Goal: Information Seeking & Learning: Learn about a topic

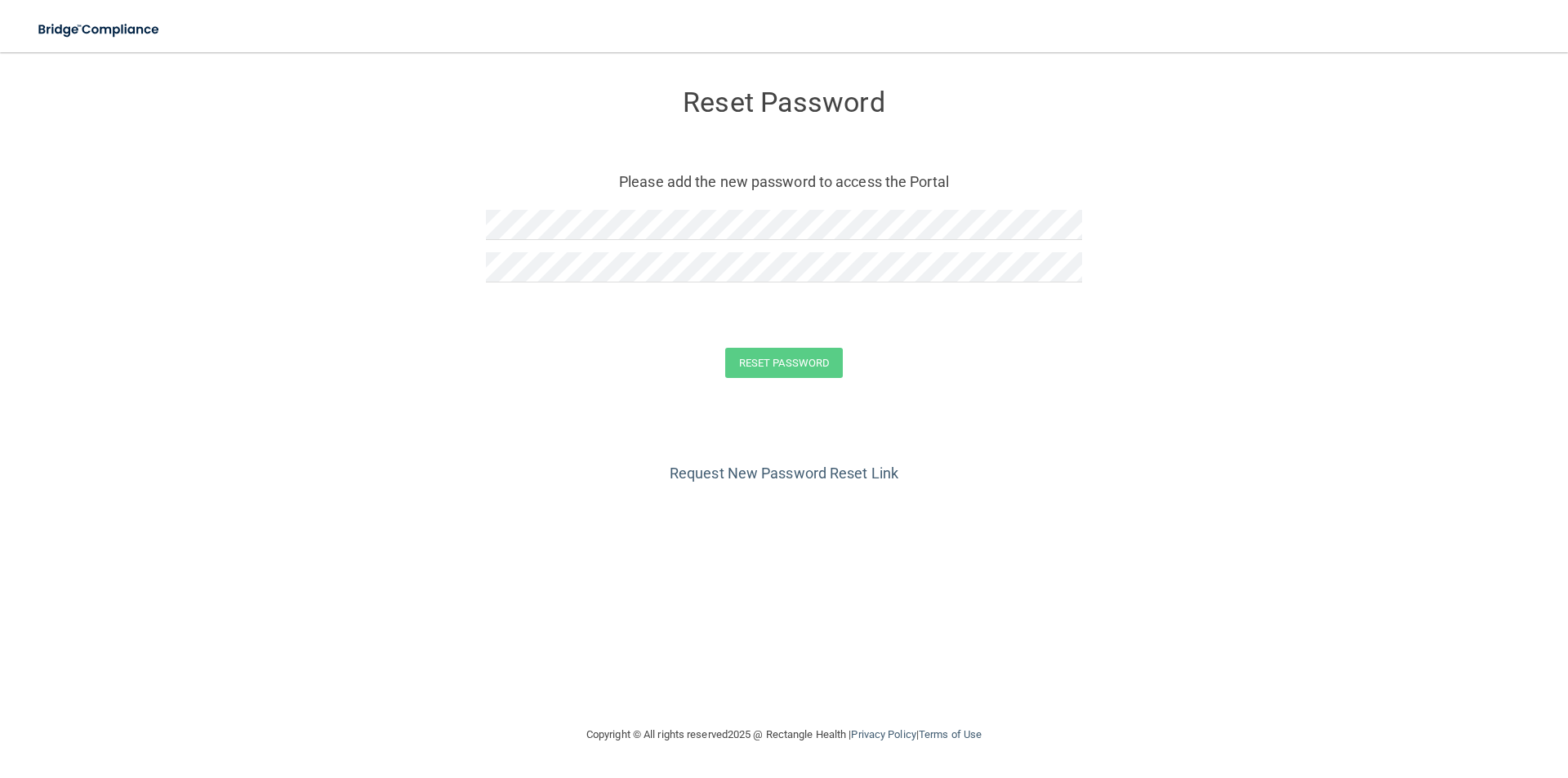
click at [643, 209] on div "Reset Password Please add the new password to access the Portal" at bounding box center [784, 188] width 596 height 239
click at [1019, 308] on form "Reset Password Please add the new password to access the Portal Reset Password …" at bounding box center [784, 237] width 1503 height 337
click at [725, 348] on button "Reset Password" at bounding box center [784, 362] width 117 height 30
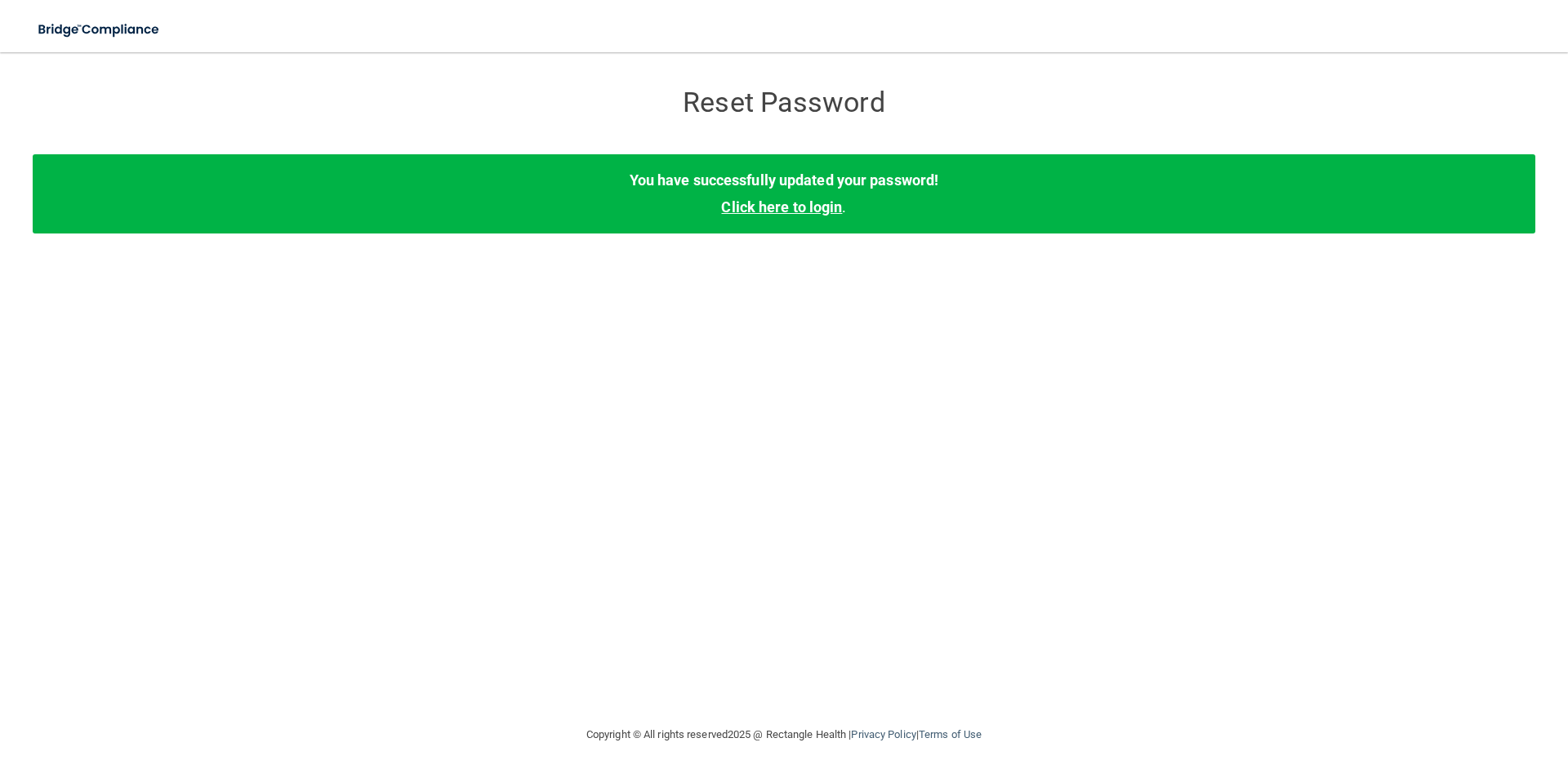
click at [836, 211] on link "Click here to login" at bounding box center [782, 207] width 121 height 17
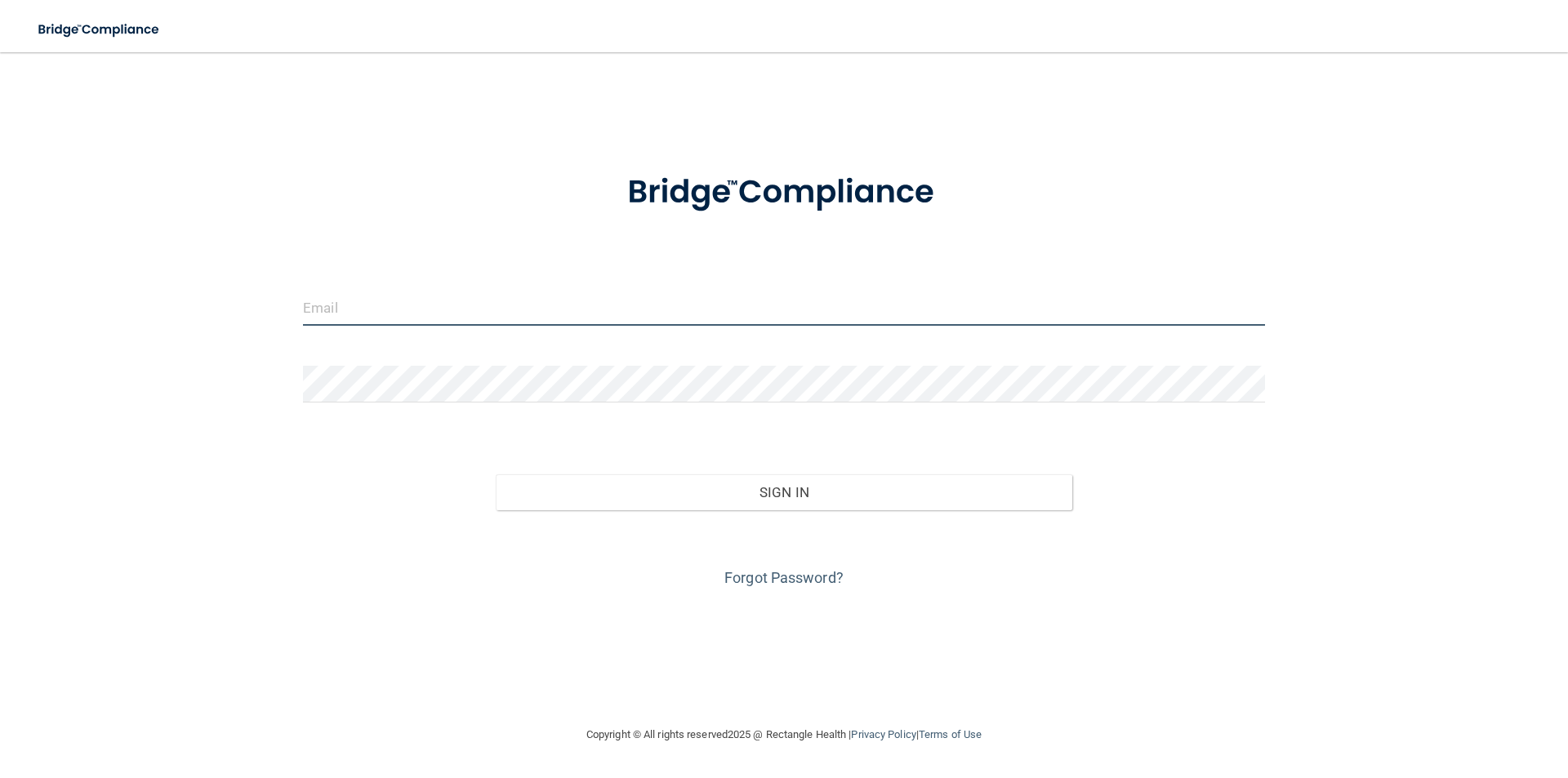
click at [797, 324] on input "email" at bounding box center [784, 308] width 962 height 37
type input "[EMAIL_ADDRESS][DOMAIN_NAME]"
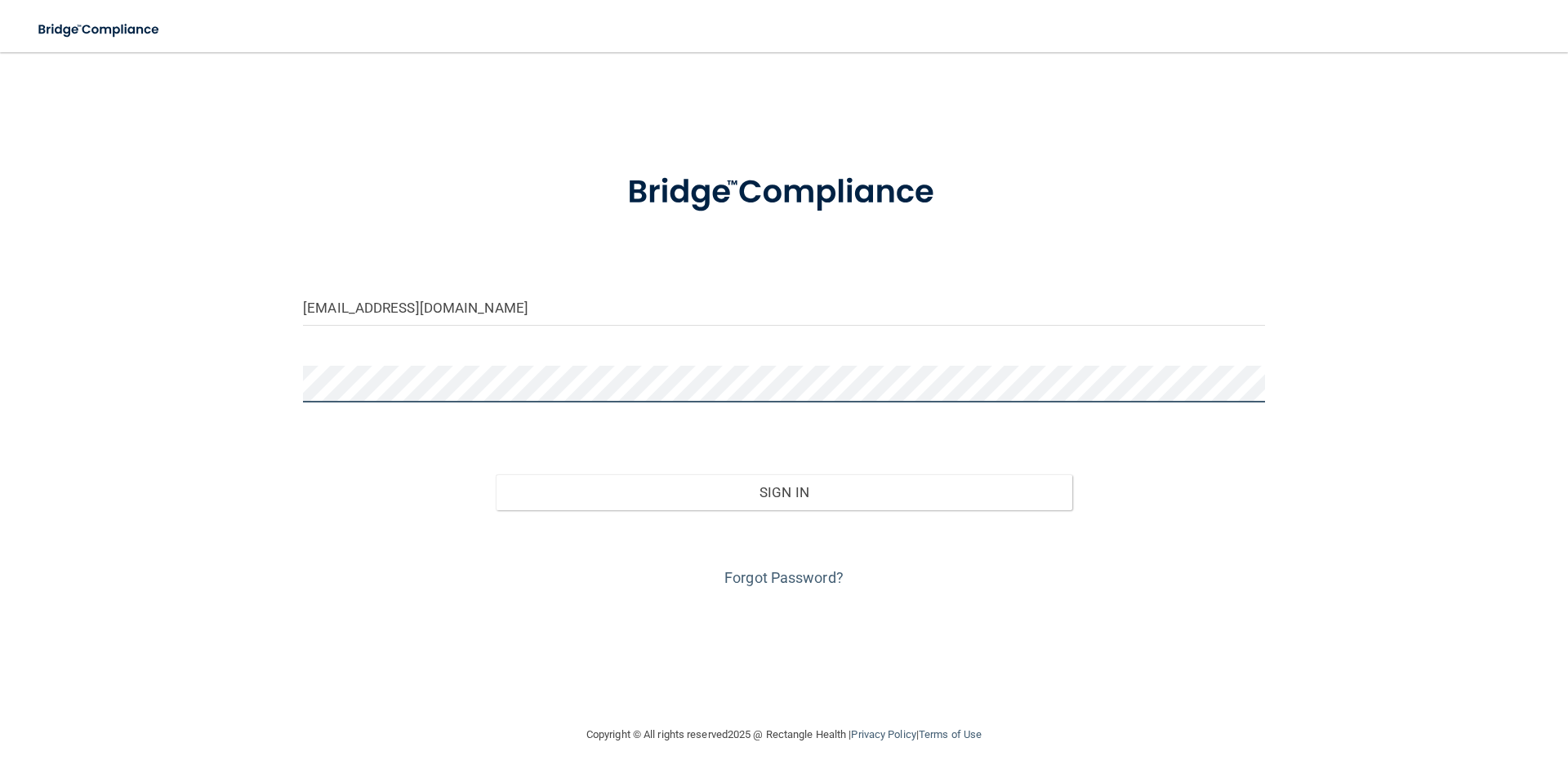
click at [496, 474] on button "Sign In" at bounding box center [784, 492] width 578 height 36
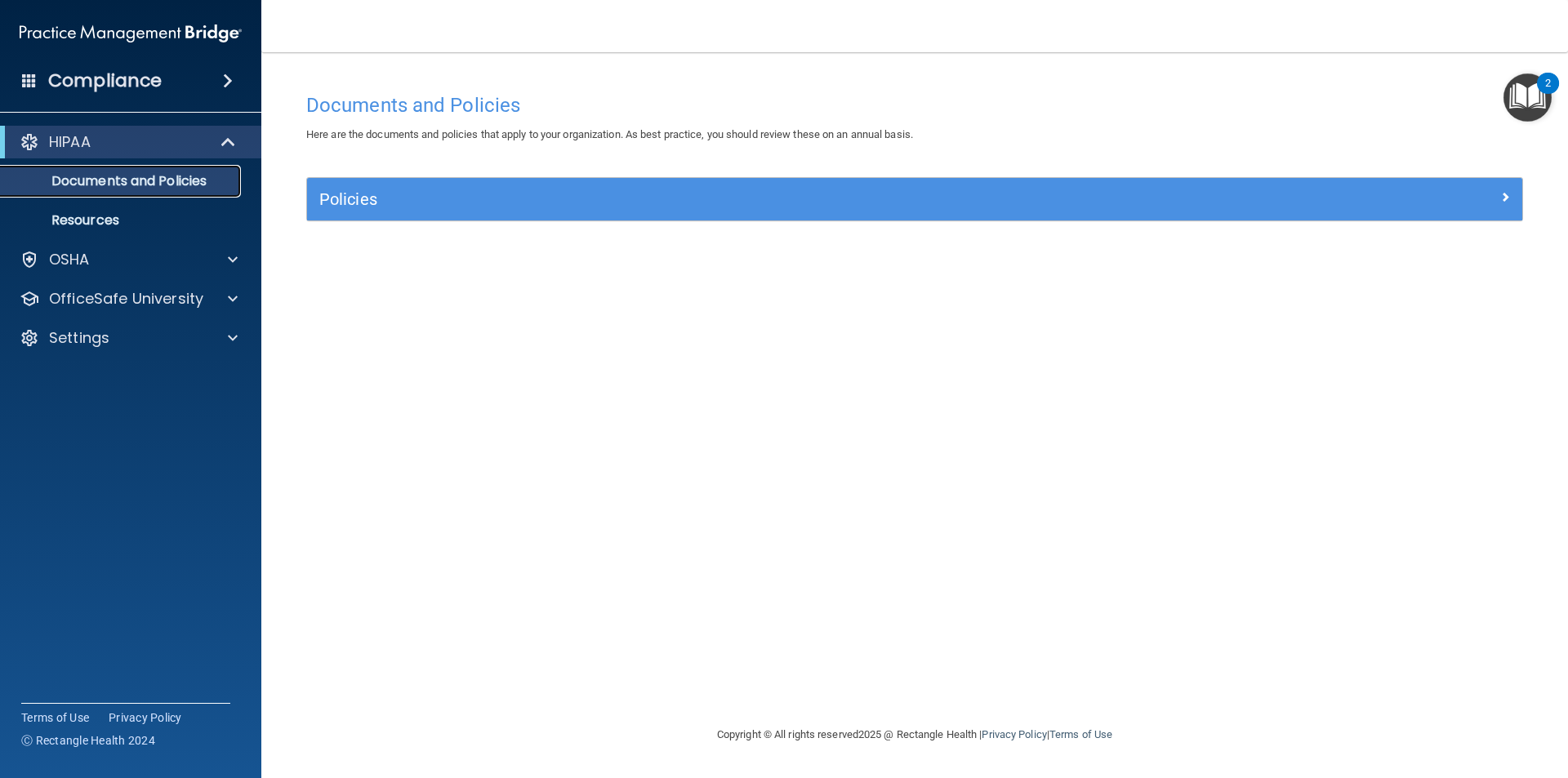
click at [211, 175] on p "Documents and Policies" at bounding box center [123, 181] width 223 height 16
click at [211, 146] on div at bounding box center [229, 142] width 40 height 19
click at [230, 197] on div "OSHA" at bounding box center [131, 181] width 262 height 33
click at [232, 182] on span at bounding box center [232, 180] width 10 height 19
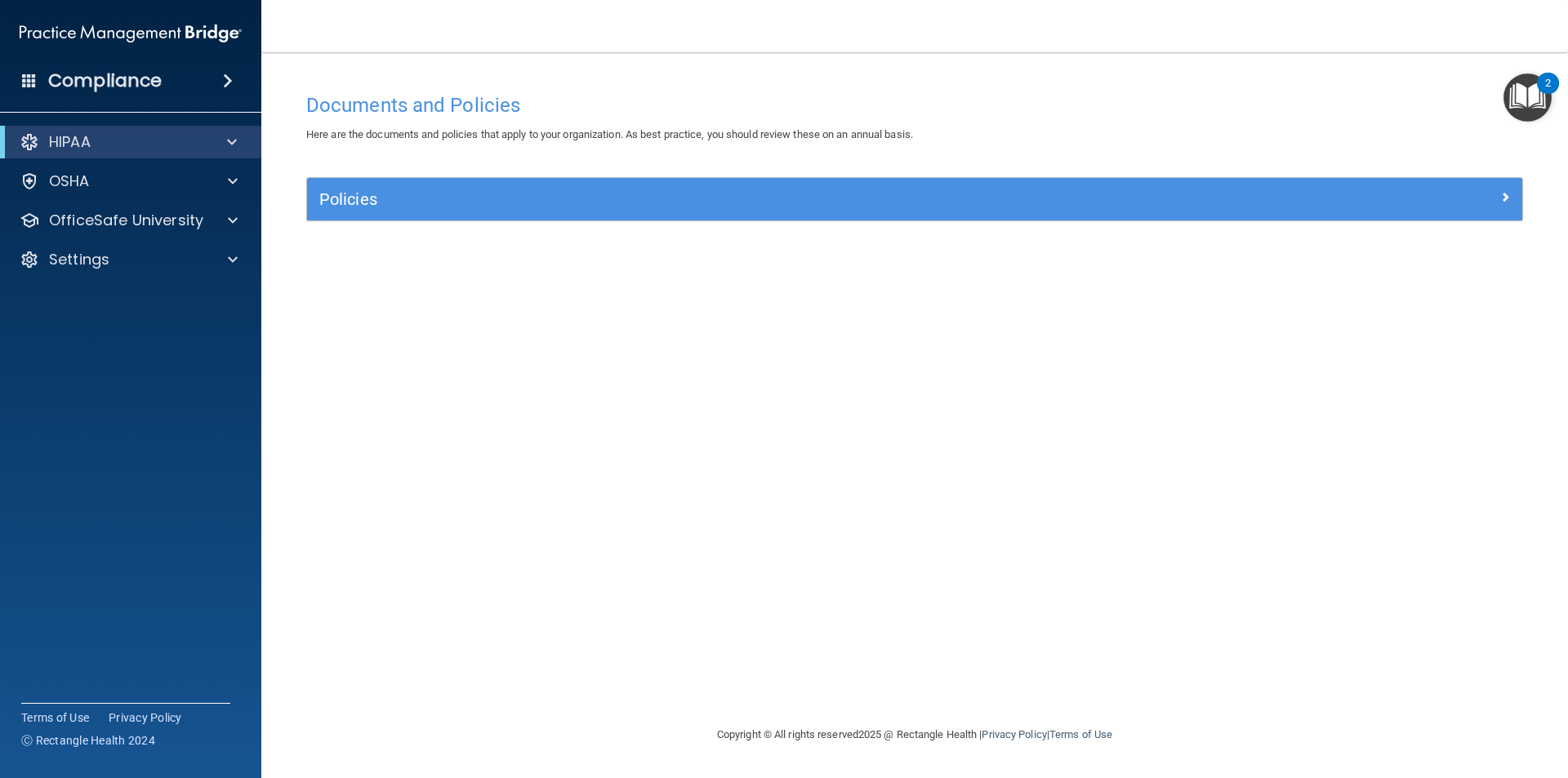
click at [223, 82] on span at bounding box center [228, 81] width 10 height 19
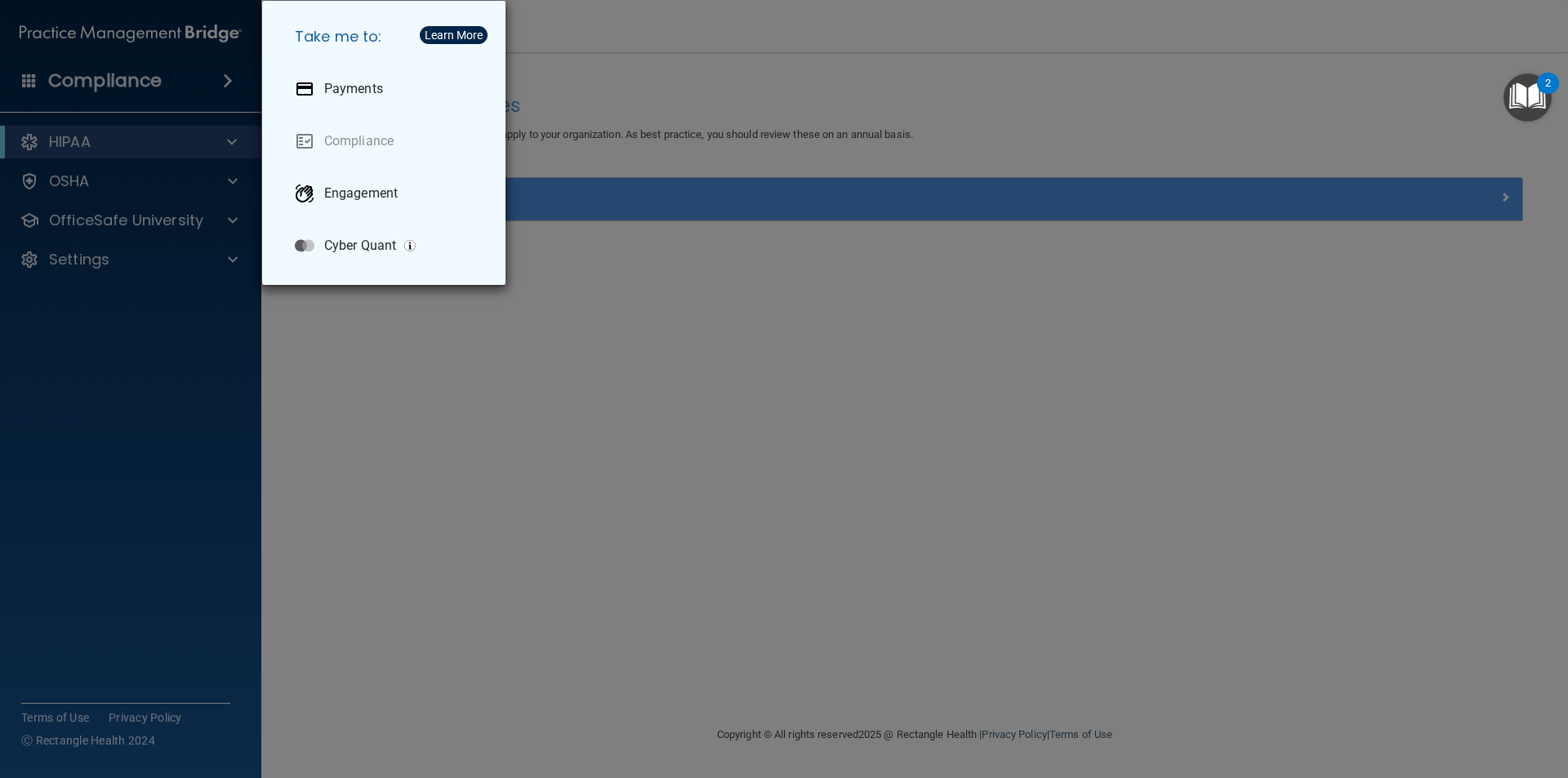
click at [223, 86] on div "Take me to: Payments Compliance Engagement Cyber Quant" at bounding box center [784, 389] width 1568 height 778
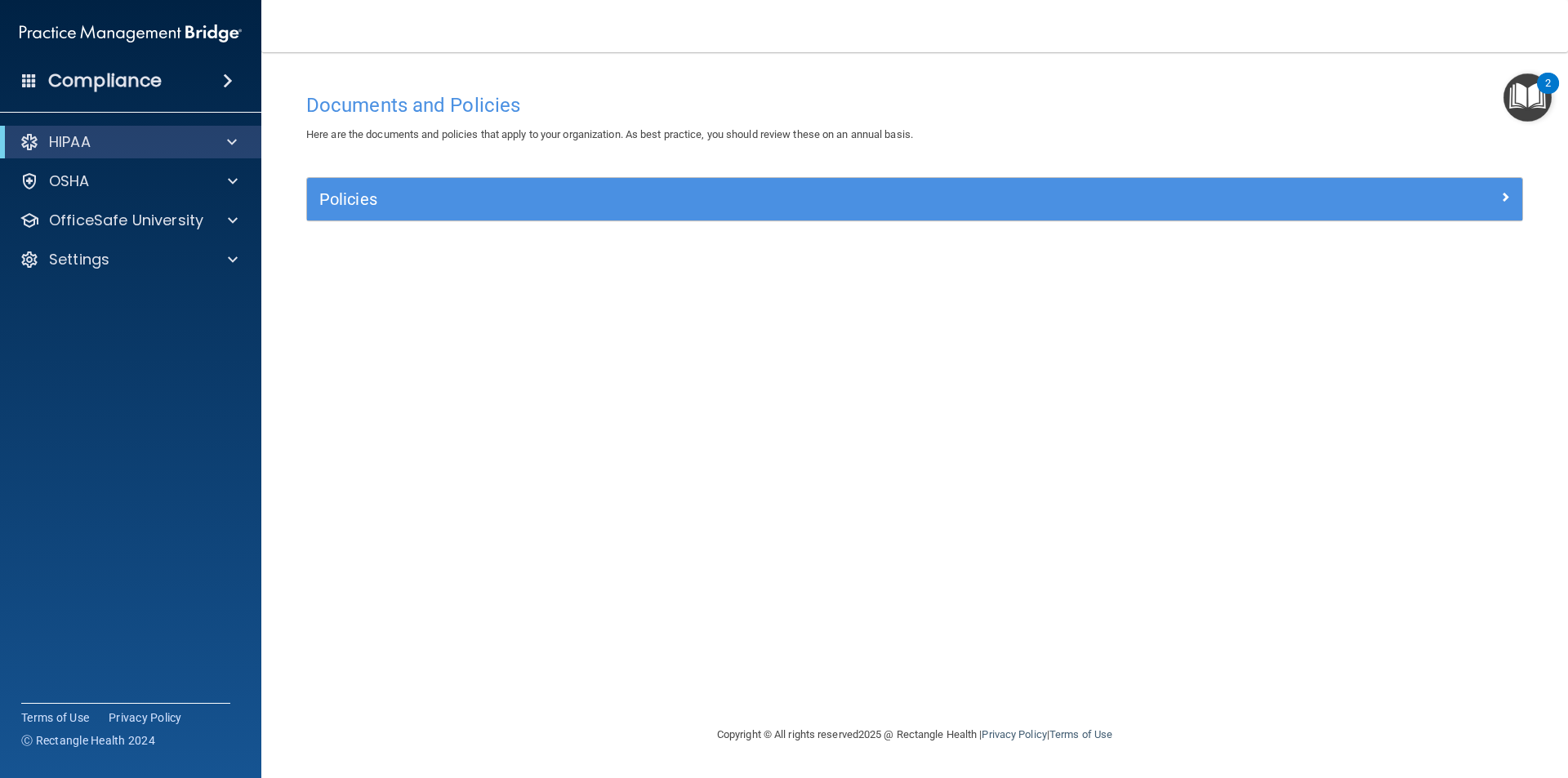
click at [41, 81] on div "Compliance" at bounding box center [131, 81] width 262 height 36
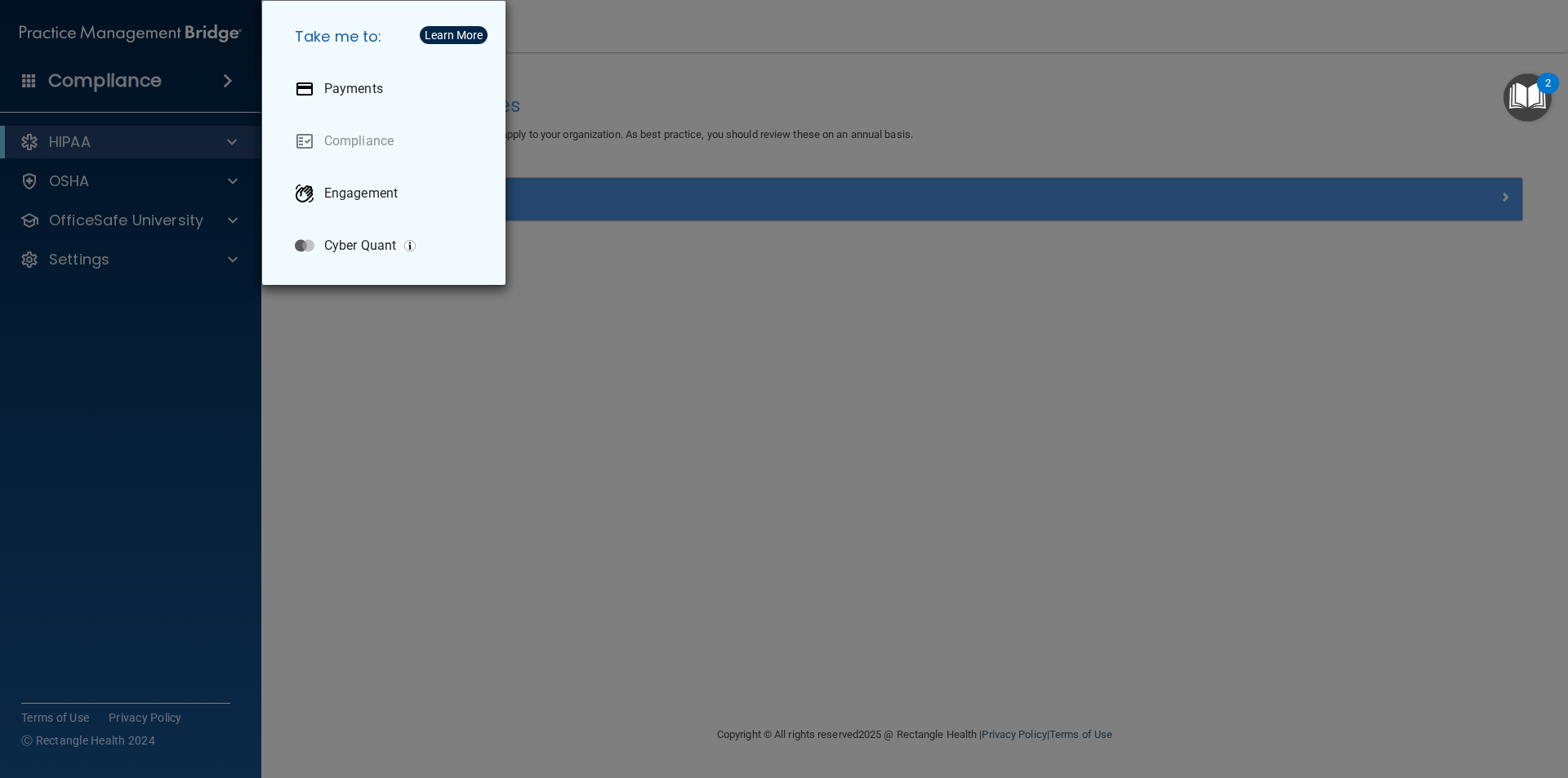
click at [38, 81] on div "Take me to: Payments Compliance Engagement Cyber Quant" at bounding box center [784, 389] width 1568 height 778
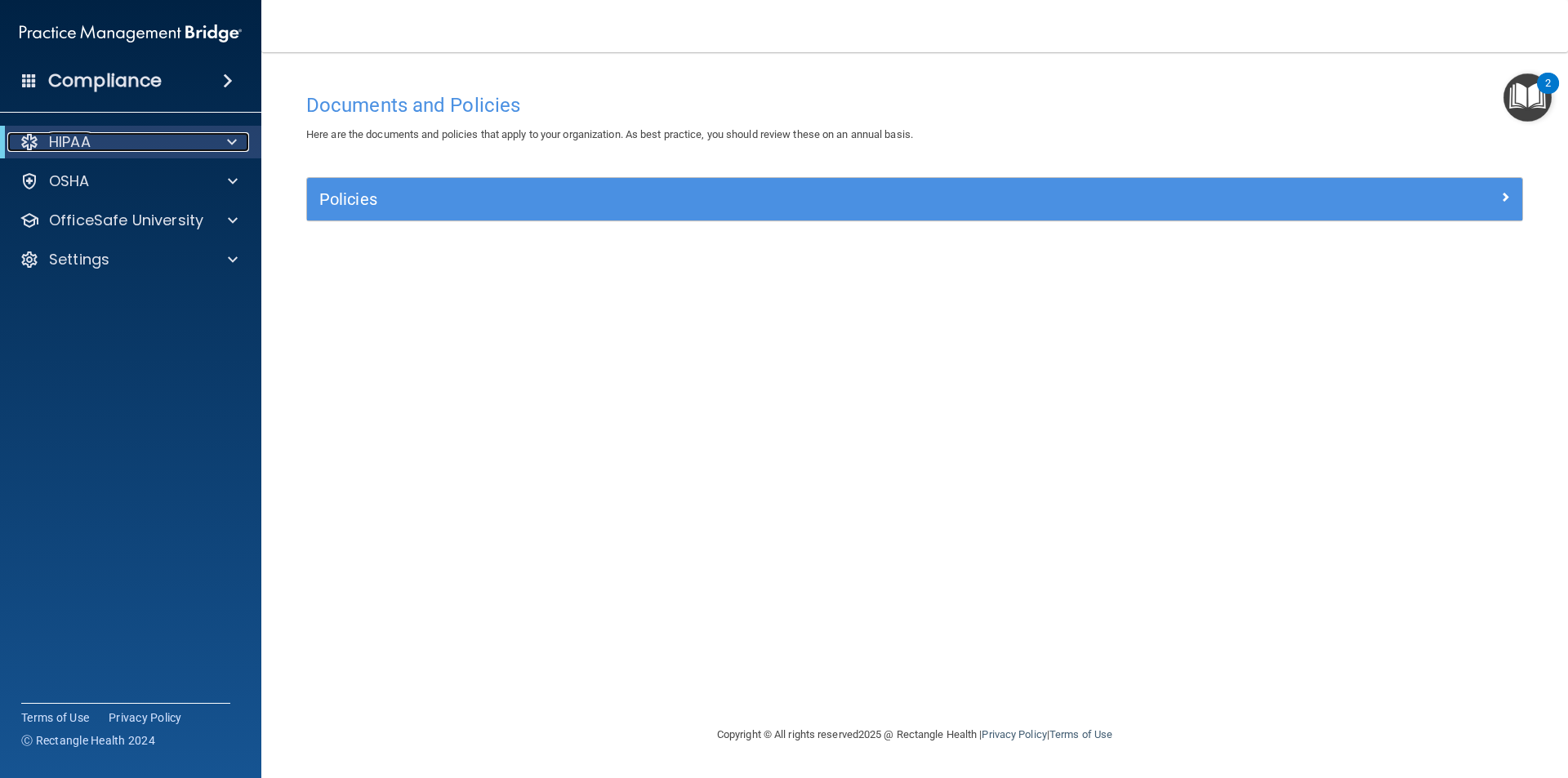
click at [73, 147] on p "HIPAA" at bounding box center [70, 142] width 42 height 19
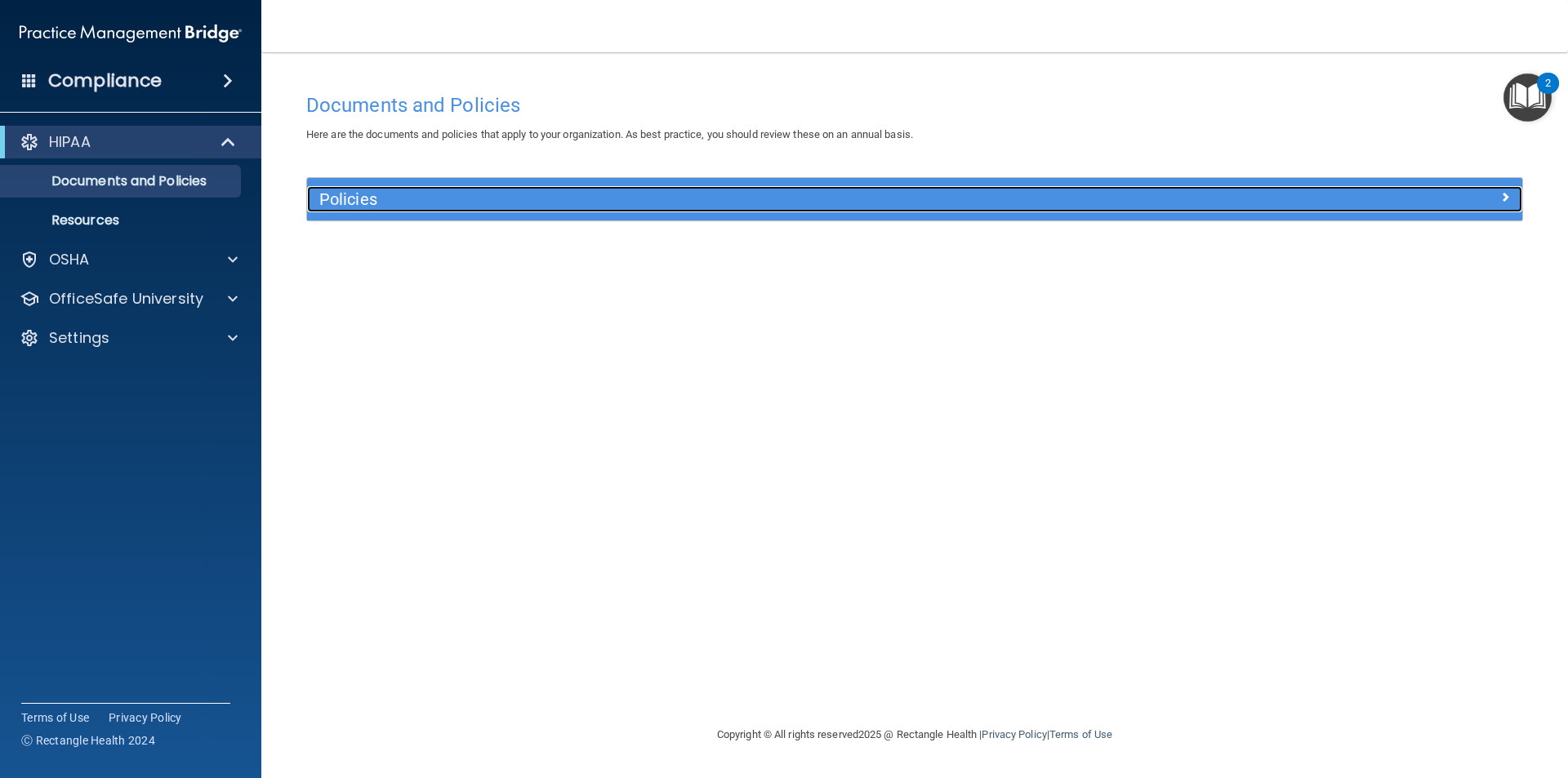
click at [492, 195] on h5 "Policies" at bounding box center [762, 200] width 887 height 18
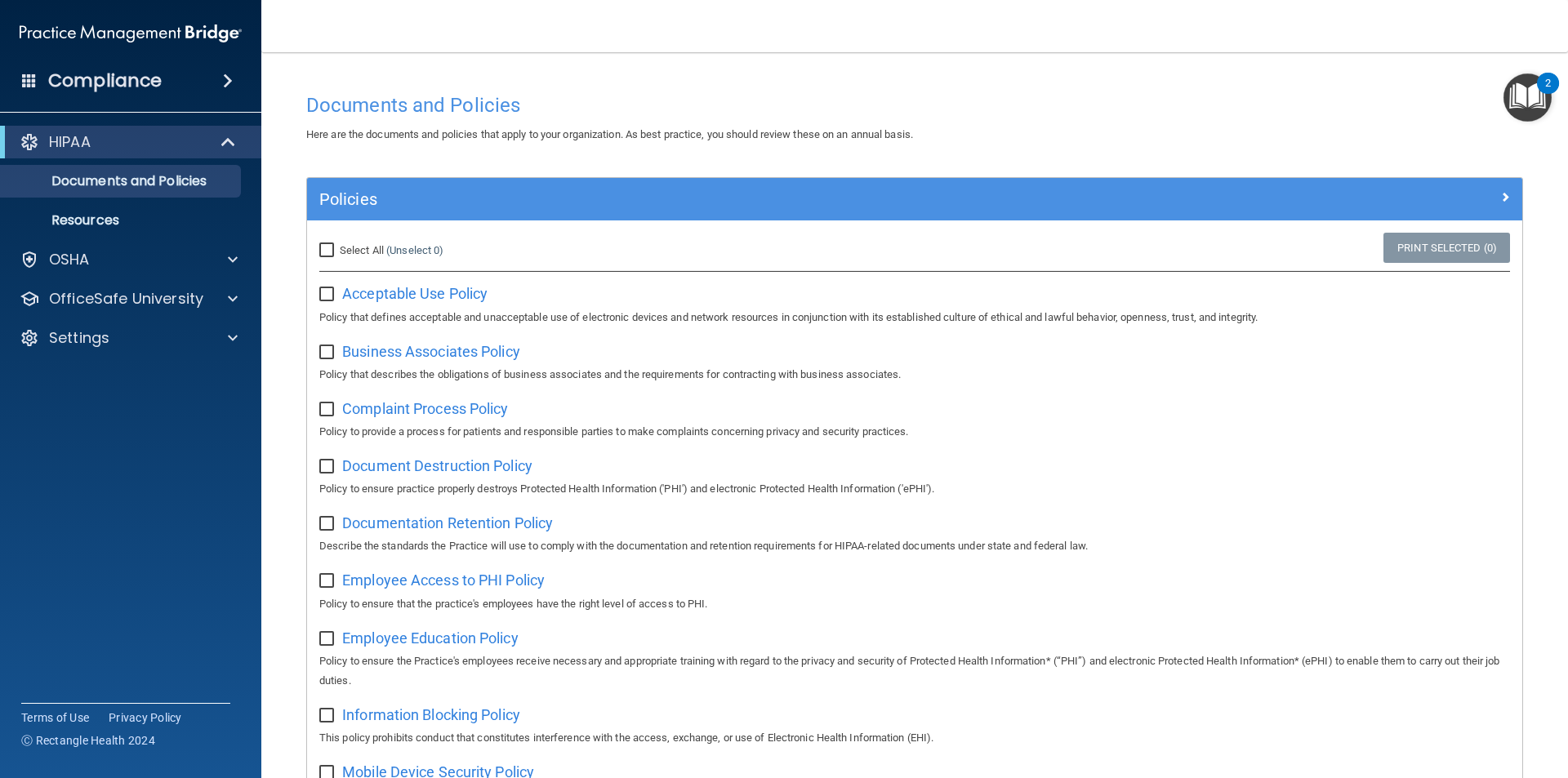
click at [335, 253] on input "Select All (Unselect 0) Unselect All" at bounding box center [329, 251] width 19 height 13
checkbox input "true"
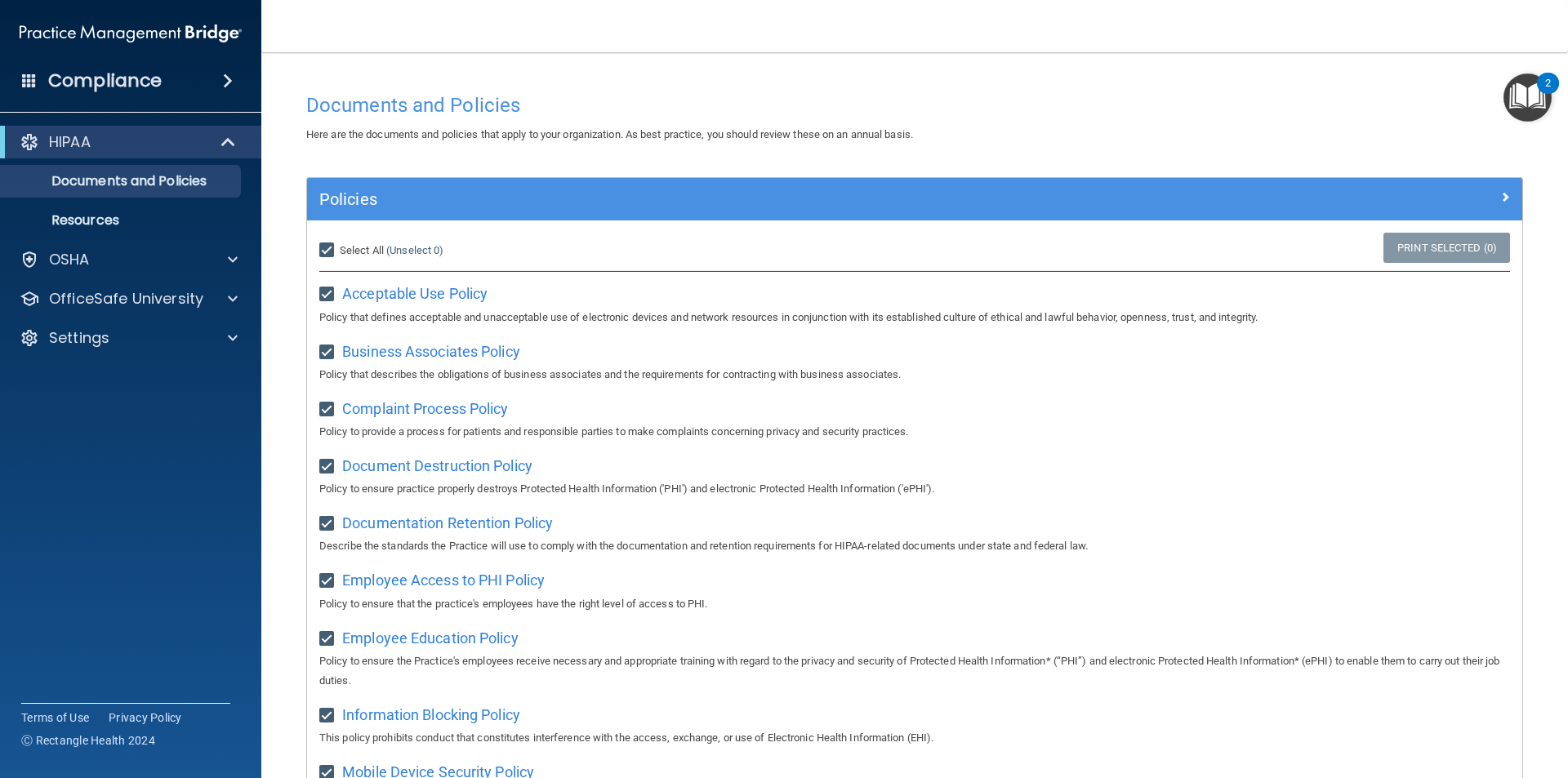
checkbox input "true"
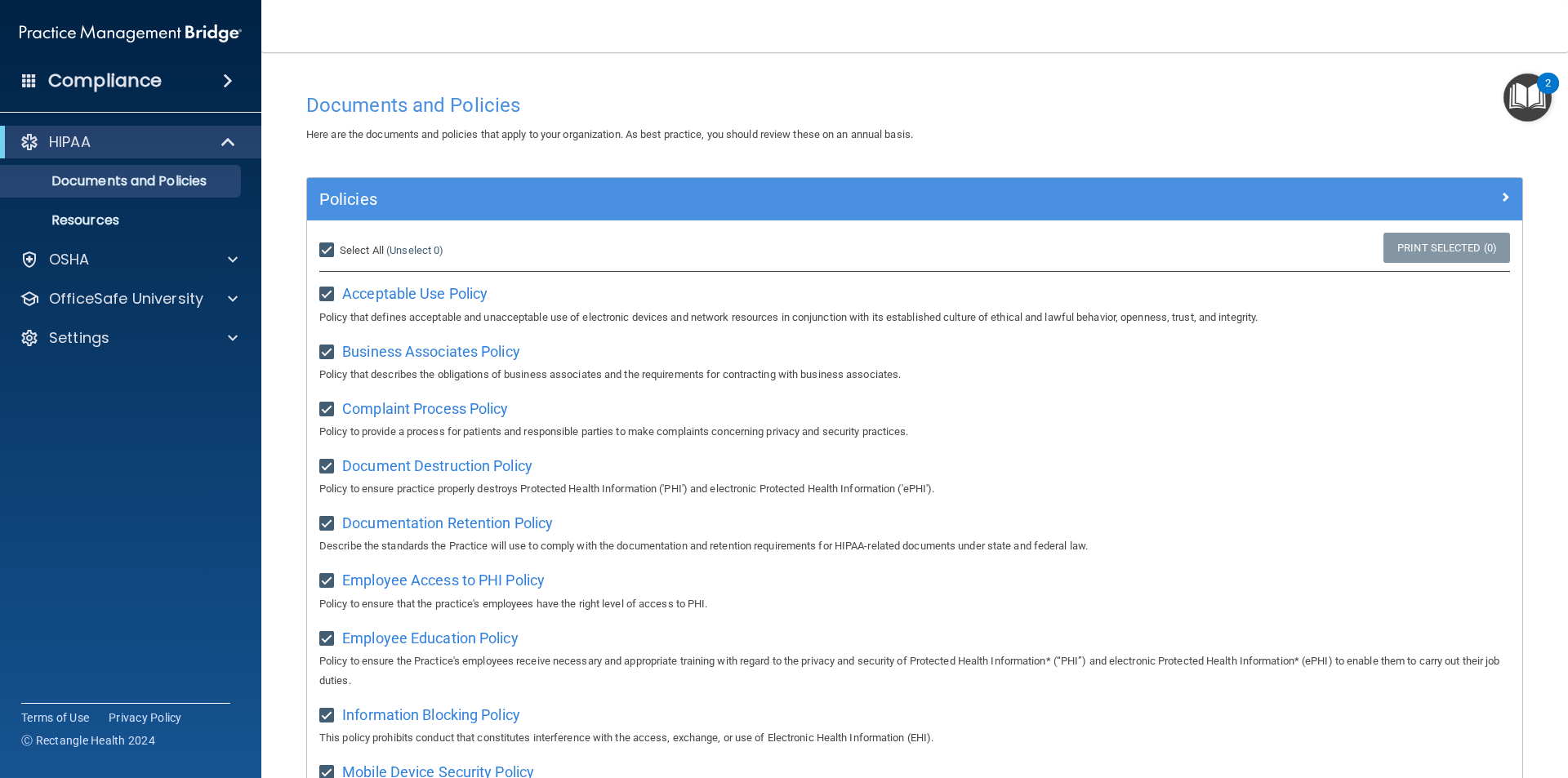
checkbox input "true"
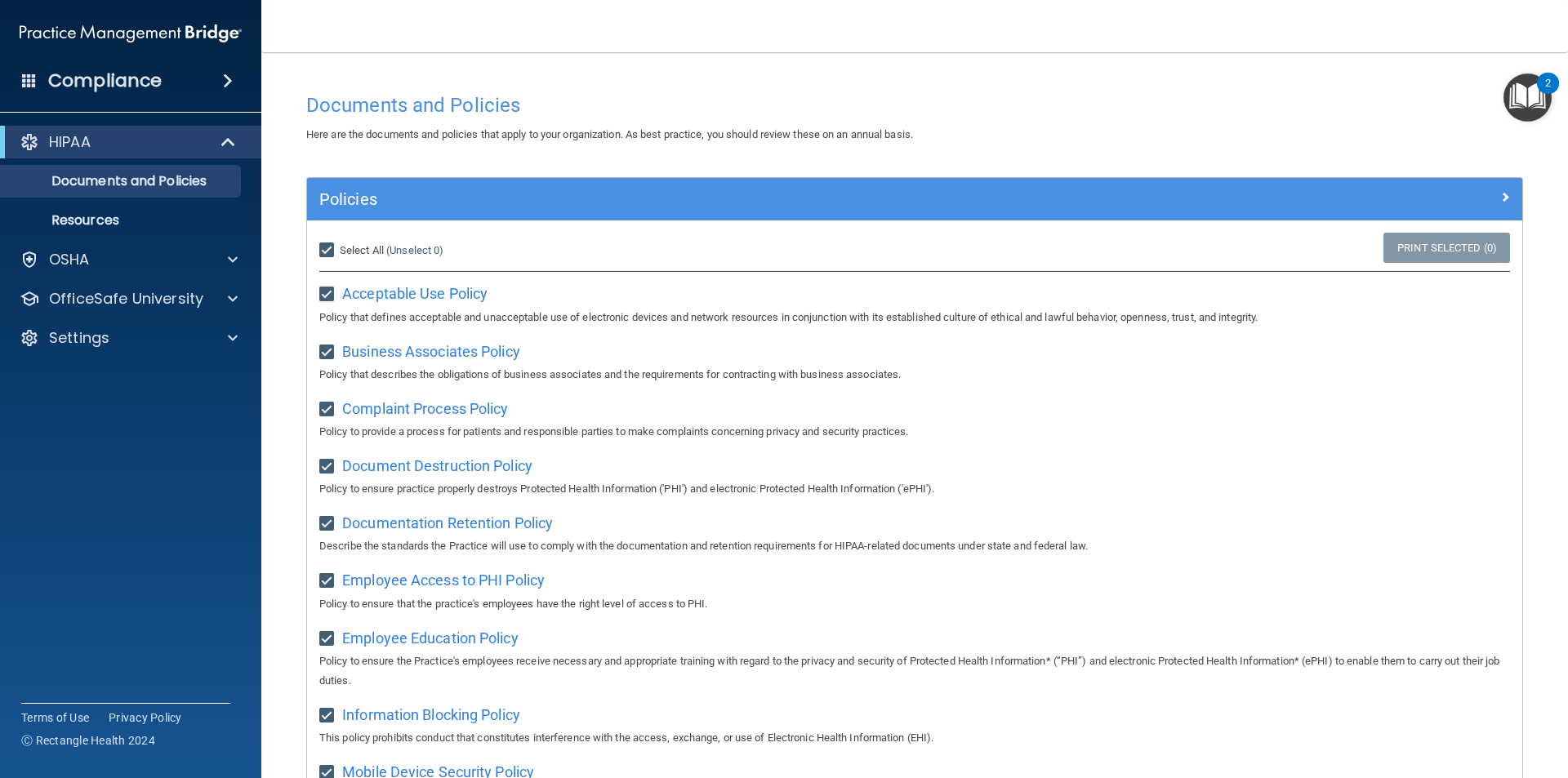
checkbox input "true"
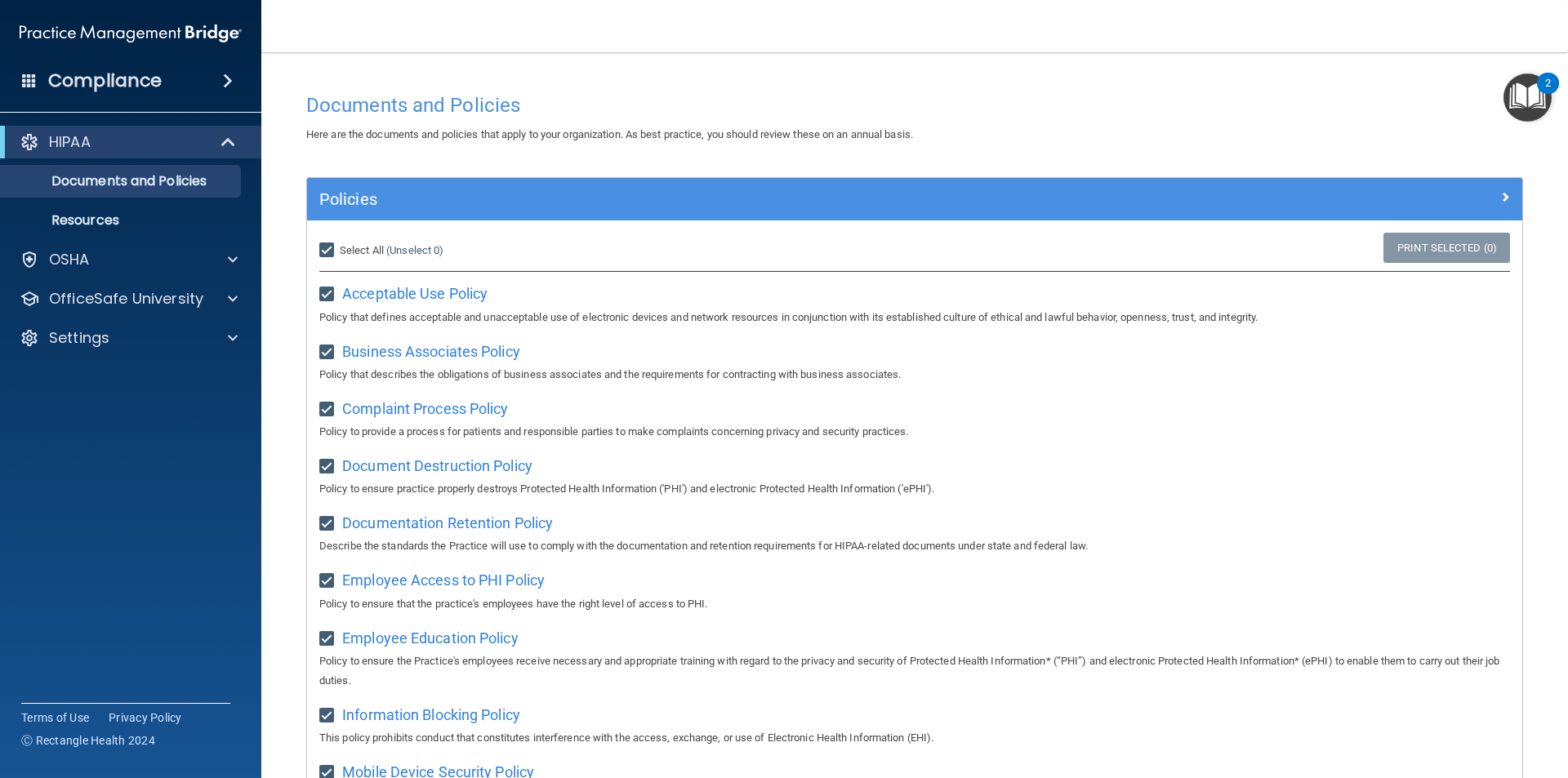
checkbox input "true"
click at [335, 253] on input "Select All (Unselect 21) Unselect All" at bounding box center [329, 251] width 19 height 13
checkbox input "false"
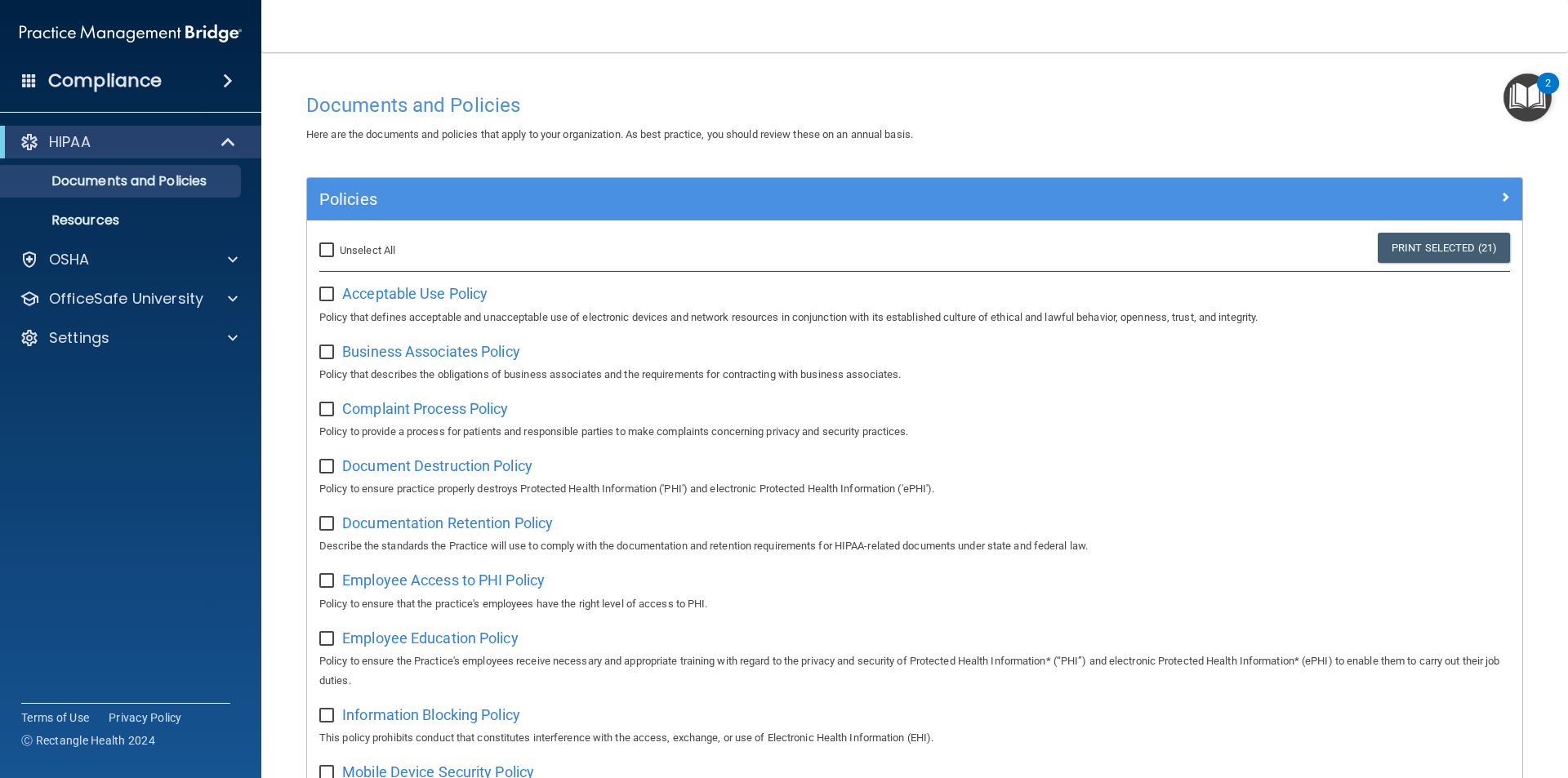
checkbox input "false"
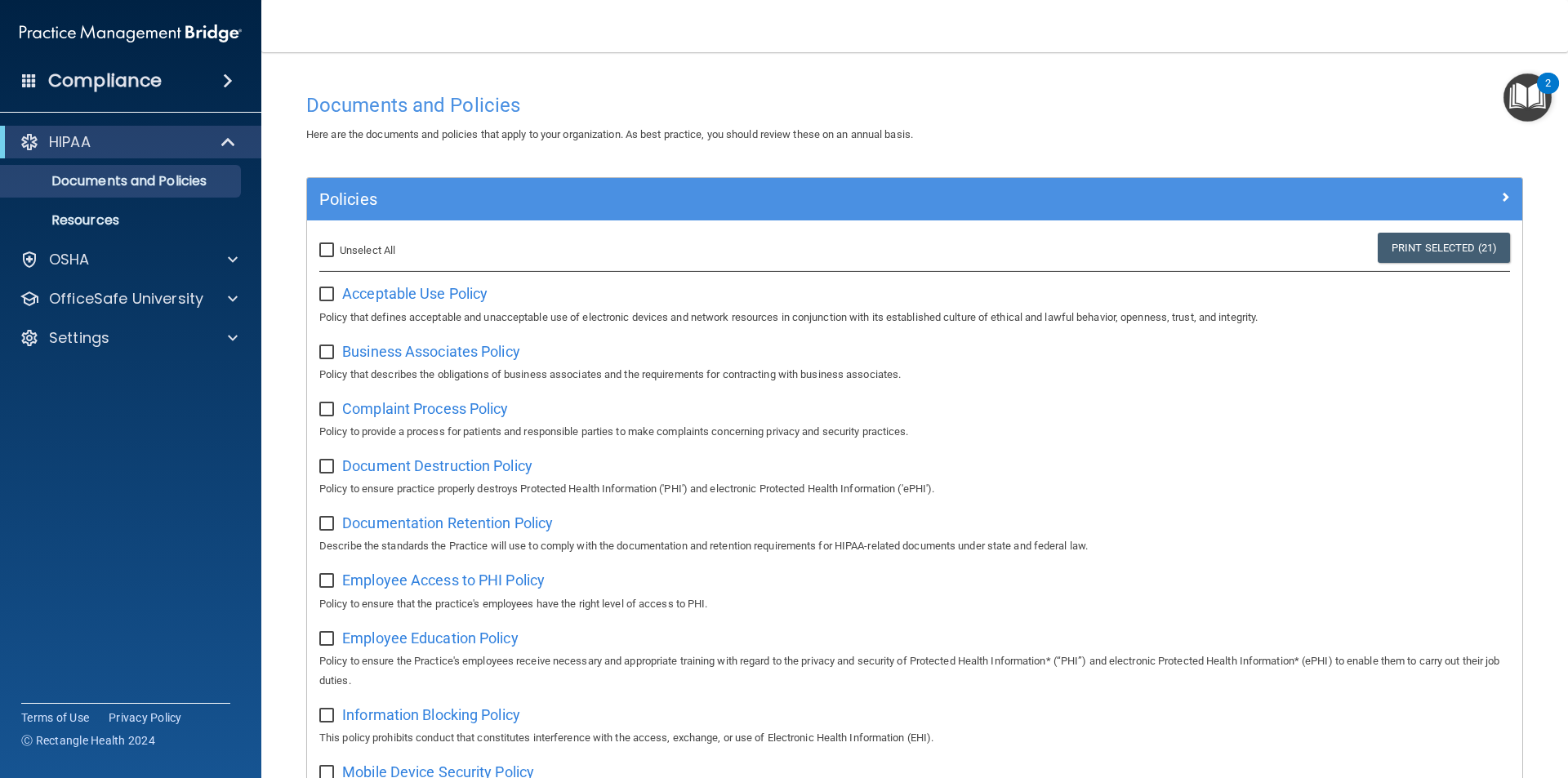
checkbox input "false"
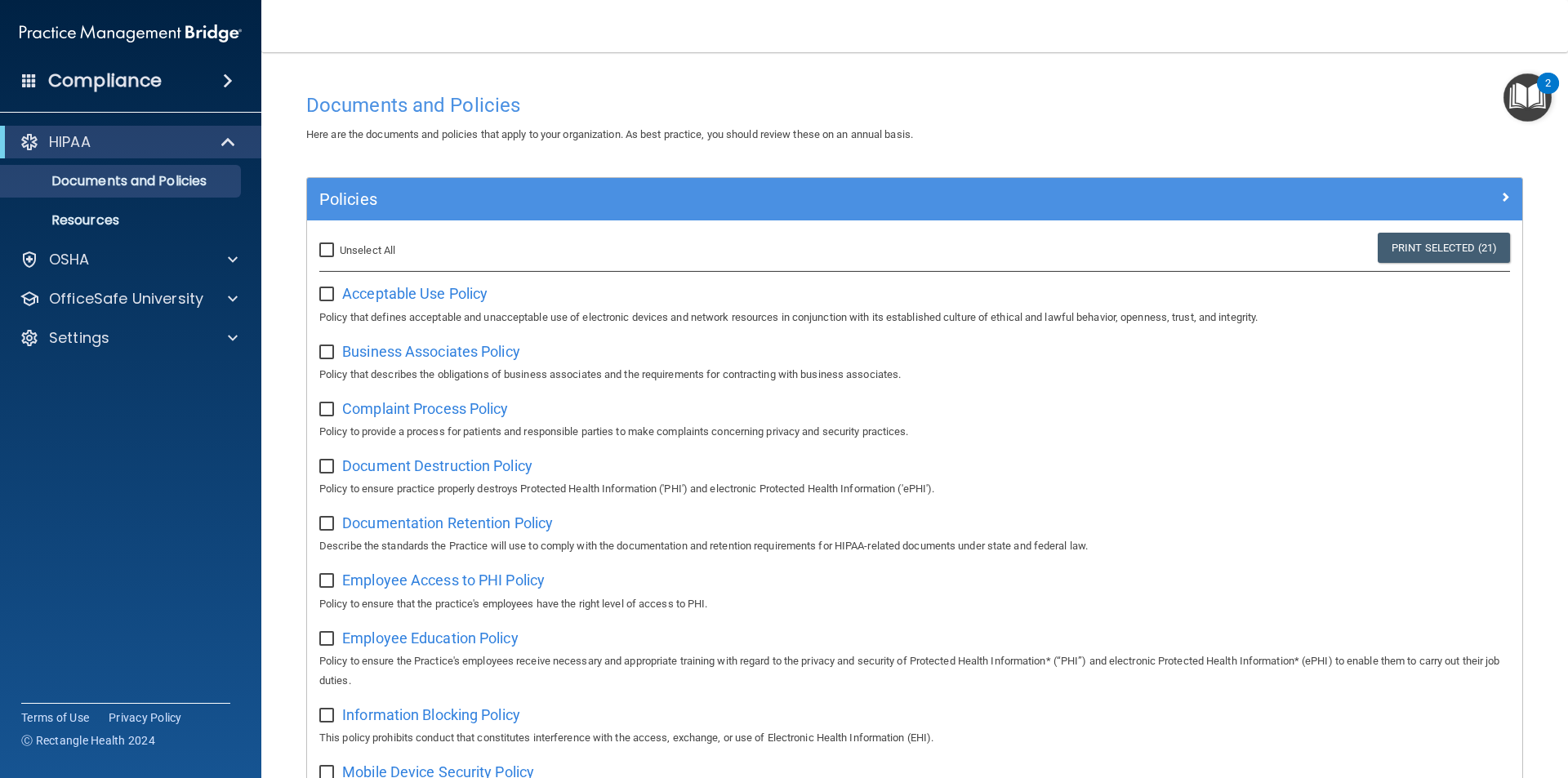
checkbox input "false"
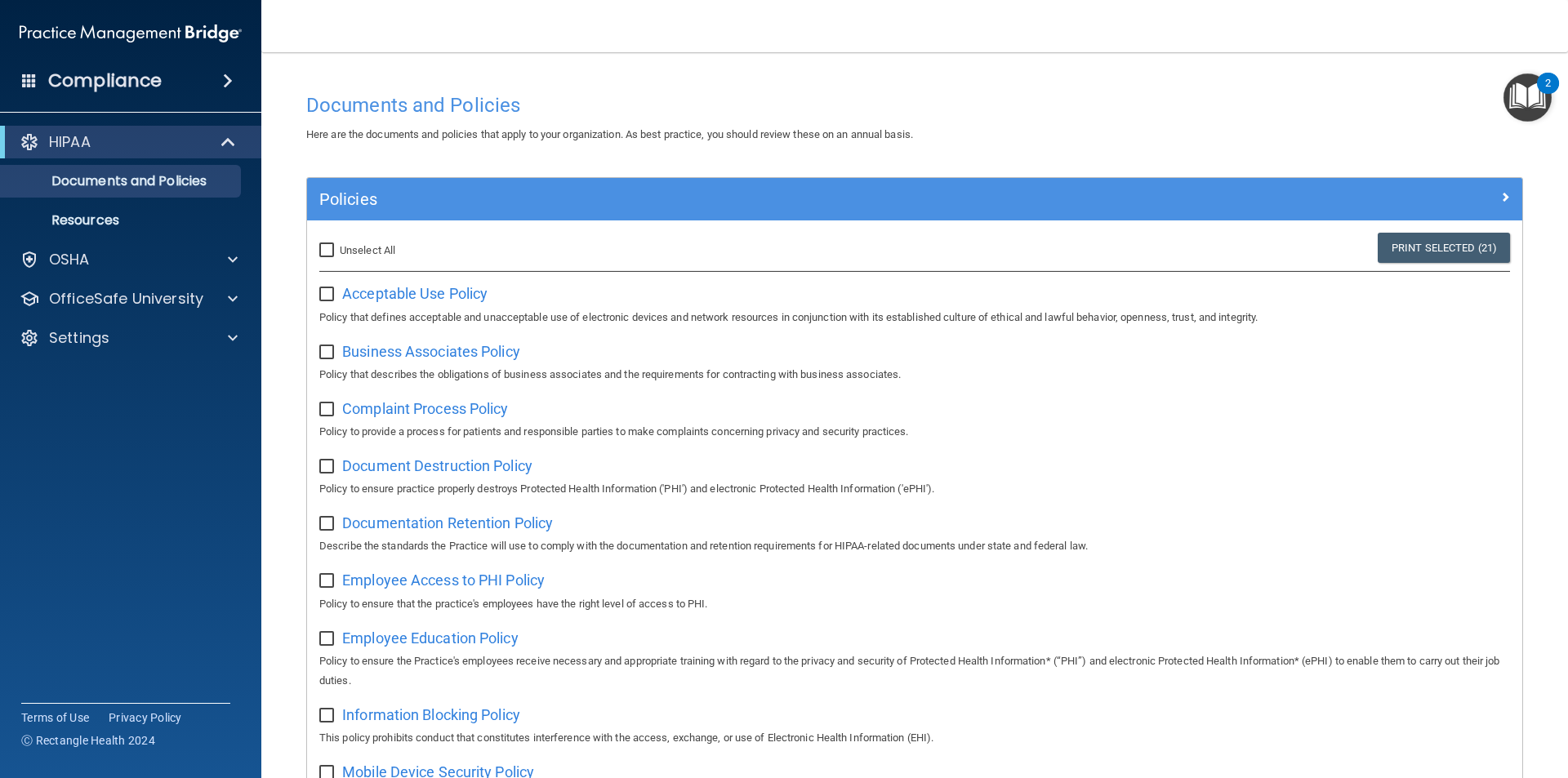
checkbox input "false"
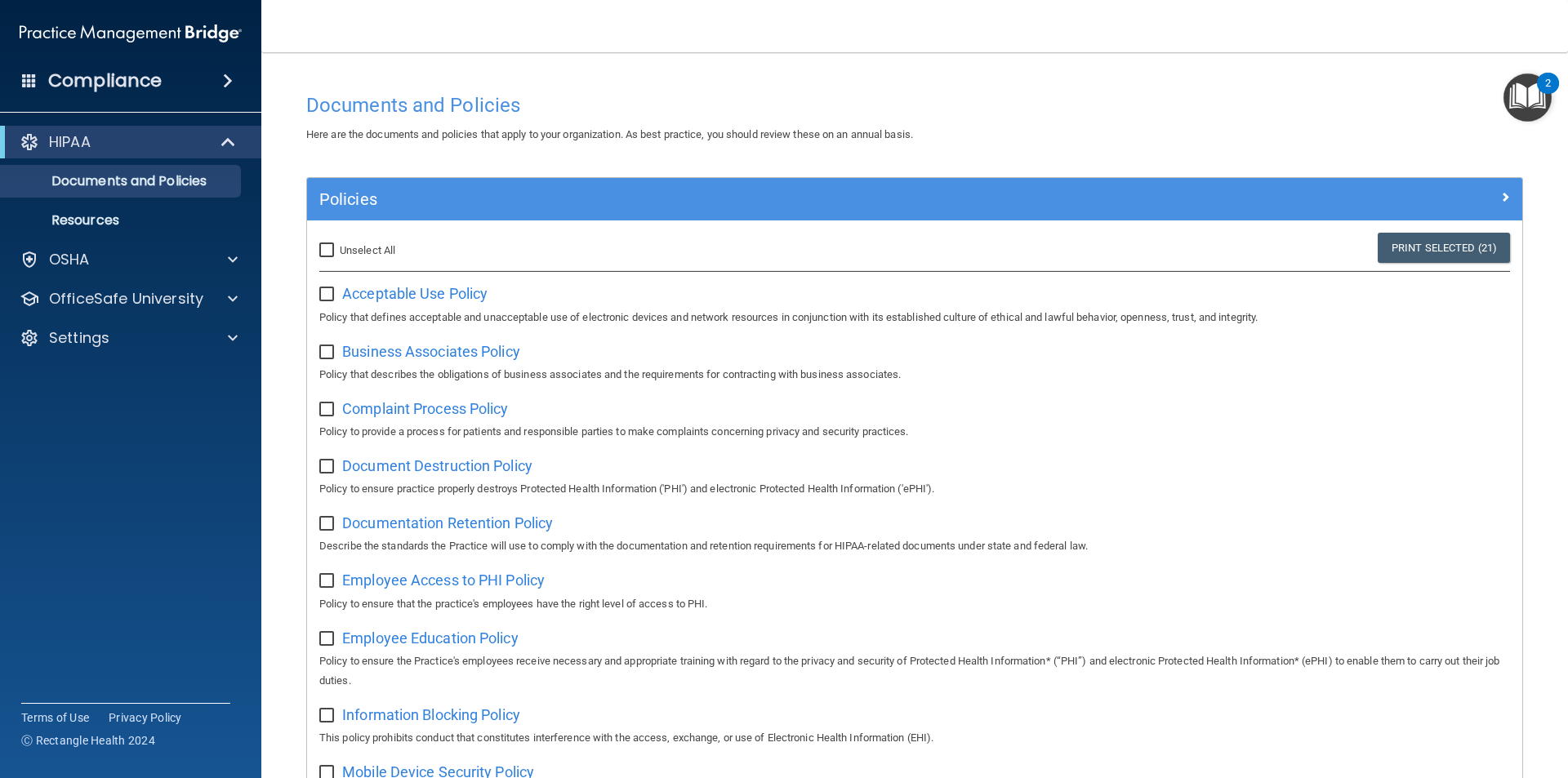
checkbox input "false"
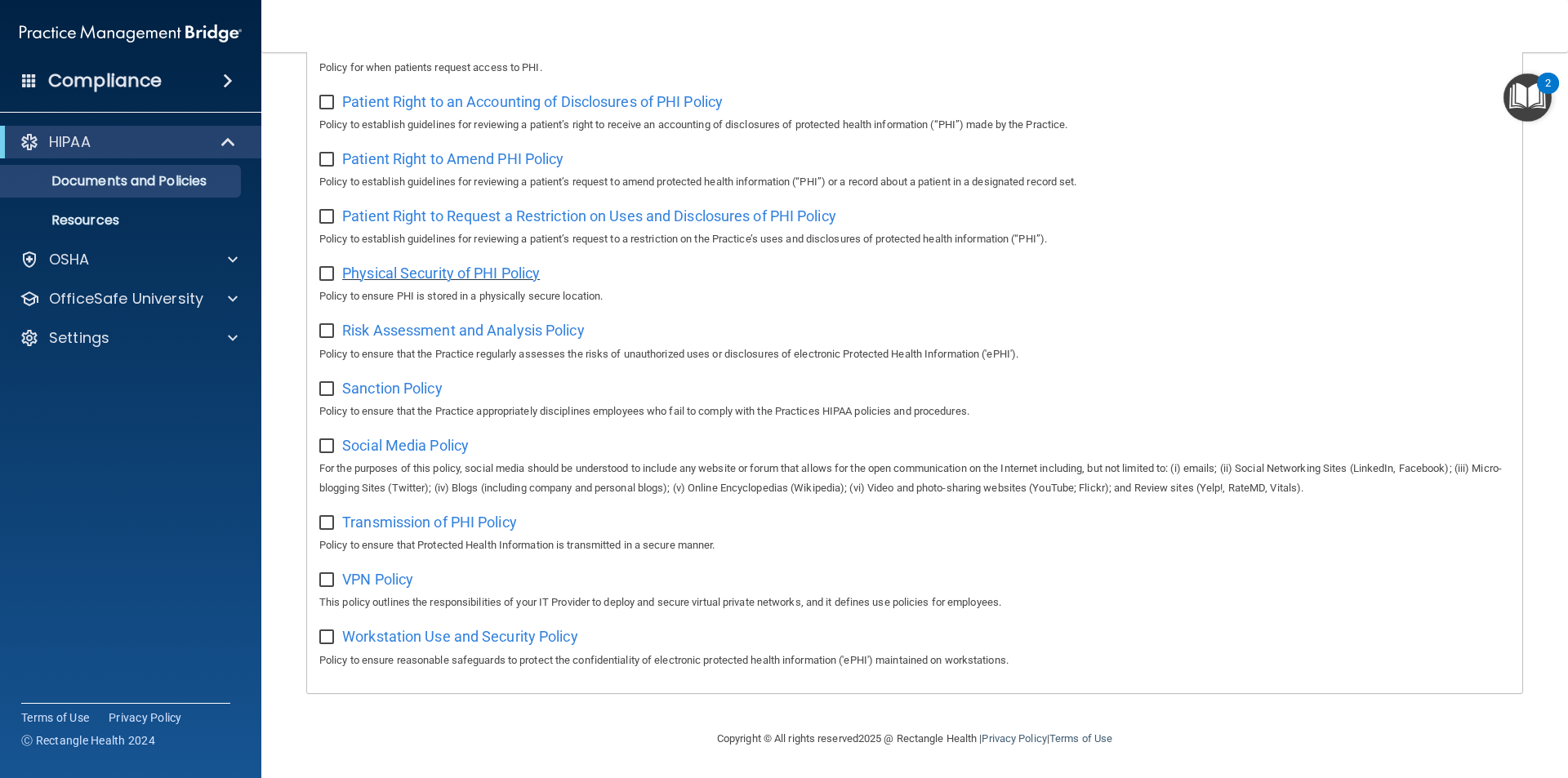
scroll to position [370, 0]
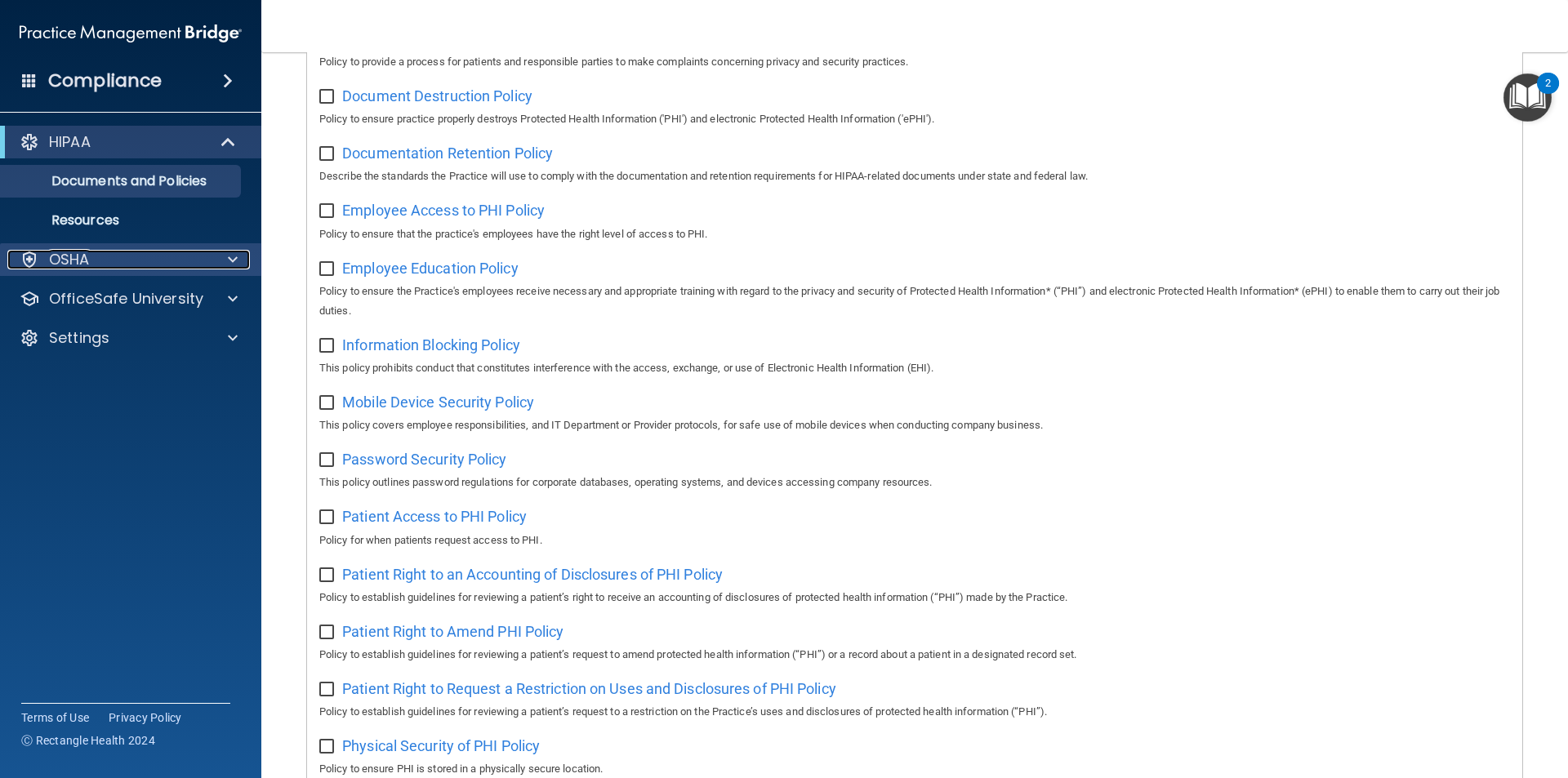
click at [167, 262] on div "OSHA" at bounding box center [108, 259] width 202 height 19
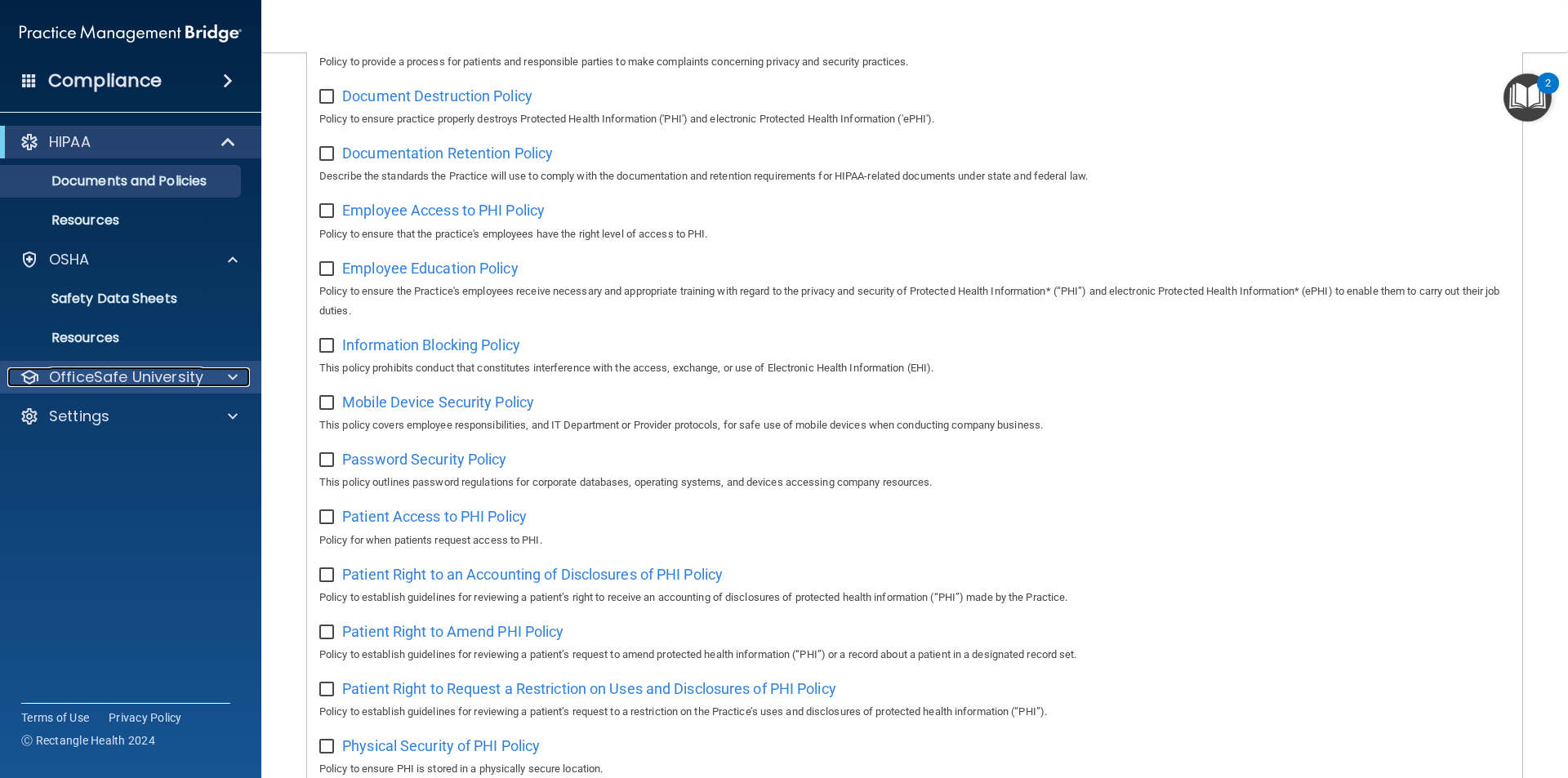
click at [183, 378] on p "OfficeSafe University" at bounding box center [126, 376] width 155 height 19
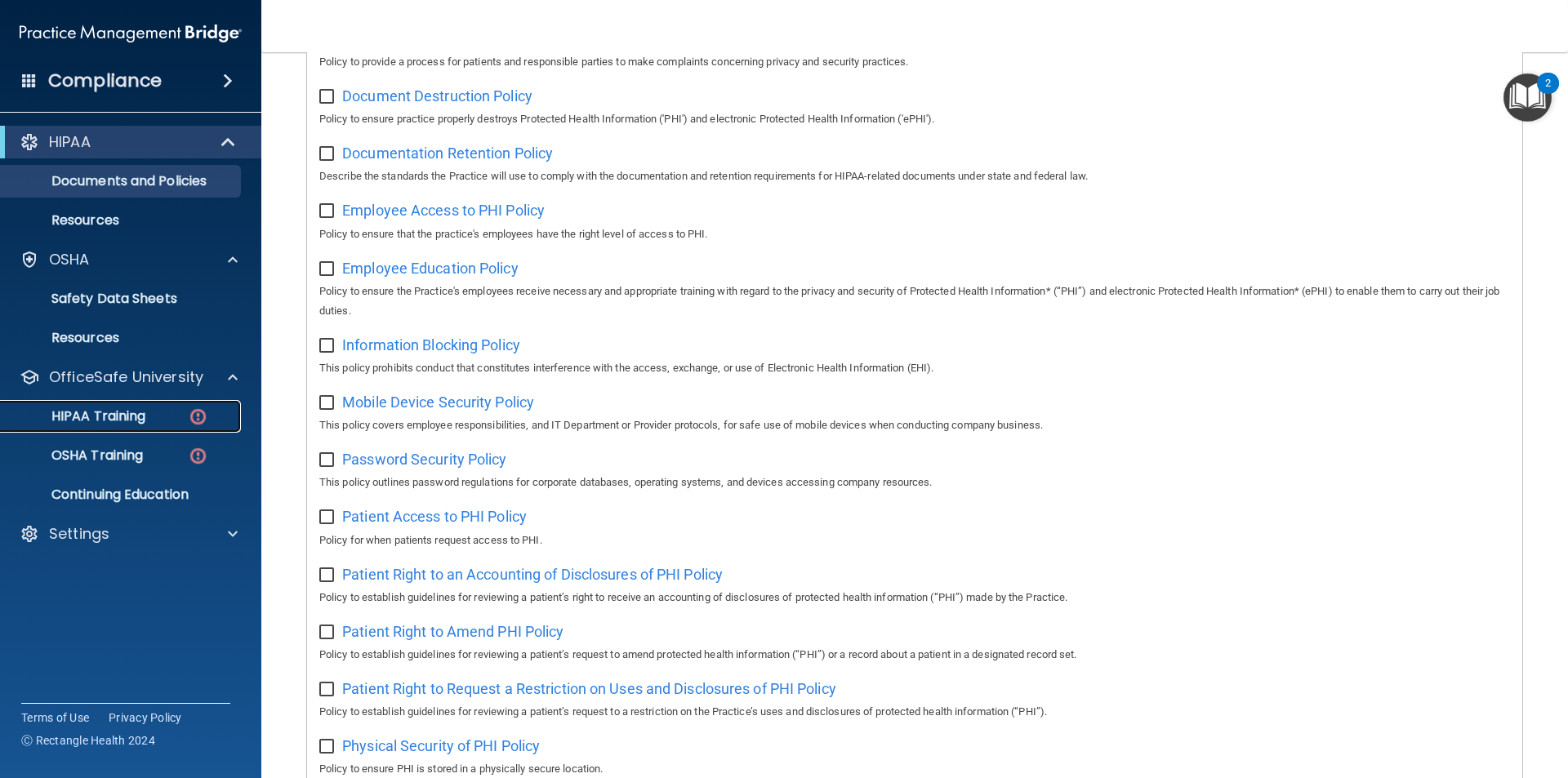
click at [156, 423] on div "HIPAA Training" at bounding box center [123, 416] width 223 height 16
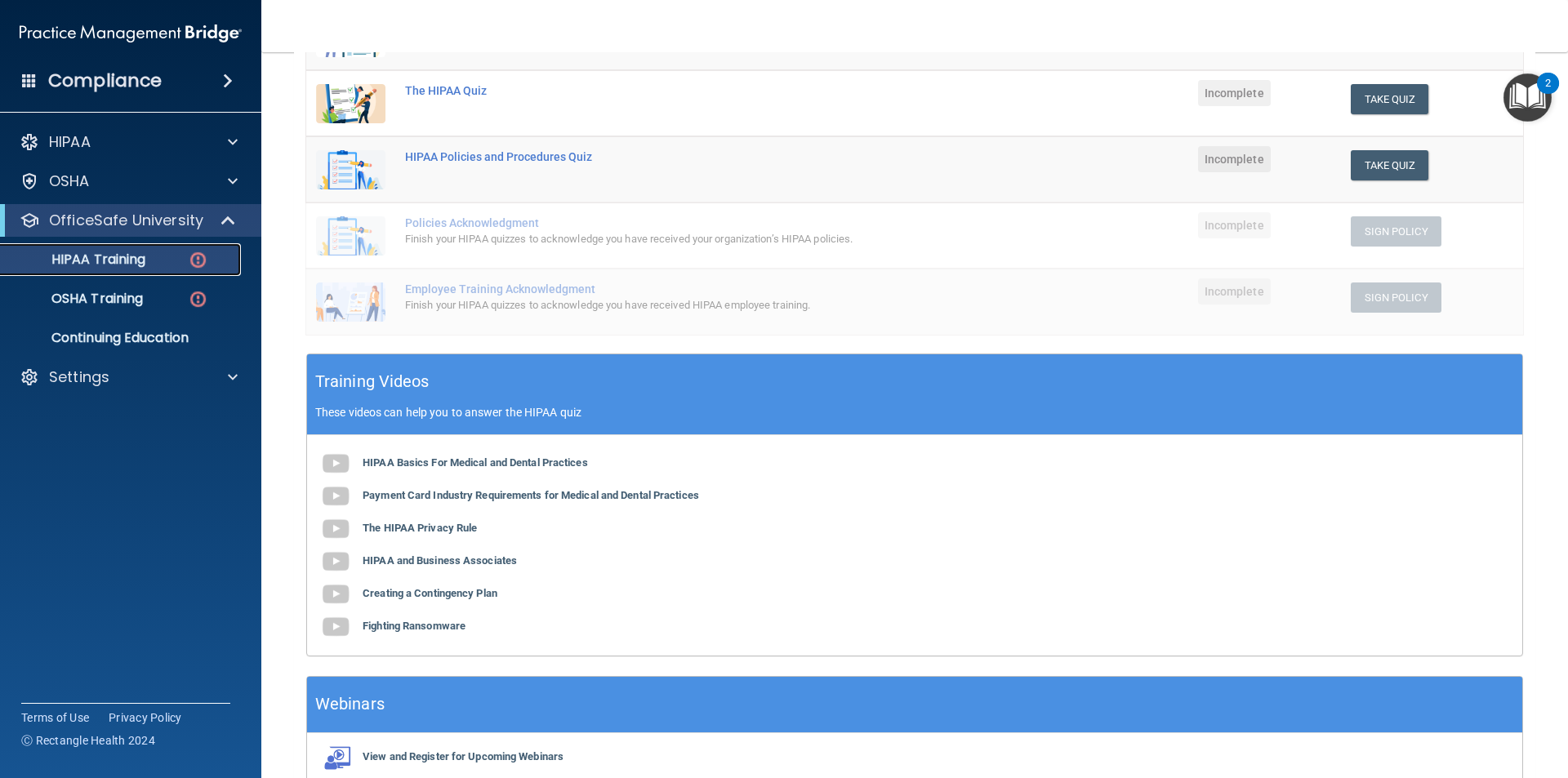
scroll to position [39, 0]
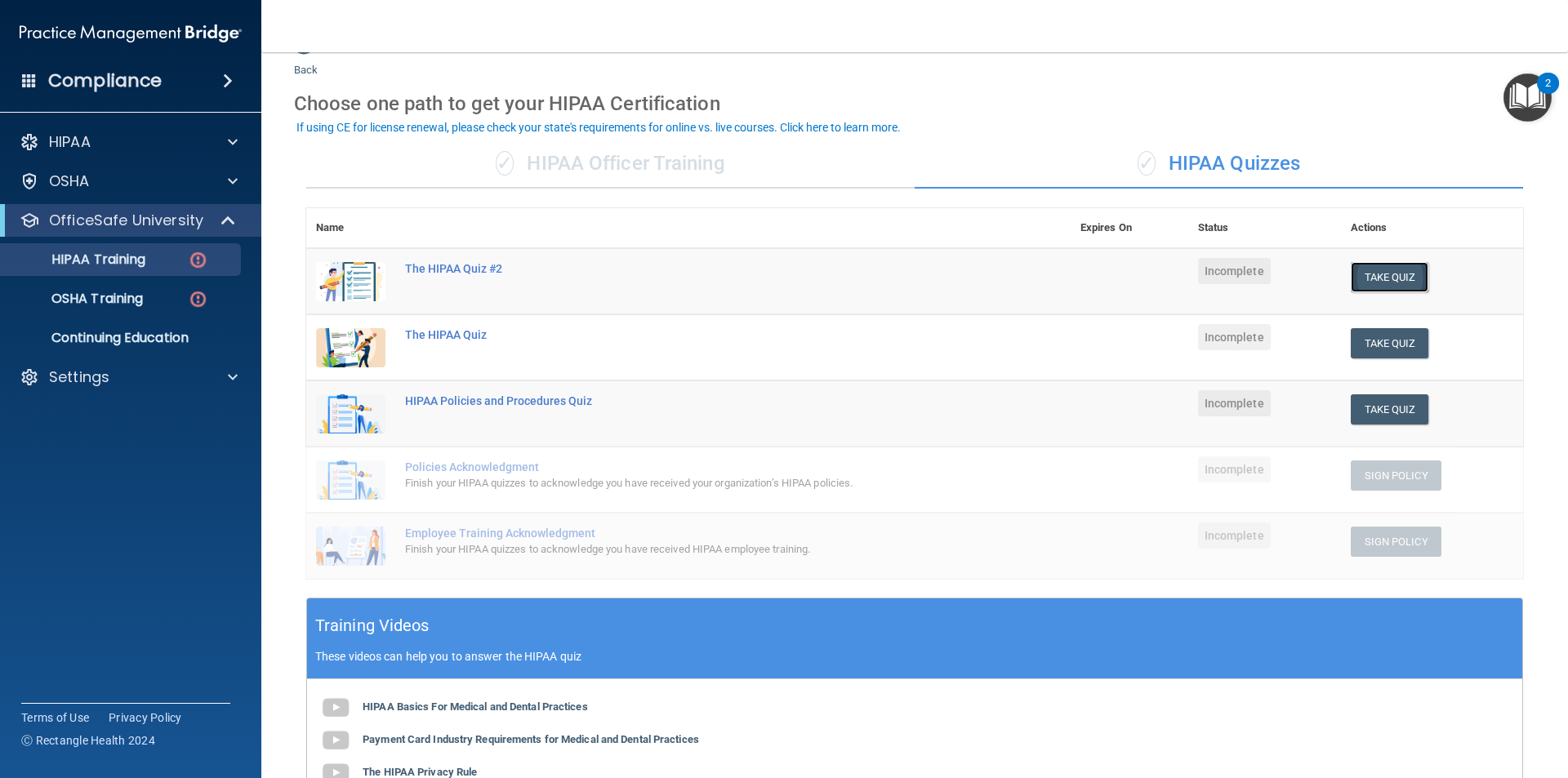
click at [1367, 276] on button "Take Quiz" at bounding box center [1390, 276] width 79 height 30
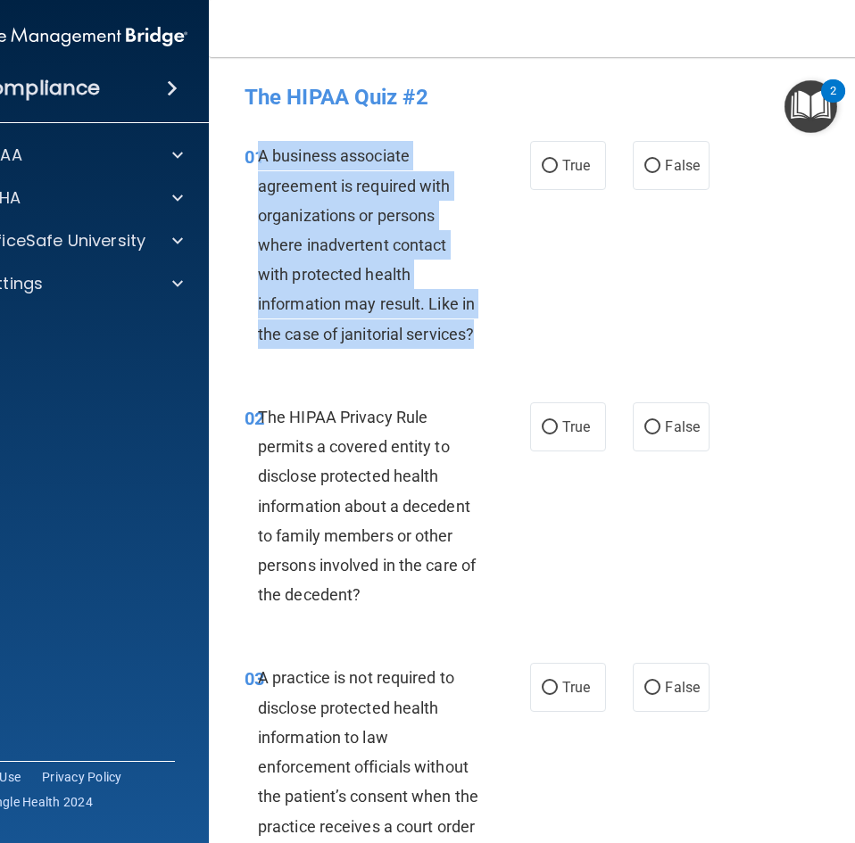
drag, startPoint x: 253, startPoint y: 154, endPoint x: 486, endPoint y: 342, distance: 298.9
click at [486, 342] on div "01 A business associate agreement is required with organizations or persons whe…" at bounding box center [387, 249] width 339 height 217
copy span "A business associate agreement is required with organizations or persons where …"
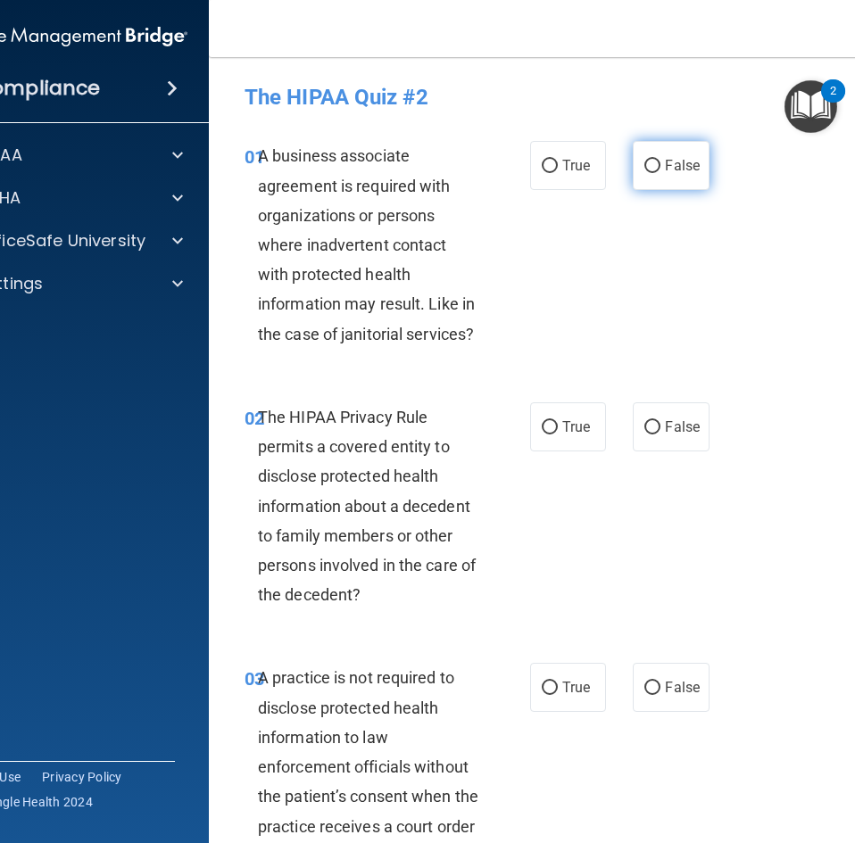
click at [695, 153] on label "False" at bounding box center [671, 165] width 76 height 49
click at [660, 160] on input "False" at bounding box center [652, 166] width 16 height 13
radio input "true"
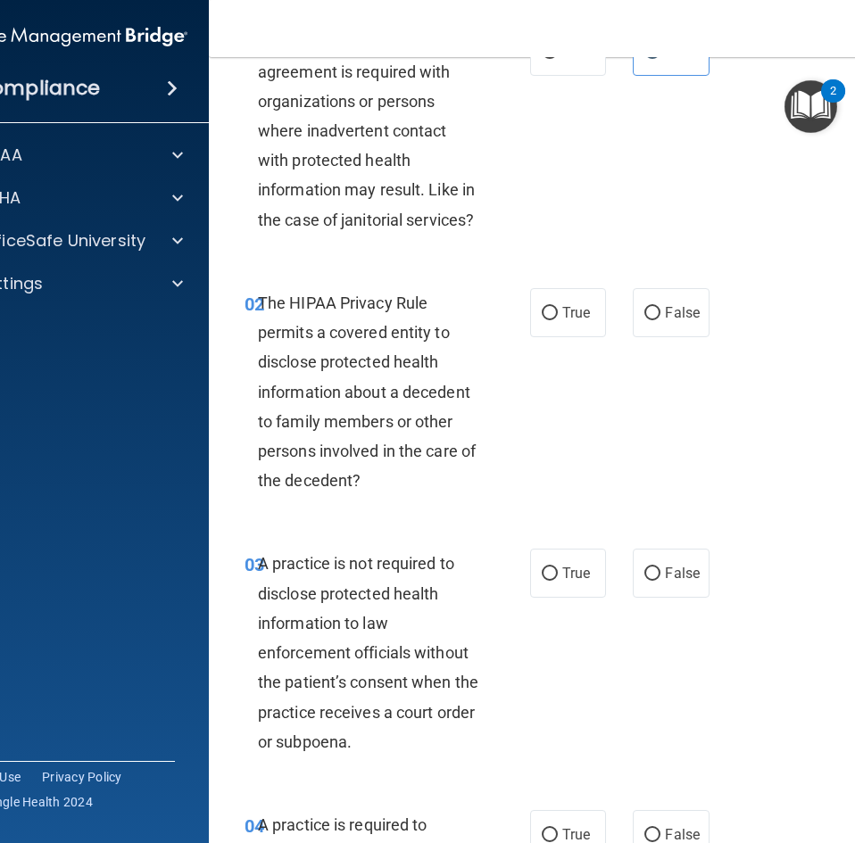
scroll to position [178, 0]
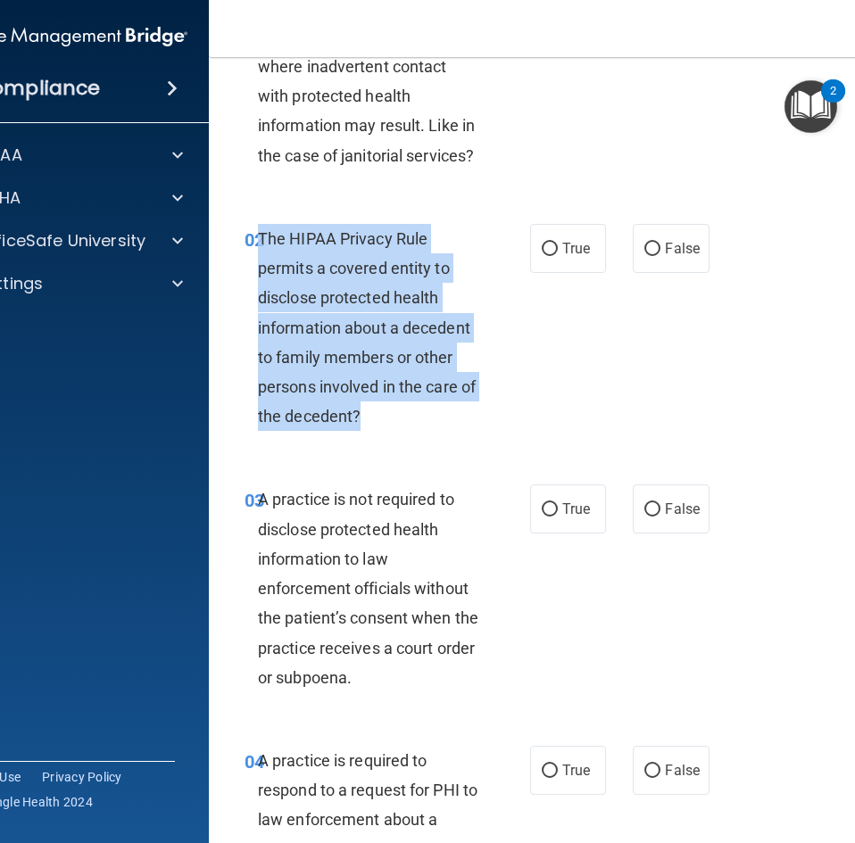
drag, startPoint x: 254, startPoint y: 236, endPoint x: 465, endPoint y: 410, distance: 273.7
click at [465, 410] on div "The HIPAA Privacy Rule permits a covered entity to disclose protected health in…" at bounding box center [375, 328] width 235 height 208
copy span "The HIPAA Privacy Rule permits a covered entity to disclose protected health in…"
click at [542, 245] on input "True" at bounding box center [550, 249] width 16 height 13
radio input "true"
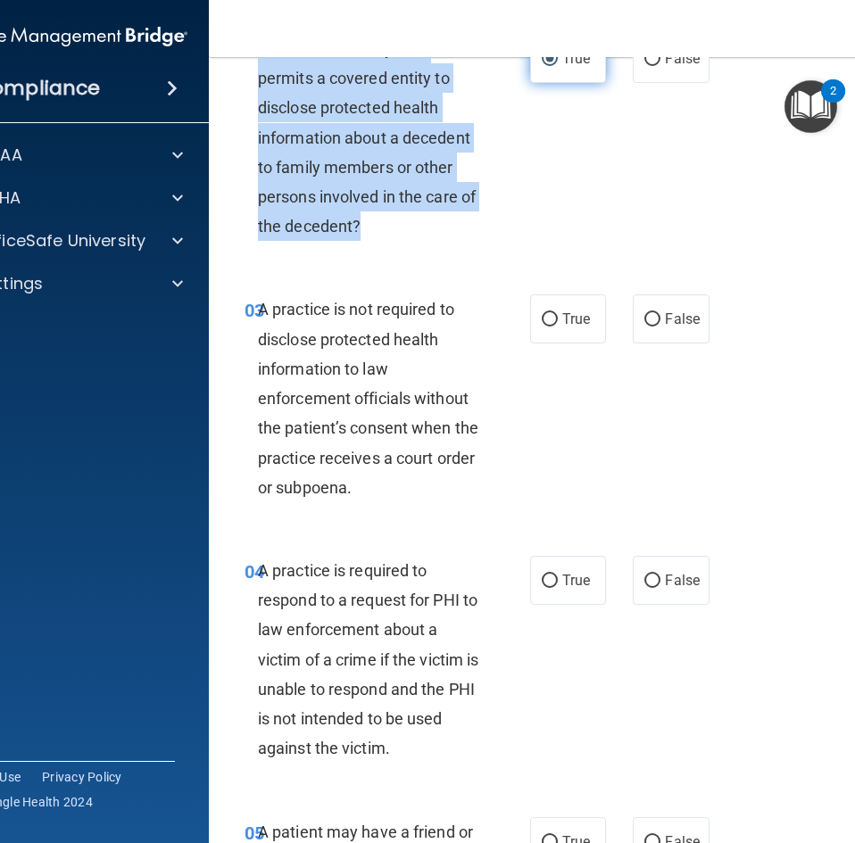
scroll to position [446, 0]
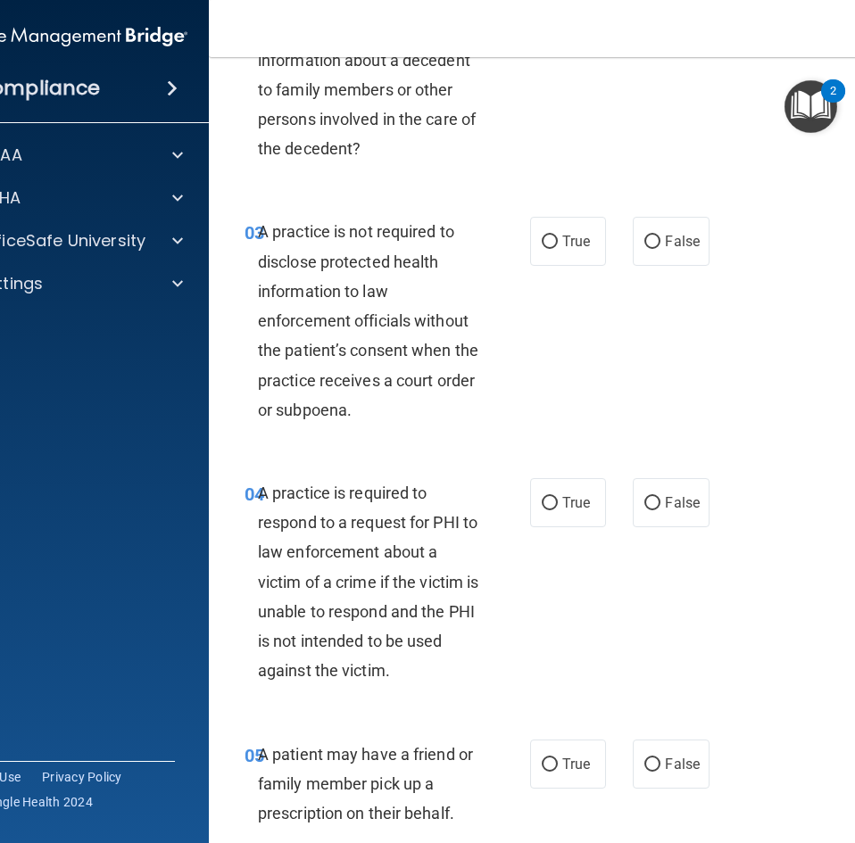
click at [218, 219] on div "03 A practice is not required to disclose protected health information to law e…" at bounding box center [387, 325] width 339 height 217
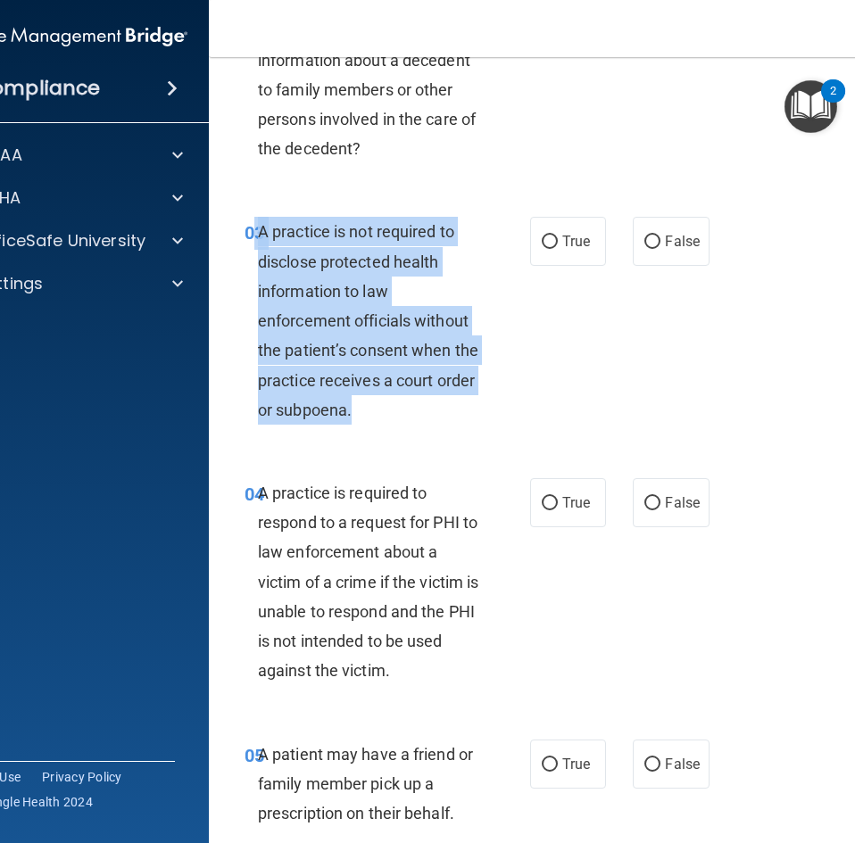
drag, startPoint x: 244, startPoint y: 232, endPoint x: 413, endPoint y: 402, distance: 239.7
click at [413, 402] on div "03 A practice is not required to disclose protected health information to law e…" at bounding box center [387, 325] width 339 height 217
copy div "3 A practice is not required to disclose protected health information to law en…"
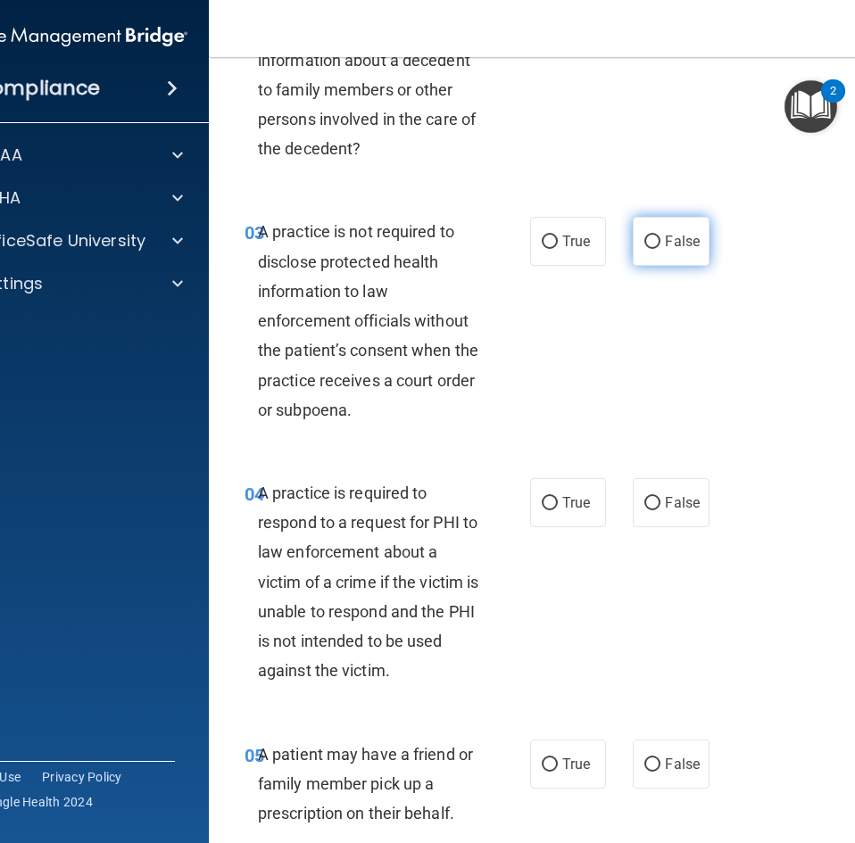
click at [635, 235] on label "False" at bounding box center [671, 241] width 76 height 49
click at [644, 236] on input "False" at bounding box center [652, 242] width 16 height 13
radio input "true"
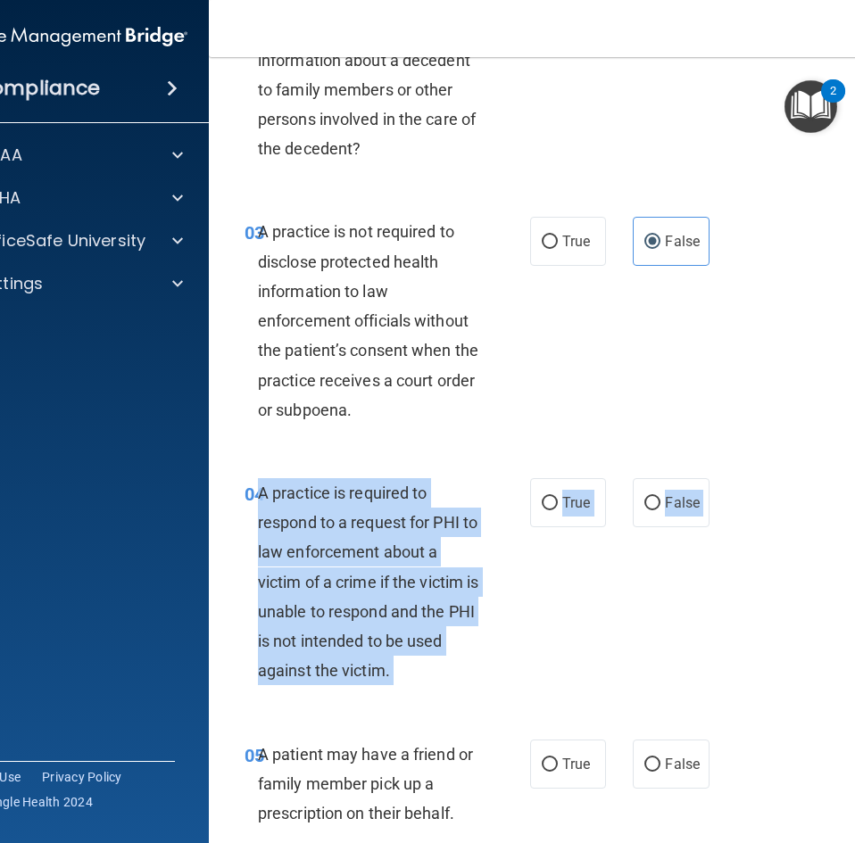
drag, startPoint x: 252, startPoint y: 496, endPoint x: 449, endPoint y: 709, distance: 289.8
click at [449, 709] on div "04 A practice is required to respond to a request for PHI to law enforcement ab…" at bounding box center [570, 586] width 678 height 261
copy div "A practice is required to respond to a request for PHI to law enforcement about…"
click at [544, 482] on label "True" at bounding box center [568, 502] width 76 height 49
click at [544, 497] on input "True" at bounding box center [550, 503] width 16 height 13
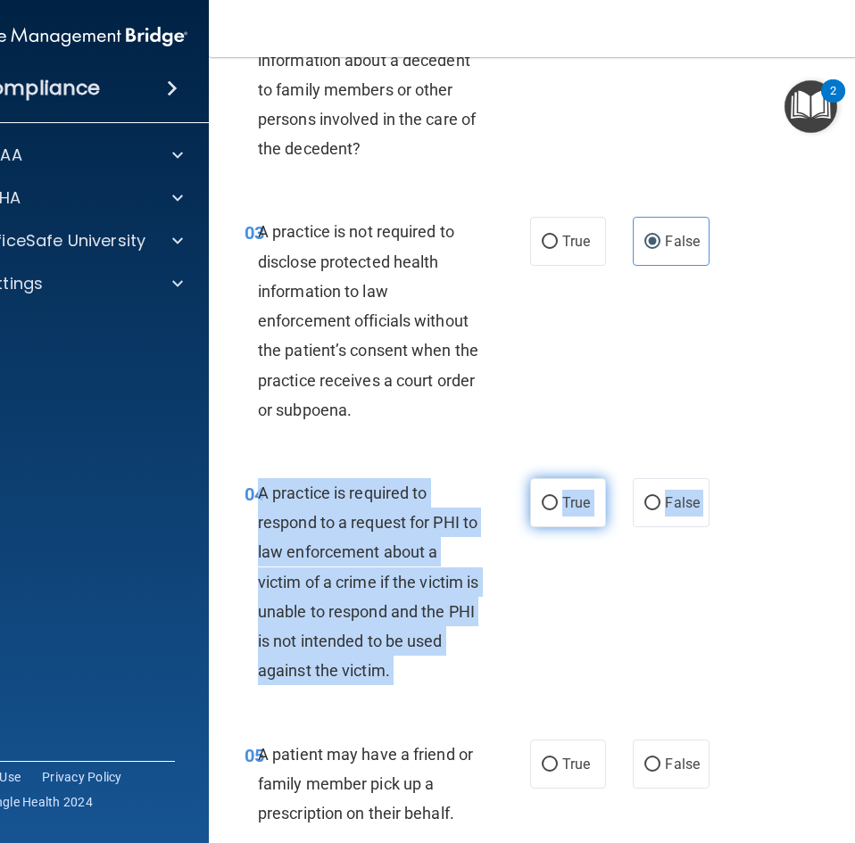
radio input "true"
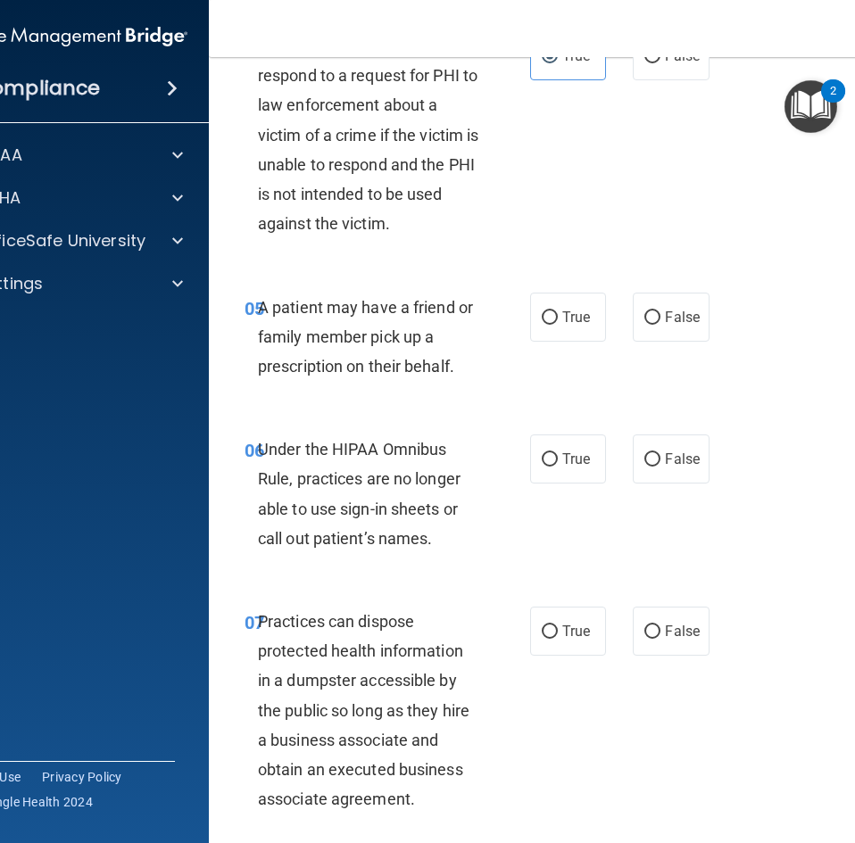
scroll to position [863, 0]
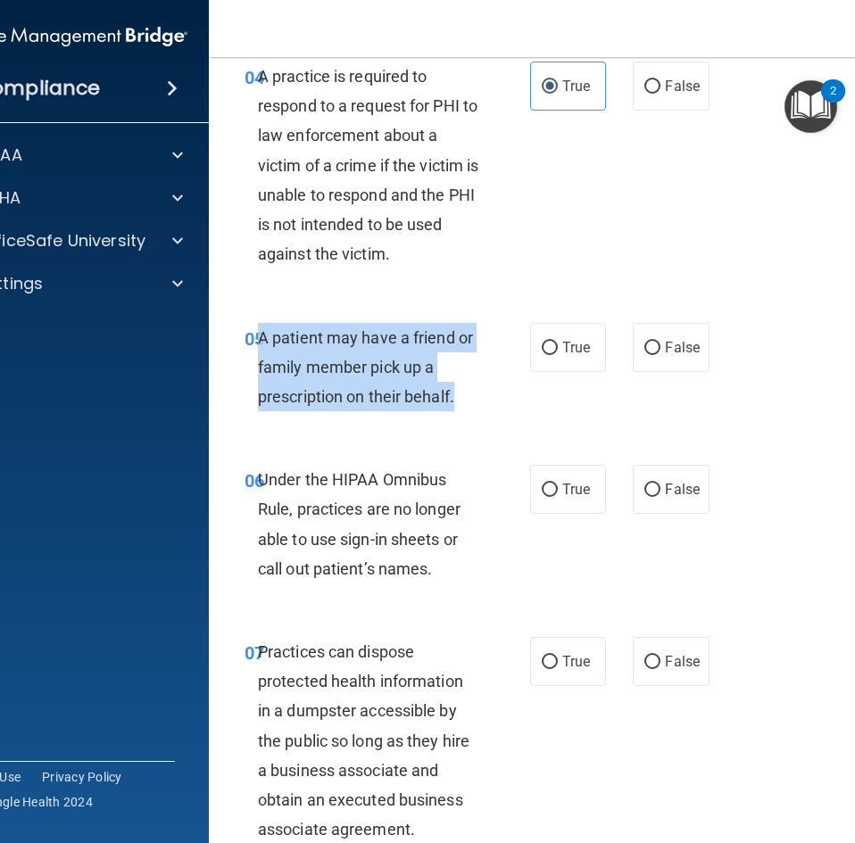
drag, startPoint x: 454, startPoint y: 401, endPoint x: 253, endPoint y: 340, distance: 210.0
click at [258, 340] on div "A patient may have a friend or family member pick up a prescription on their be…" at bounding box center [375, 367] width 235 height 89
copy span "A patient may have a friend or family member pick up a prescription on their be…"
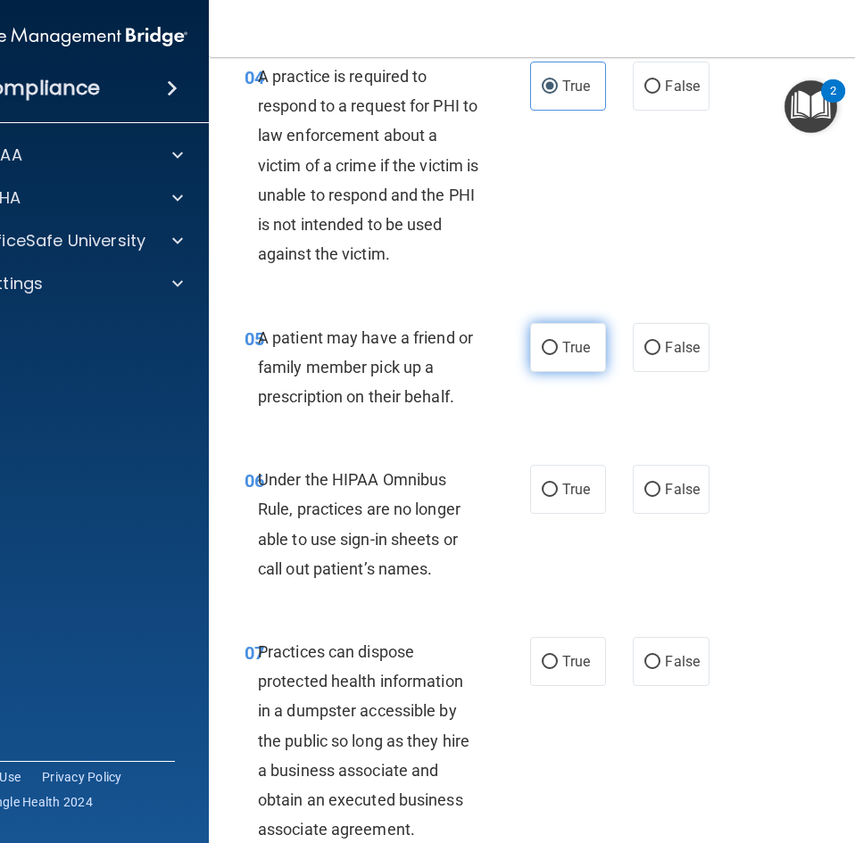
click at [562, 354] on span "True" at bounding box center [576, 347] width 28 height 17
click at [558, 354] on input "True" at bounding box center [550, 348] width 16 height 13
radio input "true"
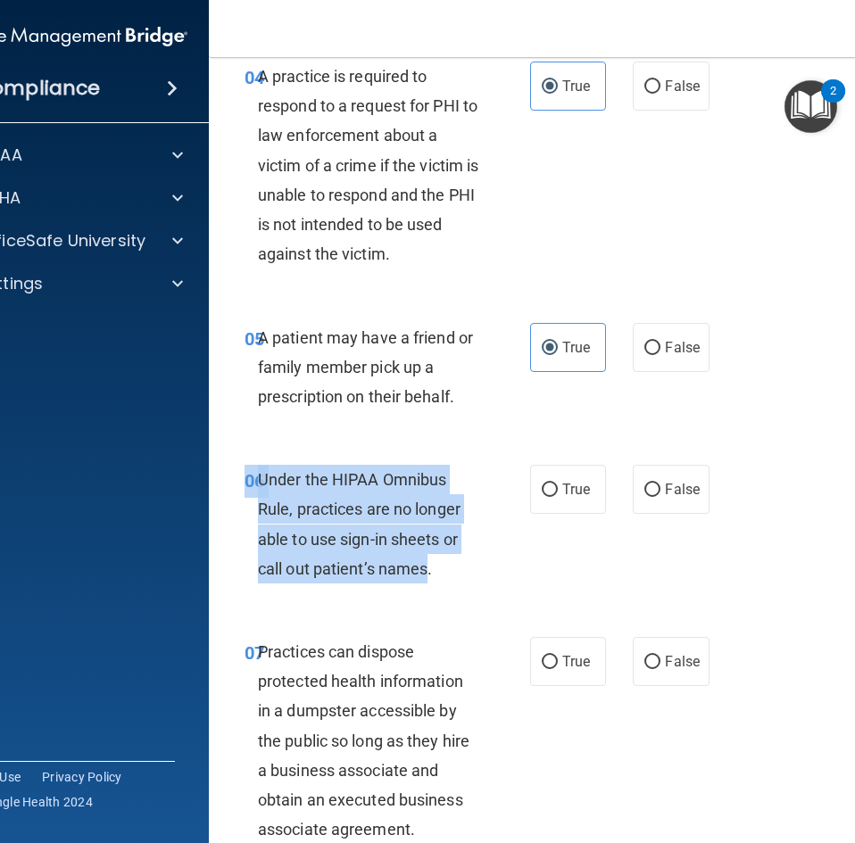
drag, startPoint x: 241, startPoint y: 476, endPoint x: 420, endPoint y: 563, distance: 199.1
click at [420, 563] on div "06 Under the HIPAA Omnibus Rule, practices are no longer able to use sign-in sh…" at bounding box center [387, 529] width 339 height 128
copy div "06 Under the HIPAA Omnibus Rule, practices are no longer able to use sign-in sh…"
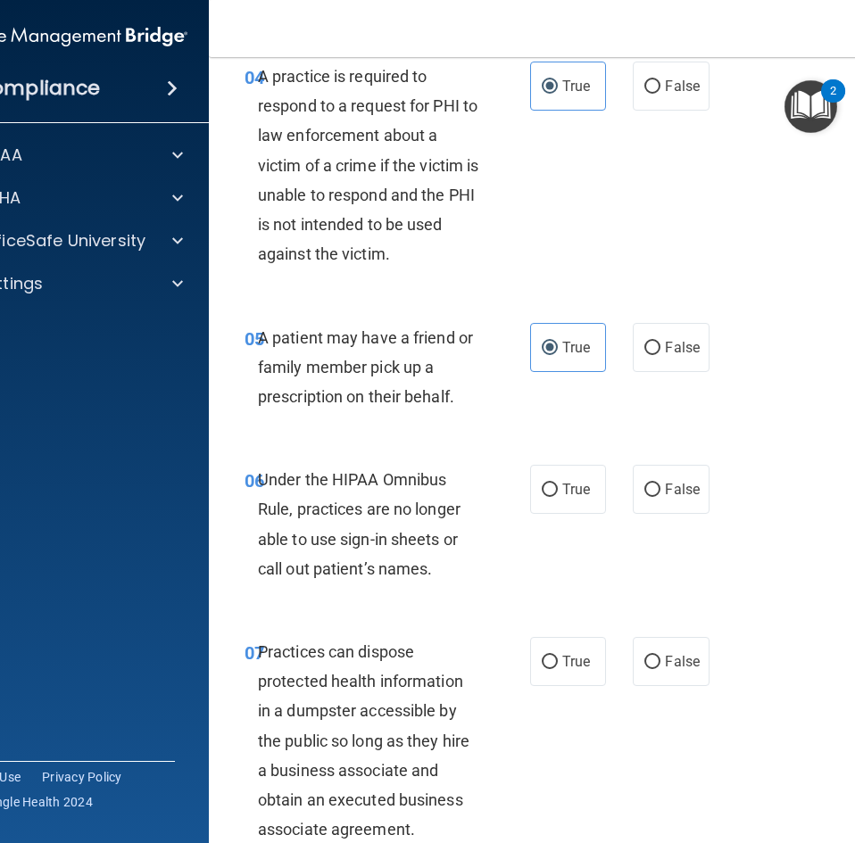
click at [194, 556] on accordion "HIPAA Documents and Policies Report an Incident Business Associates Emergency P…" at bounding box center [66, 371] width 286 height 482
click at [654, 483] on label "False" at bounding box center [671, 489] width 76 height 49
click at [654, 484] on input "False" at bounding box center [652, 490] width 16 height 13
radio input "true"
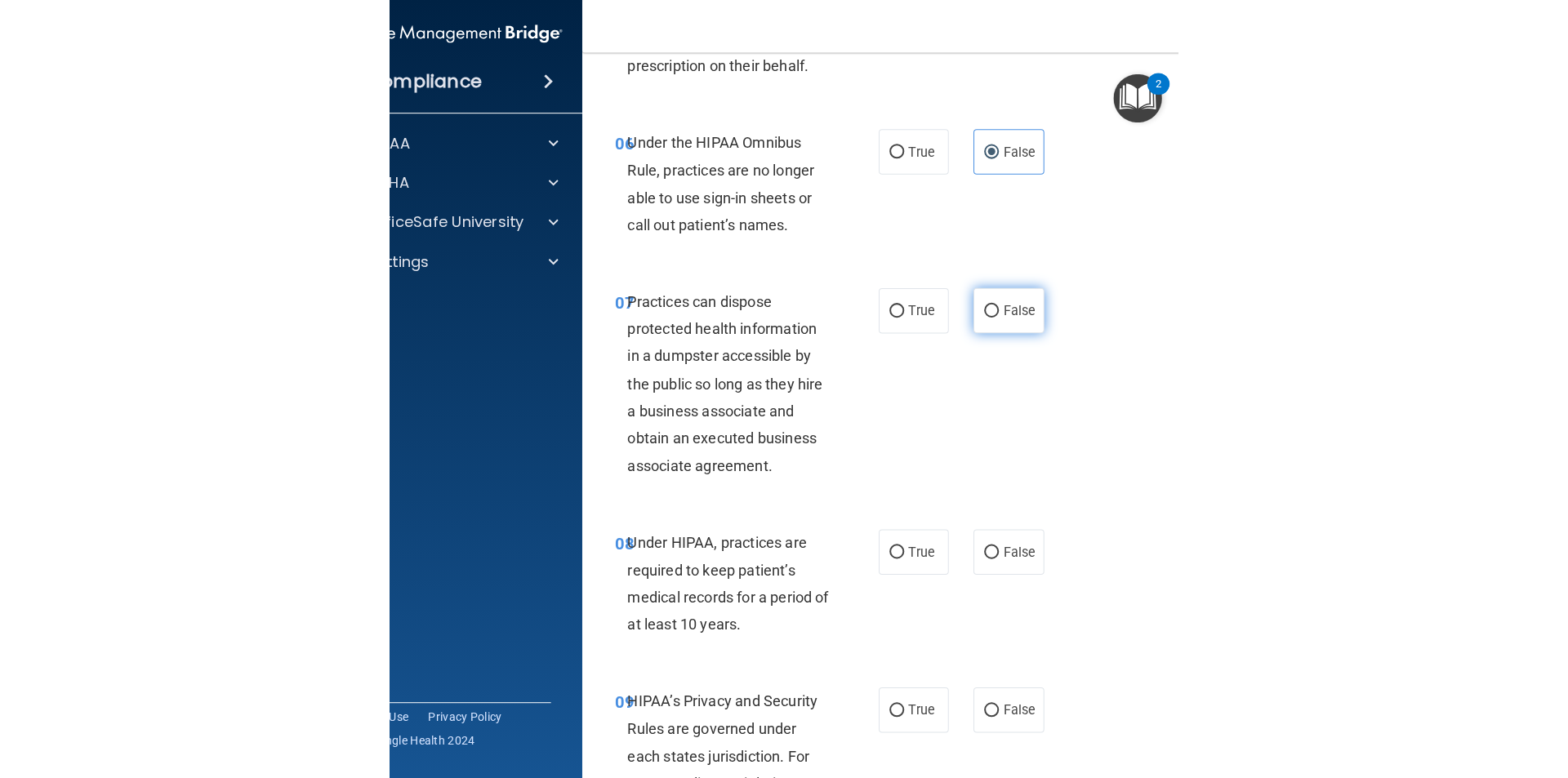
scroll to position [1117, 0]
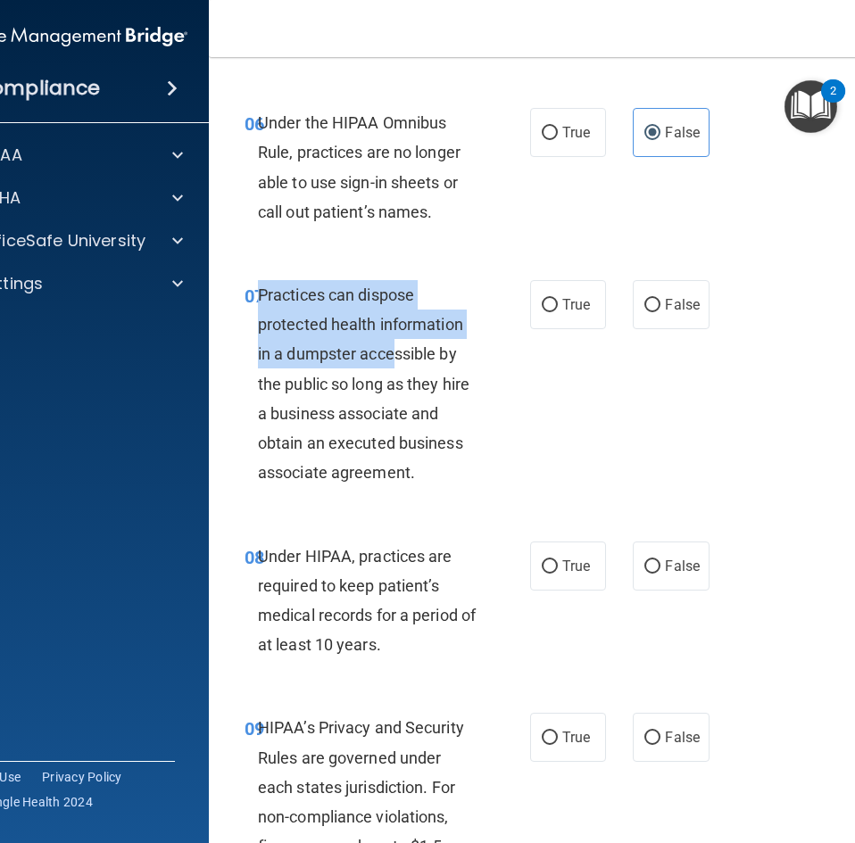
drag, startPoint x: 252, startPoint y: 294, endPoint x: 388, endPoint y: 363, distance: 152.4
click at [388, 363] on span "Practices can dispose protected health information in a dumpster accessible by …" at bounding box center [363, 384] width 211 height 196
click at [218, 362] on div "07 Practices can dispose protected health information in a dumpster accessible …" at bounding box center [387, 388] width 339 height 217
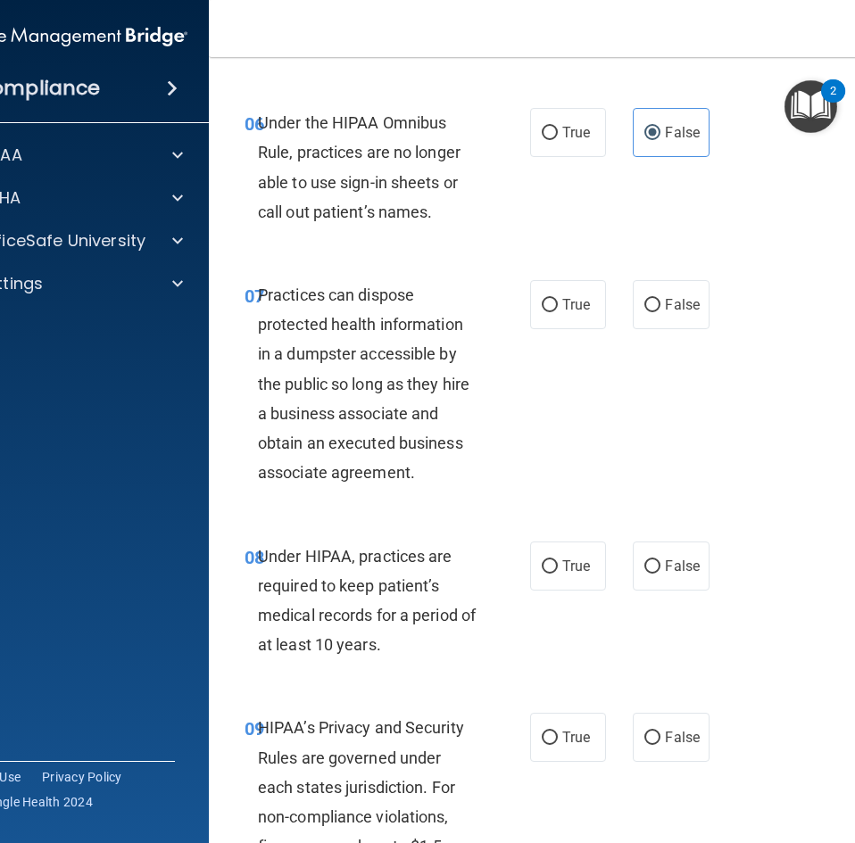
click at [258, 295] on span "Practices can dispose protected health information in a dumpster accessible by …" at bounding box center [363, 384] width 211 height 196
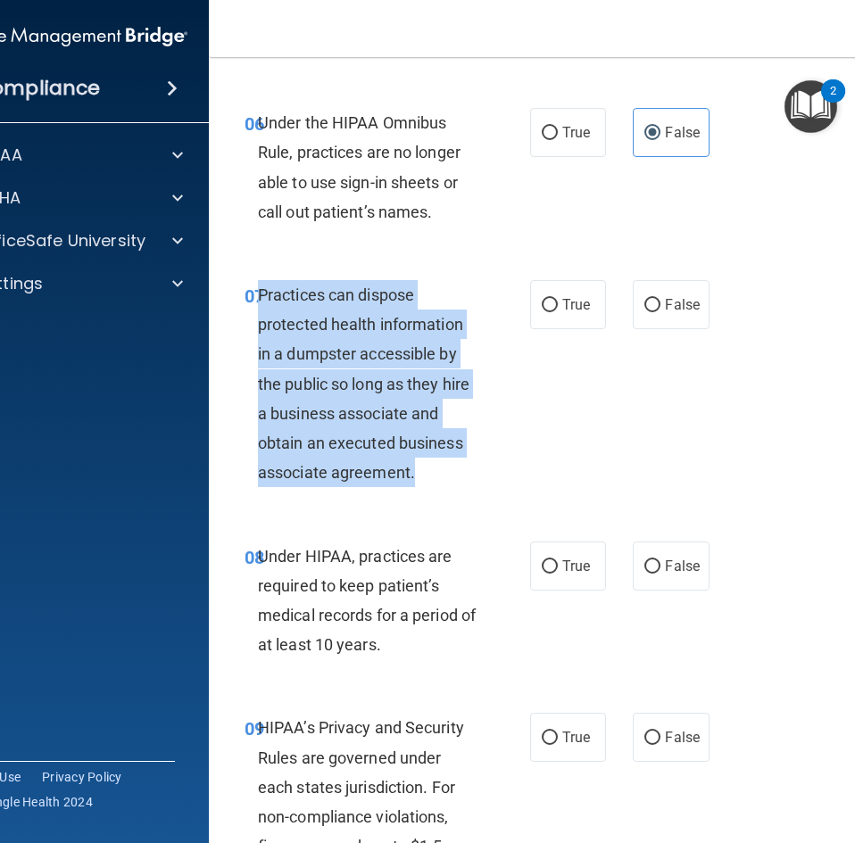
drag, startPoint x: 255, startPoint y: 295, endPoint x: 410, endPoint y: 458, distance: 224.0
click at [416, 476] on div "Practices can dispose protected health information in a dumpster accessible by …" at bounding box center [375, 384] width 235 height 208
copy span "Practices can dispose protected health information in a dumpster accessible by …"
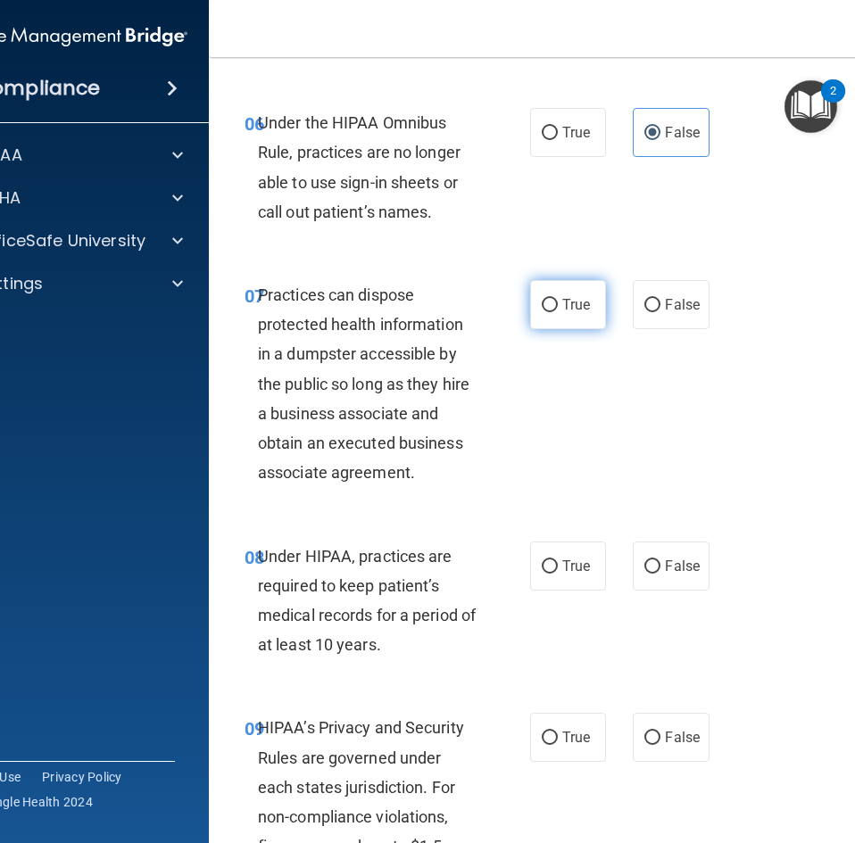
click at [541, 313] on label "True" at bounding box center [568, 304] width 76 height 49
click at [542, 312] on input "True" at bounding box center [550, 305] width 16 height 13
radio input "true"
drag, startPoint x: 255, startPoint y: 553, endPoint x: 749, endPoint y: 685, distance: 511.6
click at [749, 685] on div "08 Under HIPAA, practices are required to keep patient’s medical records for a …" at bounding box center [570, 605] width 678 height 172
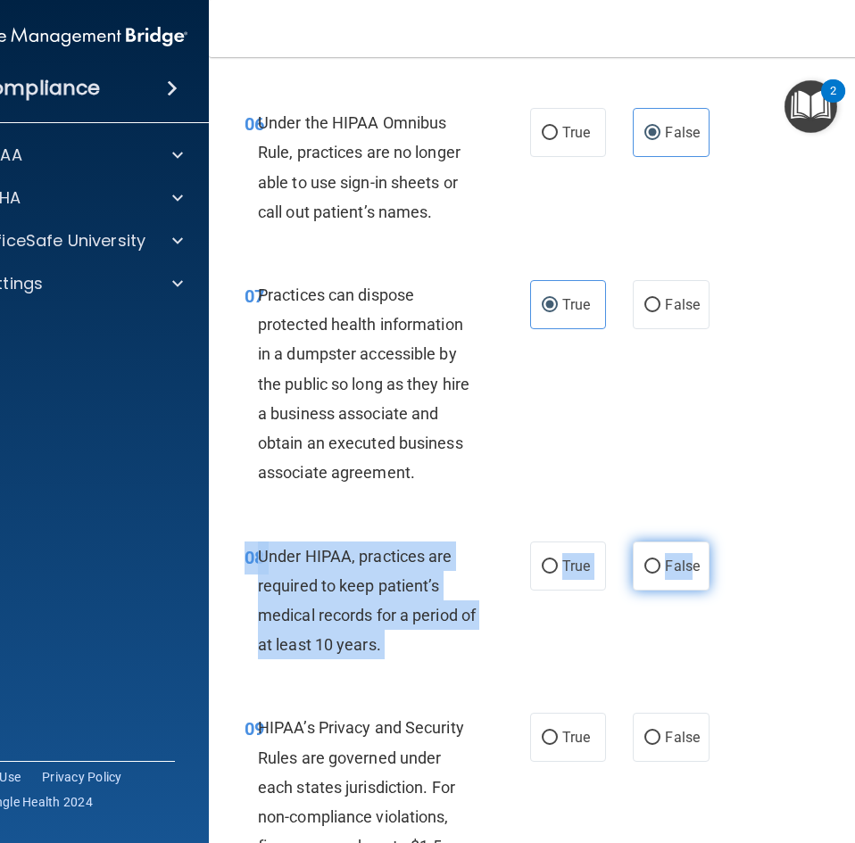
drag, startPoint x: 729, startPoint y: 561, endPoint x: 682, endPoint y: 550, distance: 48.7
click at [682, 550] on div "08 Under HIPAA, practices are required to keep patient’s medical records for a …" at bounding box center [570, 605] width 678 height 172
copy ng-form "08 Under HIPAA, practices are required to keep patient’s medical records for a …"
click at [635, 567] on label "False" at bounding box center [671, 566] width 76 height 49
click at [644, 567] on input "False" at bounding box center [652, 566] width 16 height 13
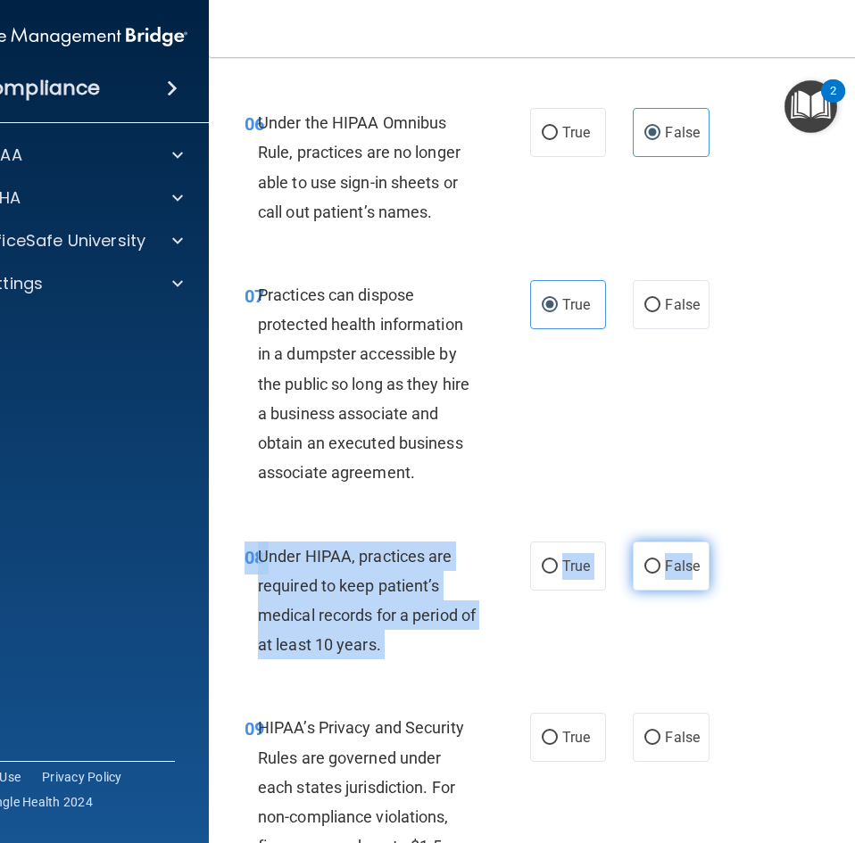
radio input "true"
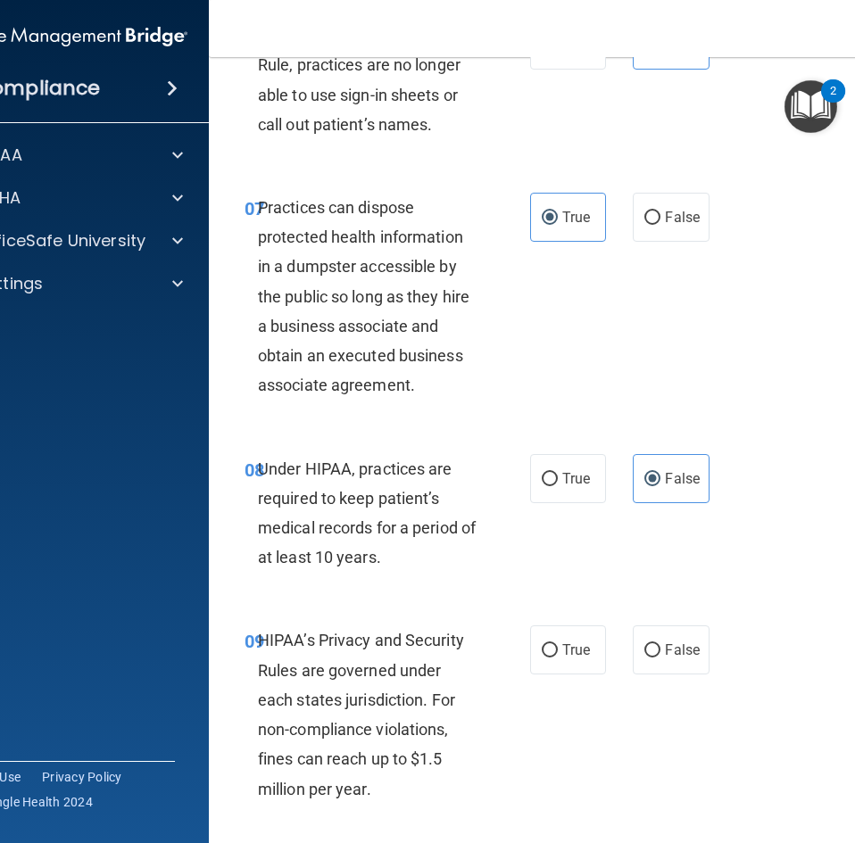
scroll to position [1666, 0]
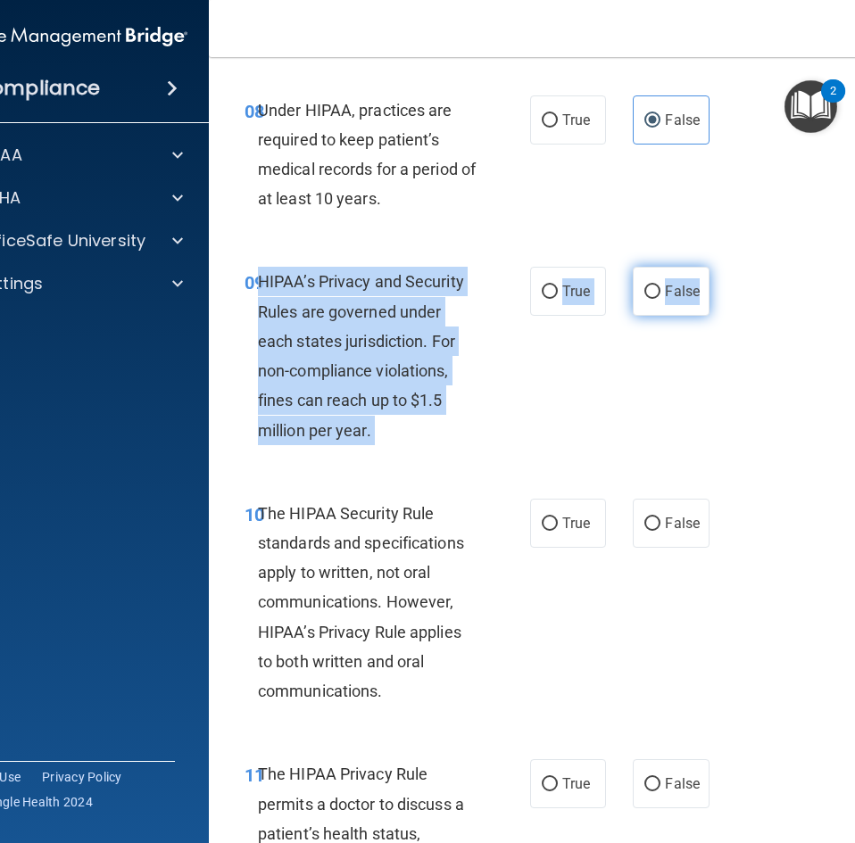
drag, startPoint x: 252, startPoint y: 283, endPoint x: 699, endPoint y: 295, distance: 447.2
click at [713, 267] on ng-form "09 HIPAA’s Privacy and Security Rules are governed under each states jurisdicti…" at bounding box center [713, 267] width 0 height 0
copy ng-form "HIPAA’s Privacy and Security Rules are governed under each states jurisdiction.…"
click at [666, 279] on label "False" at bounding box center [671, 291] width 76 height 49
click at [660, 286] on input "False" at bounding box center [652, 292] width 16 height 13
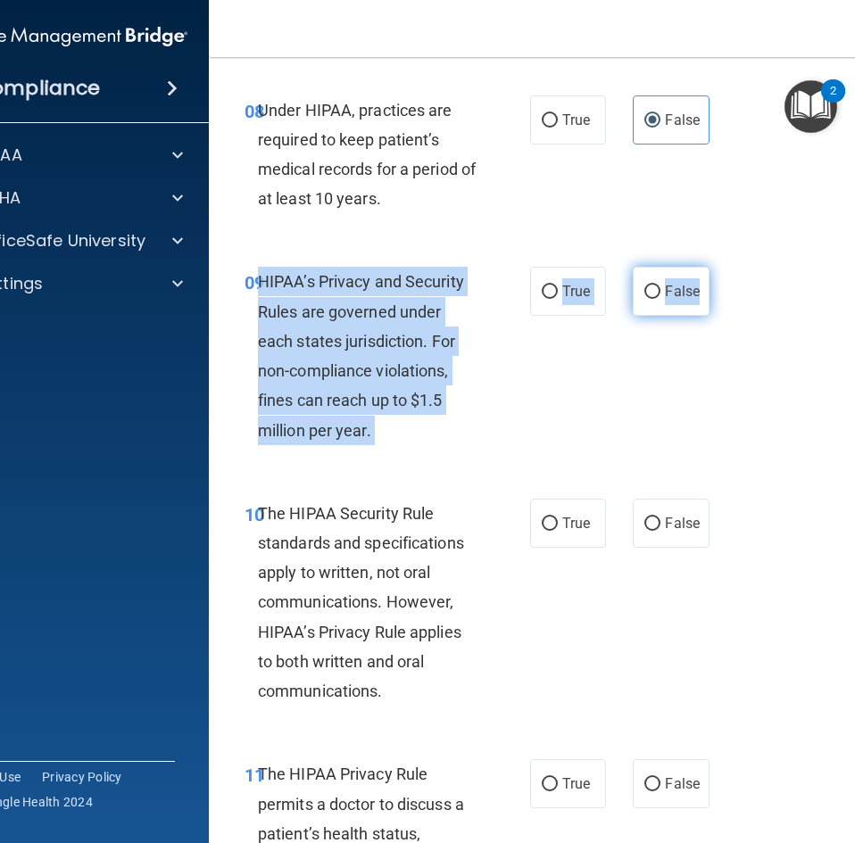
radio input "true"
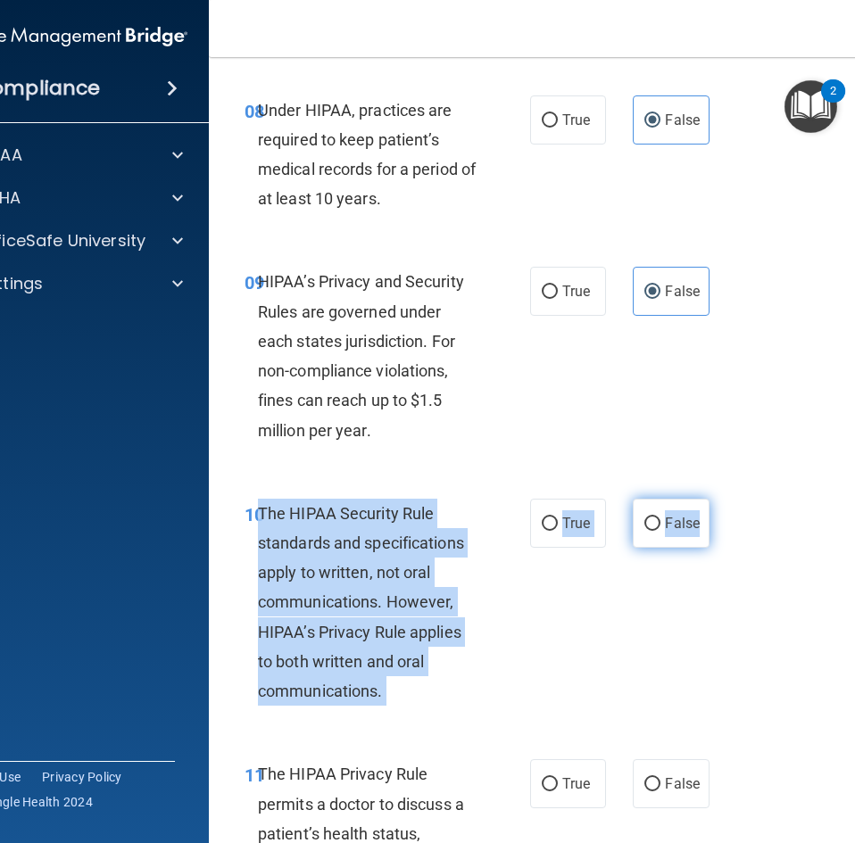
drag, startPoint x: 252, startPoint y: 513, endPoint x: 698, endPoint y: 533, distance: 445.6
click at [713, 499] on ng-form "10 The HIPAA Security Rule standards and specifications apply to written, not o…" at bounding box center [713, 499] width 0 height 0
copy ng-form "The HIPAA Security Rule standards and specifications apply to written, not oral…"
click at [658, 504] on label "False" at bounding box center [671, 523] width 76 height 49
click at [658, 517] on input "False" at bounding box center [652, 523] width 16 height 13
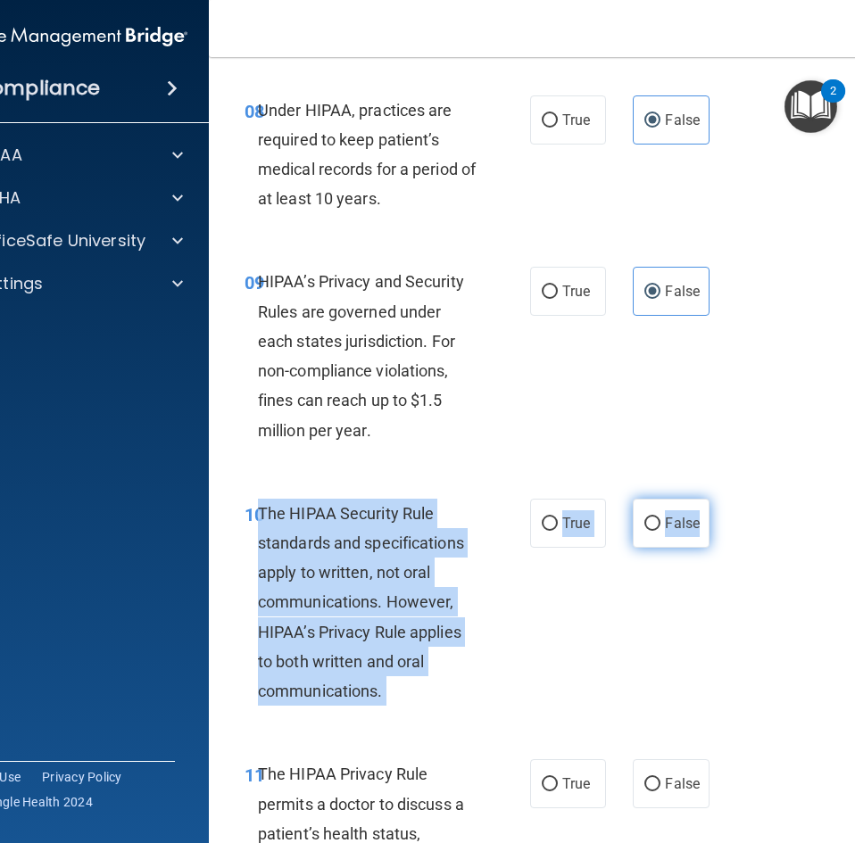
radio input "true"
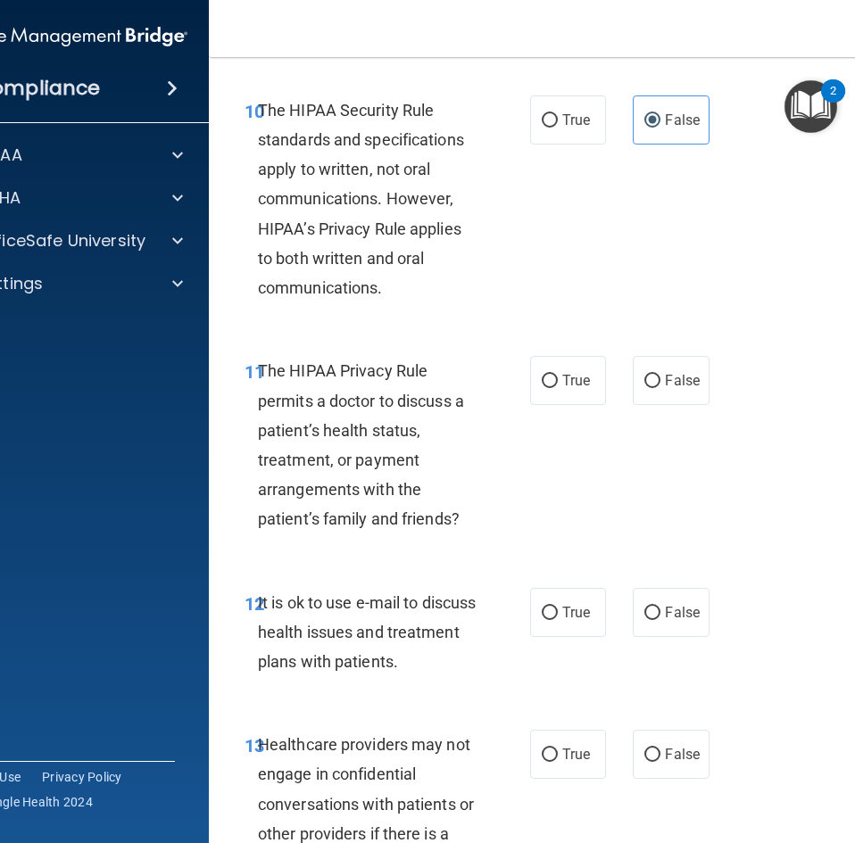
scroll to position [2112, 0]
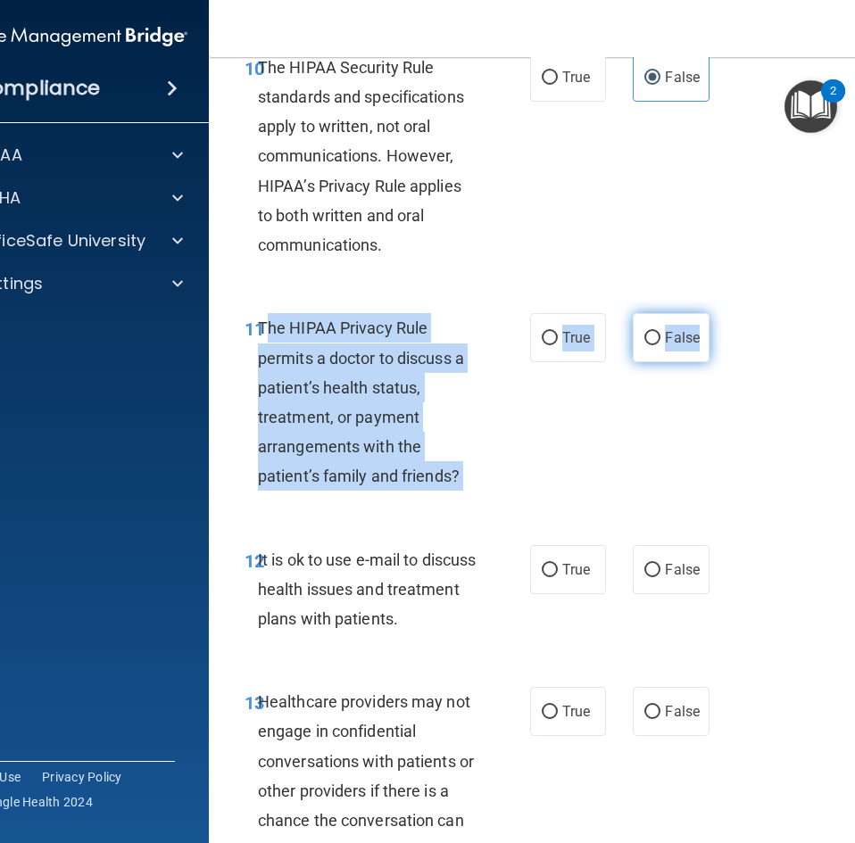
drag, startPoint x: 256, startPoint y: 331, endPoint x: 692, endPoint y: 344, distance: 436.5
click at [713, 313] on ng-form "11 The HIPAA Privacy Rule permits a doctor to discuss a patient’s health status…" at bounding box center [713, 313] width 0 height 0
click at [547, 344] on input "True" at bounding box center [550, 338] width 16 height 13
radio input "true"
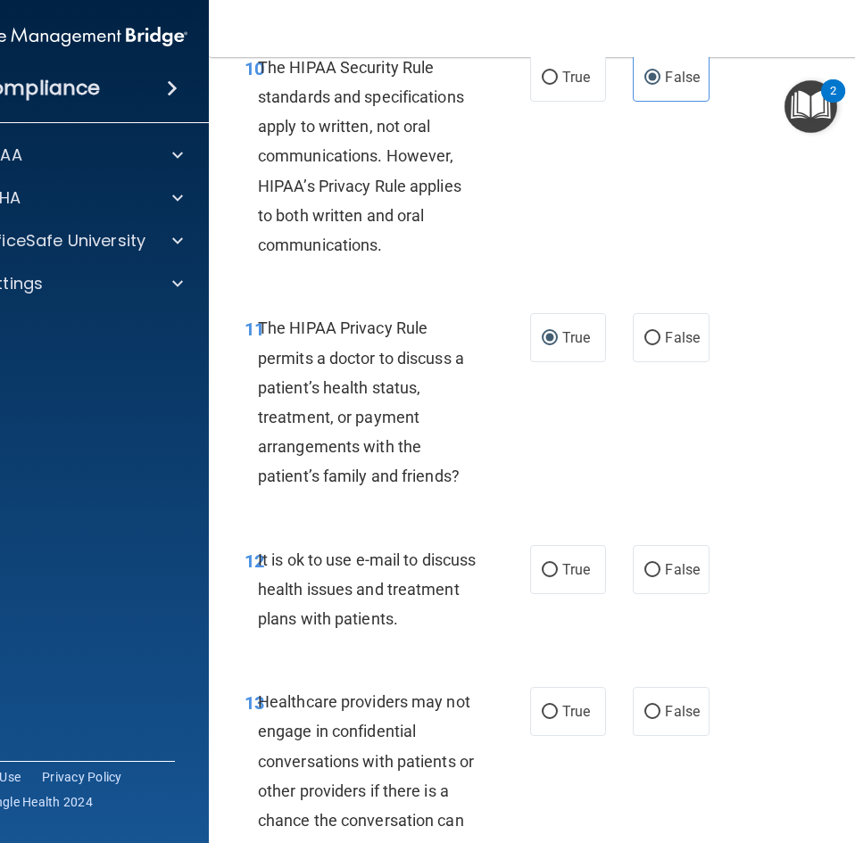
click at [596, 433] on div "11 The HIPAA Privacy Rule permits a doctor to discuss a patient’s health status…" at bounding box center [570, 406] width 678 height 231
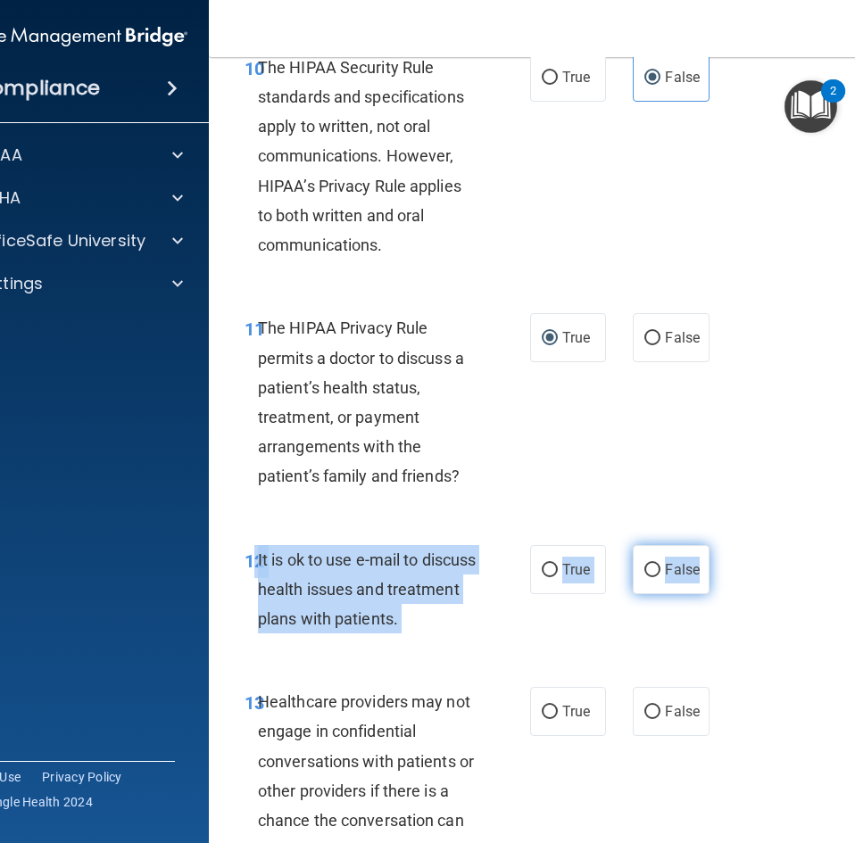
drag, startPoint x: 250, startPoint y: 560, endPoint x: 700, endPoint y: 577, distance: 450.9
click at [713, 545] on ng-form "12 It is ok to use e-mail to discuss health issues and treatment plans with pat…" at bounding box center [713, 545] width 0 height 0
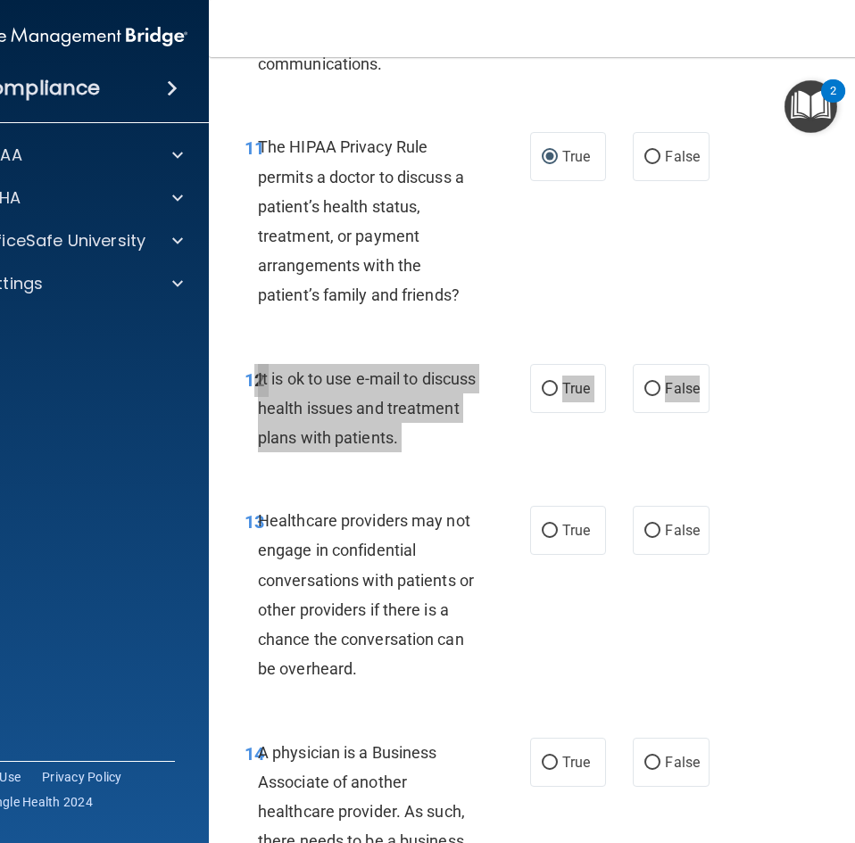
scroll to position [2380, 0]
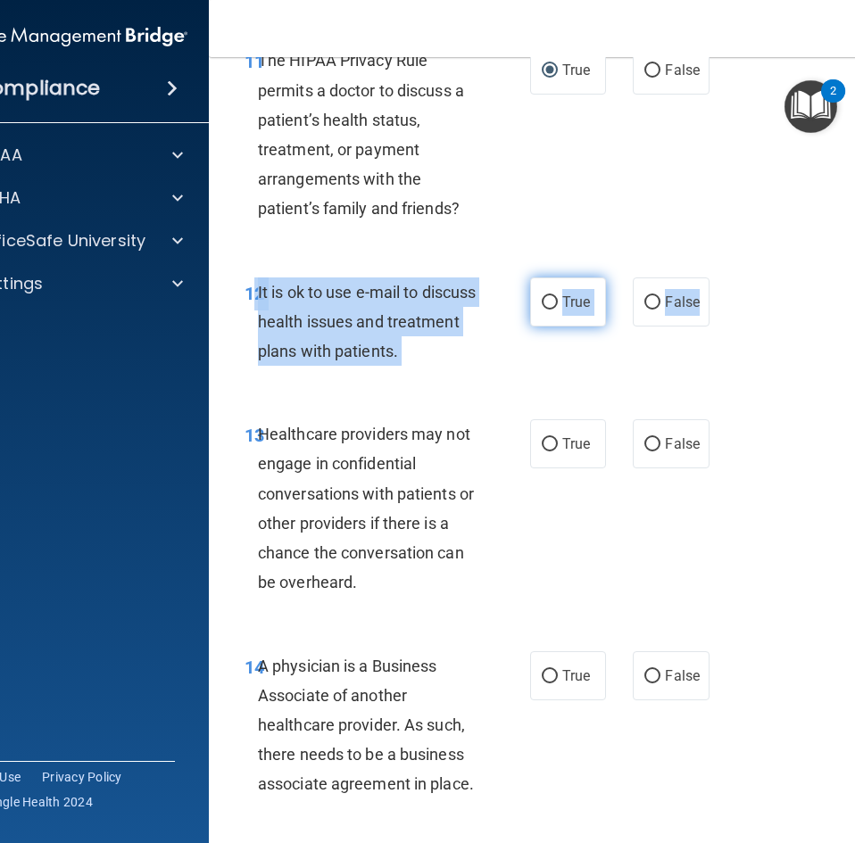
click at [562, 296] on span "True" at bounding box center [576, 302] width 28 height 17
click at [558, 296] on input "True" at bounding box center [550, 302] width 16 height 13
radio input "true"
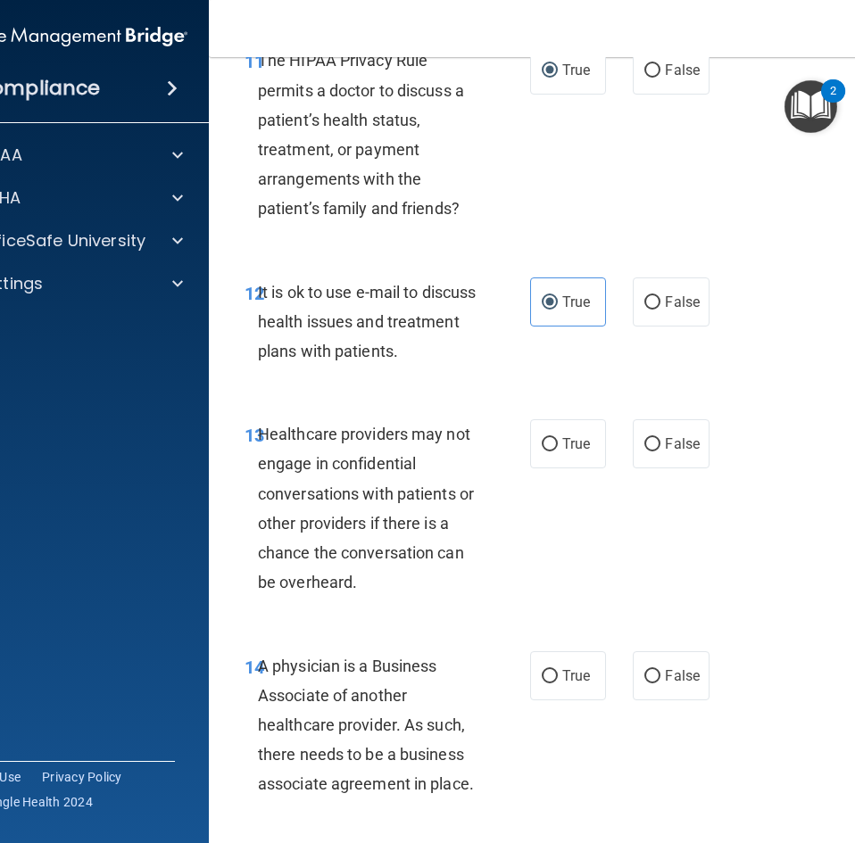
click at [258, 435] on span "Healthcare providers may not engage in confidential conversations with patients…" at bounding box center [366, 508] width 216 height 167
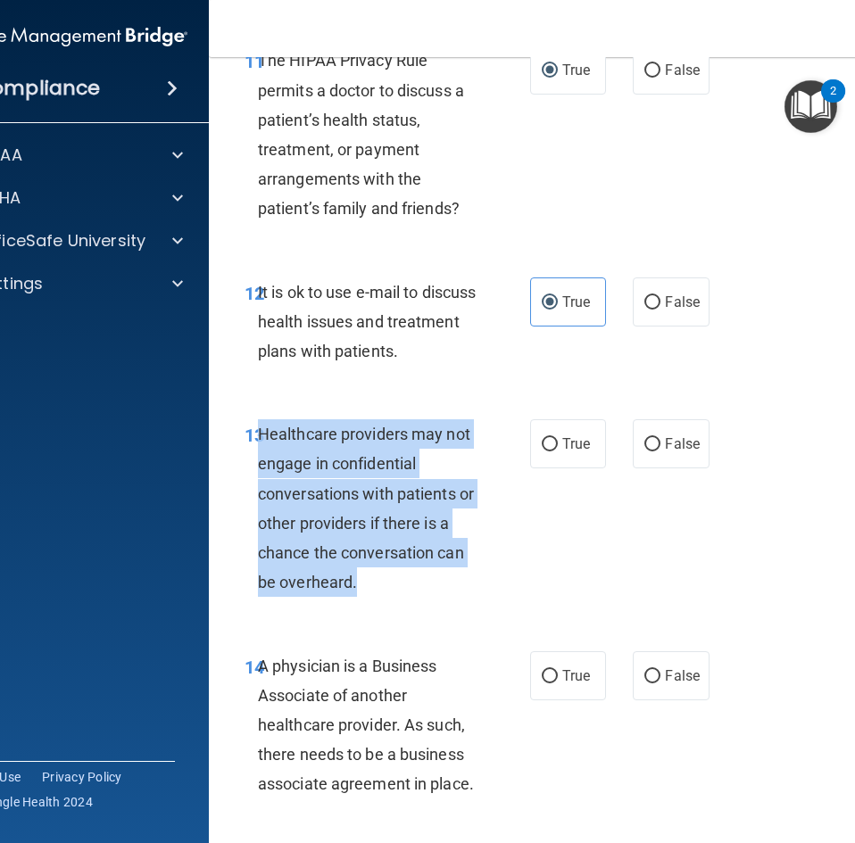
drag, startPoint x: 254, startPoint y: 432, endPoint x: 388, endPoint y: 583, distance: 201.6
click at [388, 583] on div "Healthcare providers may not engage in confidential conversations with patients…" at bounding box center [375, 508] width 235 height 178
click at [644, 443] on input "False" at bounding box center [652, 444] width 16 height 13
radio input "true"
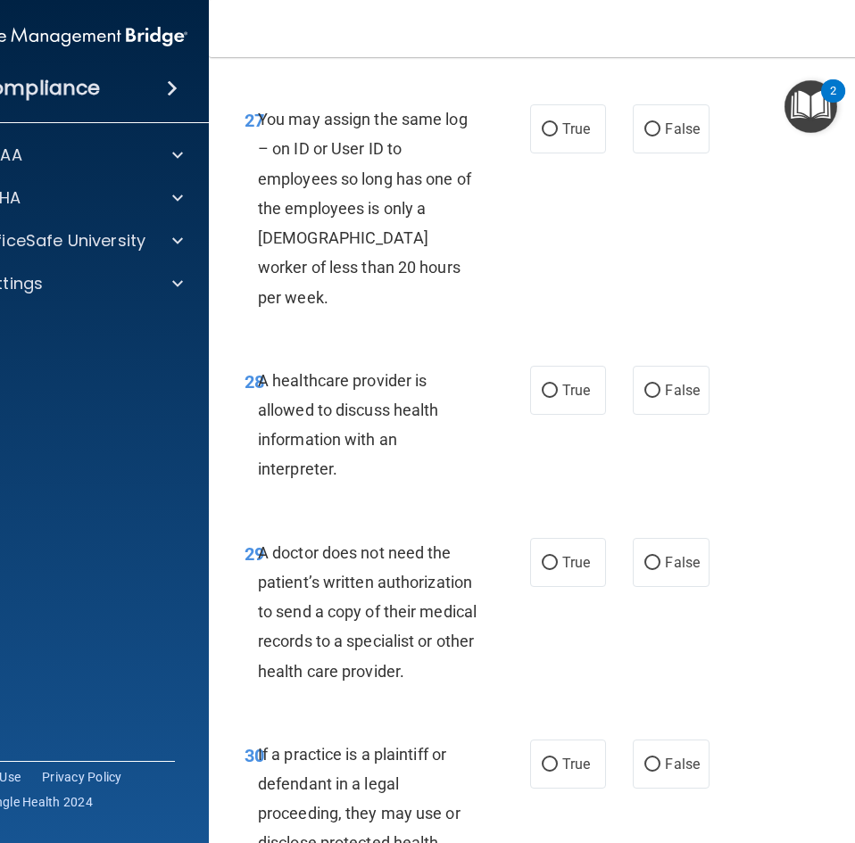
scroll to position [5770, 0]
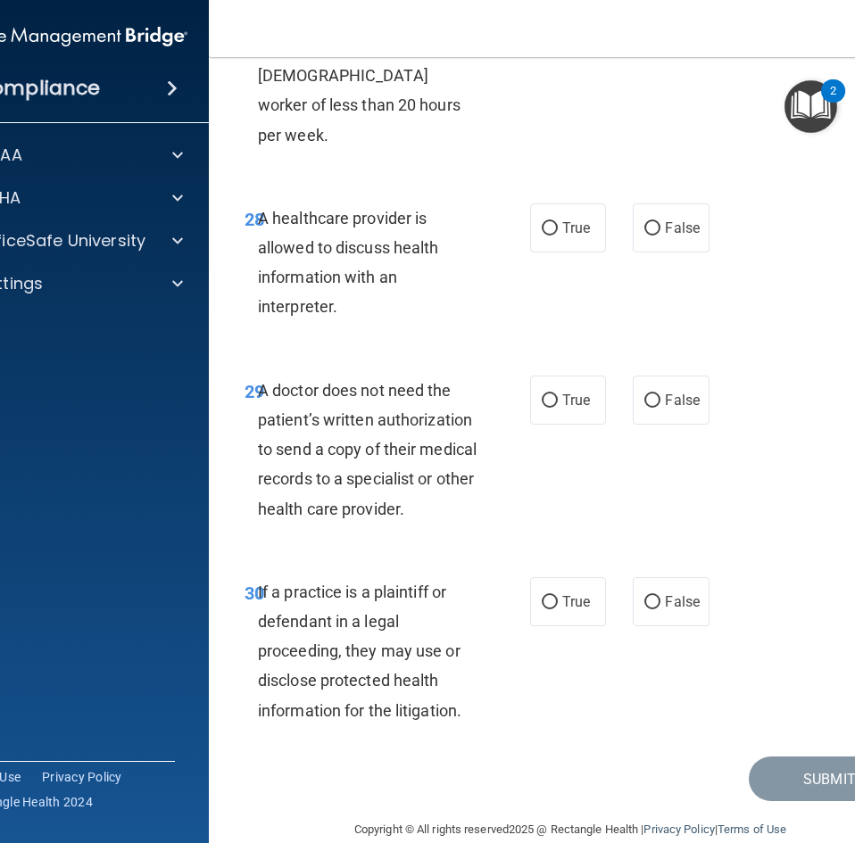
drag, startPoint x: 705, startPoint y: 600, endPoint x: 693, endPoint y: 792, distance: 193.1
click at [454, 705] on div "30 If a practice is a plaintiff or defendant in a legal proceeding, they may us…" at bounding box center [570, 656] width 678 height 202
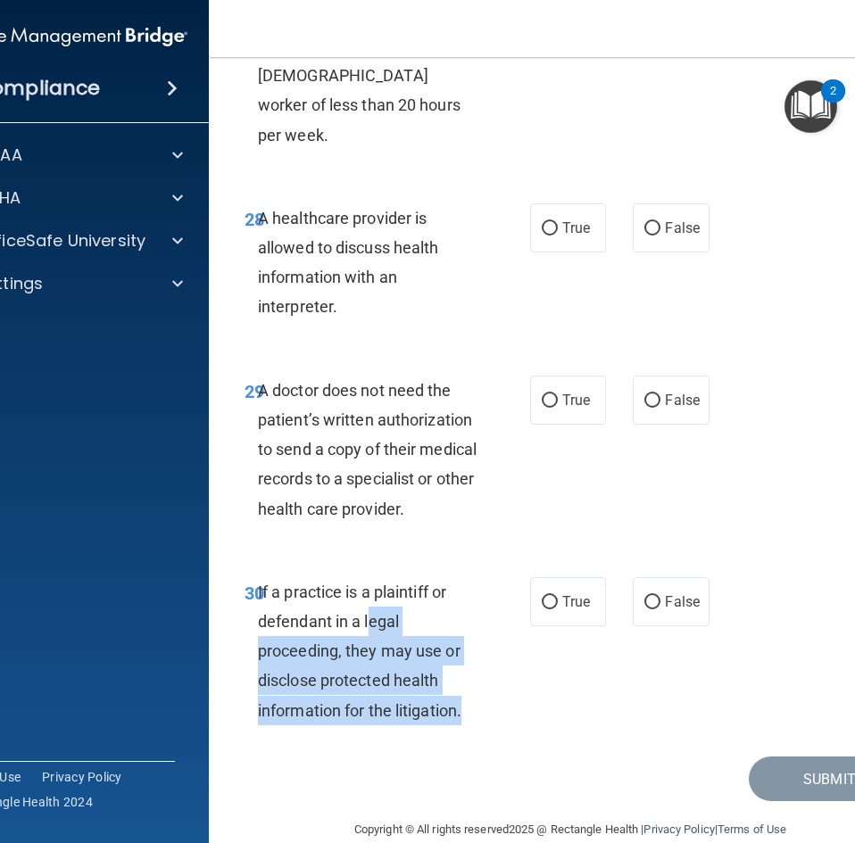
drag, startPoint x: 458, startPoint y: 683, endPoint x: 365, endPoint y: 594, distance: 128.1
click at [365, 594] on span "If a practice is a plaintiff or defendant in a legal proceeding, they may use o…" at bounding box center [359, 651] width 203 height 137
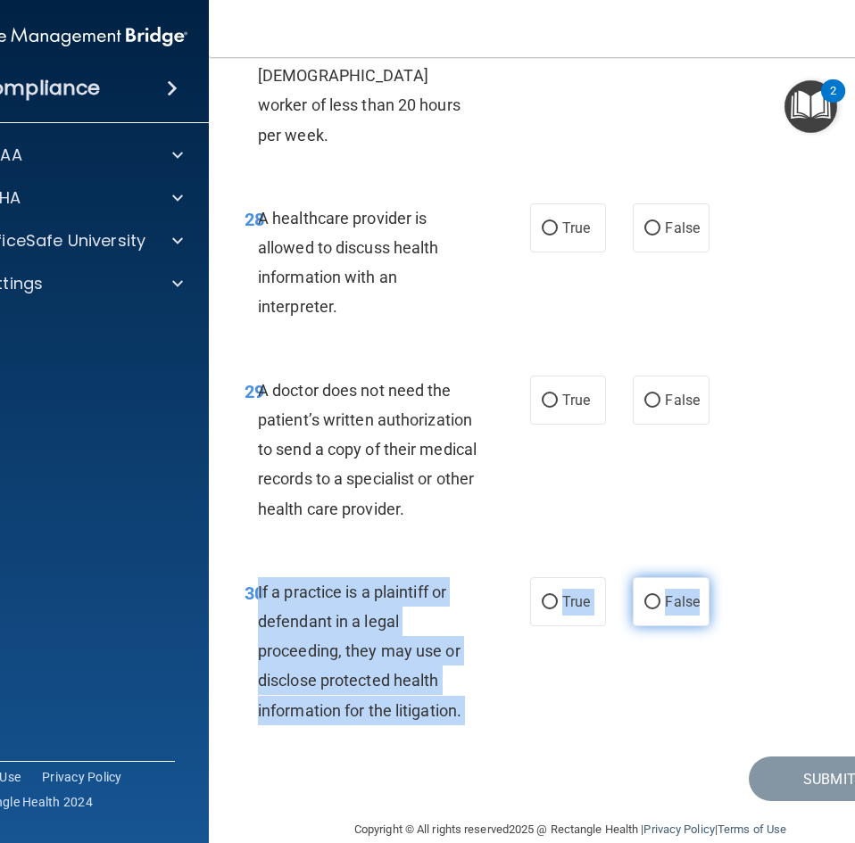
drag, startPoint x: 251, startPoint y: 564, endPoint x: 699, endPoint y: 585, distance: 448.4
click at [713, 577] on ng-form "30 If a practice is a plaintiff or defendant in a legal proceeding, they may us…" at bounding box center [713, 577] width 0 height 0
click at [541, 584] on label "True" at bounding box center [568, 601] width 76 height 49
click at [542, 596] on input "True" at bounding box center [550, 602] width 16 height 13
radio input "true"
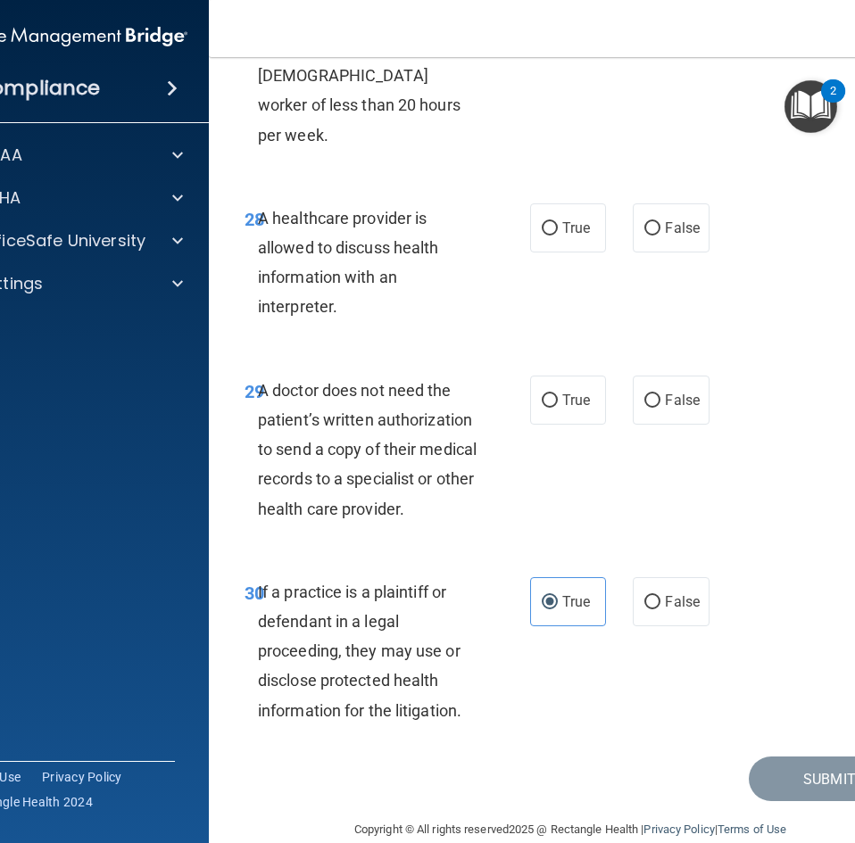
drag, startPoint x: 255, startPoint y: 361, endPoint x: 465, endPoint y: 479, distance: 240.5
click at [465, 479] on div "A doctor does not need the patient’s written authorization to send a copy of th…" at bounding box center [375, 450] width 235 height 148
click at [635, 376] on label "False" at bounding box center [671, 400] width 76 height 49
click at [644, 394] on input "False" at bounding box center [652, 400] width 16 height 13
radio input "true"
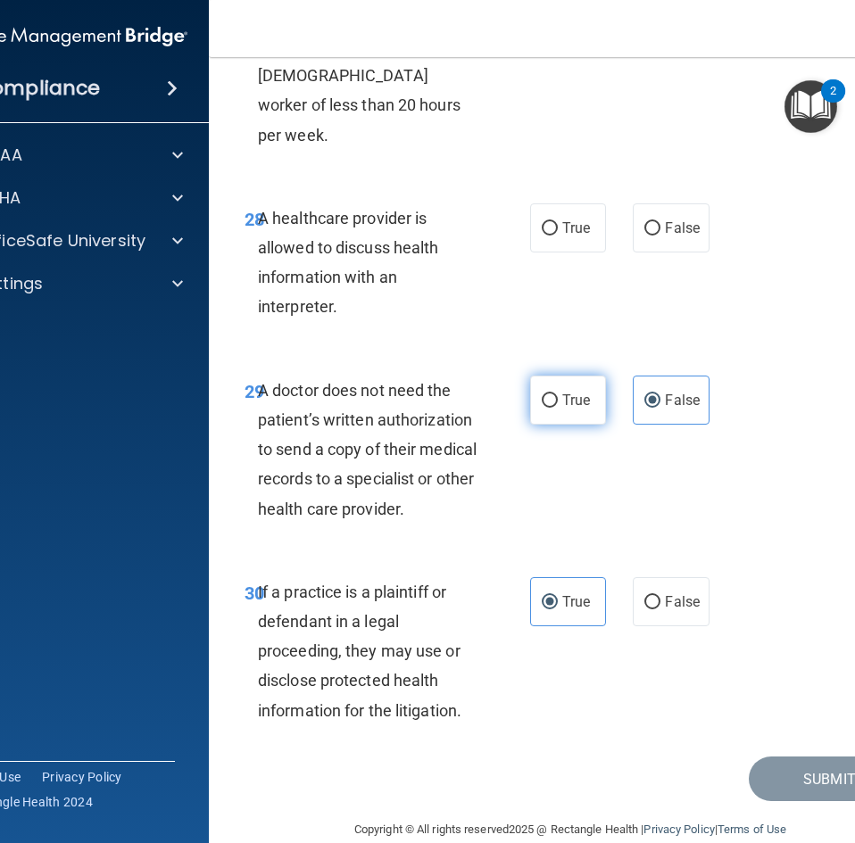
click at [575, 392] on span "True" at bounding box center [576, 400] width 28 height 17
click at [558, 394] on input "True" at bounding box center [550, 400] width 16 height 13
radio input "true"
radio input "false"
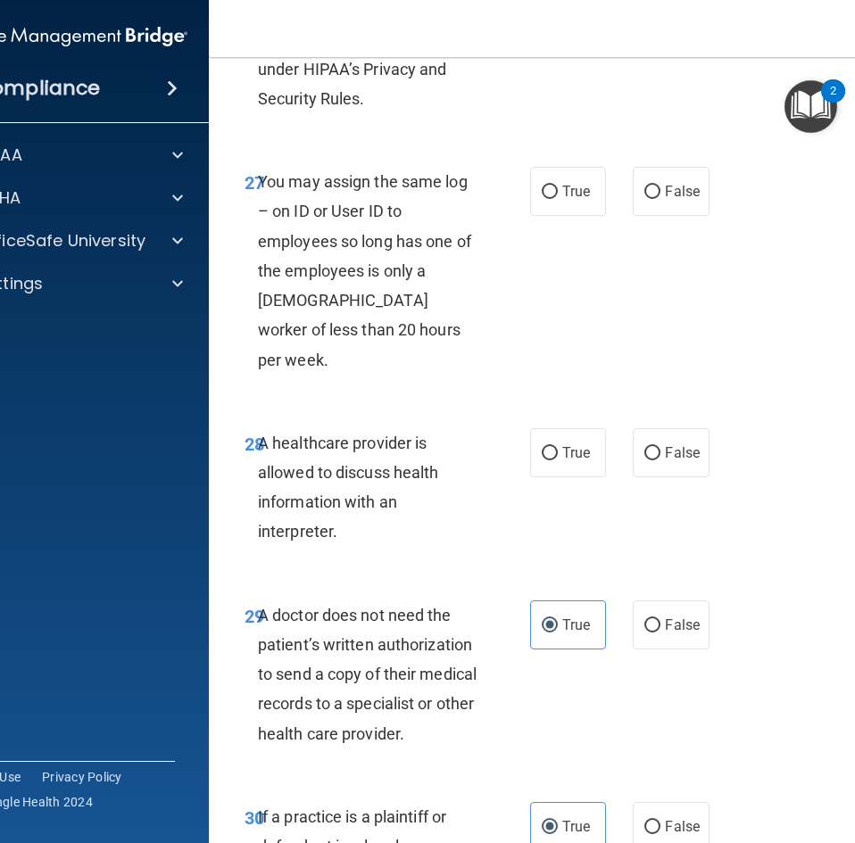
scroll to position [5502, 0]
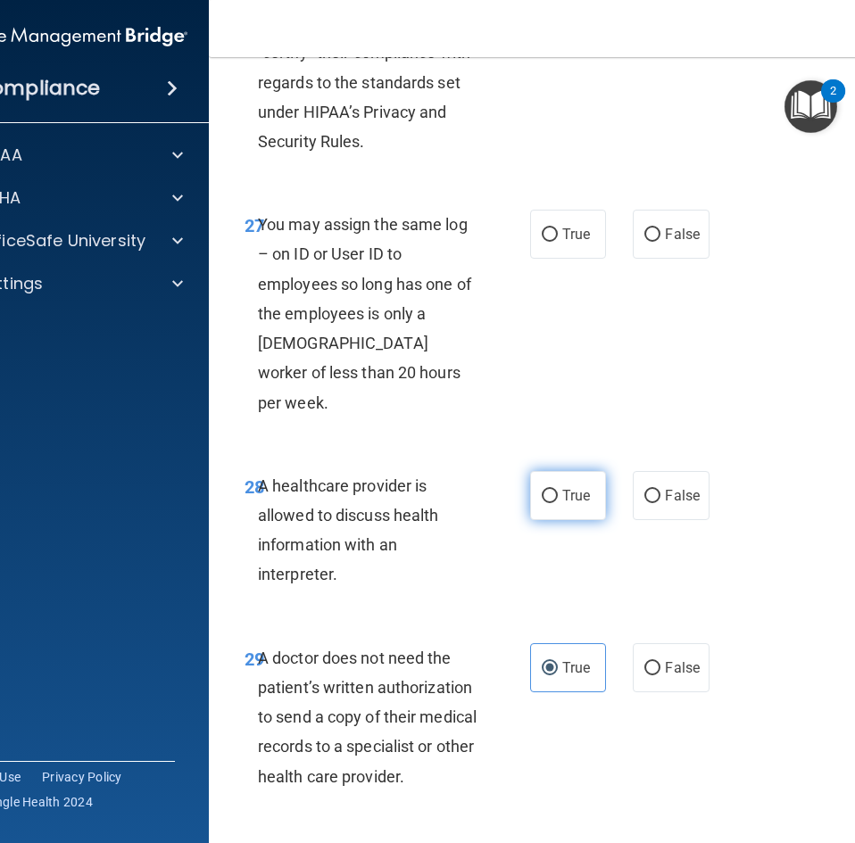
click at [583, 487] on span "True" at bounding box center [576, 495] width 28 height 17
click at [558, 490] on input "True" at bounding box center [550, 496] width 16 height 13
radio input "true"
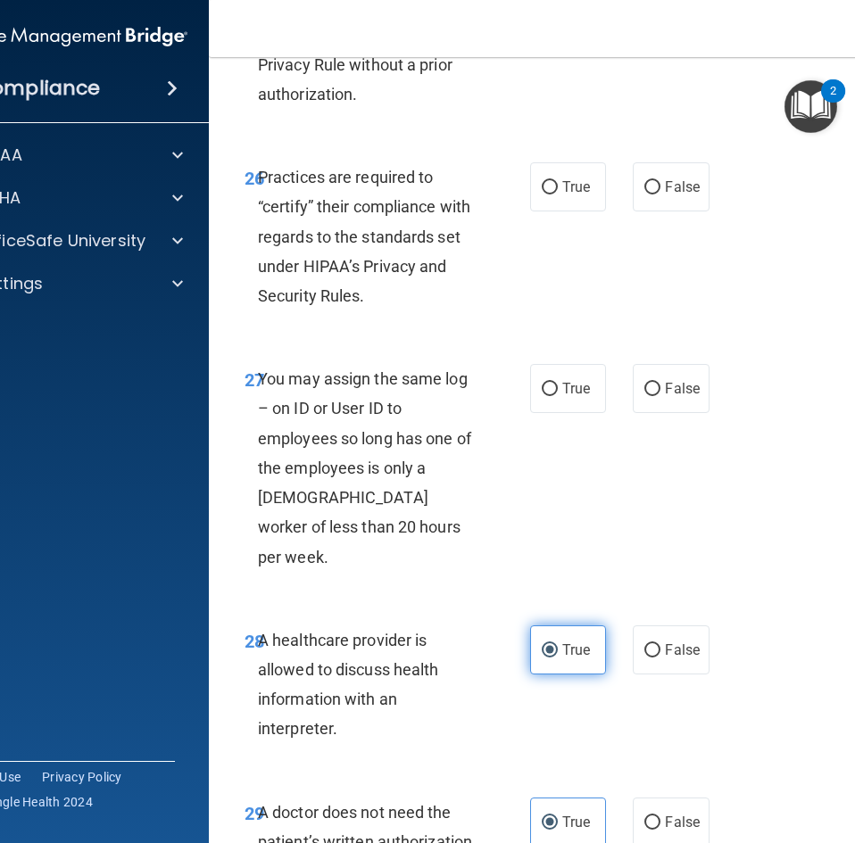
scroll to position [5324, 0]
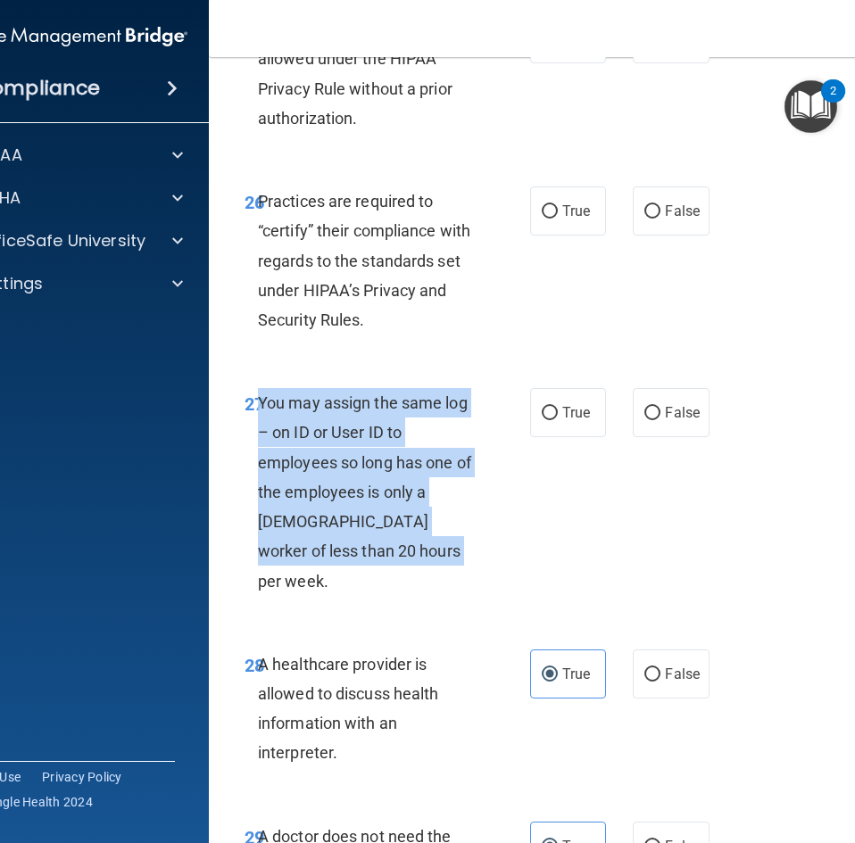
drag, startPoint x: 253, startPoint y: 400, endPoint x: 371, endPoint y: 550, distance: 190.6
click at [371, 550] on div "You may assign the same log – on ID or User ID to employees so long has one of …" at bounding box center [375, 492] width 235 height 208
click at [650, 410] on input "False" at bounding box center [652, 413] width 16 height 13
radio input "true"
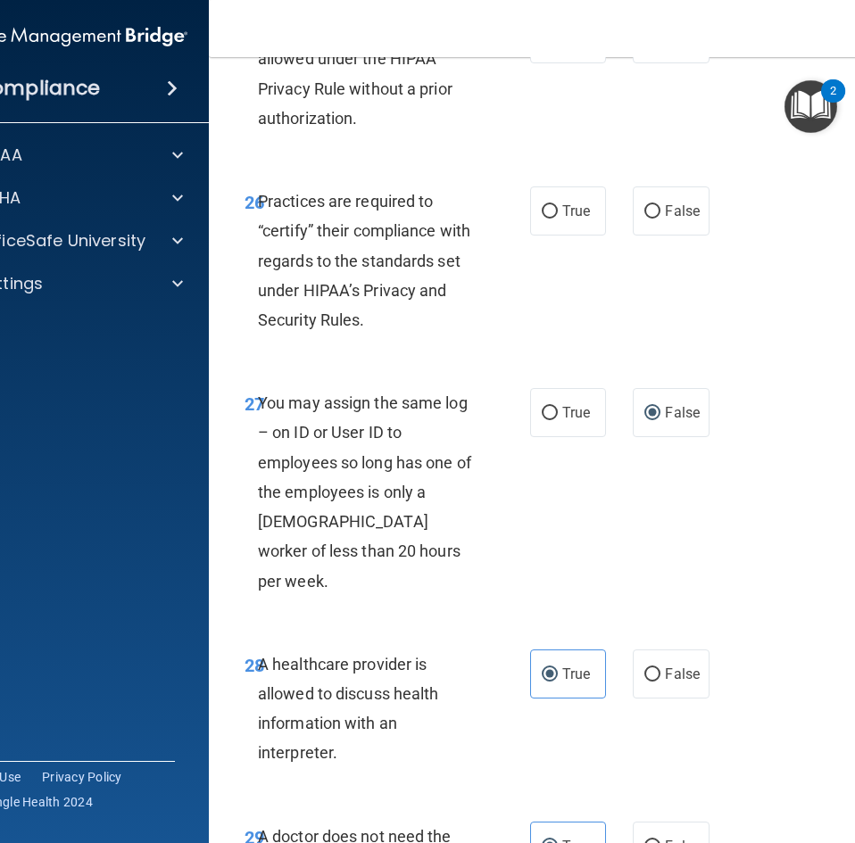
click at [611, 333] on div "26 Practices are required to “certify” their compliance with regards to the sta…" at bounding box center [570, 265] width 678 height 202
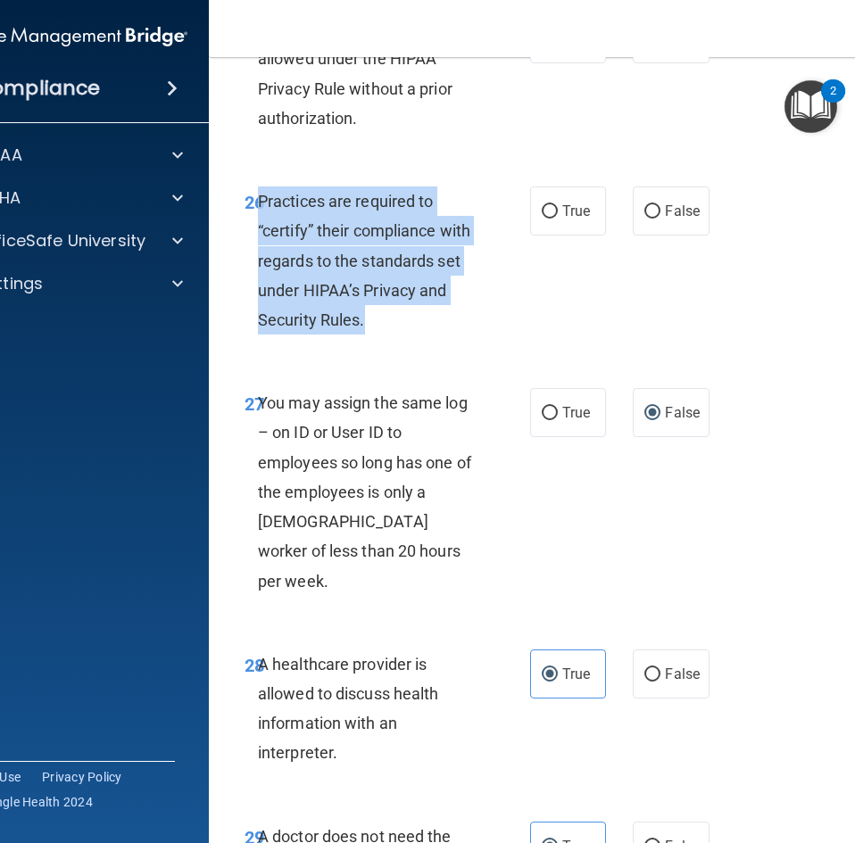
drag, startPoint x: 252, startPoint y: 201, endPoint x: 359, endPoint y: 311, distance: 154.0
click at [359, 311] on div "Practices are required to “certify” their compliance with regards to the standa…" at bounding box center [375, 260] width 235 height 148
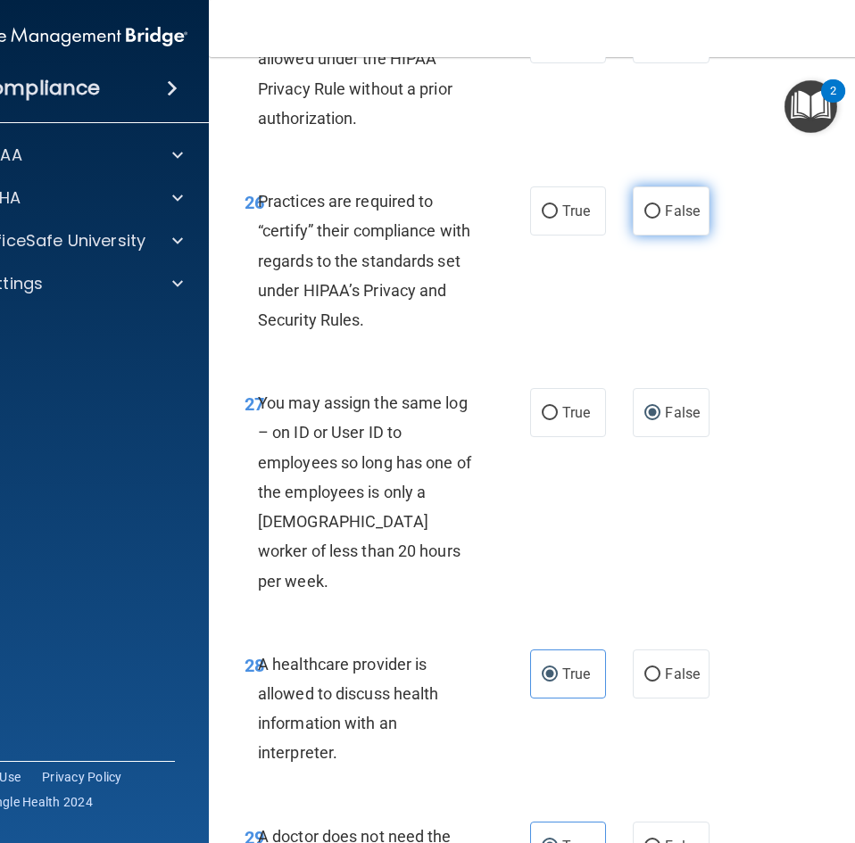
click at [658, 209] on label "False" at bounding box center [671, 210] width 76 height 49
click at [658, 209] on input "False" at bounding box center [652, 211] width 16 height 13
radio input "true"
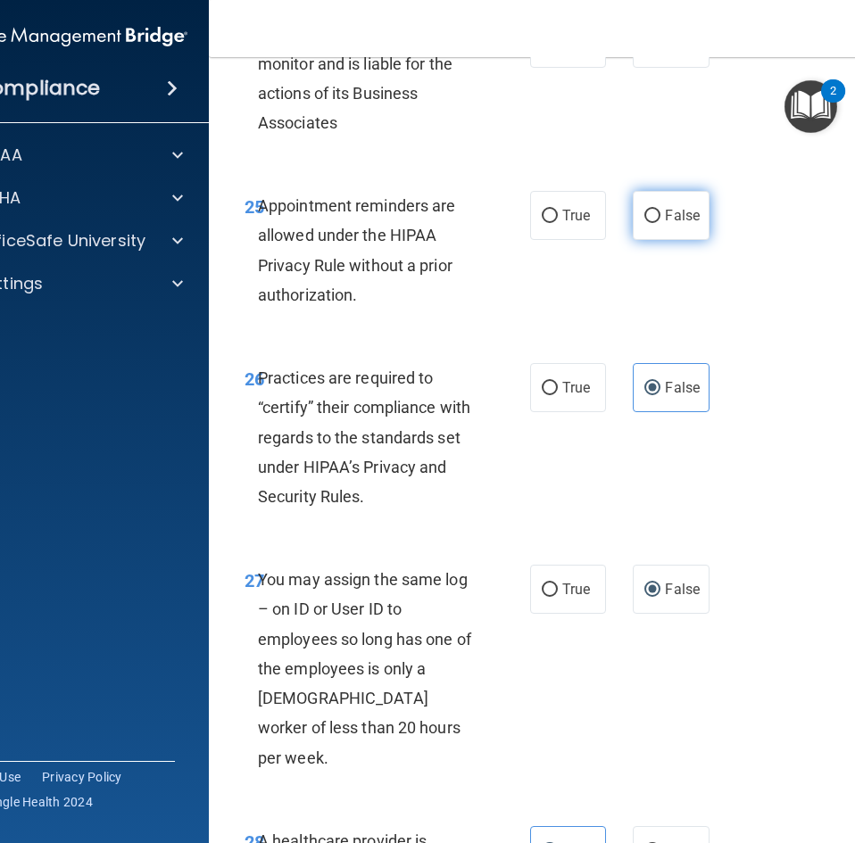
scroll to position [5145, 0]
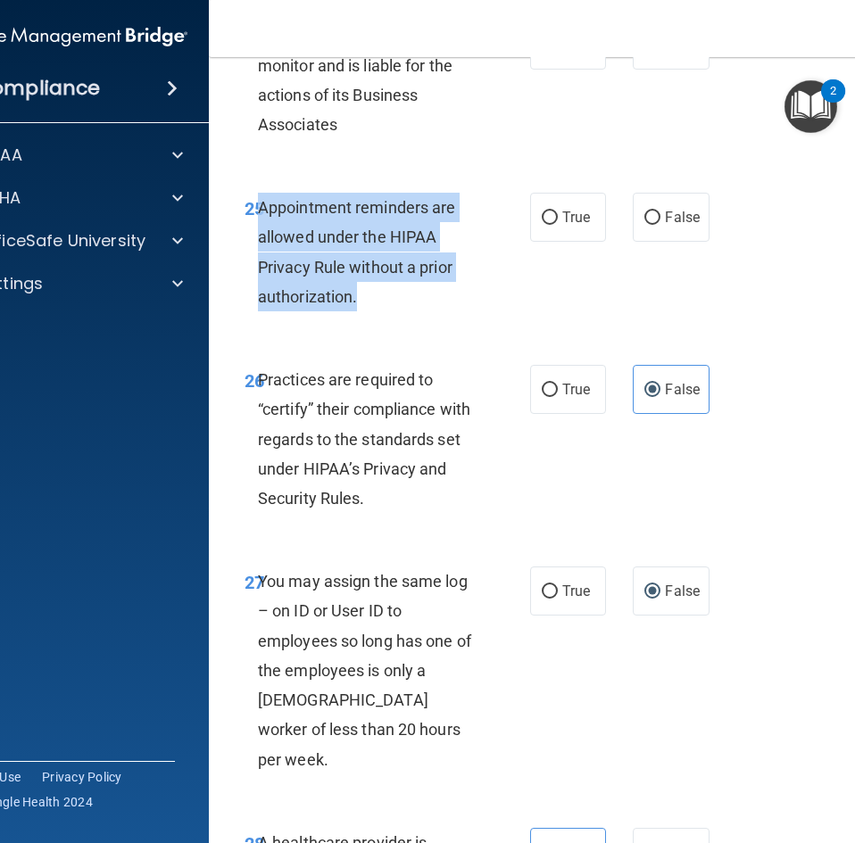
drag, startPoint x: 255, startPoint y: 210, endPoint x: 352, endPoint y: 290, distance: 125.4
click at [352, 290] on div "Appointment reminders are allowed under the HIPAA Privacy Rule without a prior …" at bounding box center [375, 252] width 235 height 119
click at [279, 273] on span "Appointment reminders are allowed under the HIPAA Privacy Rule without a prior …" at bounding box center [357, 252] width 198 height 108
drag, startPoint x: 257, startPoint y: 205, endPoint x: 320, endPoint y: 226, distance: 66.6
click at [362, 286] on div "Appointment reminders are allowed under the HIPAA Privacy Rule without a prior …" at bounding box center [375, 252] width 235 height 119
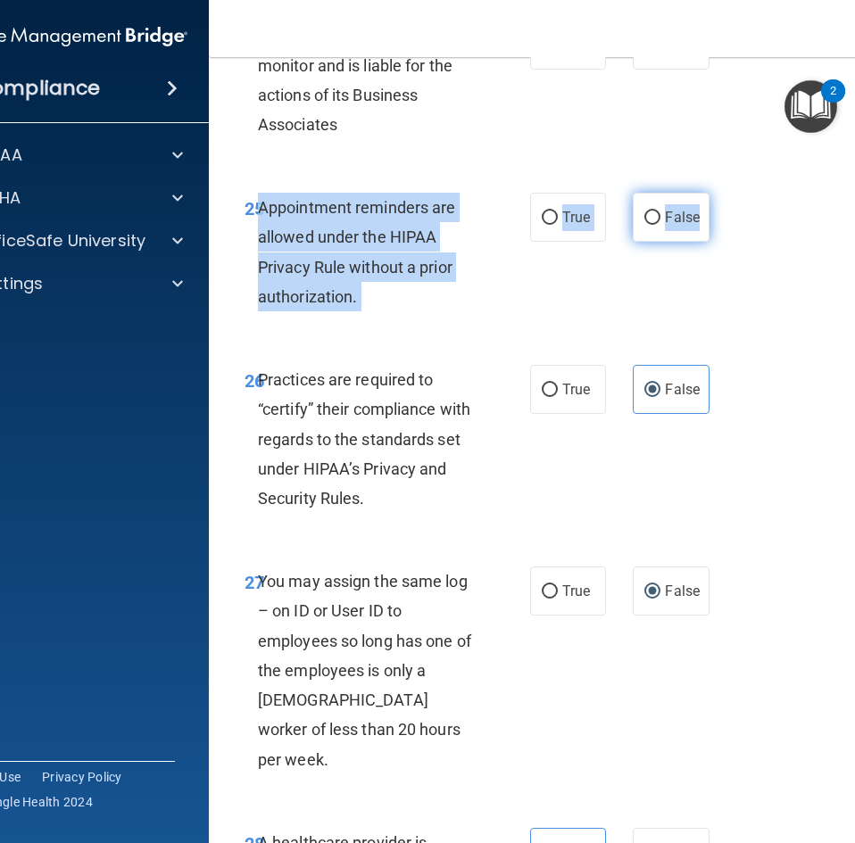
drag, startPoint x: 254, startPoint y: 207, endPoint x: 694, endPoint y: 220, distance: 440.1
click at [713, 193] on ng-form "25 Appointment reminders are allowed under the HIPAA Privacy Rule without a pri…" at bounding box center [713, 193] width 0 height 0
click at [542, 219] on input "True" at bounding box center [550, 217] width 16 height 13
radio input "true"
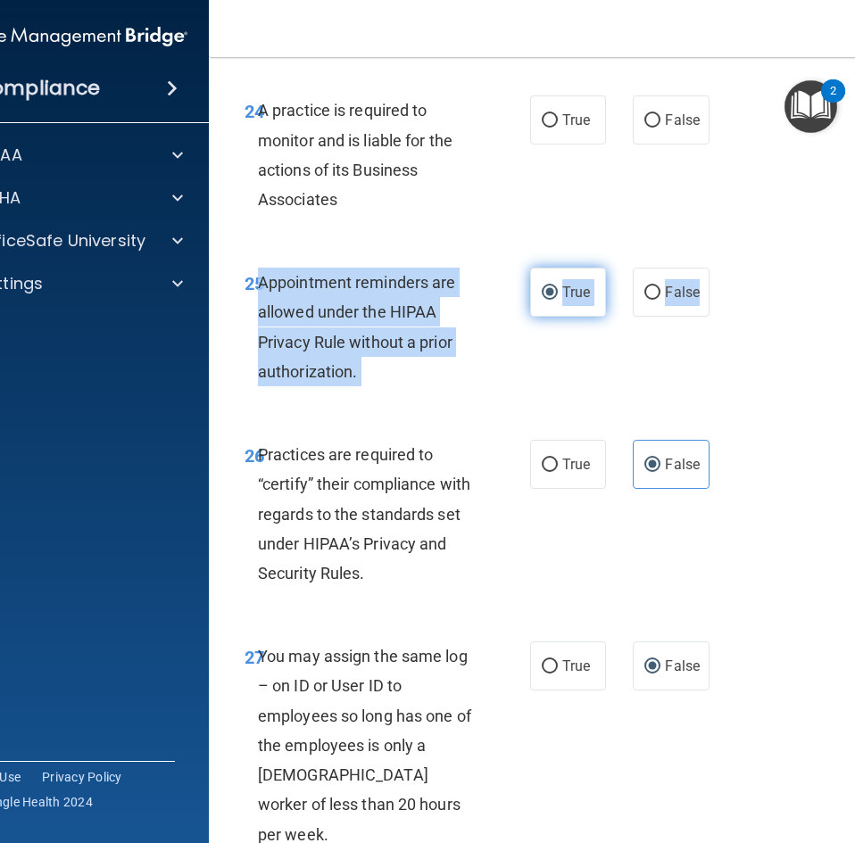
scroll to position [4967, 0]
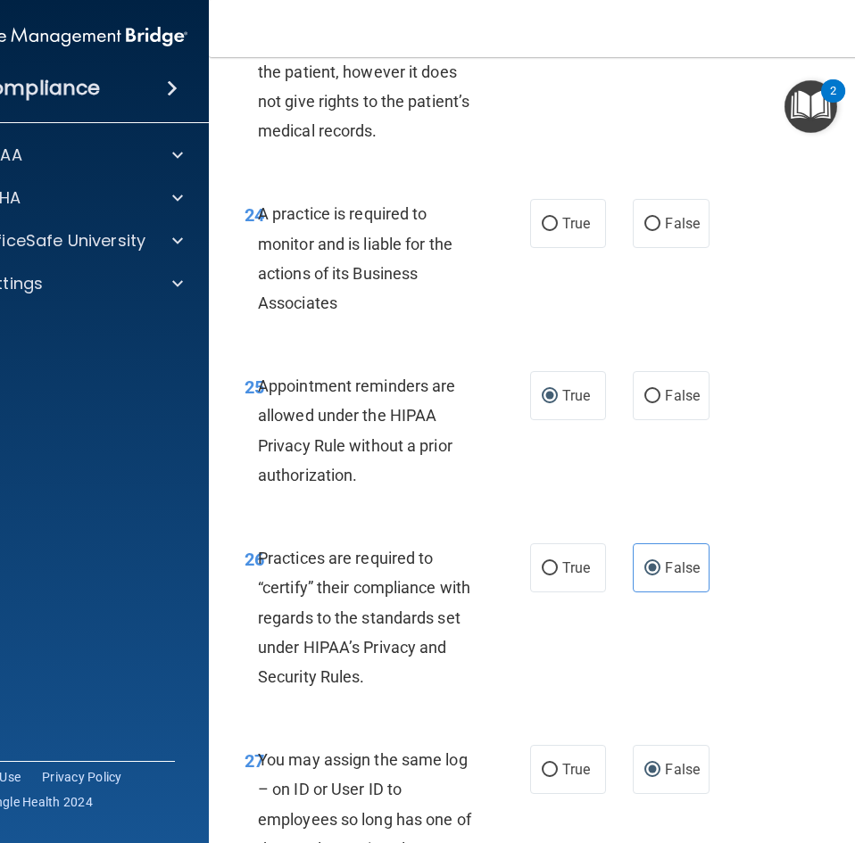
click at [534, 263] on div "24 A practice is required to monitor and is liable for the actions of its Busin…" at bounding box center [387, 263] width 339 height 128
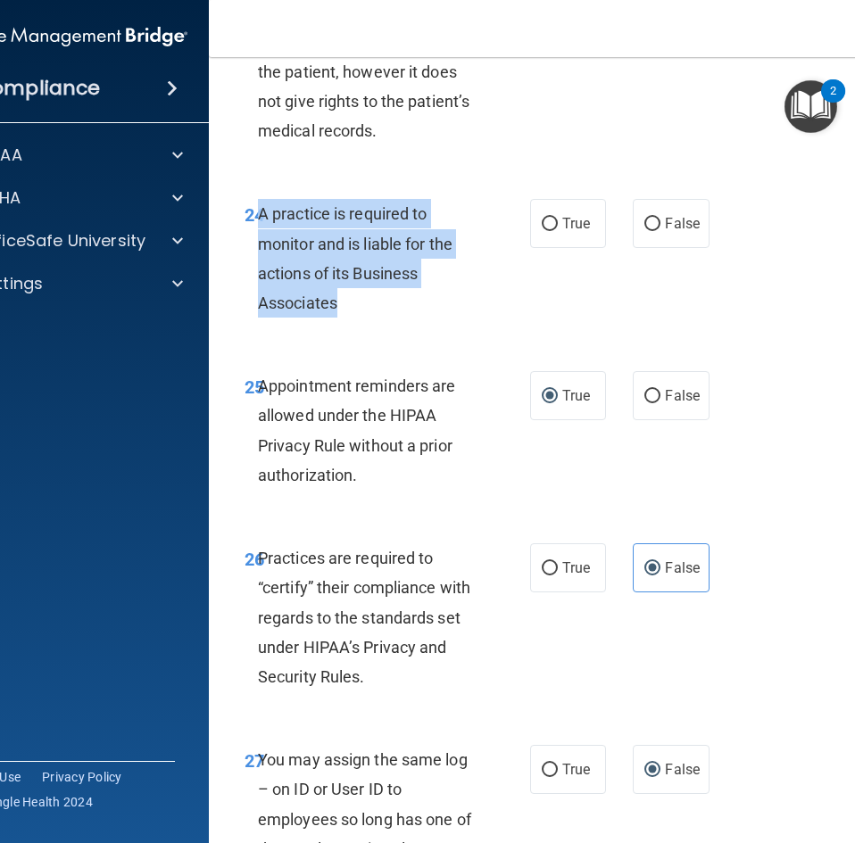
drag, startPoint x: 255, startPoint y: 219, endPoint x: 333, endPoint y: 301, distance: 113.0
click at [333, 301] on div "A practice is required to monitor and is liable for the actions of its Business…" at bounding box center [375, 258] width 235 height 119
click at [644, 228] on input "False" at bounding box center [652, 224] width 16 height 13
radio input "true"
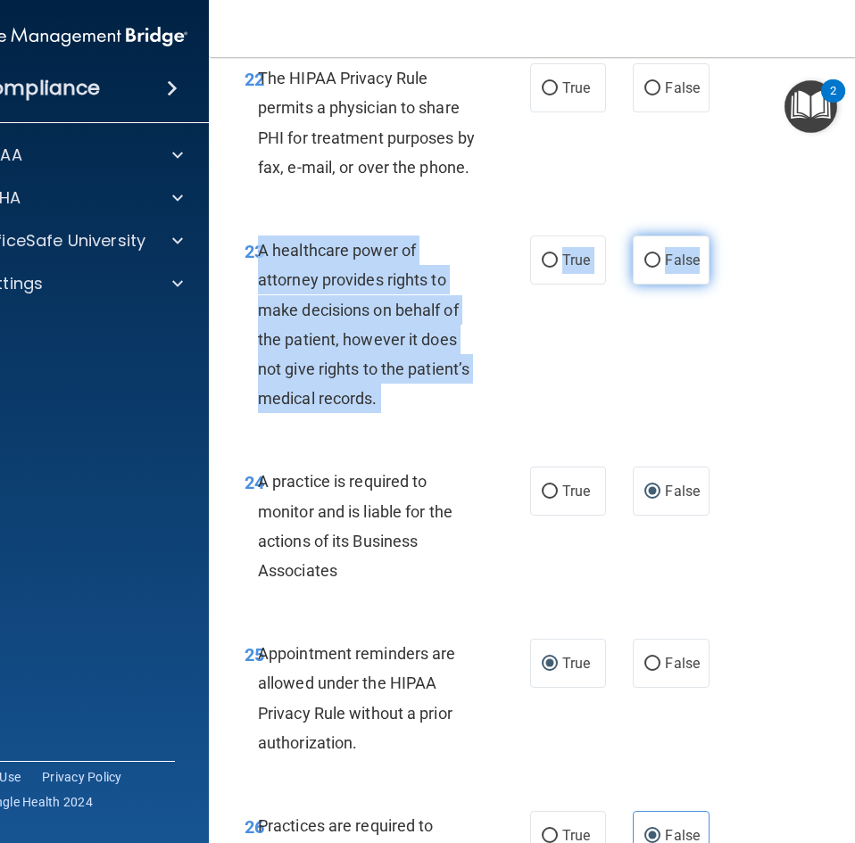
drag, startPoint x: 252, startPoint y: 247, endPoint x: 693, endPoint y: 268, distance: 441.2
click at [713, 236] on ng-form "23 A healthcare power of attorney provides rights to make decisions on behalf o…" at bounding box center [713, 236] width 0 height 0
click at [664, 245] on label "False" at bounding box center [671, 260] width 76 height 49
click at [660, 254] on input "False" at bounding box center [652, 260] width 16 height 13
radio input "true"
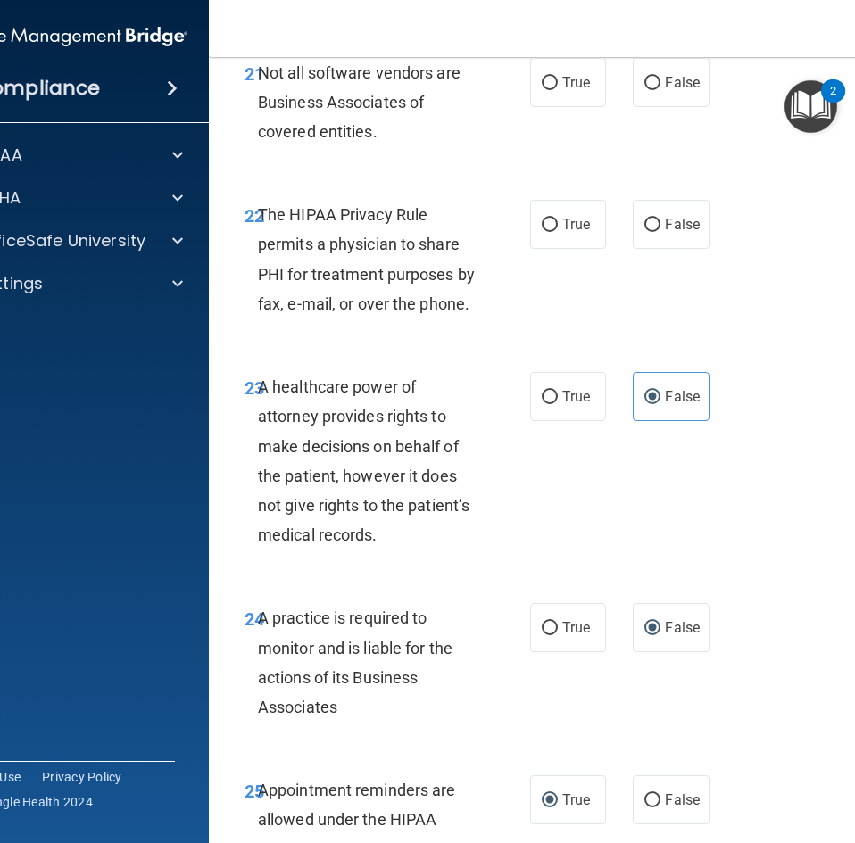
scroll to position [4521, 0]
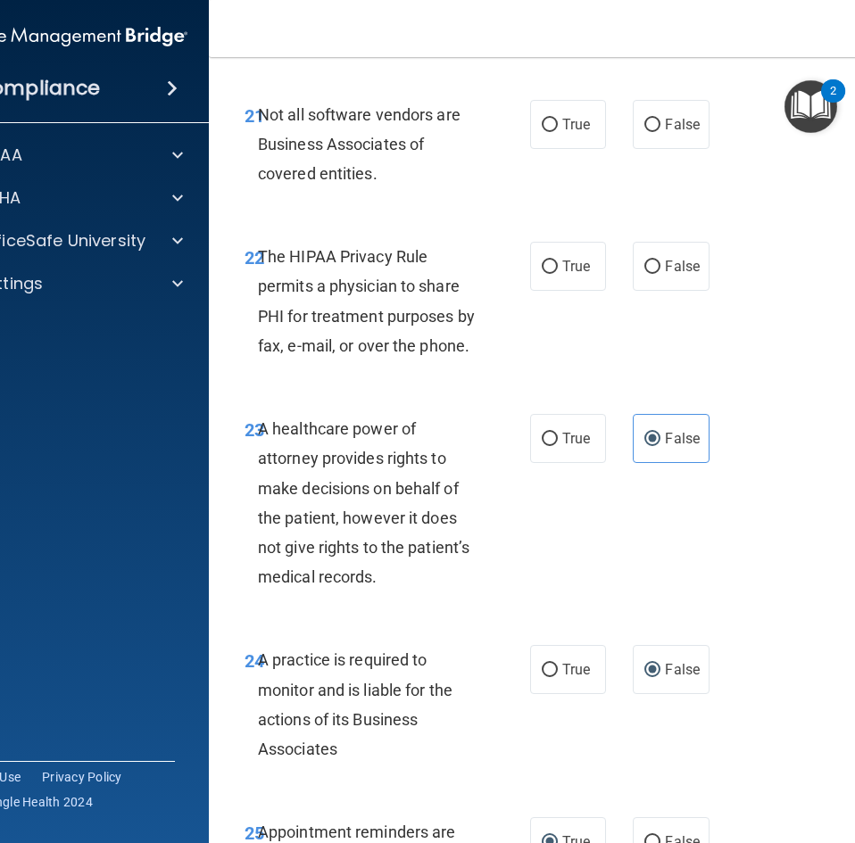
click at [258, 245] on div "The HIPAA Privacy Rule permits a physician to share PHI for treatment purposes …" at bounding box center [375, 301] width 235 height 119
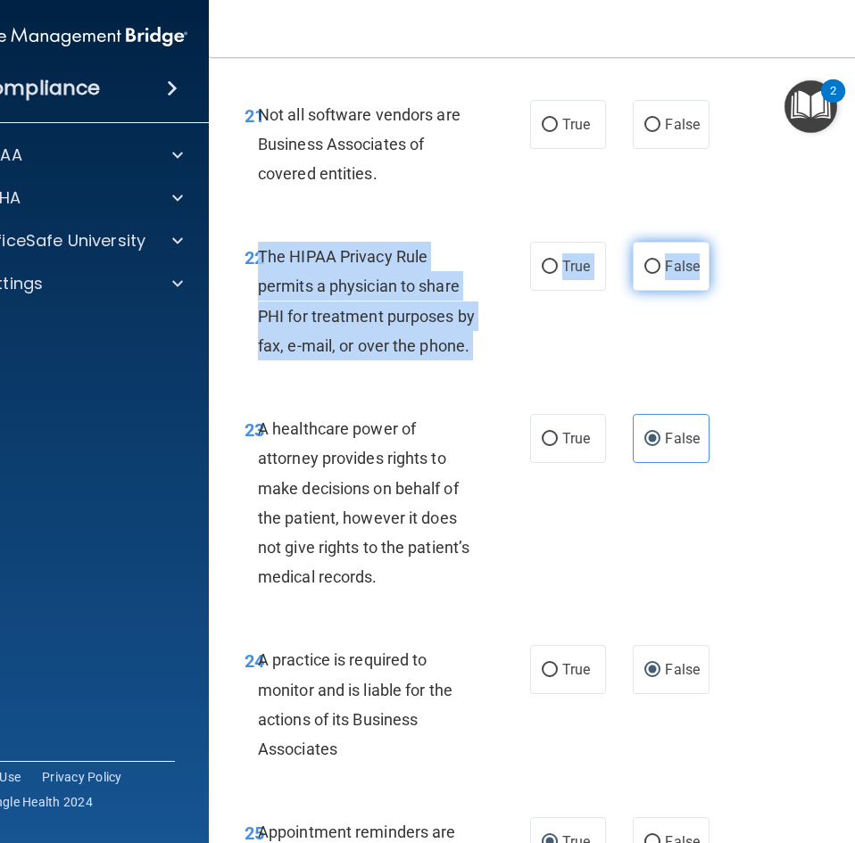
drag, startPoint x: 253, startPoint y: 249, endPoint x: 695, endPoint y: 269, distance: 442.1
click at [713, 242] on ng-form "22 The HIPAA Privacy Rule permits a physician to share PHI for treatment purpos…" at bounding box center [713, 242] width 0 height 0
click at [549, 263] on input "True" at bounding box center [550, 267] width 16 height 13
radio input "true"
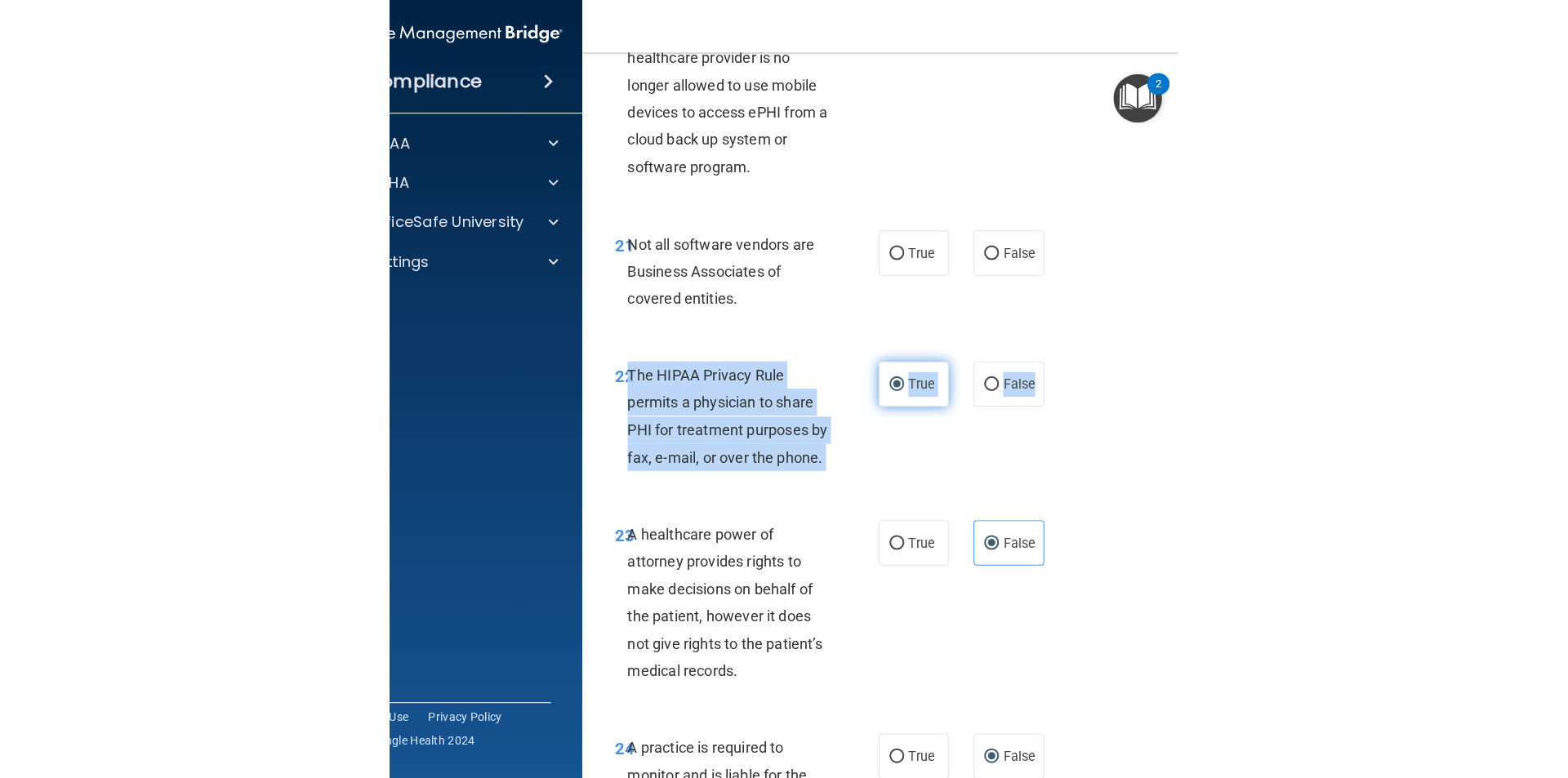
scroll to position [3974, 0]
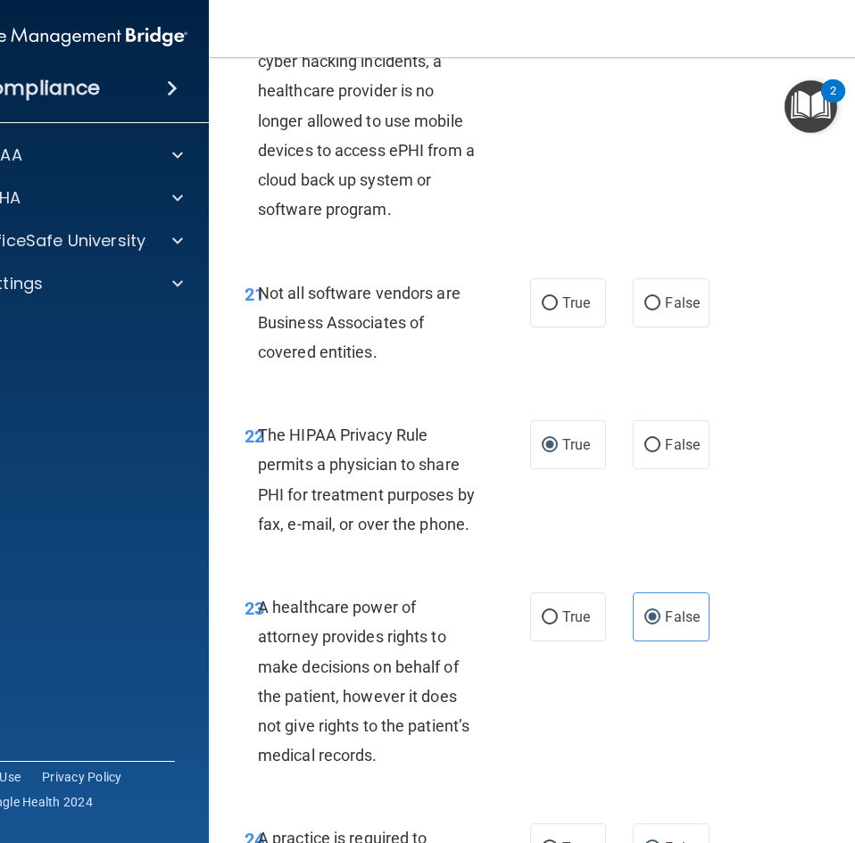
click at [516, 321] on div "21 Not all software vendors are Business Associates of covered entities." at bounding box center [387, 327] width 339 height 98
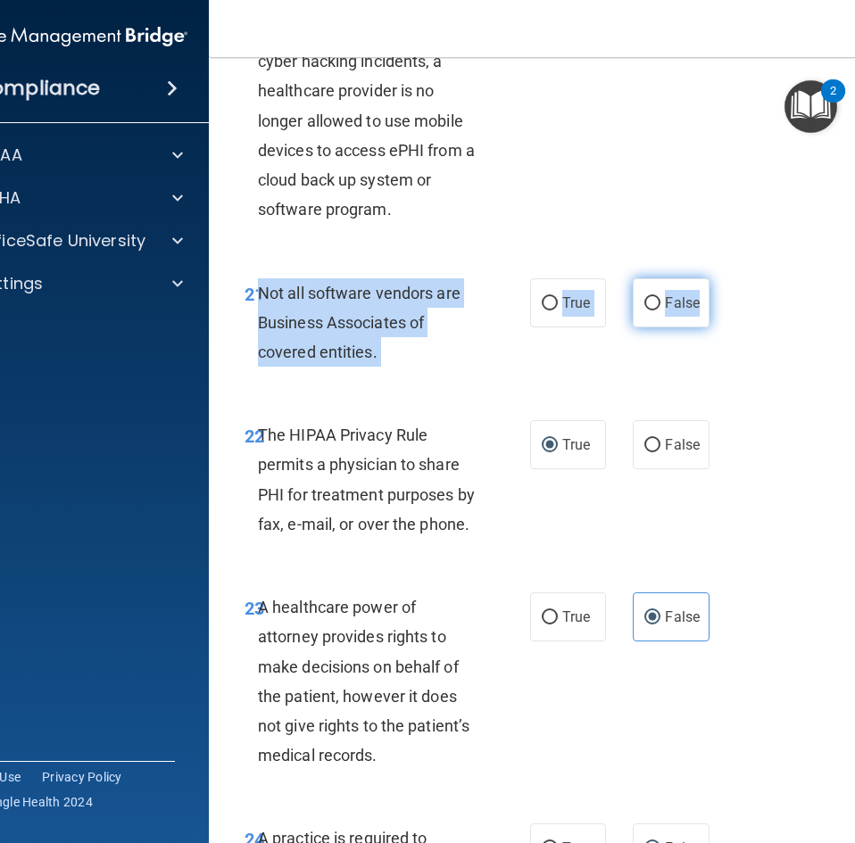
drag, startPoint x: 252, startPoint y: 287, endPoint x: 690, endPoint y: 310, distance: 438.6
click at [713, 278] on ng-form "21 Not all software vendors are Business Associates of covered entities. True F…" at bounding box center [713, 278] width 0 height 0
click at [571, 303] on span "True" at bounding box center [576, 302] width 28 height 17
click at [558, 303] on input "True" at bounding box center [550, 303] width 16 height 13
radio input "true"
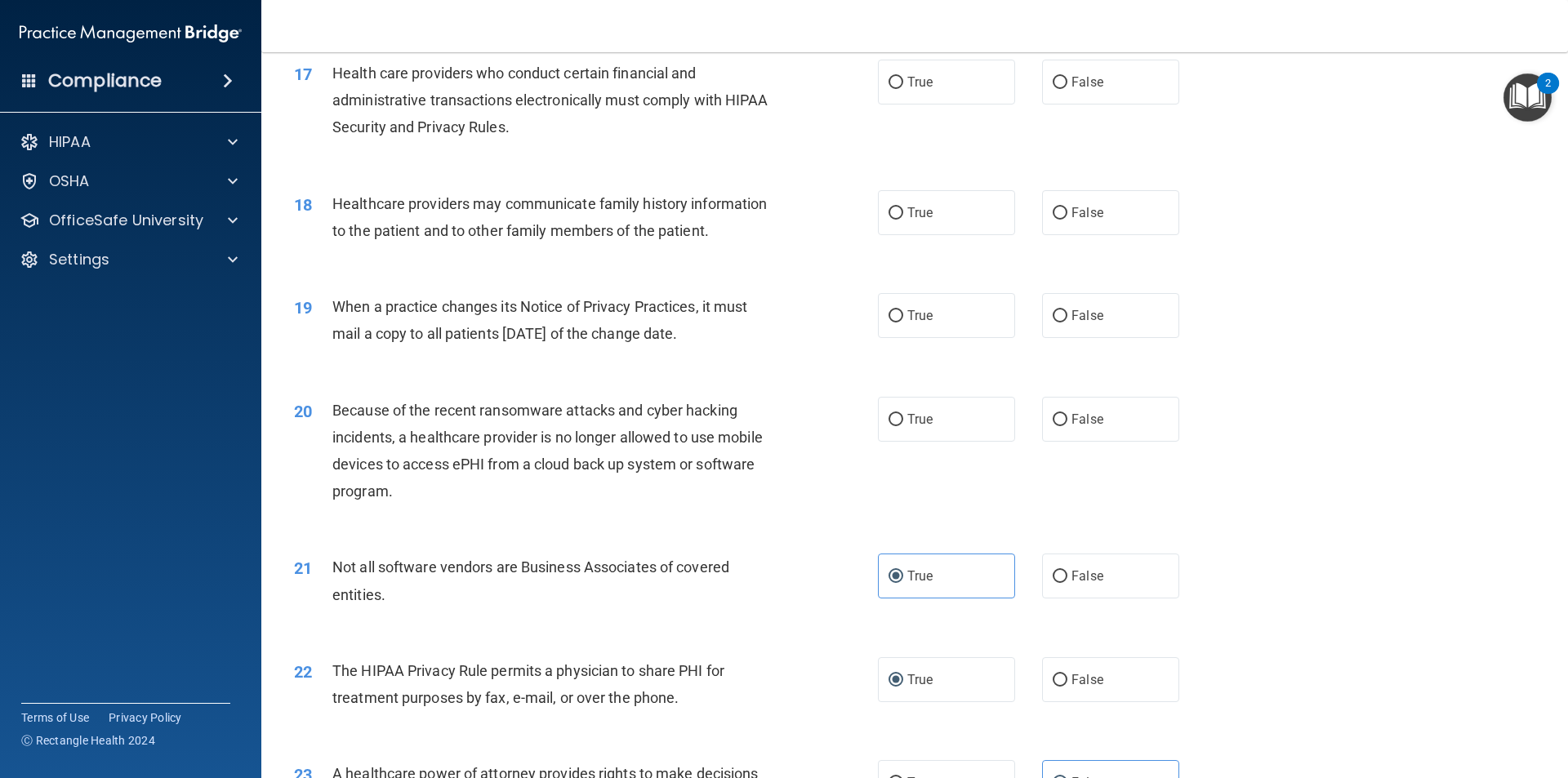
scroll to position [1966, 0]
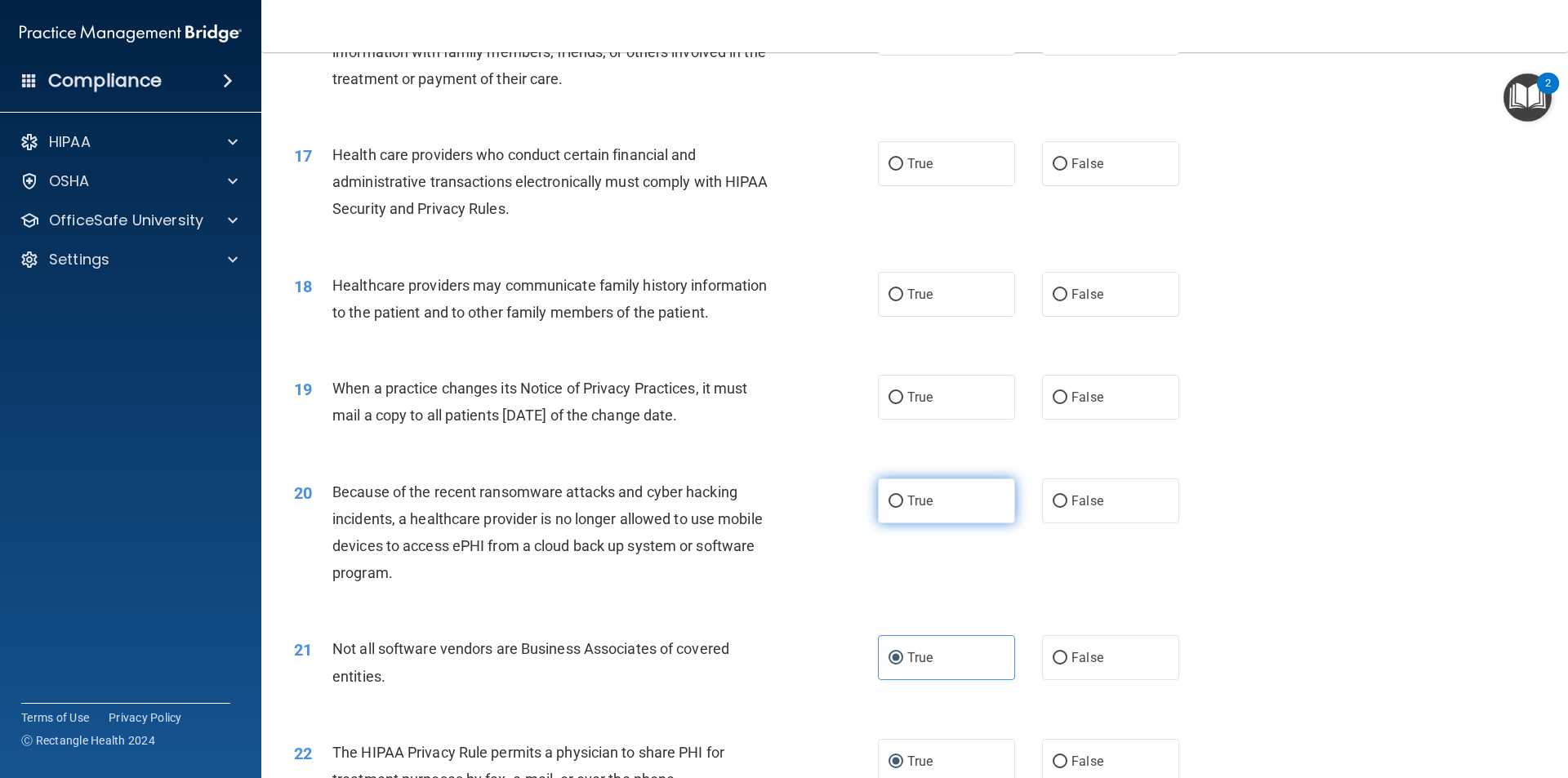
click at [942, 494] on label "True" at bounding box center [946, 501] width 137 height 45
click at [903, 496] on input "True" at bounding box center [896, 502] width 15 height 12
radio input "true"
click at [953, 383] on label "True" at bounding box center [946, 397] width 137 height 45
click at [903, 392] on input "True" at bounding box center [896, 397] width 15 height 12
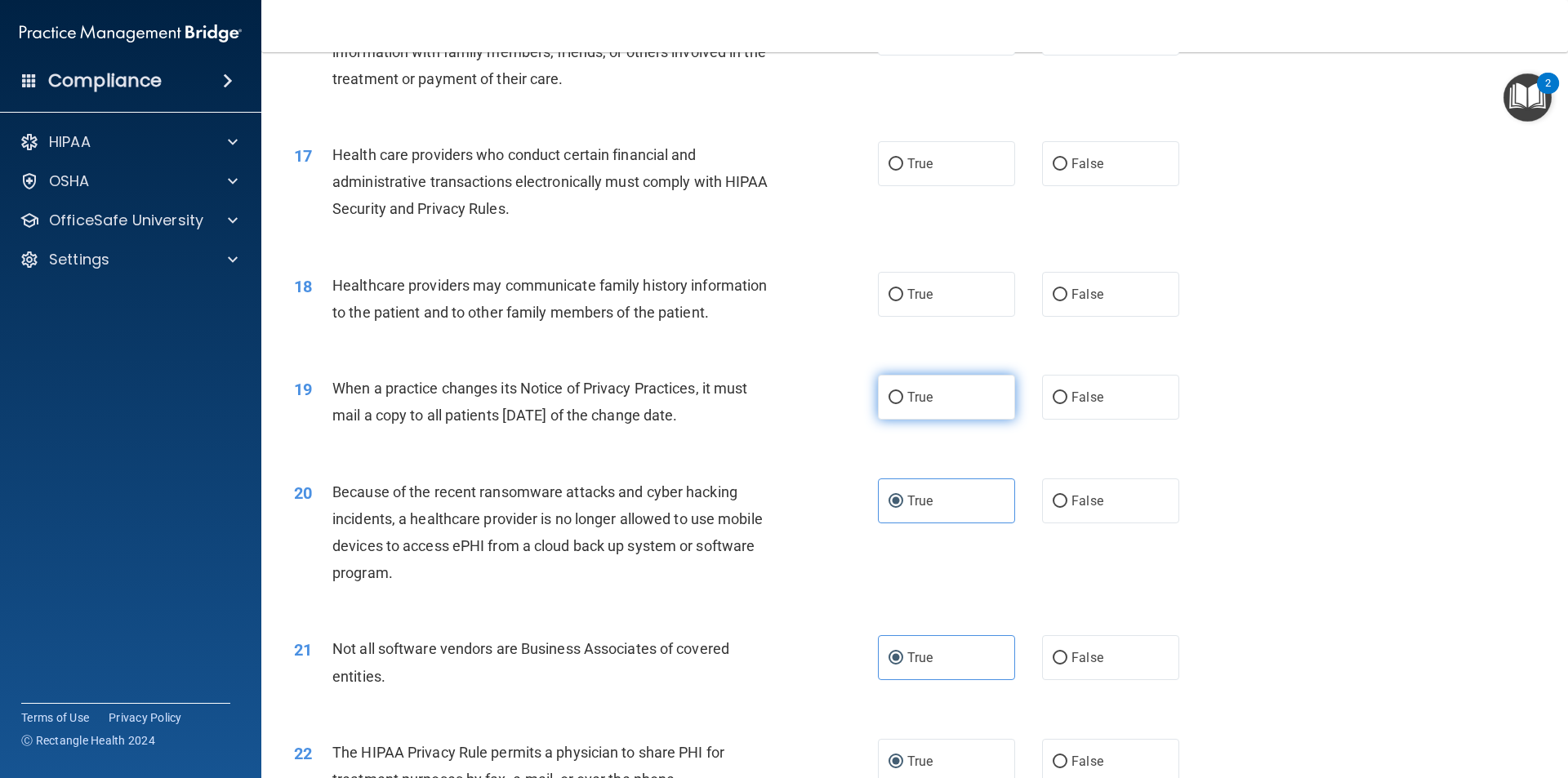
radio input "true"
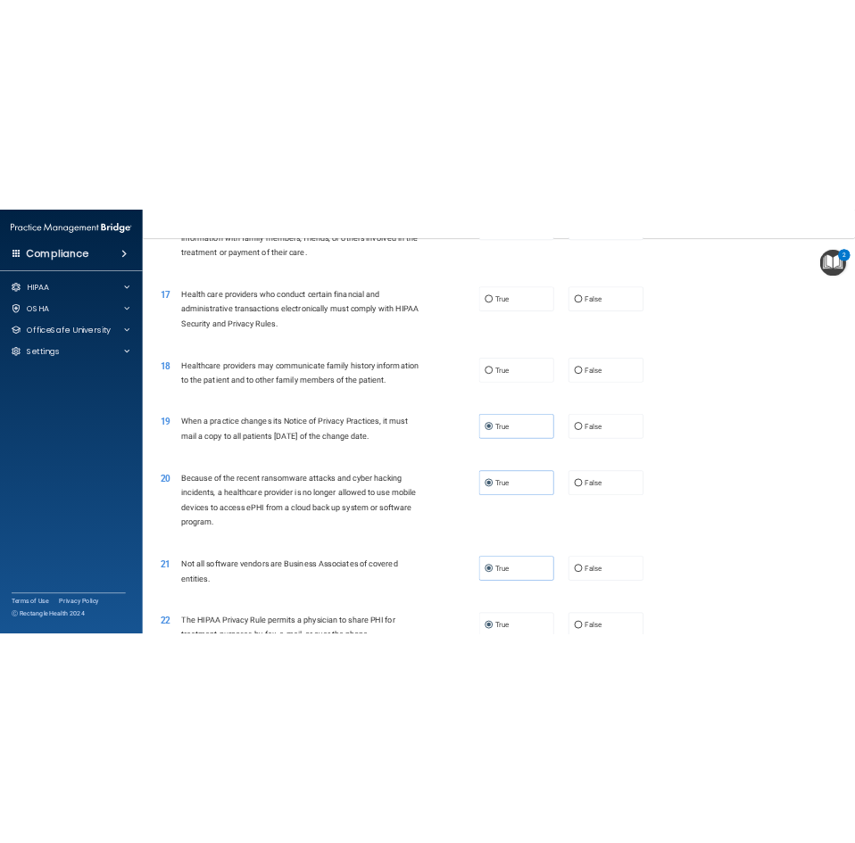
scroll to position [3452, 0]
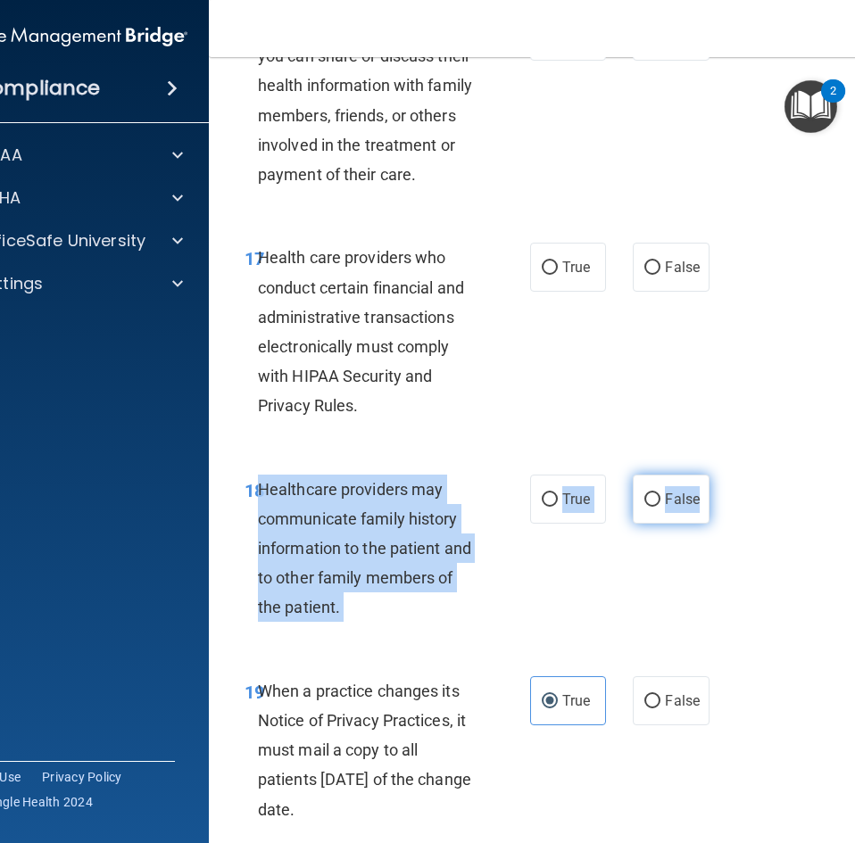
drag, startPoint x: 256, startPoint y: 486, endPoint x: 693, endPoint y: 503, distance: 437.5
click at [713, 475] on ng-form "18 Healthcare providers may communicate family history information to the patie…" at bounding box center [713, 475] width 0 height 0
click at [559, 514] on label "True" at bounding box center [568, 499] width 76 height 49
click at [558, 507] on input "True" at bounding box center [550, 499] width 16 height 13
radio input "true"
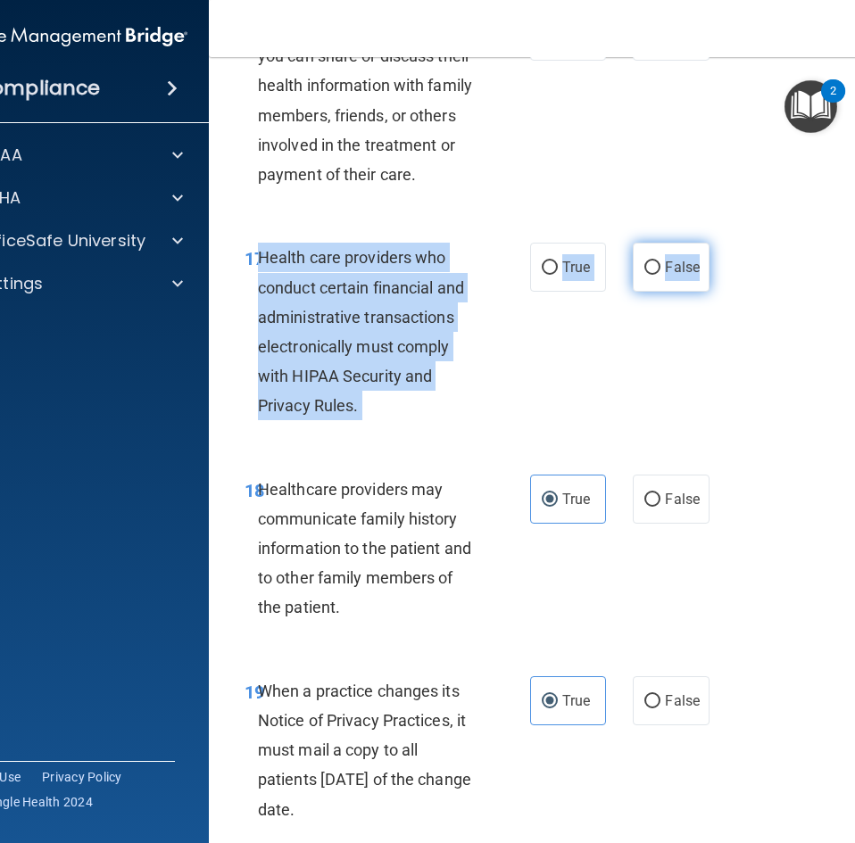
drag, startPoint x: 258, startPoint y: 256, endPoint x: 697, endPoint y: 272, distance: 439.3
click at [713, 243] on ng-form "17 Health care providers who conduct certain financial and administrative trans…" at bounding box center [713, 243] width 0 height 0
click at [551, 261] on label "True" at bounding box center [568, 267] width 76 height 49
click at [551, 261] on input "True" at bounding box center [550, 267] width 16 height 13
radio input "true"
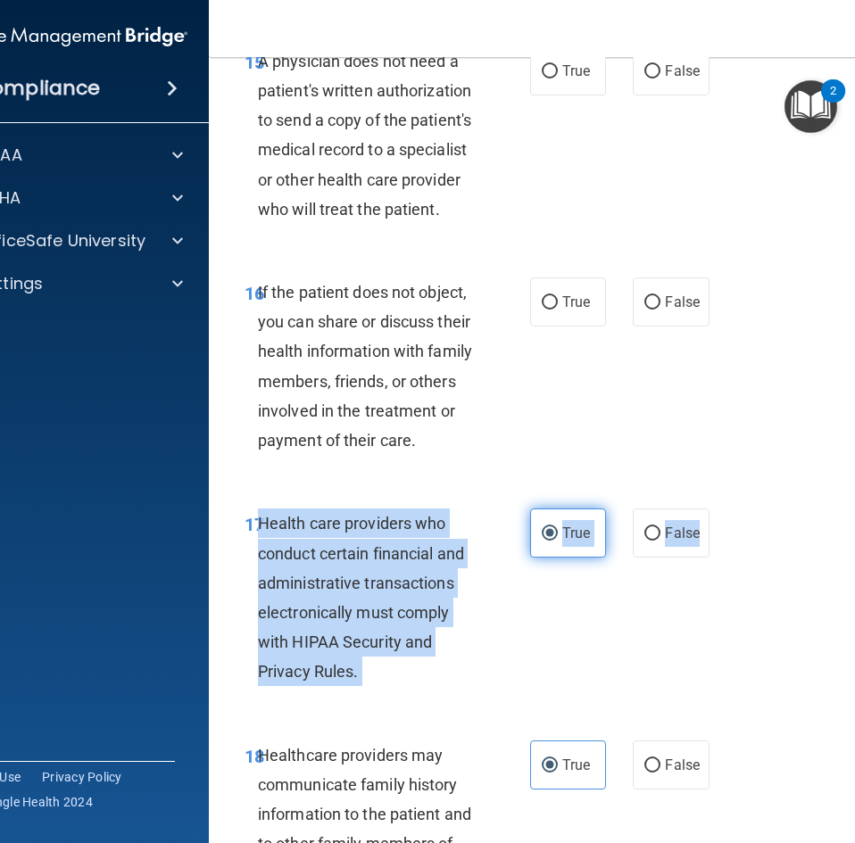
scroll to position [3184, 0]
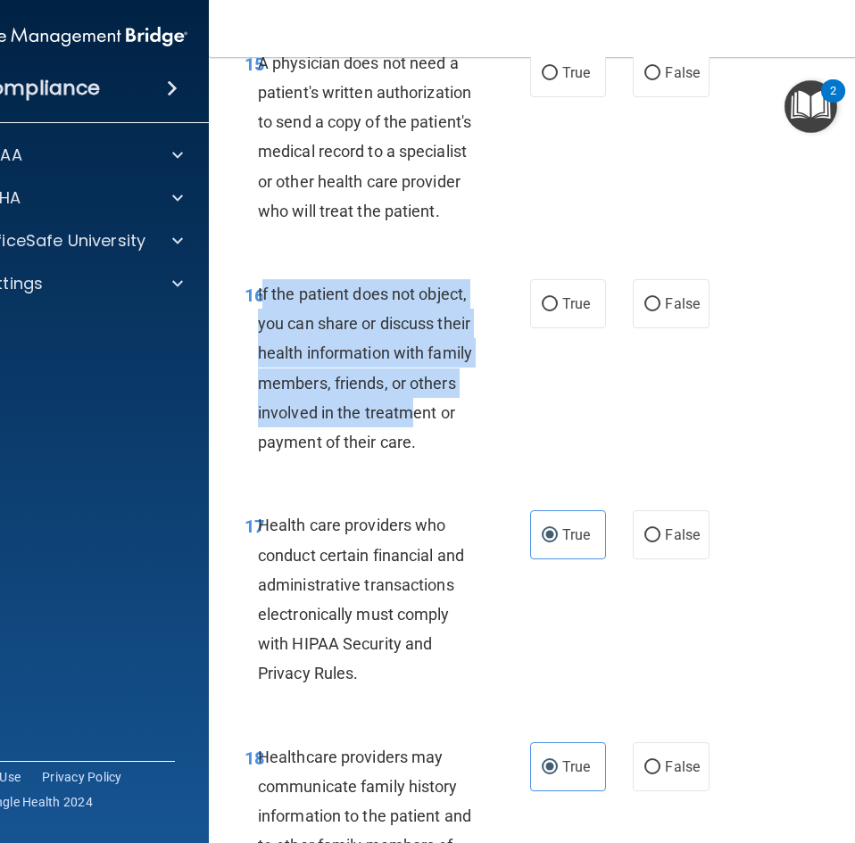
drag, startPoint x: 254, startPoint y: 292, endPoint x: 400, endPoint y: 403, distance: 183.3
click at [400, 403] on span "If the patient does not object, you can share or discuss their health informati…" at bounding box center [365, 368] width 214 height 167
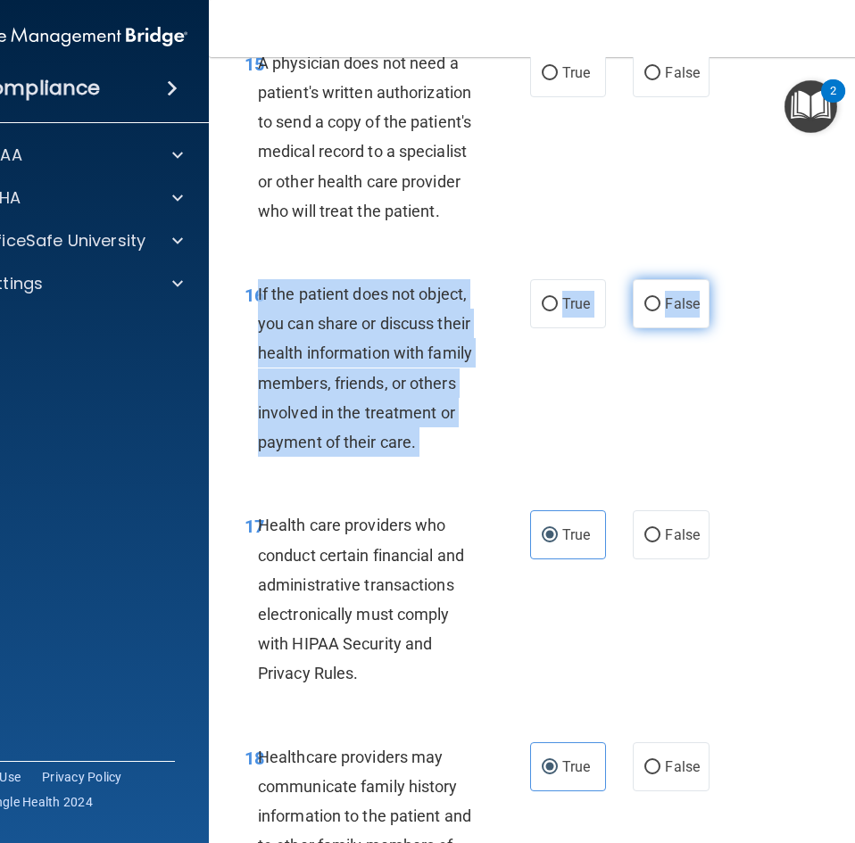
drag, startPoint x: 252, startPoint y: 294, endPoint x: 693, endPoint y: 307, distance: 441.9
click at [713, 279] on ng-form "16 If the patient does not object, you can share or discuss their health inform…" at bounding box center [713, 279] width 0 height 0
click at [535, 296] on label "True" at bounding box center [568, 303] width 76 height 49
click at [542, 298] on input "True" at bounding box center [550, 304] width 16 height 13
radio input "true"
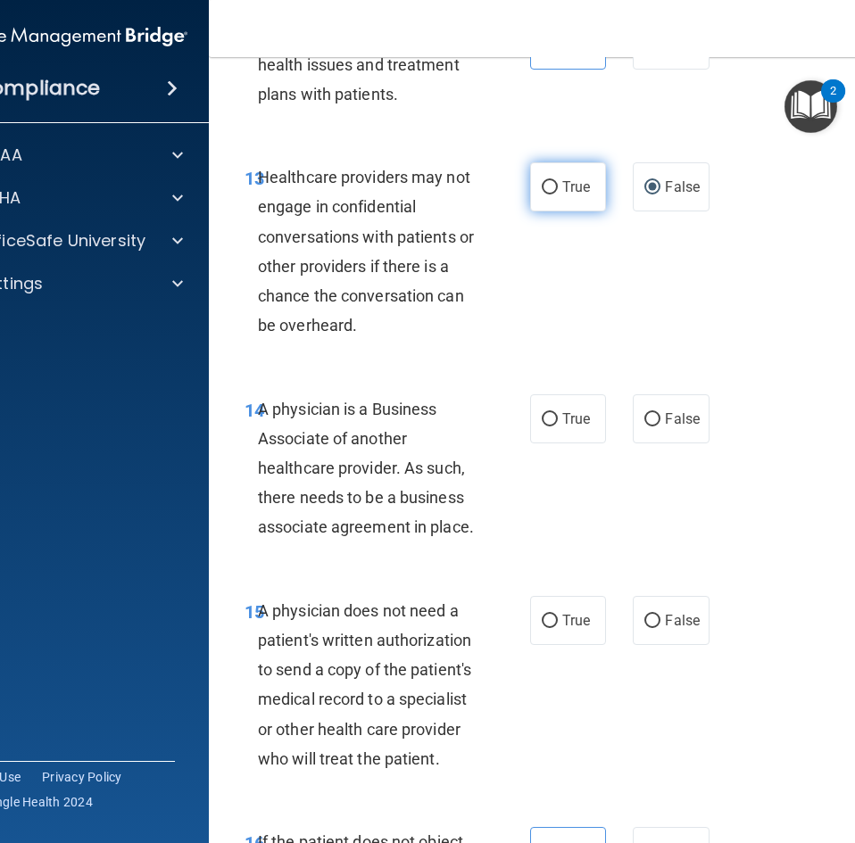
scroll to position [2649, 0]
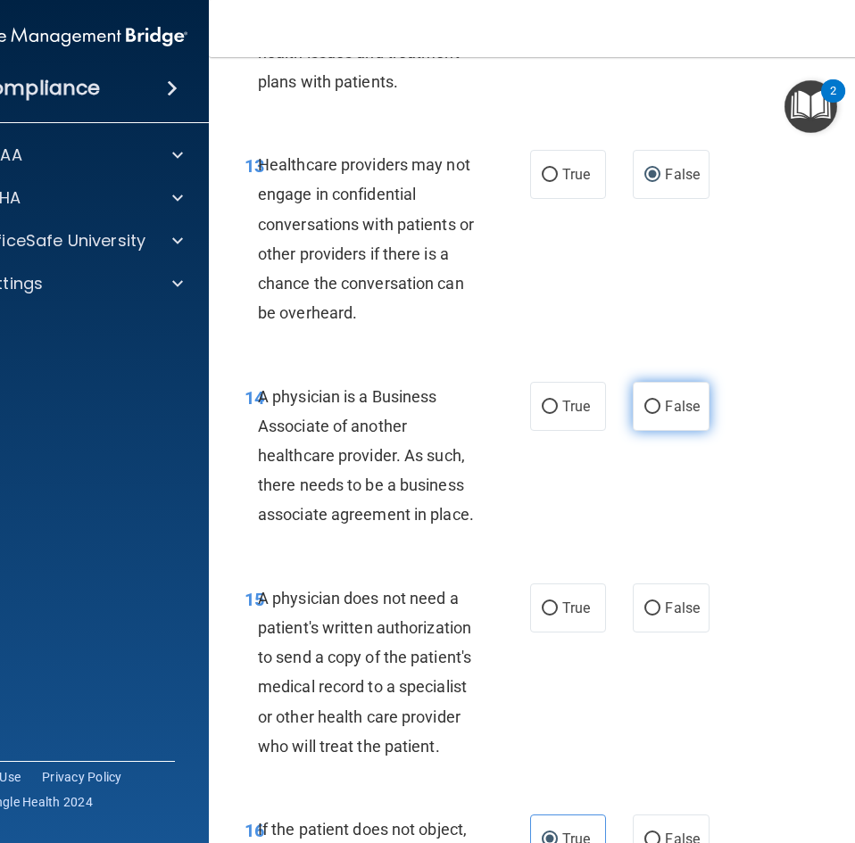
click at [649, 405] on input "False" at bounding box center [652, 407] width 16 height 13
radio input "true"
drag, startPoint x: 657, startPoint y: 608, endPoint x: 612, endPoint y: 620, distance: 46.1
click at [656, 608] on label "False" at bounding box center [671, 608] width 76 height 49
click at [656, 608] on input "False" at bounding box center [652, 608] width 16 height 13
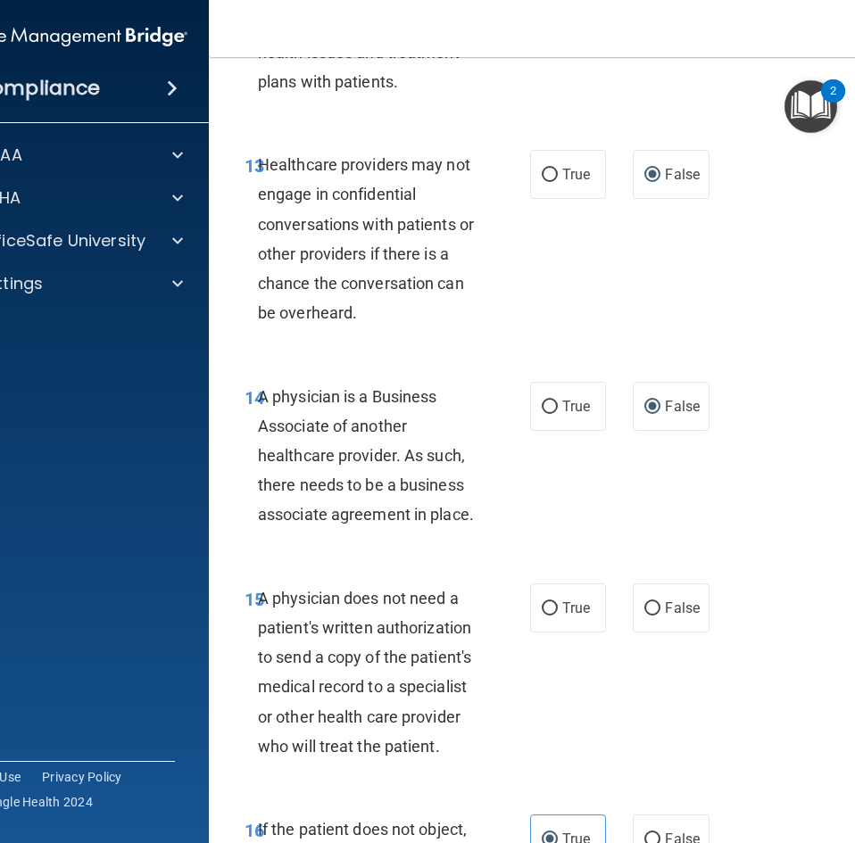
radio input "true"
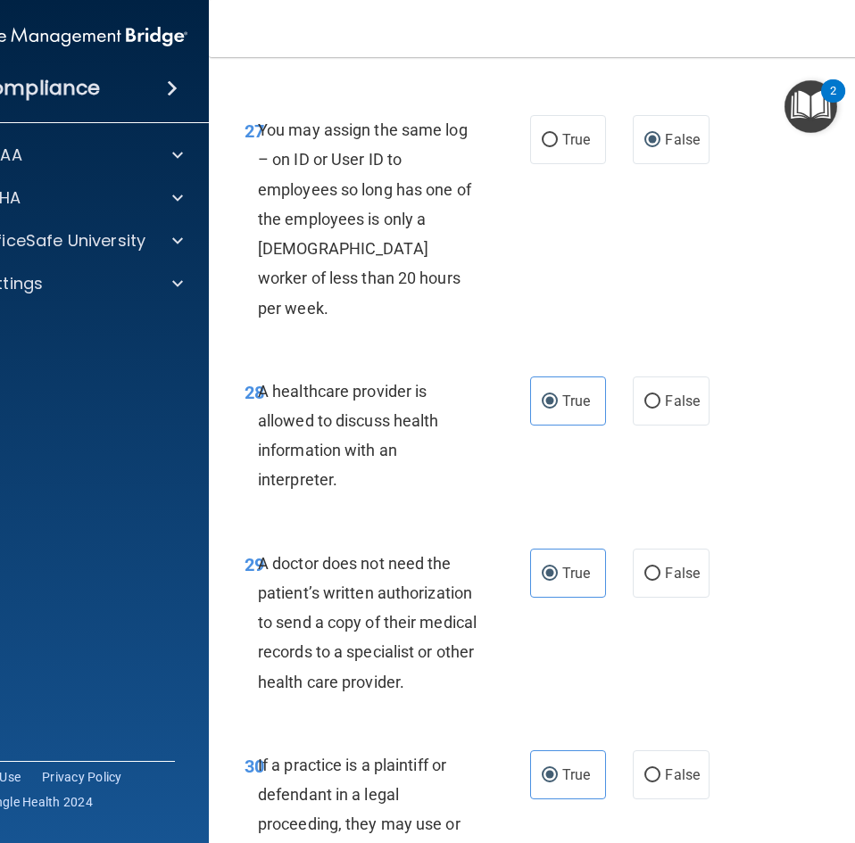
scroll to position [5770, 0]
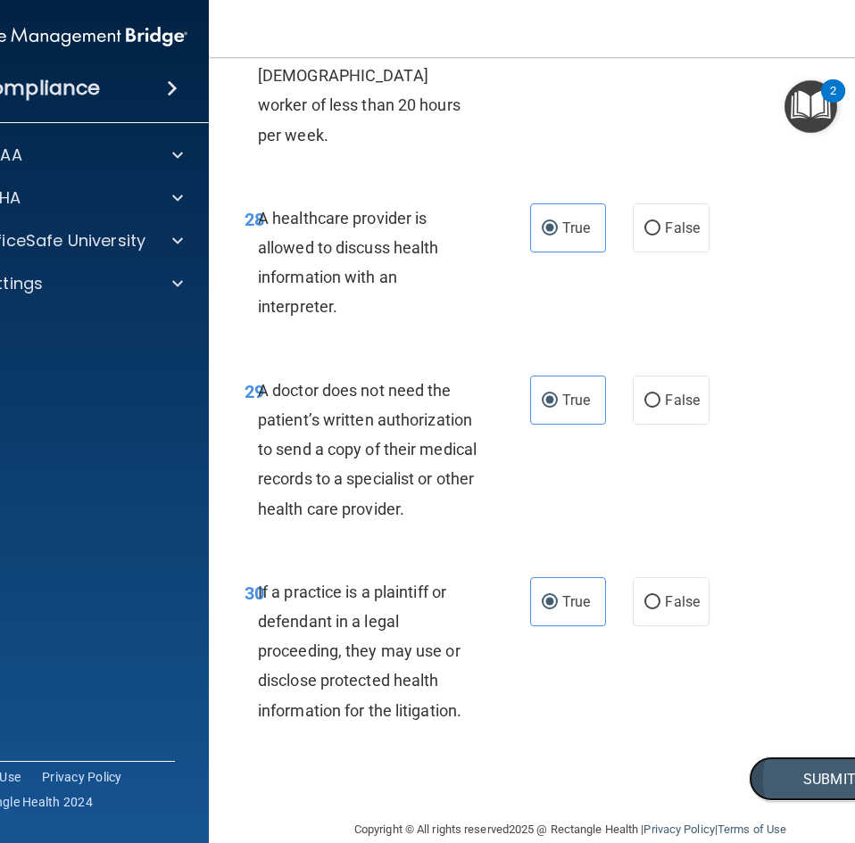
click at [782, 757] on button "Submit" at bounding box center [829, 780] width 161 height 46
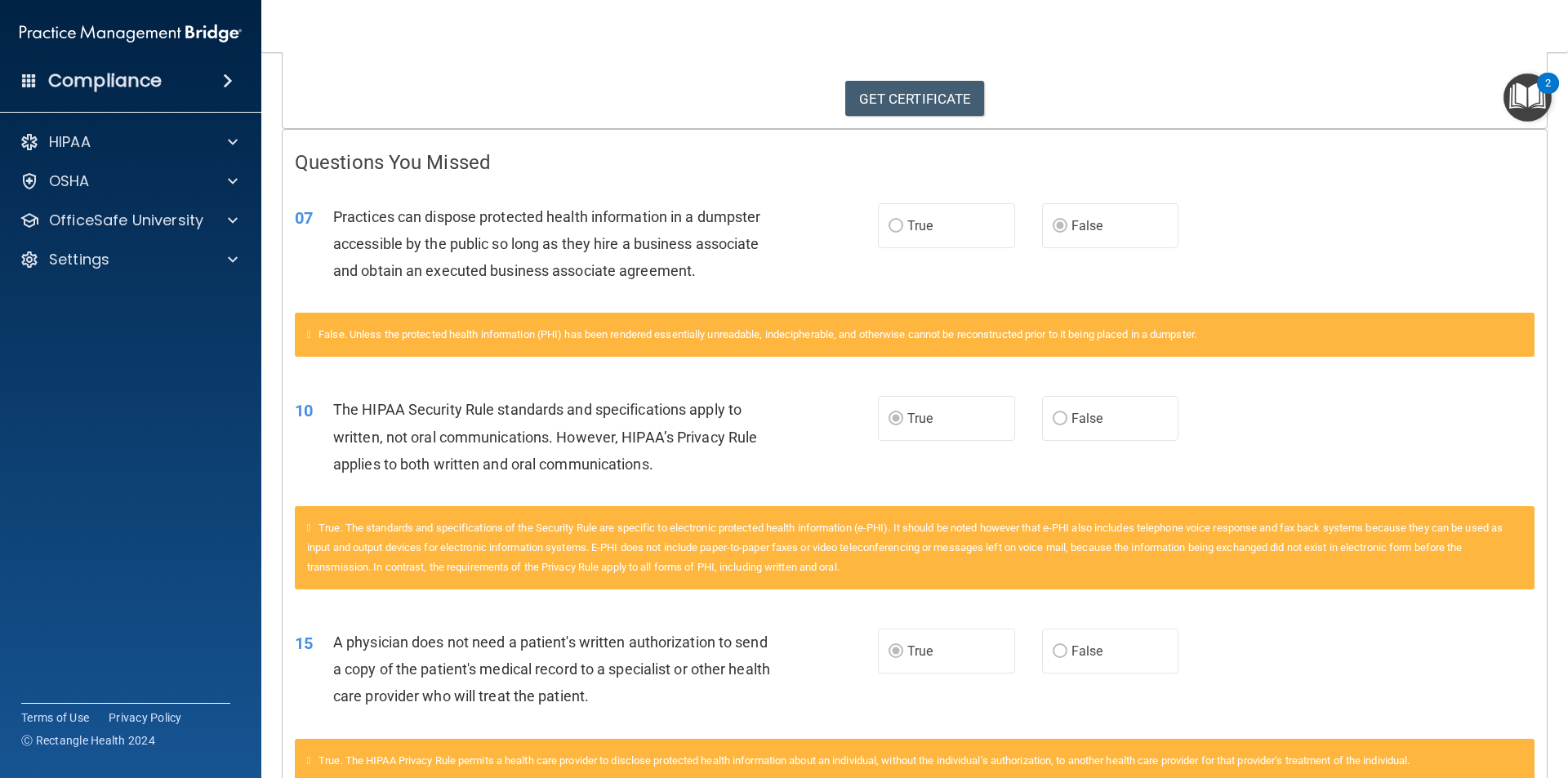
scroll to position [90, 0]
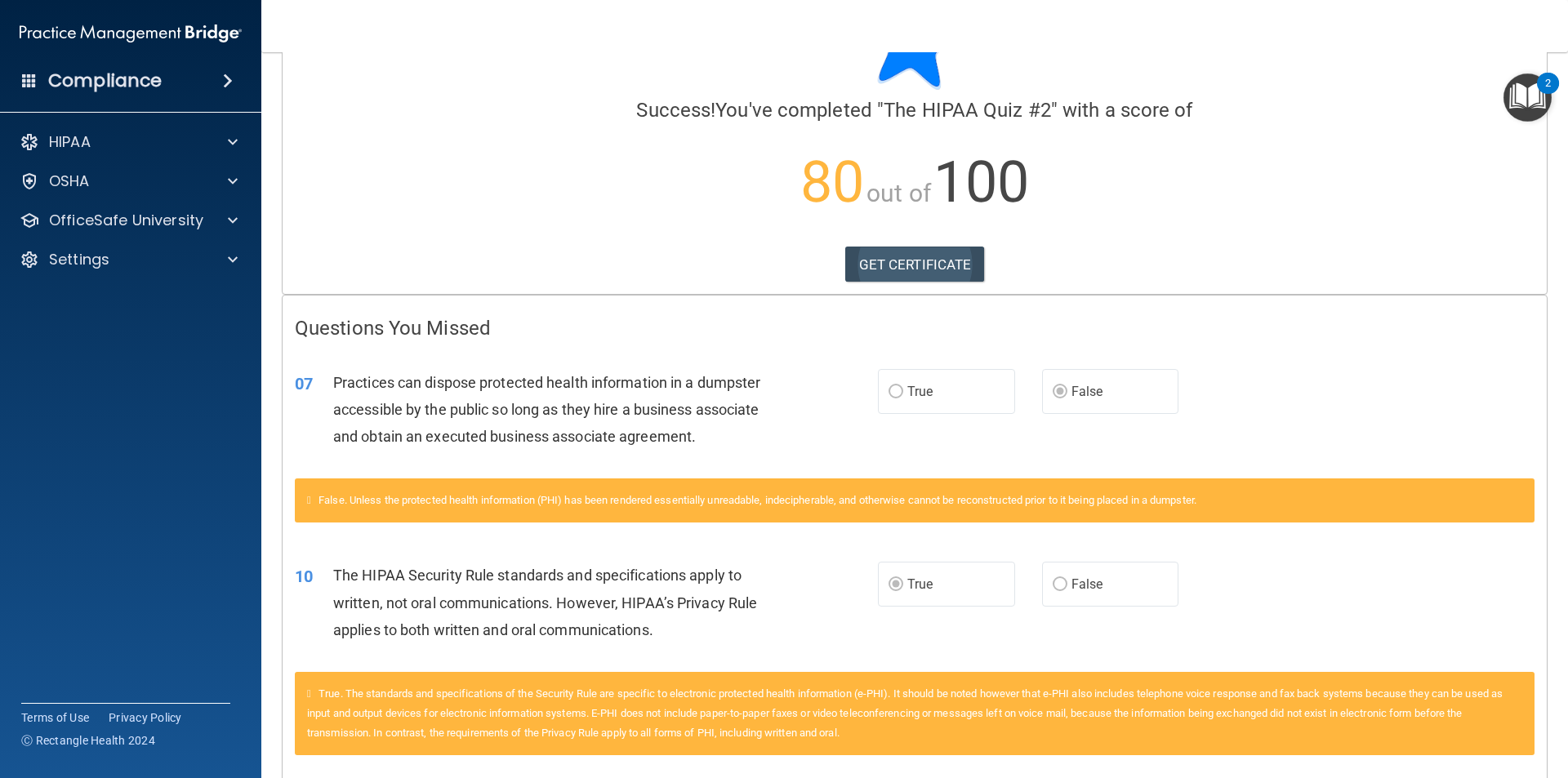
drag, startPoint x: 884, startPoint y: 280, endPoint x: 886, endPoint y: 269, distance: 11.2
click at [885, 276] on div "Calculating your score.... Success! You've completed " The HIPAA Quiz #2 " with…" at bounding box center [914, 137] width 1264 height 315
click at [886, 269] on link "GET CERTIFICATE" at bounding box center [914, 264] width 140 height 36
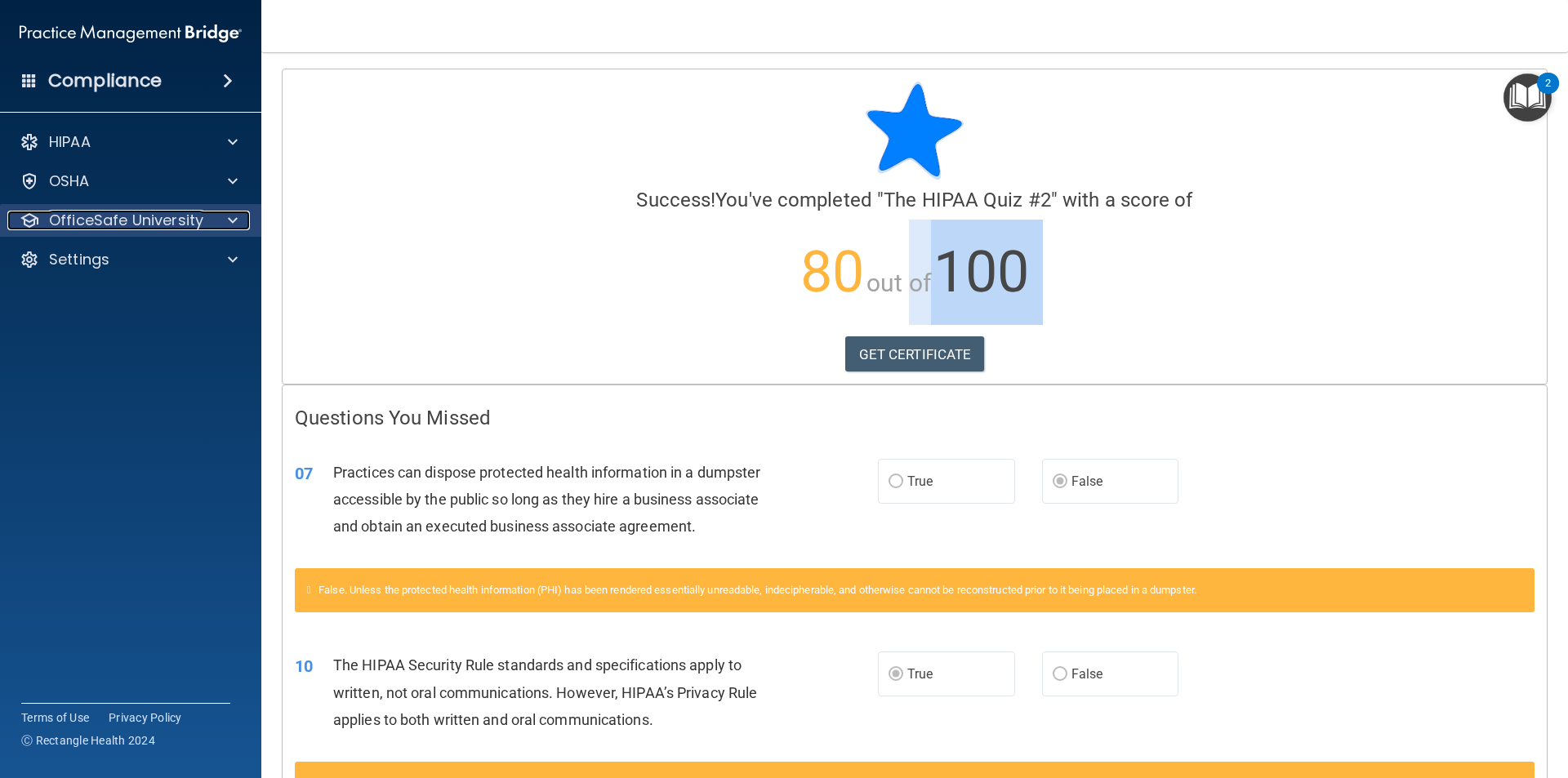
click at [155, 216] on p "OfficeSafe University" at bounding box center [126, 220] width 155 height 19
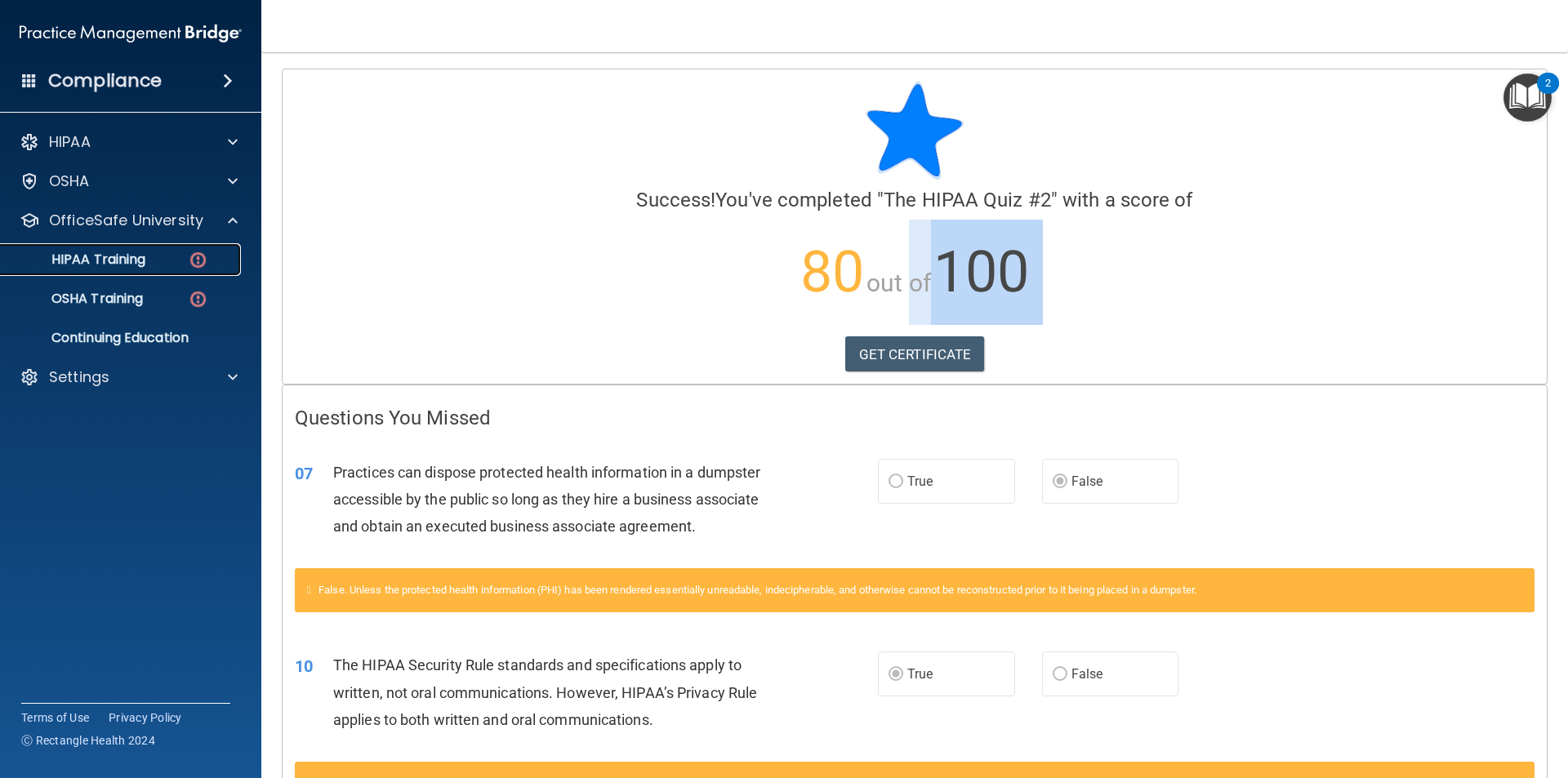
click at [134, 269] on link "HIPAA Training" at bounding box center [112, 260] width 257 height 33
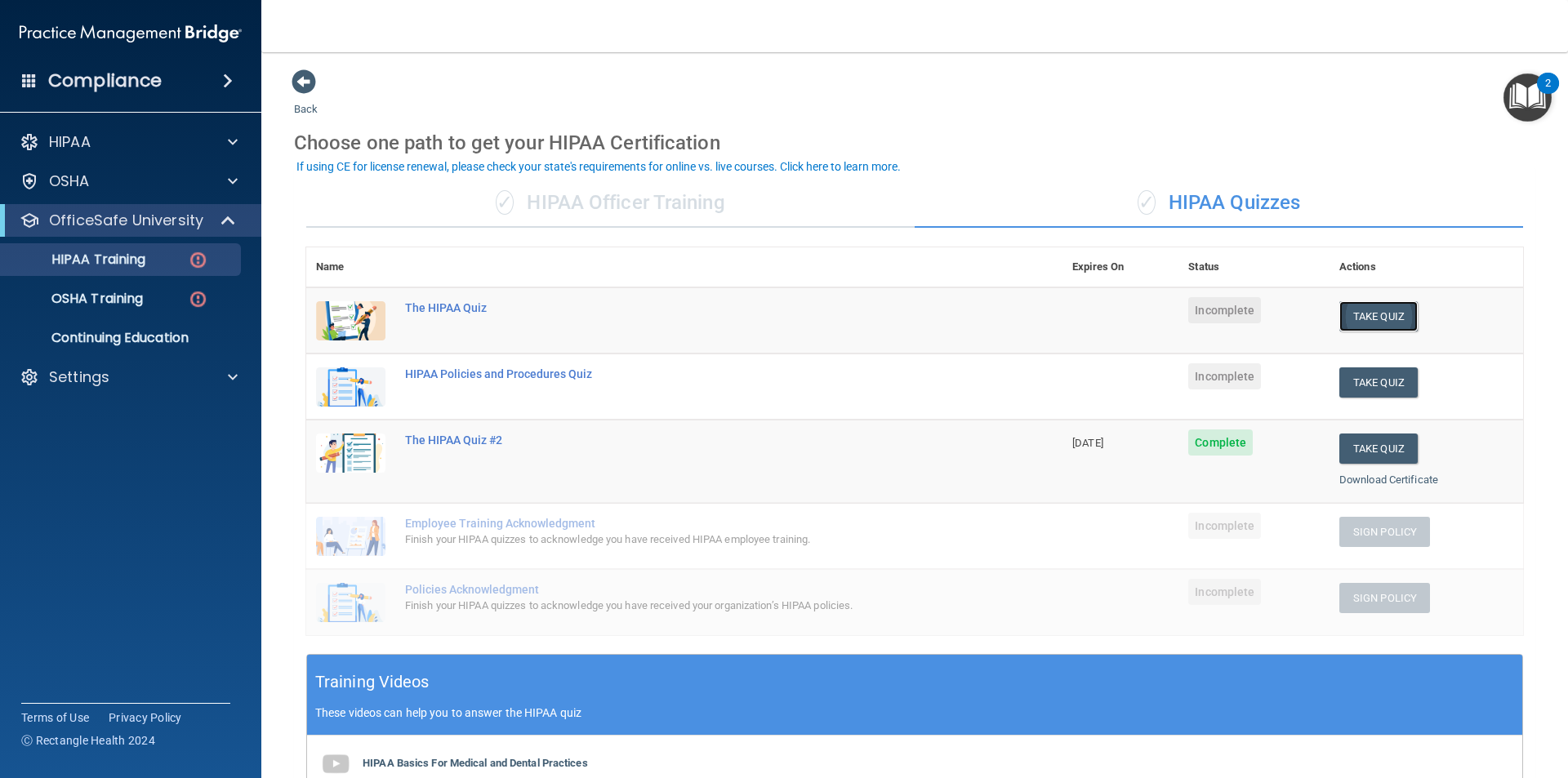
click at [1382, 314] on button "Take Quiz" at bounding box center [1379, 316] width 79 height 30
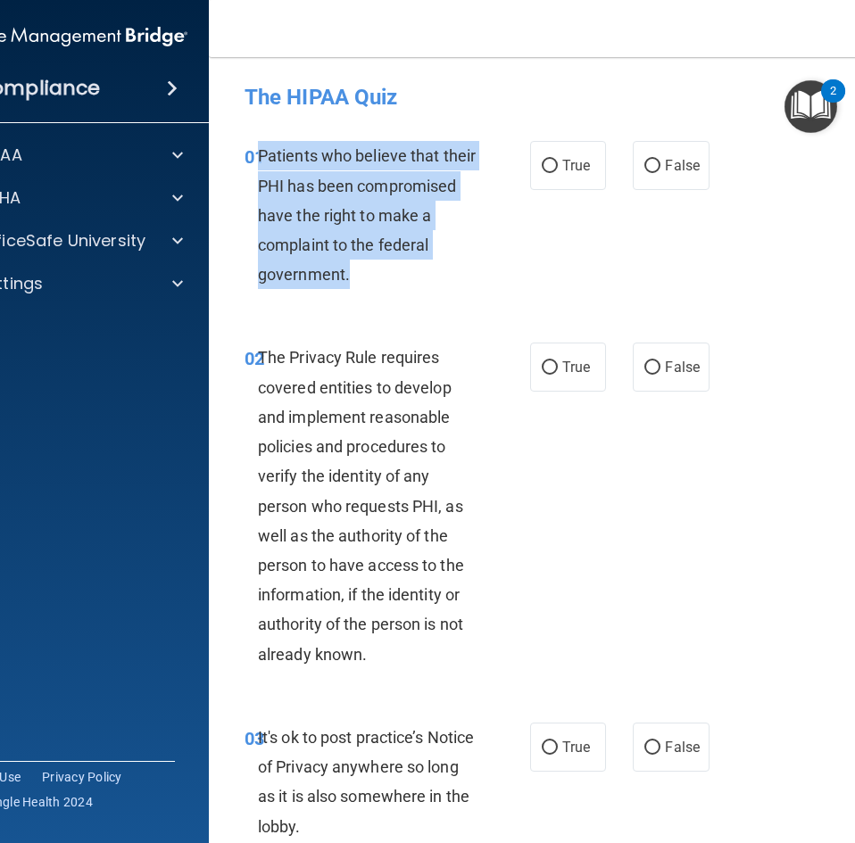
drag, startPoint x: 253, startPoint y: 153, endPoint x: 345, endPoint y: 274, distance: 151.5
click at [345, 277] on div "Patients who believe that their PHI has been compromised have the right to make…" at bounding box center [375, 215] width 235 height 148
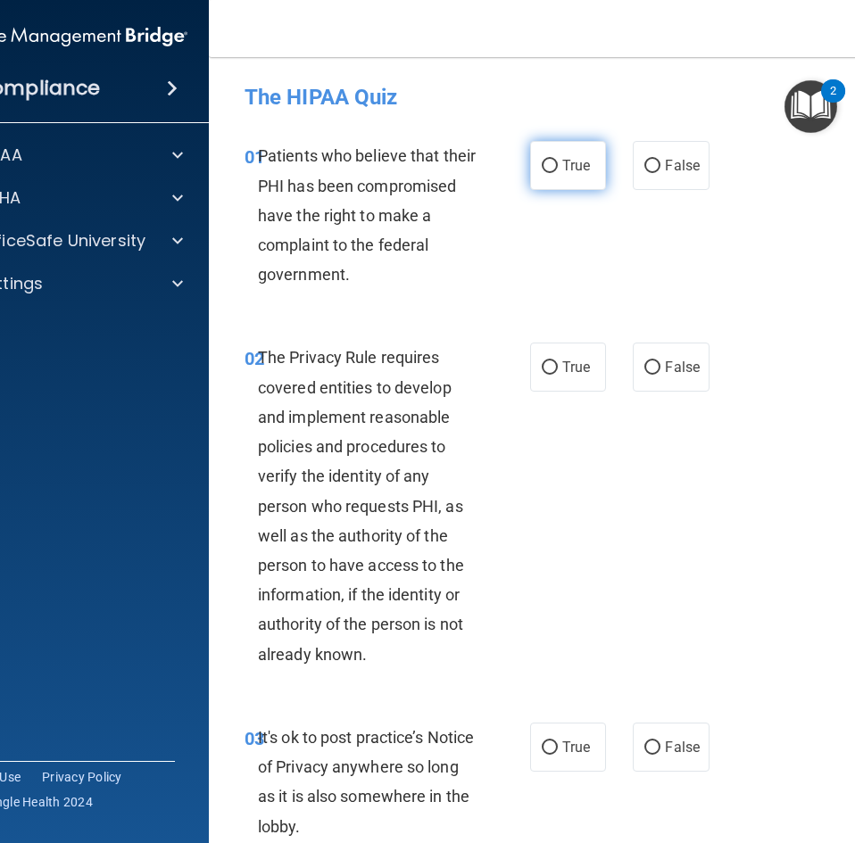
click at [573, 167] on span "True" at bounding box center [576, 165] width 28 height 17
click at [558, 167] on input "True" at bounding box center [550, 166] width 16 height 13
radio input "true"
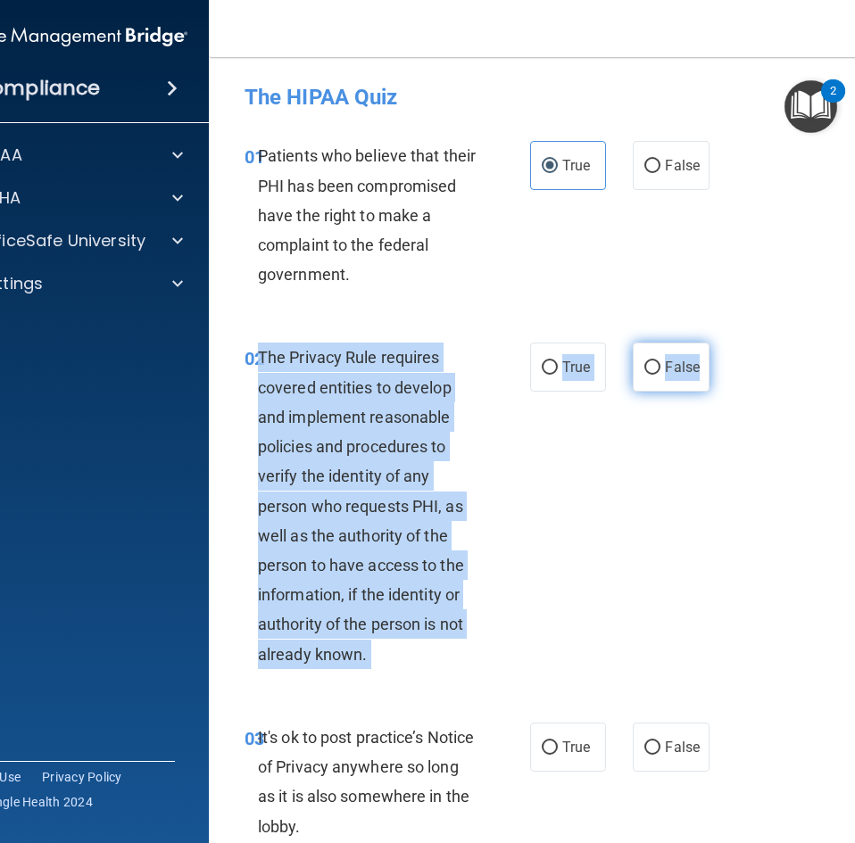
drag, startPoint x: 252, startPoint y: 362, endPoint x: 694, endPoint y: 368, distance: 441.7
click at [713, 343] on ng-form "02 The Privacy Rule requires covered entities to develop and implement reasonab…" at bounding box center [713, 343] width 0 height 0
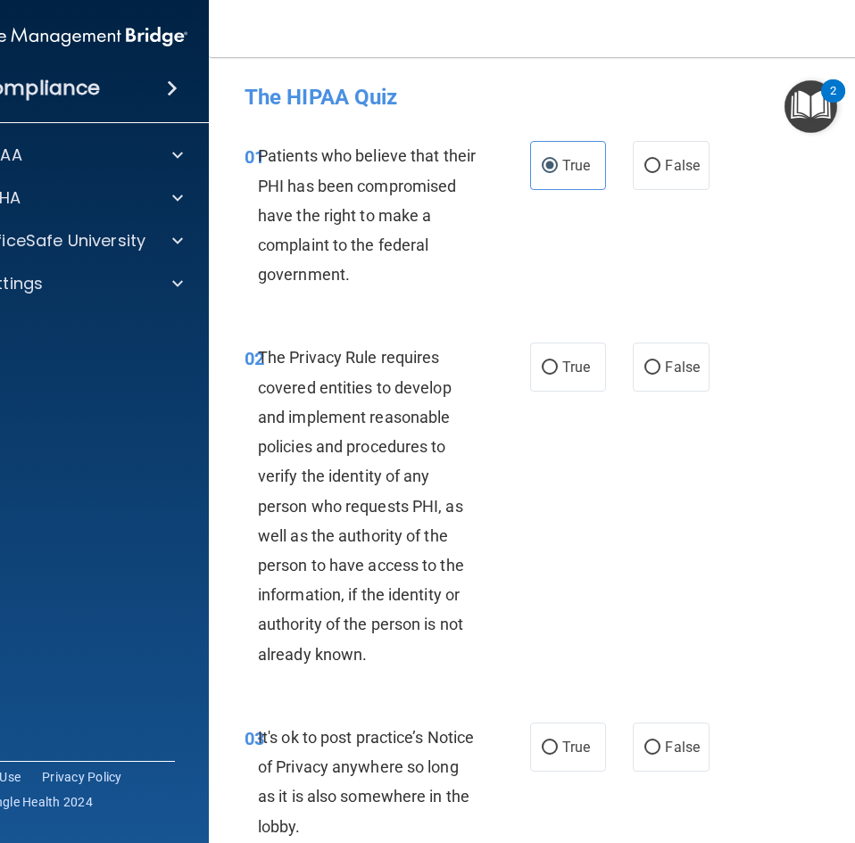
click at [539, 282] on div "01 Patients who believe that their PHI has been compromised have the right to m…" at bounding box center [387, 219] width 339 height 157
click at [657, 291] on div "01 Patients who believe that their PHI has been compromised have the right to m…" at bounding box center [570, 220] width 678 height 202
drag, startPoint x: 484, startPoint y: 360, endPoint x: 510, endPoint y: 365, distance: 26.4
click at [489, 360] on div "02 The Privacy Rule requires covered entities to develop and implement reasonab…" at bounding box center [387, 510] width 339 height 335
click at [542, 361] on input "True" at bounding box center [550, 367] width 16 height 13
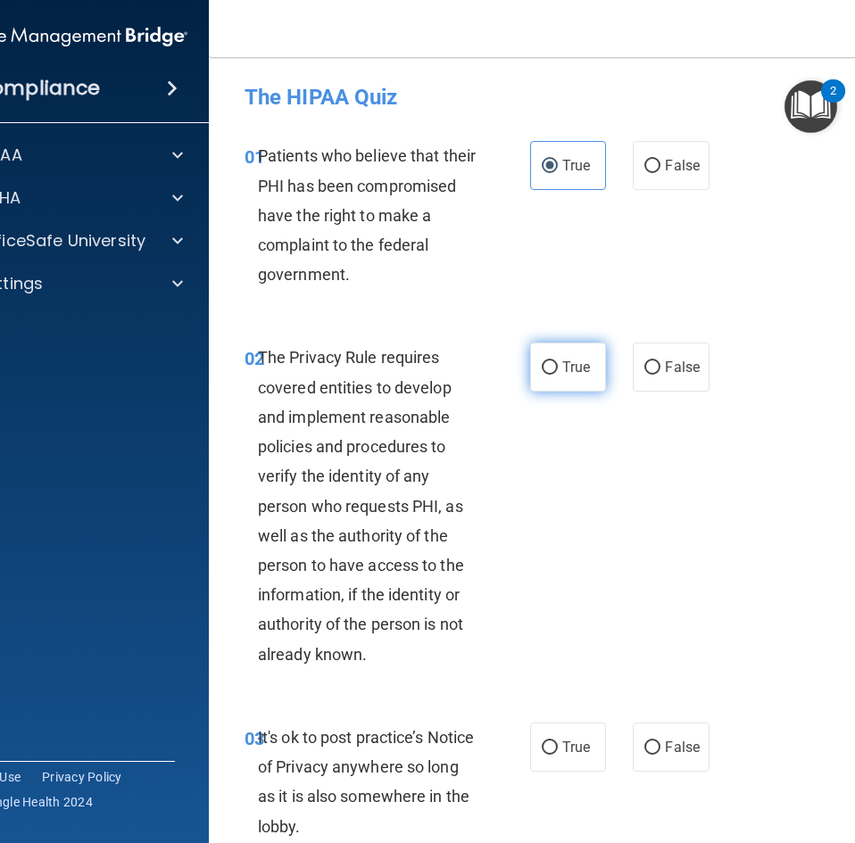
radio input "true"
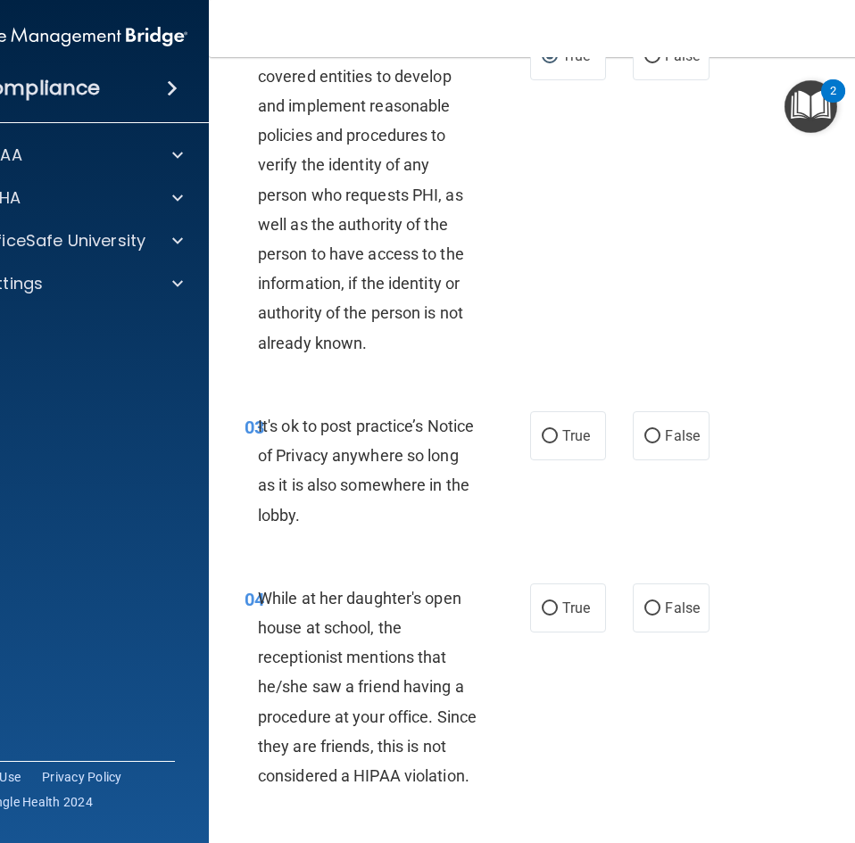
scroll to position [268, 0]
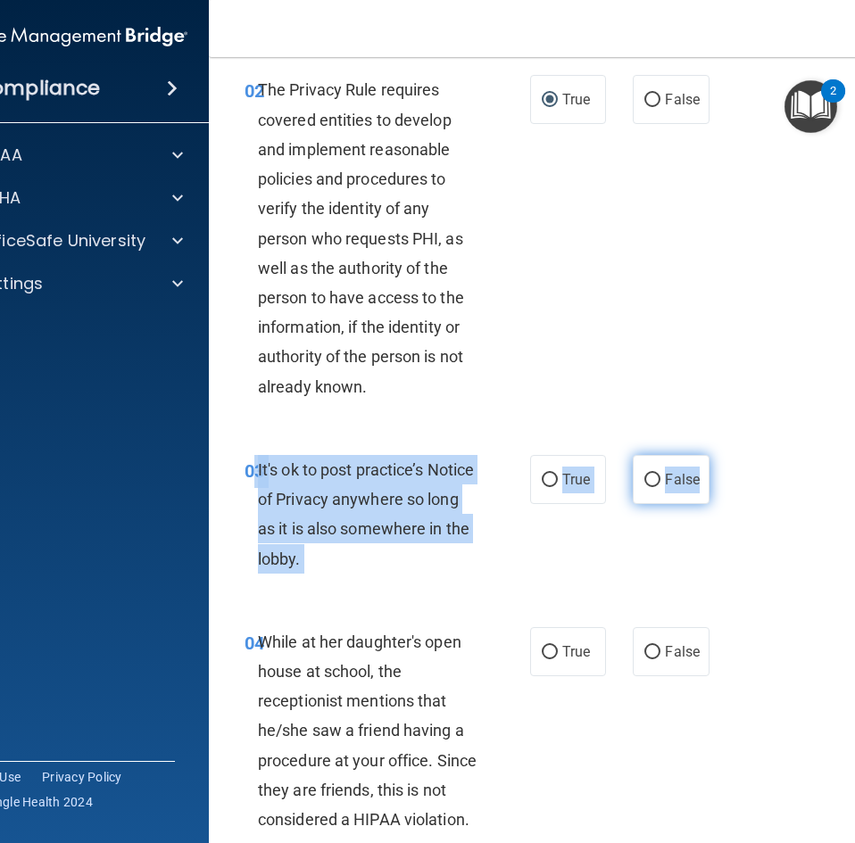
drag, startPoint x: 250, startPoint y: 468, endPoint x: 698, endPoint y: 483, distance: 448.1
click at [713, 455] on ng-form "03 It's ok to post practice’s Notice of Privacy anywhere so long as it is also …" at bounding box center [713, 455] width 0 height 0
click at [656, 482] on label "False" at bounding box center [671, 479] width 76 height 49
click at [656, 482] on input "False" at bounding box center [652, 480] width 16 height 13
radio input "true"
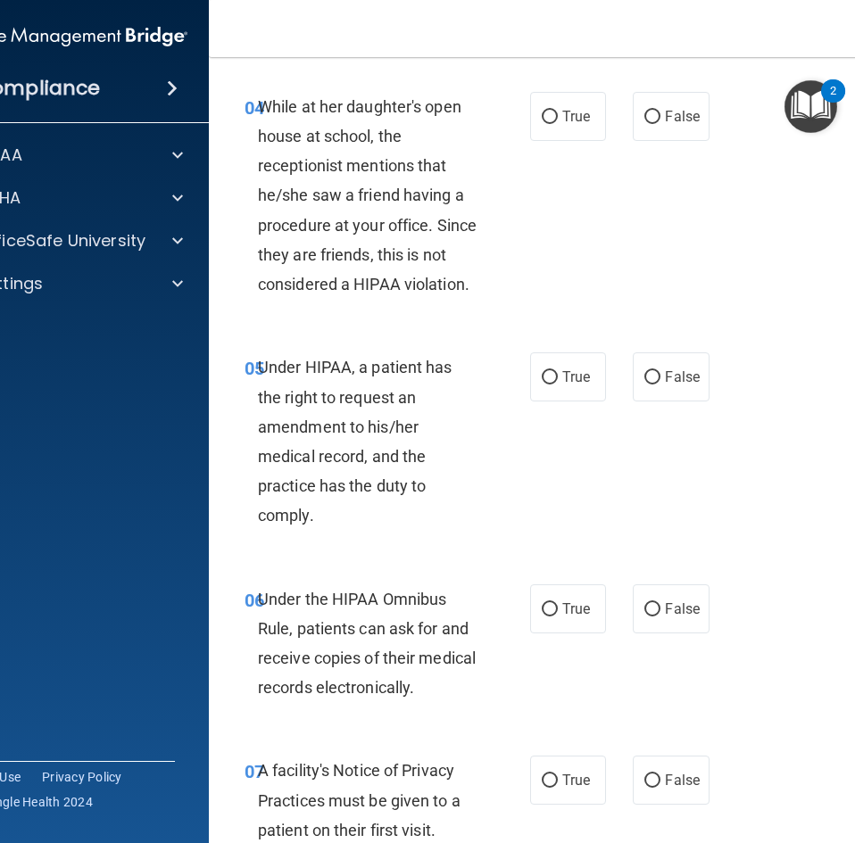
scroll to position [714, 0]
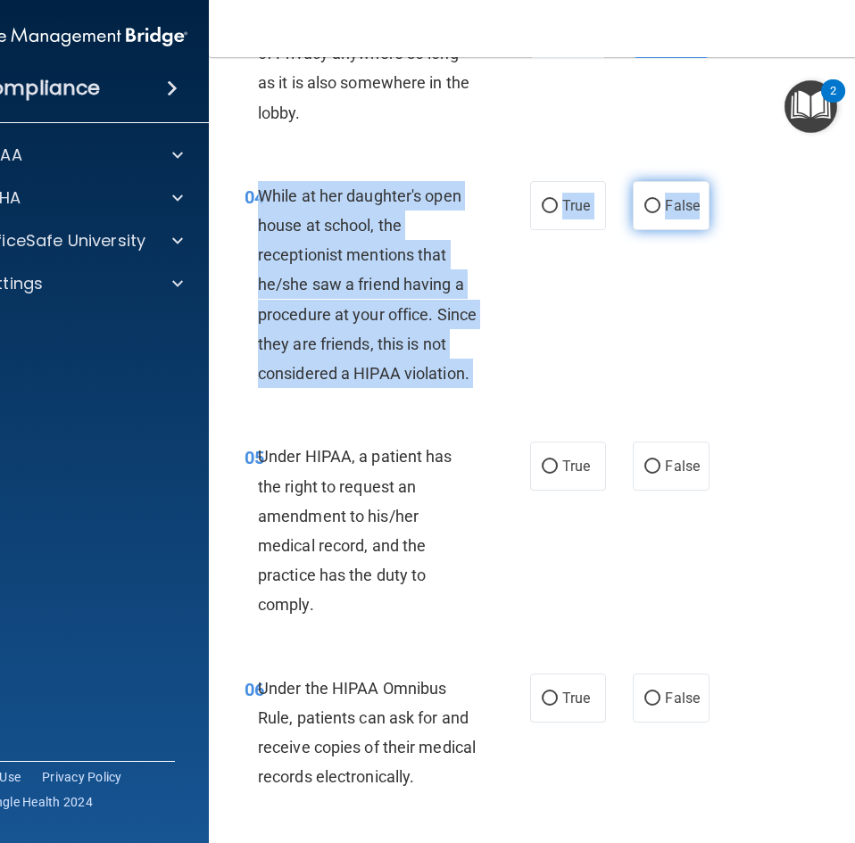
drag, startPoint x: 253, startPoint y: 197, endPoint x: 691, endPoint y: 208, distance: 438.2
click at [713, 181] on ng-form "04 While at her daughter's open house at school, the receptionist mentions that…" at bounding box center [713, 181] width 0 height 0
click at [679, 207] on span "False" at bounding box center [682, 205] width 35 height 17
click at [660, 207] on input "False" at bounding box center [652, 206] width 16 height 13
radio input "true"
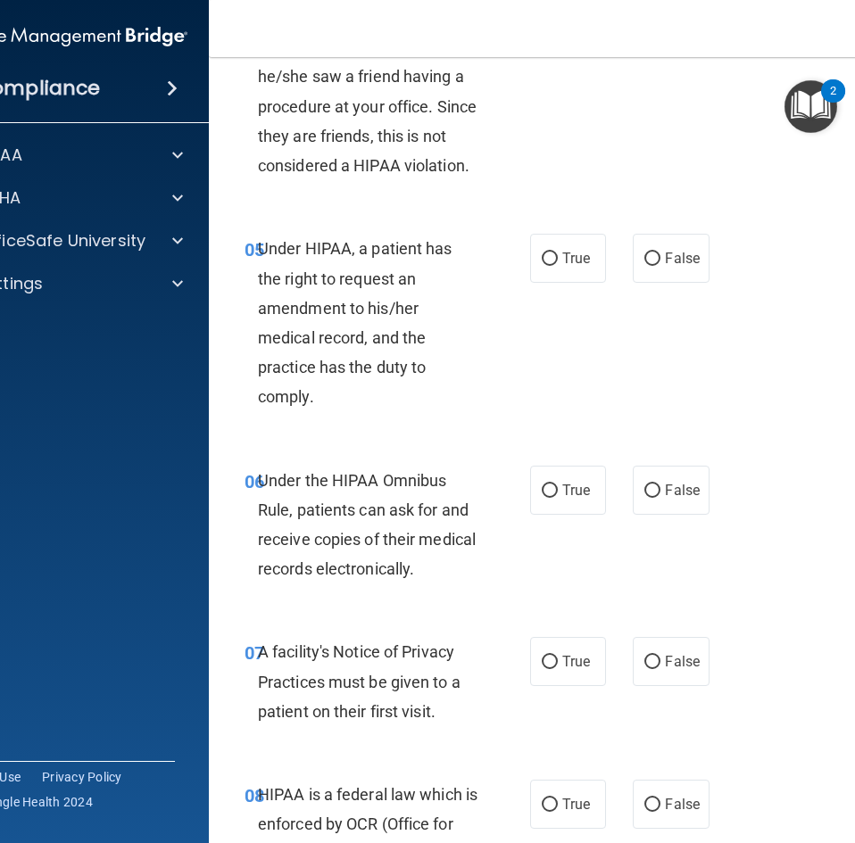
scroll to position [981, 0]
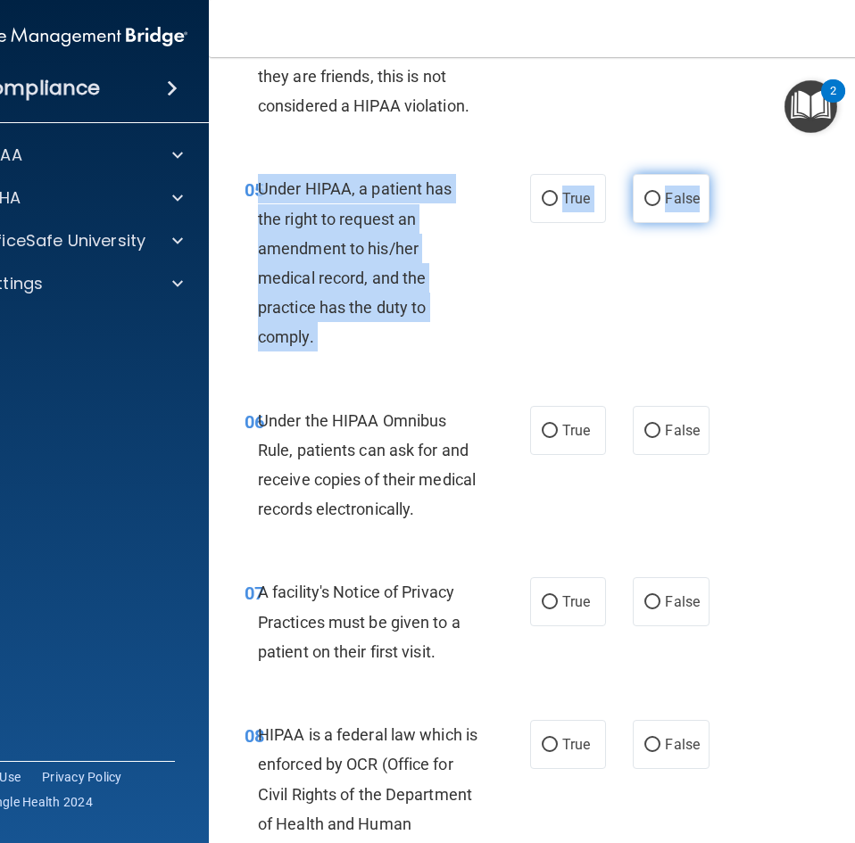
drag, startPoint x: 256, startPoint y: 194, endPoint x: 699, endPoint y: 189, distance: 442.6
click at [713, 174] on ng-form "05 Under HIPAA, a patient has the right to request an amendment to his/her medi…" at bounding box center [713, 174] width 0 height 0
click at [636, 191] on label "False" at bounding box center [671, 198] width 76 height 49
click at [644, 193] on input "False" at bounding box center [652, 199] width 16 height 13
radio input "true"
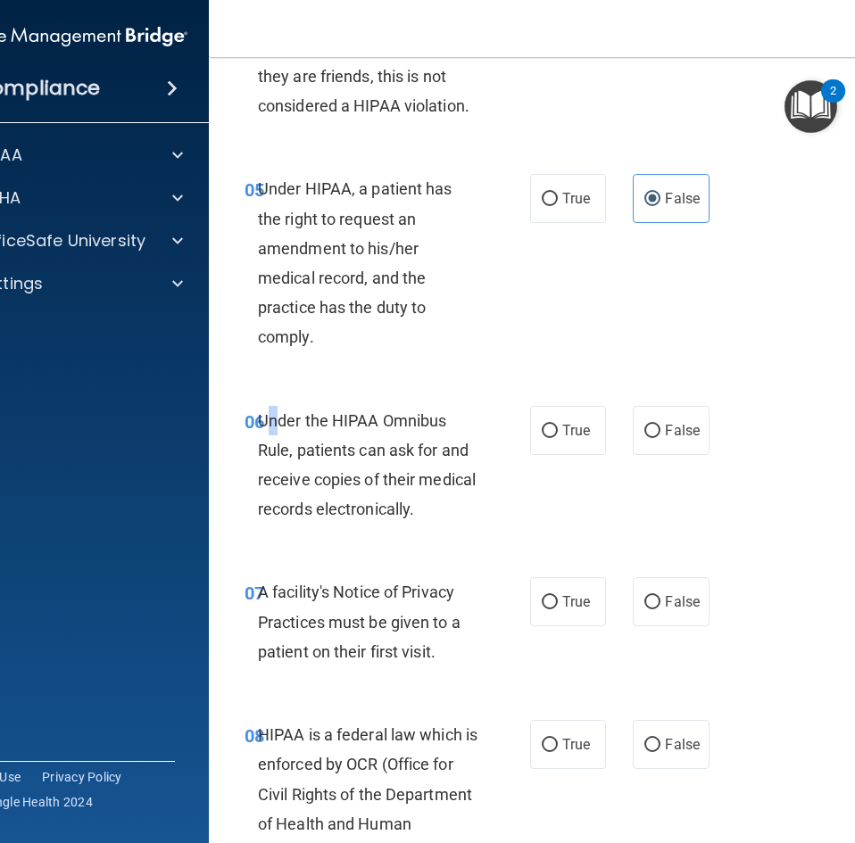
drag, startPoint x: 258, startPoint y: 418, endPoint x: 269, endPoint y: 421, distance: 11.3
click at [269, 421] on span "Under the HIPAA Omnibus Rule, patients can ask for and receive copies of their …" at bounding box center [367, 465] width 218 height 108
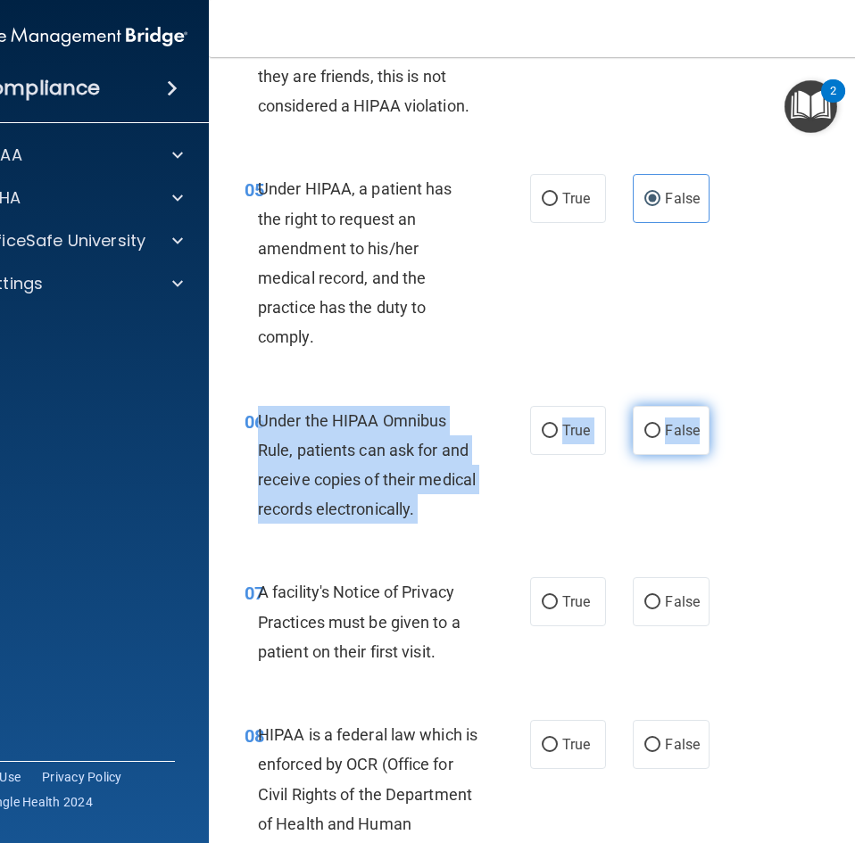
drag, startPoint x: 255, startPoint y: 422, endPoint x: 692, endPoint y: 436, distance: 437.4
click at [713, 406] on ng-form "06 Under the HIPAA Omnibus Rule, patients can ask for and receive copies of the…" at bounding box center [713, 406] width 0 height 0
click at [539, 444] on label "True" at bounding box center [568, 430] width 76 height 49
click at [542, 438] on input "True" at bounding box center [550, 431] width 16 height 13
radio input "true"
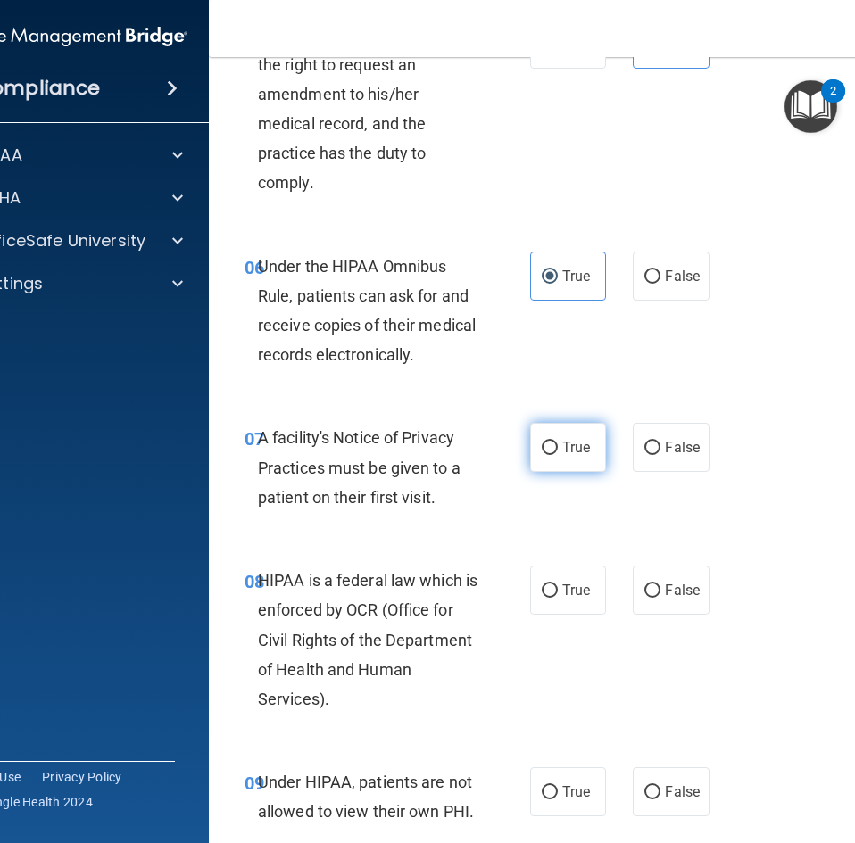
scroll to position [1160, 0]
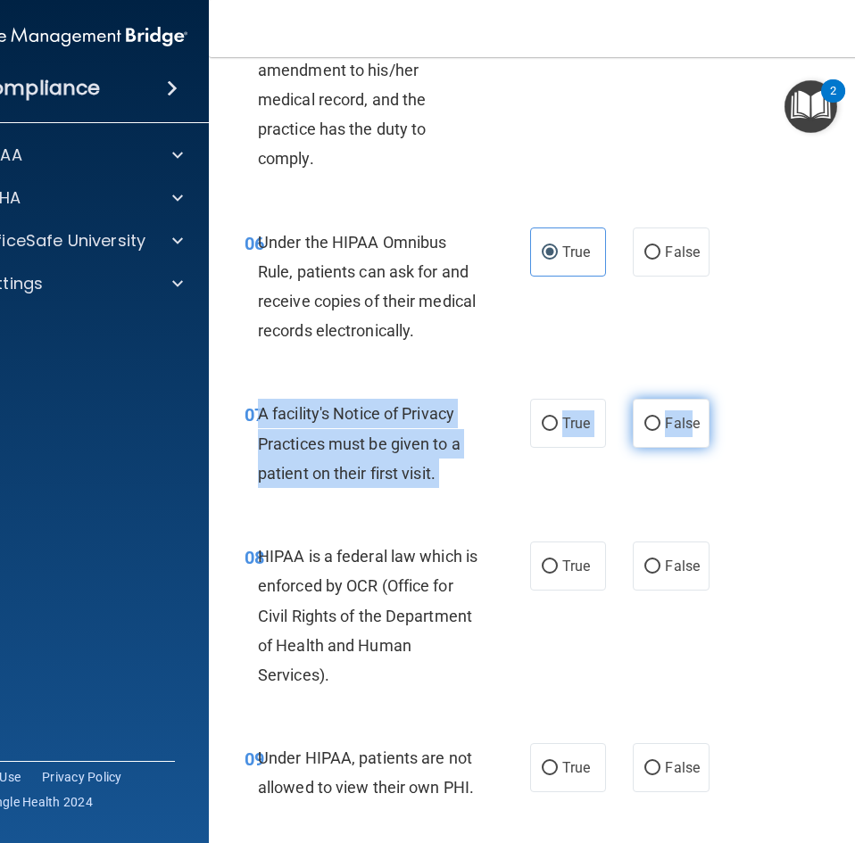
drag, startPoint x: 252, startPoint y: 413, endPoint x: 688, endPoint y: 418, distance: 436.3
click at [713, 399] on ng-form "07 A facility's Notice of Privacy Practices must be given to a patient on their…" at bounding box center [713, 399] width 0 height 0
click at [542, 430] on input "True" at bounding box center [550, 424] width 16 height 13
radio input "true"
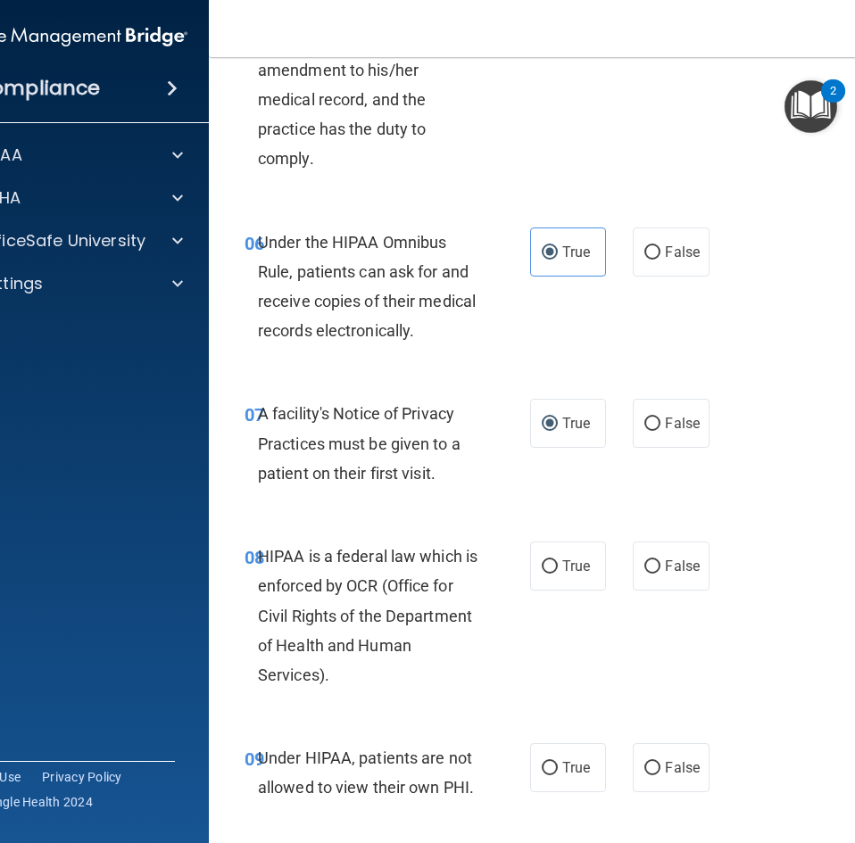
click at [235, 524] on div "08 HIPAA is a federal law which is enforced by OCR (Office for Civil Rights of …" at bounding box center [570, 620] width 678 height 202
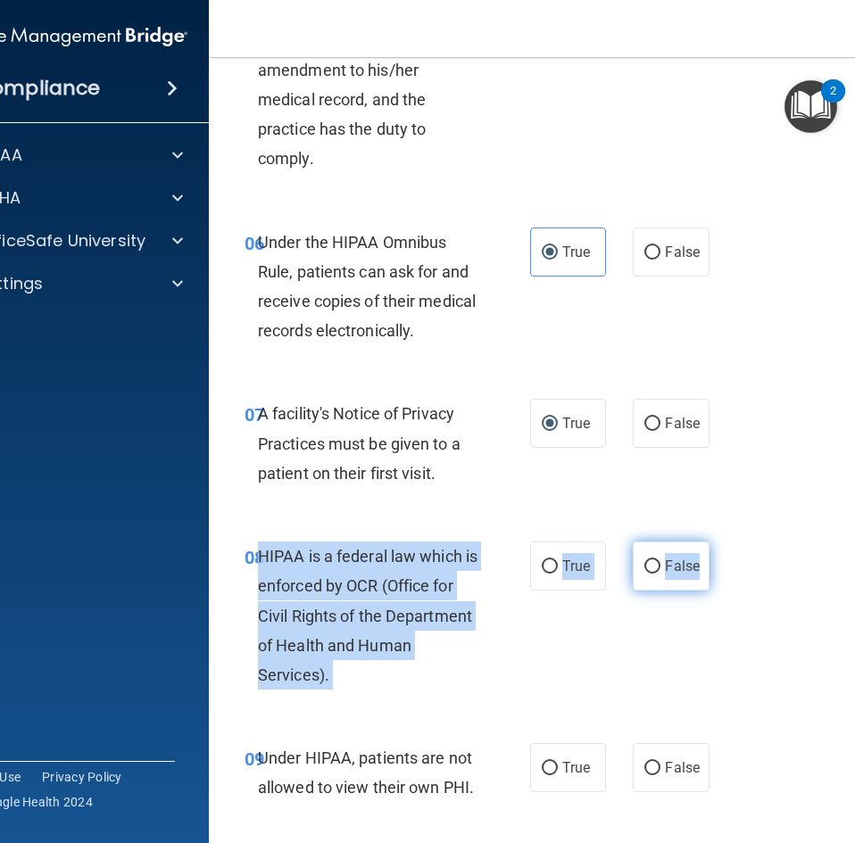
drag, startPoint x: 253, startPoint y: 549, endPoint x: 699, endPoint y: 569, distance: 445.7
click at [713, 542] on ng-form "08 HIPAA is a federal law which is enforced by OCR (Office for Civil Rights of …" at bounding box center [713, 542] width 0 height 0
click at [562, 558] on span "True" at bounding box center [576, 566] width 28 height 17
click at [558, 560] on input "True" at bounding box center [550, 566] width 16 height 13
radio input "true"
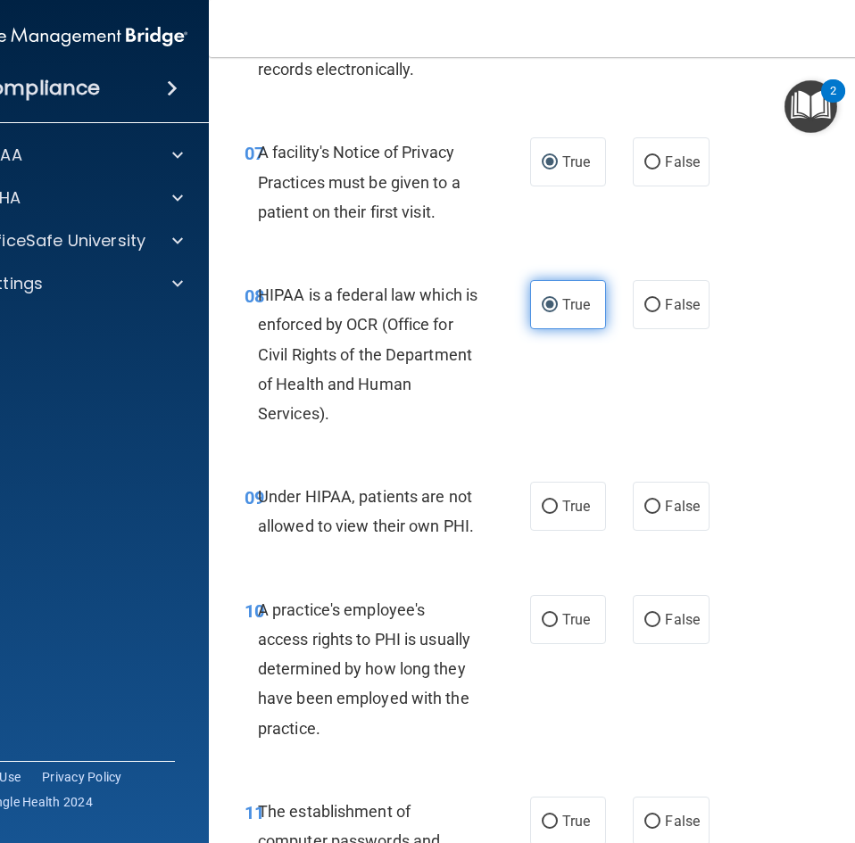
scroll to position [1517, 0]
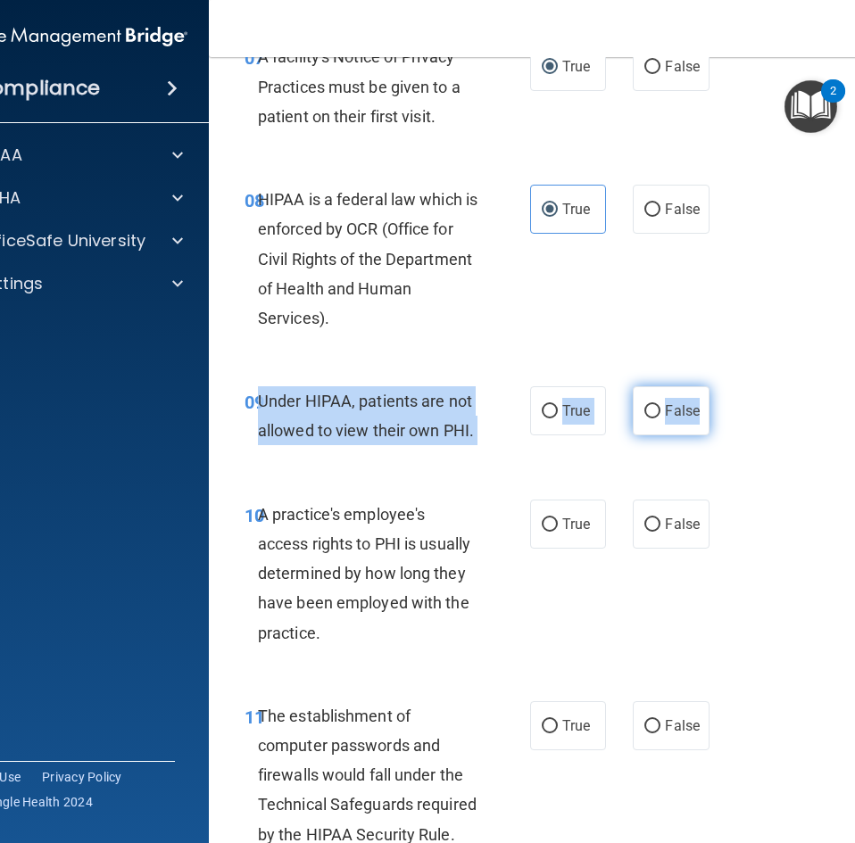
drag, startPoint x: 255, startPoint y: 403, endPoint x: 691, endPoint y: 424, distance: 435.9
click at [713, 386] on ng-form "09 Under HIPAA, patients are not allowed to view their own PHI. True False" at bounding box center [713, 386] width 0 height 0
click at [666, 398] on label "False" at bounding box center [671, 410] width 76 height 49
click at [660, 405] on input "False" at bounding box center [652, 411] width 16 height 13
radio input "true"
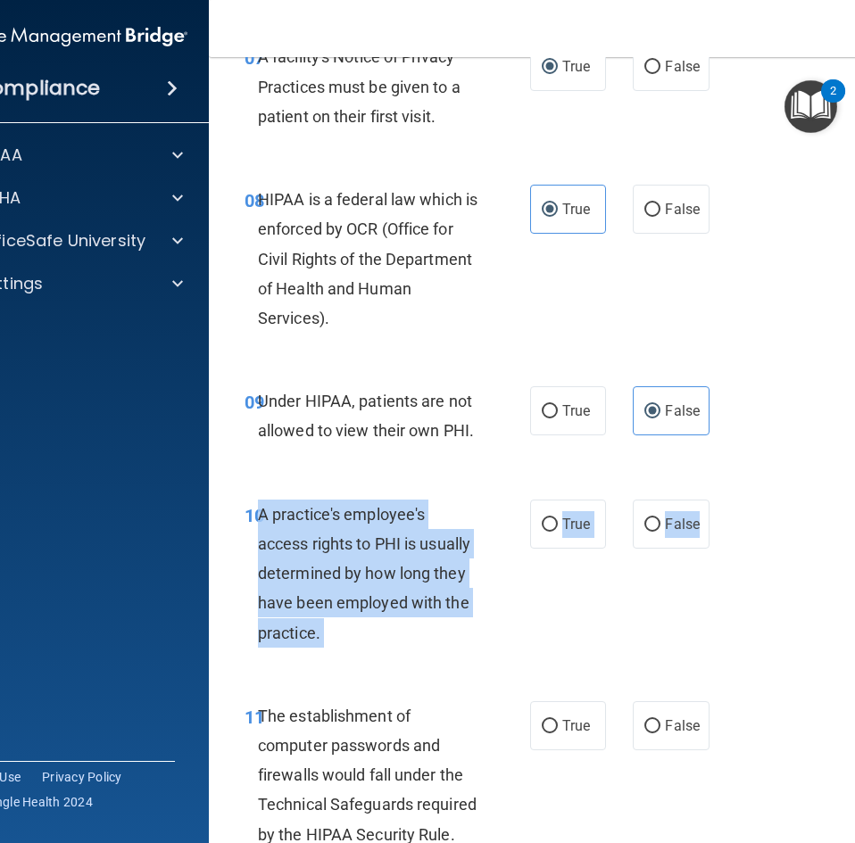
drag, startPoint x: 256, startPoint y: 517, endPoint x: 706, endPoint y: 532, distance: 449.9
click at [713, 500] on ng-form "10 A practice's employee's access rights to PHI is usually determined by how lo…" at bounding box center [713, 500] width 0 height 0
click at [636, 515] on label "False" at bounding box center [671, 524] width 76 height 49
click at [644, 518] on input "False" at bounding box center [652, 524] width 16 height 13
radio input "true"
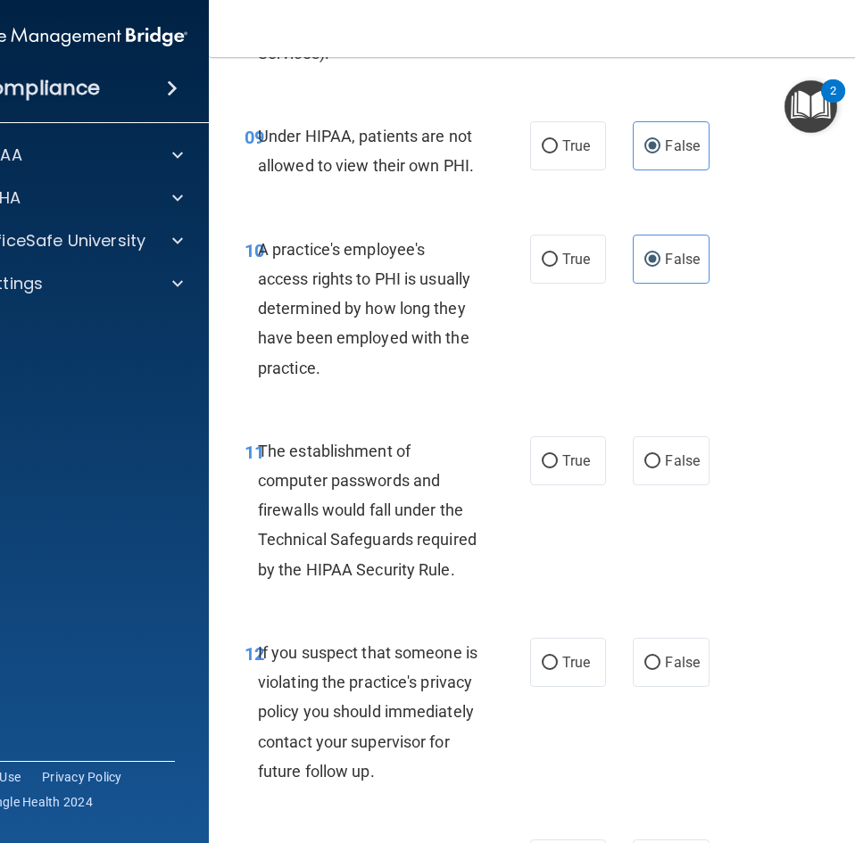
scroll to position [1784, 0]
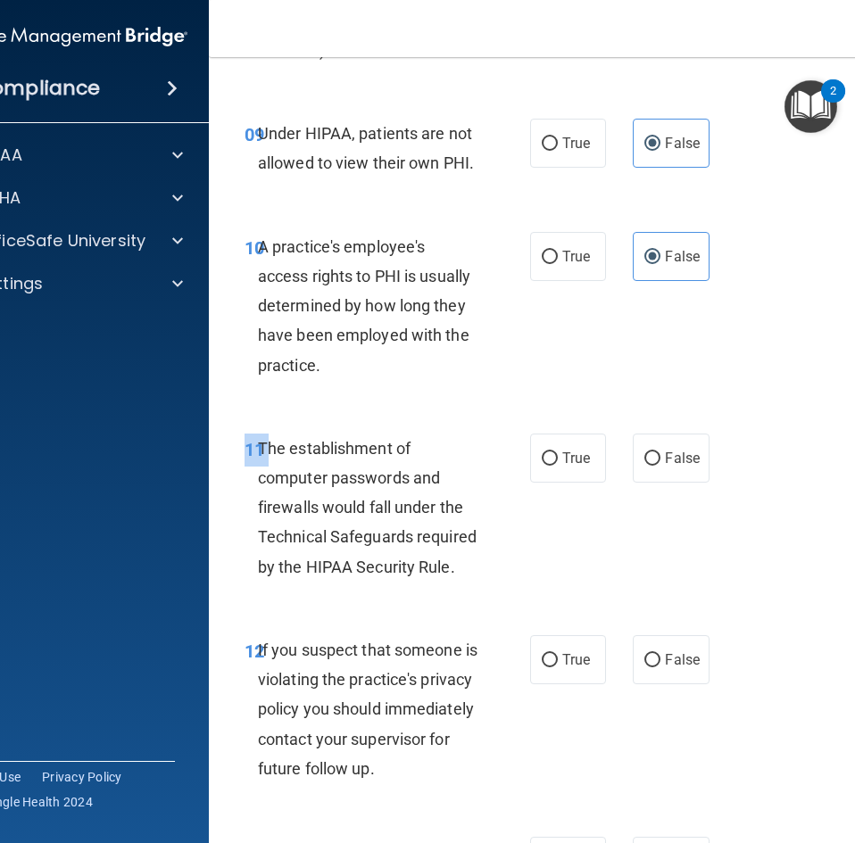
drag, startPoint x: 252, startPoint y: 448, endPoint x: 710, endPoint y: 459, distance: 457.9
click at [710, 459] on div "11 The establishment of computer passwords and firewalls would fall under the T…" at bounding box center [570, 512] width 678 height 202
click at [258, 418] on div "11 The establishment of computer passwords and firewalls would fall under the T…" at bounding box center [570, 512] width 678 height 202
drag, startPoint x: 256, startPoint y: 450, endPoint x: 395, endPoint y: 451, distance: 139.2
click at [423, 459] on div "The establishment of computer passwords and firewalls would fall under the Tech…" at bounding box center [375, 508] width 235 height 148
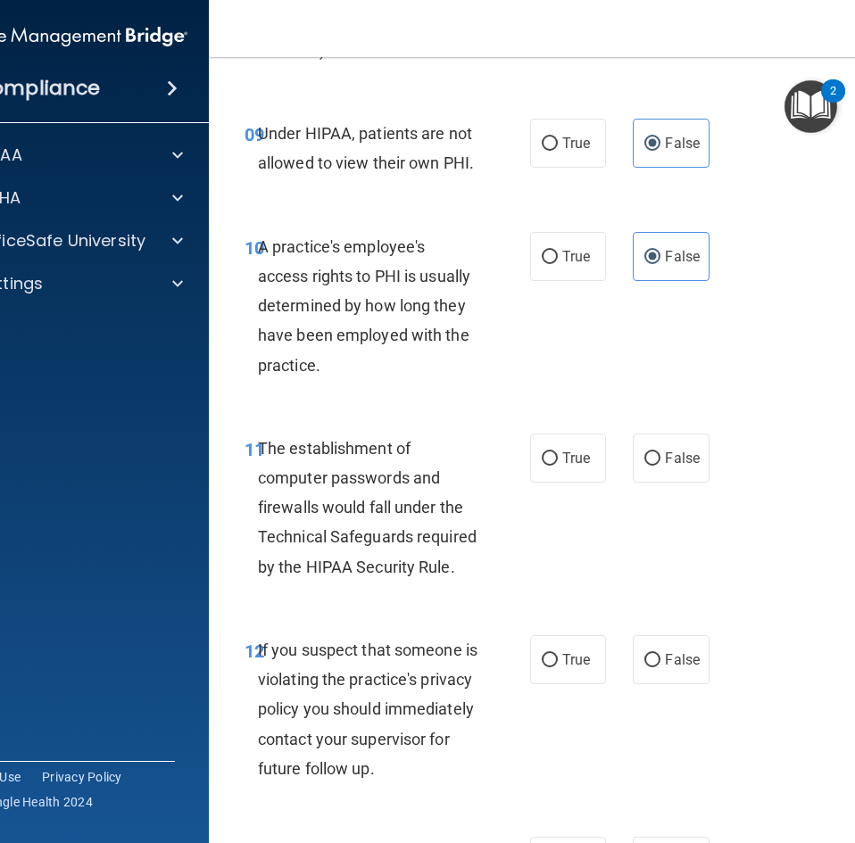
click at [258, 448] on span "The establishment of computer passwords and firewalls would fall under the Tech…" at bounding box center [367, 507] width 219 height 137
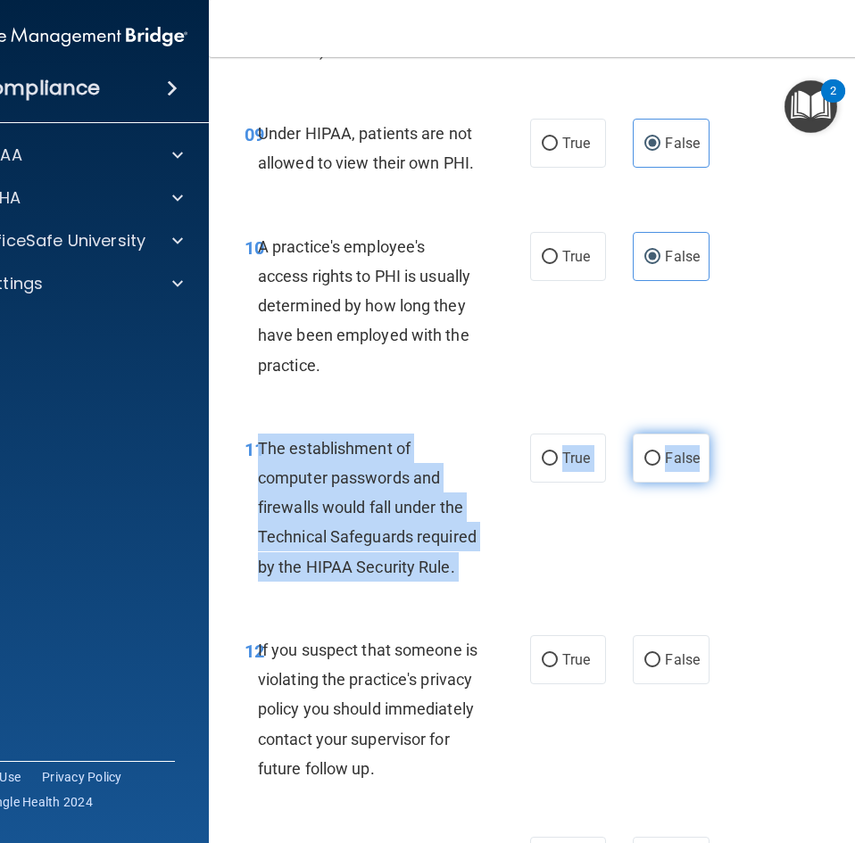
drag, startPoint x: 253, startPoint y: 448, endPoint x: 674, endPoint y: 459, distance: 420.4
click at [713, 434] on ng-form "11 The establishment of computer passwords and firewalls would fall under the T…" at bounding box center [713, 434] width 0 height 0
click at [550, 444] on label "True" at bounding box center [568, 458] width 76 height 49
click at [550, 452] on input "True" at bounding box center [550, 458] width 16 height 13
radio input "true"
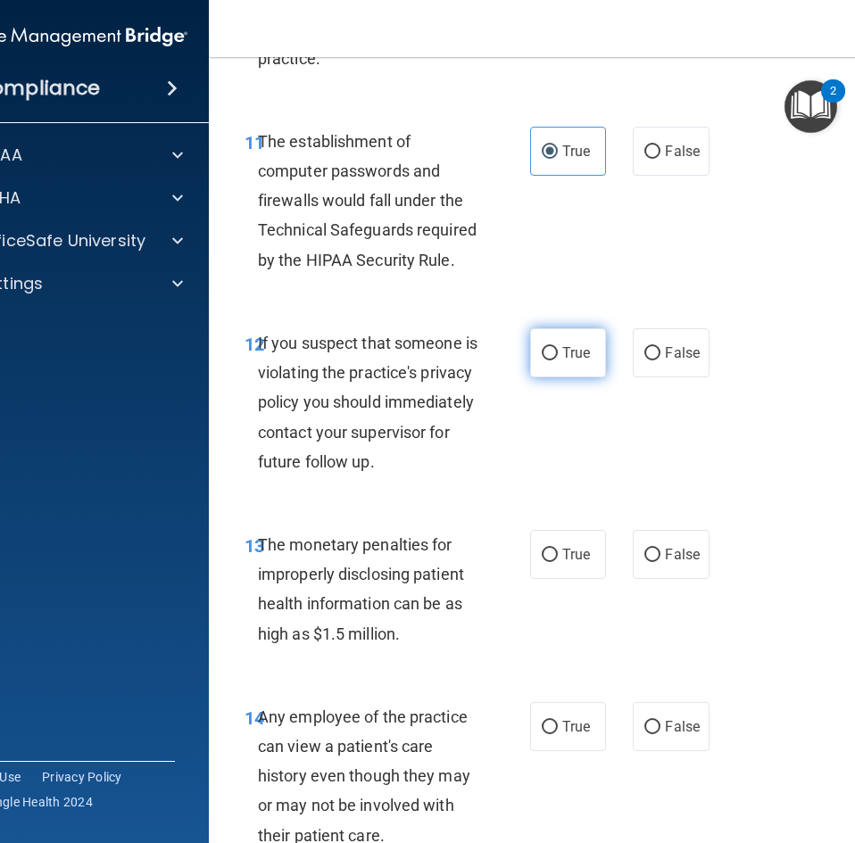
scroll to position [2141, 0]
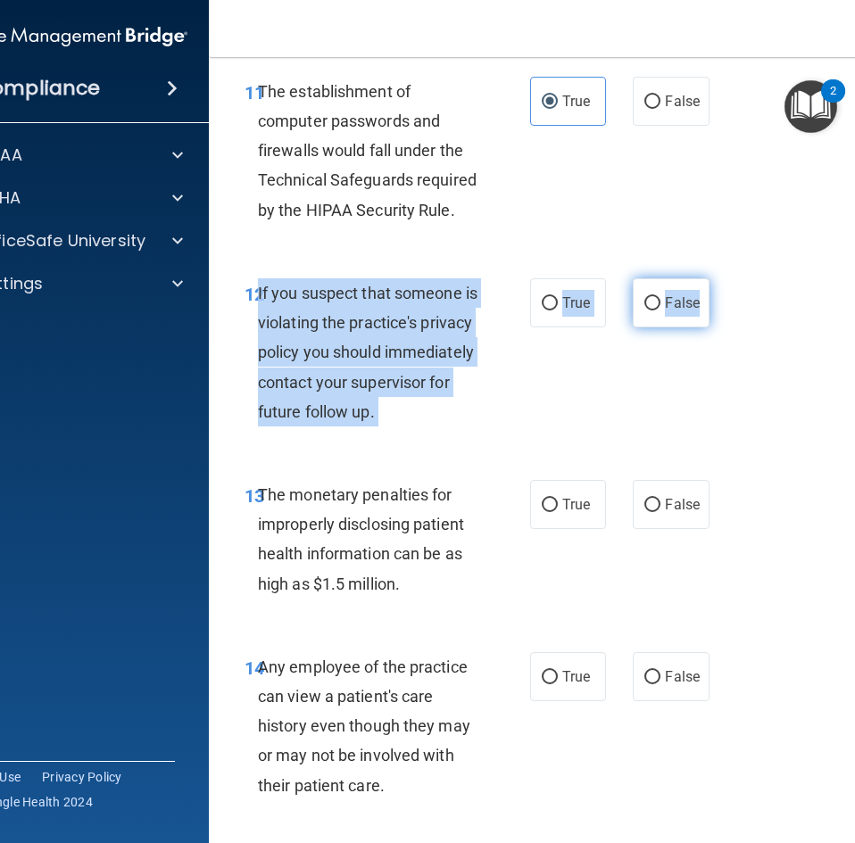
drag, startPoint x: 252, startPoint y: 289, endPoint x: 693, endPoint y: 307, distance: 442.0
click at [713, 278] on ng-form "12 If you suspect that someone is violating the practice's privacy policy you s…" at bounding box center [713, 278] width 0 height 0
click at [681, 298] on span "False" at bounding box center [682, 302] width 35 height 17
click at [660, 298] on input "False" at bounding box center [652, 303] width 16 height 13
radio input "true"
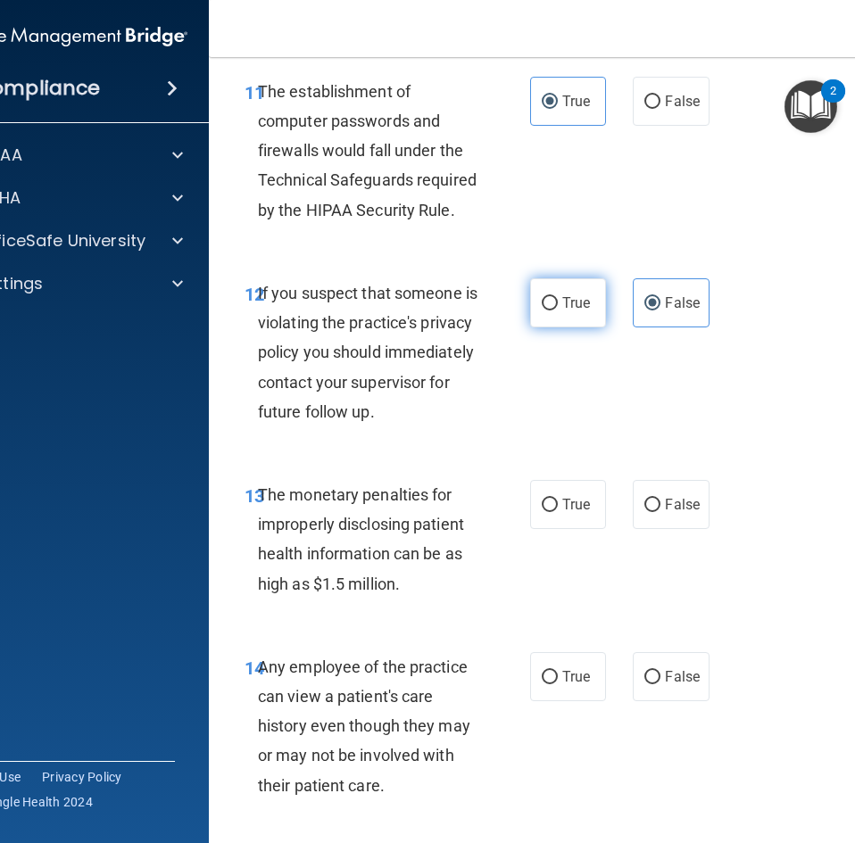
drag, startPoint x: 546, startPoint y: 316, endPoint x: 539, endPoint y: 309, distance: 10.1
click at [542, 313] on label "True" at bounding box center [568, 302] width 76 height 49
click at [542, 310] on input "True" at bounding box center [550, 303] width 16 height 13
radio input "true"
radio input "false"
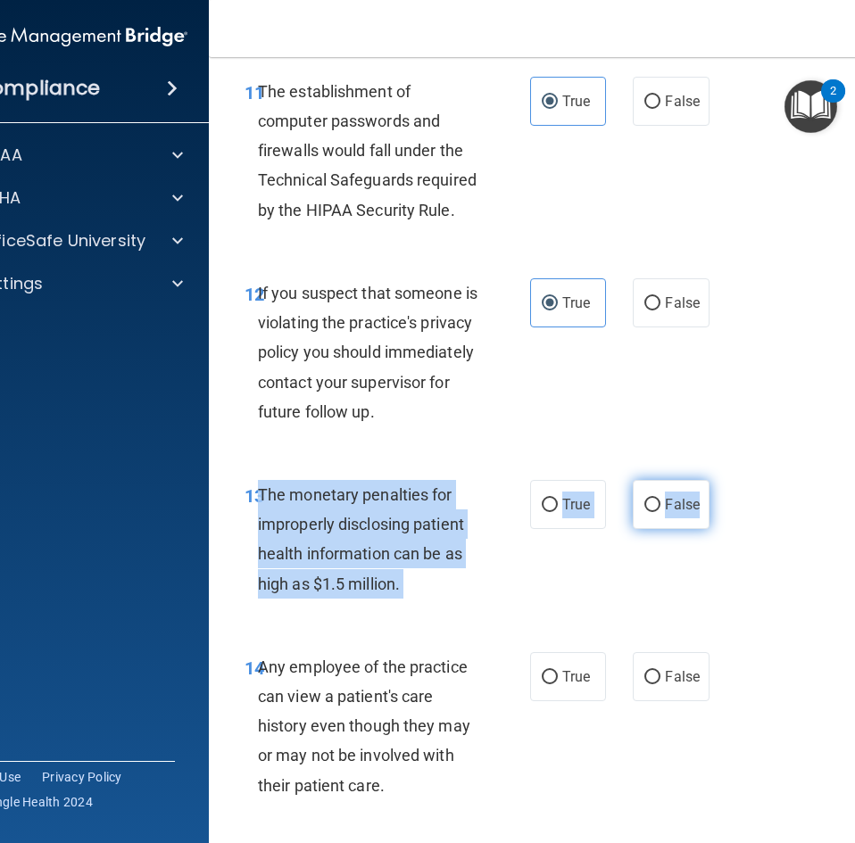
drag, startPoint x: 254, startPoint y: 529, endPoint x: 697, endPoint y: 531, distance: 442.5
click at [713, 480] on ng-form "13 The monetary penalties for improperly disclosing patient health information …" at bounding box center [713, 480] width 0 height 0
click at [568, 513] on span "True" at bounding box center [576, 504] width 28 height 17
click at [558, 512] on input "True" at bounding box center [550, 505] width 16 height 13
radio input "true"
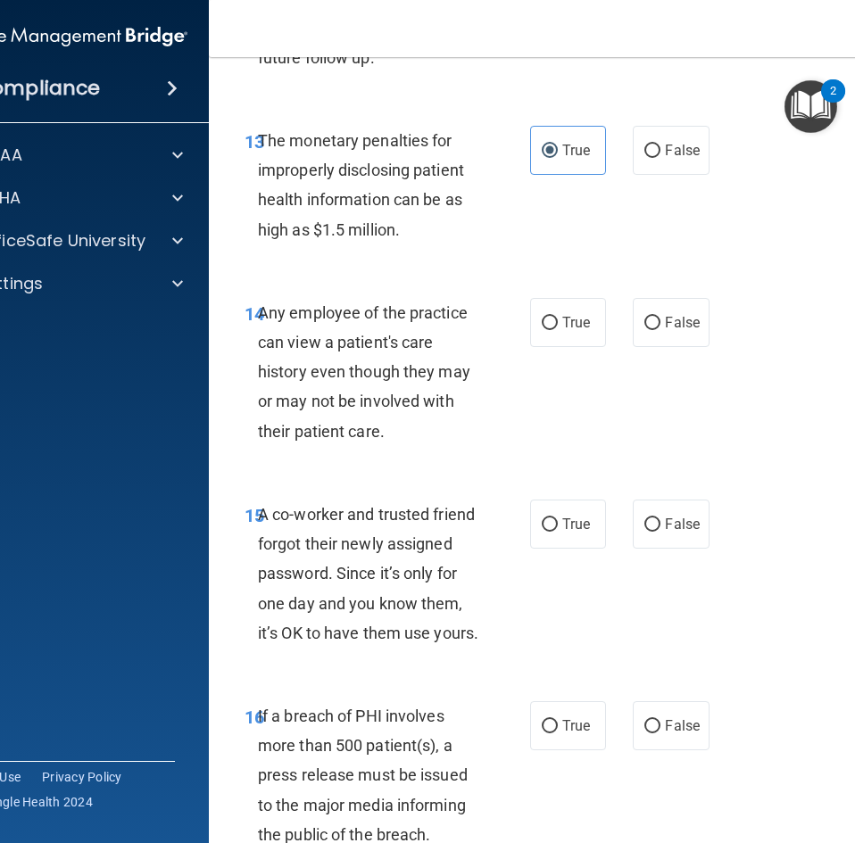
scroll to position [2498, 0]
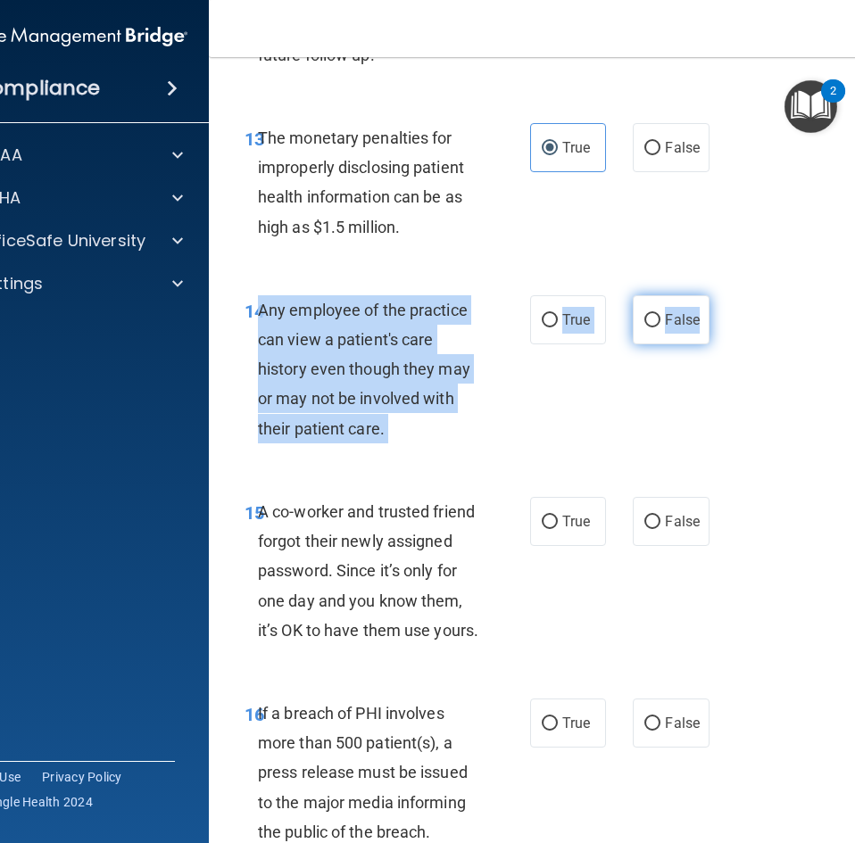
drag, startPoint x: 254, startPoint y: 339, endPoint x: 691, endPoint y: 354, distance: 437.4
click at [713, 295] on ng-form "14 Any employee of the practice can view a patient's care history even though t…" at bounding box center [713, 295] width 0 height 0
click at [644, 327] on input "False" at bounding box center [652, 320] width 16 height 13
radio input "true"
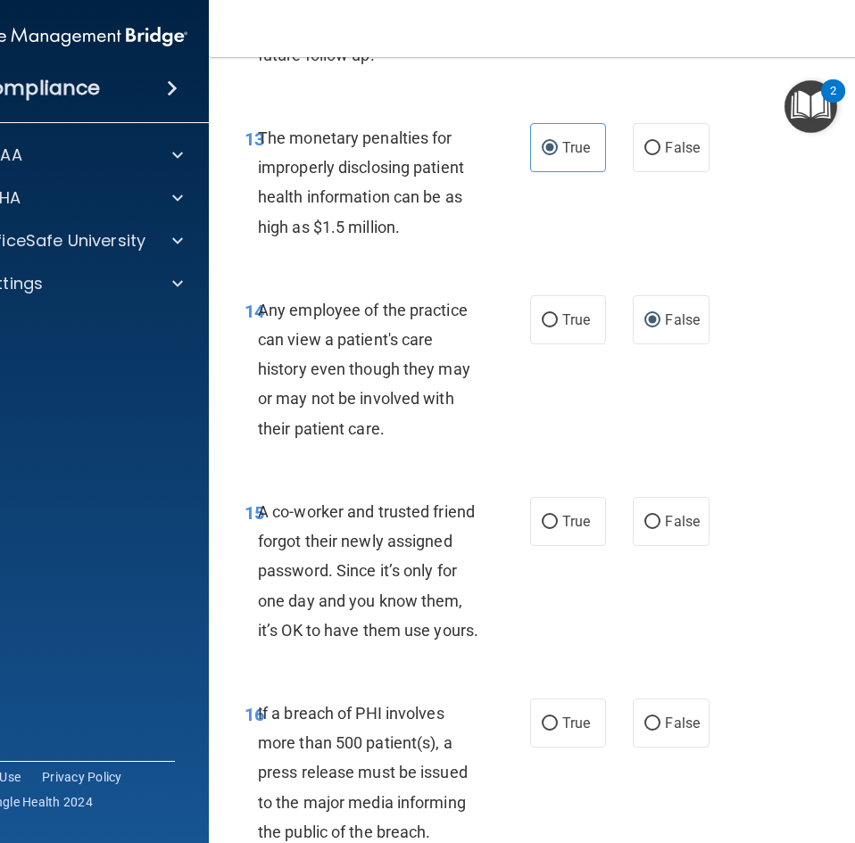
click at [647, 273] on div "13 The monetary penalties for improperly disclosing patient health information …" at bounding box center [570, 187] width 678 height 172
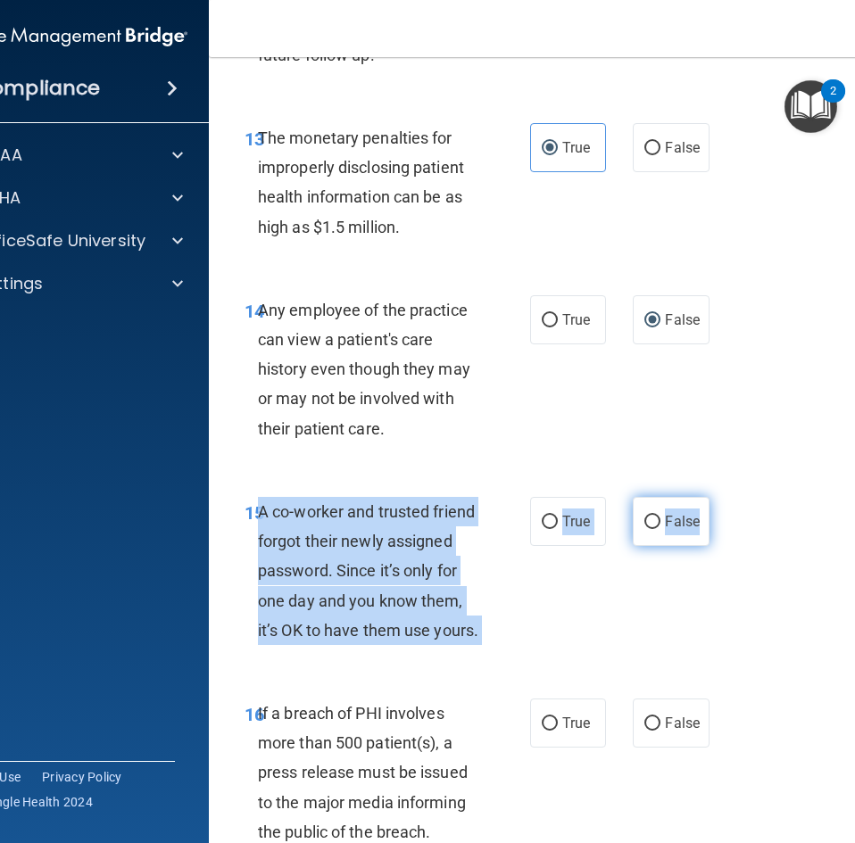
drag, startPoint x: 256, startPoint y: 541, endPoint x: 696, endPoint y: 554, distance: 440.1
click at [713, 497] on ng-form "15 A co-worker and trusted friend forgot their newly assigned password. Since i…" at bounding box center [713, 497] width 0 height 0
drag, startPoint x: 642, startPoint y: 553, endPoint x: 627, endPoint y: 552, distance: 15.2
click at [644, 529] on input "False" at bounding box center [652, 522] width 16 height 13
radio input "true"
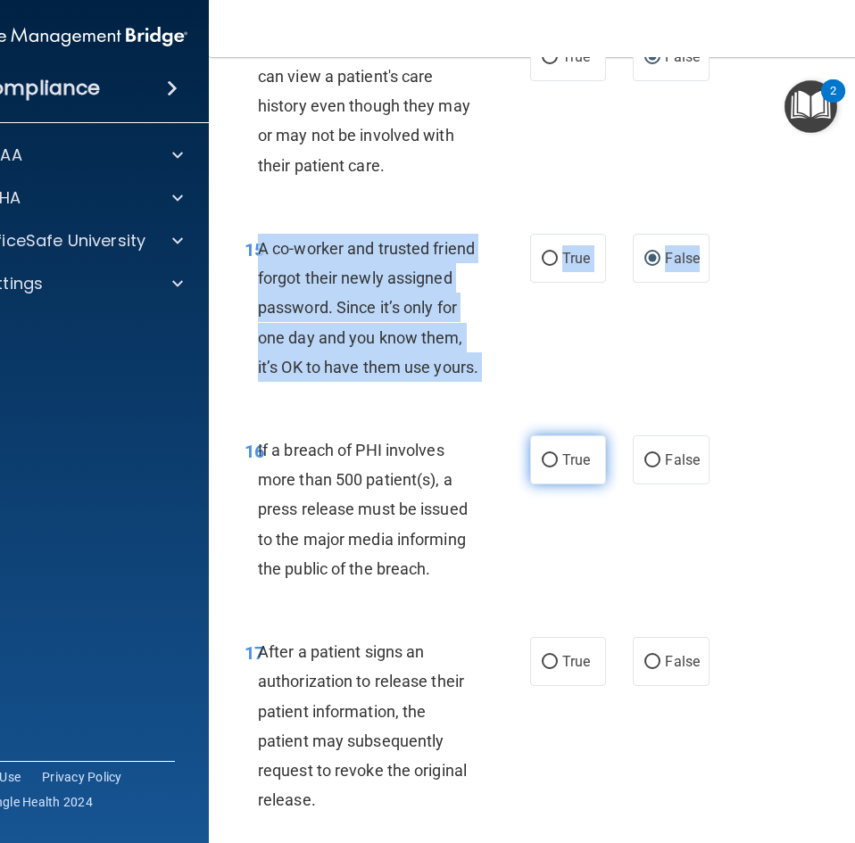
scroll to position [2766, 0]
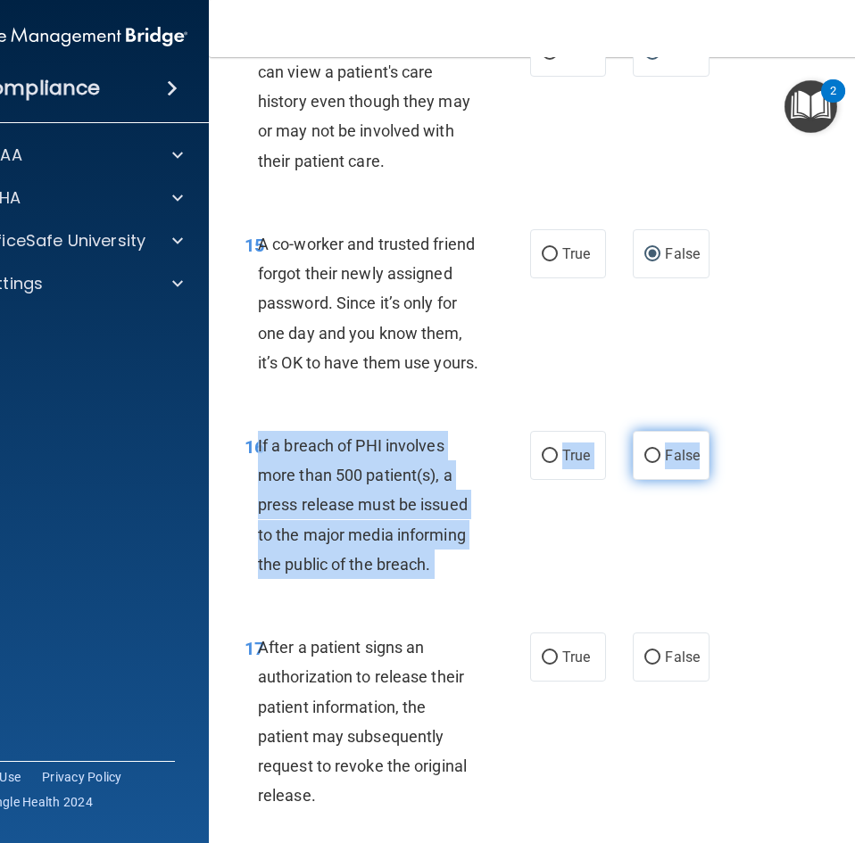
drag, startPoint x: 252, startPoint y: 503, endPoint x: 692, endPoint y: 513, distance: 440.9
click at [713, 431] on ng-form "16 If a breach of PHI involves more than 500 patient(s), a press release must b…" at bounding box center [713, 431] width 0 height 0
click at [553, 480] on label "True" at bounding box center [568, 455] width 76 height 49
click at [553, 463] on input "True" at bounding box center [550, 456] width 16 height 13
radio input "true"
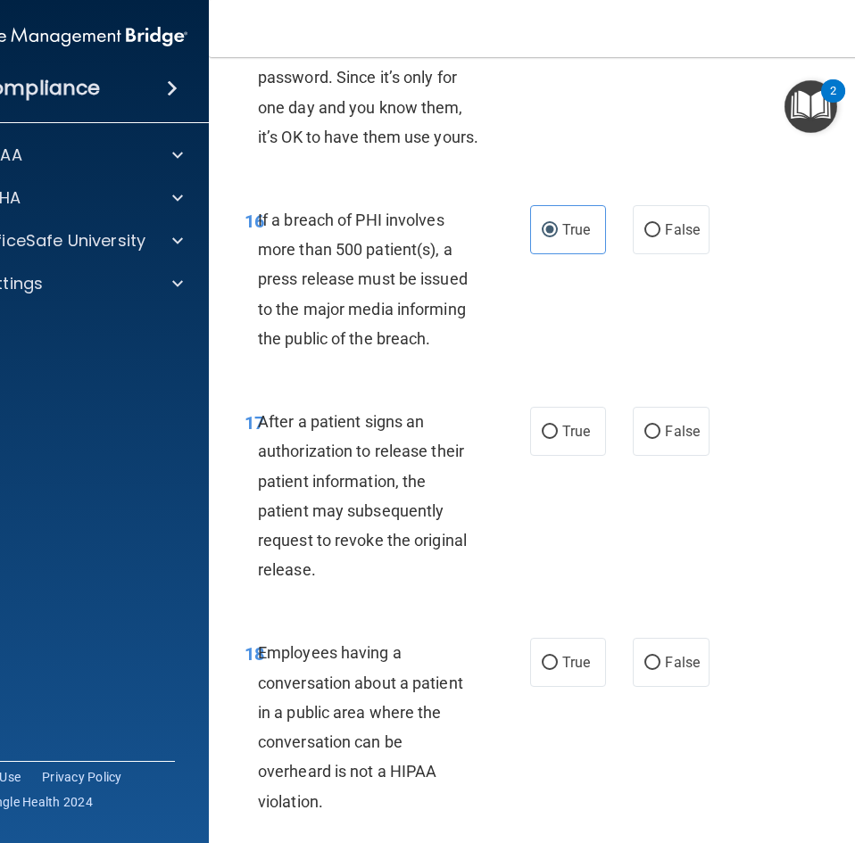
scroll to position [3034, 0]
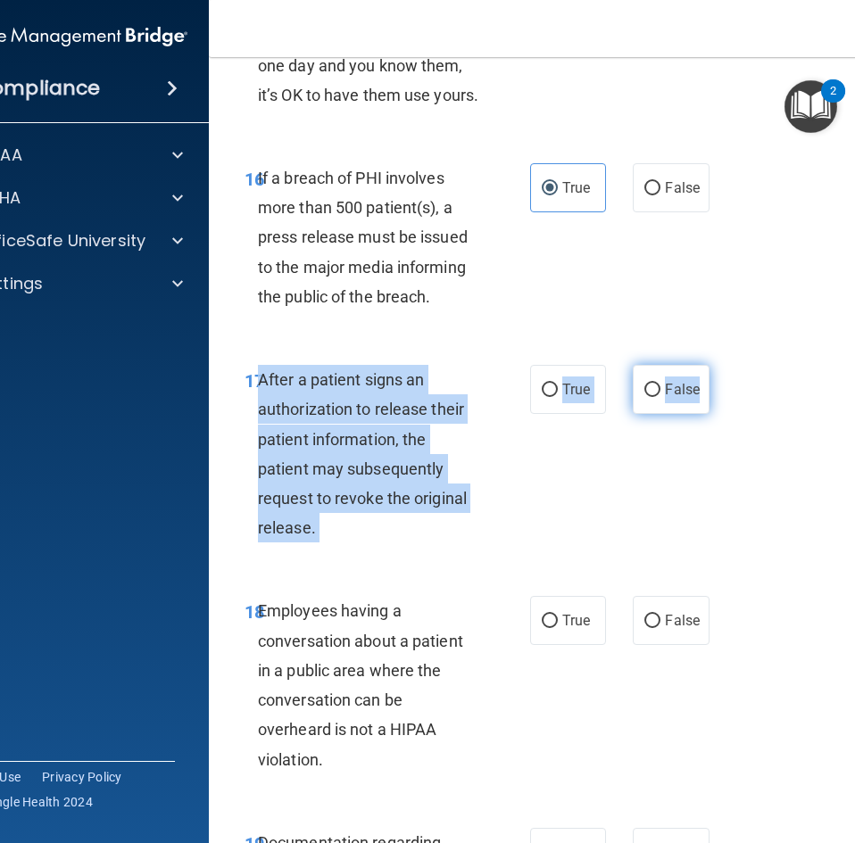
drag, startPoint x: 253, startPoint y: 440, endPoint x: 695, endPoint y: 453, distance: 441.9
click at [713, 365] on ng-form "17 After a patient signs an authorization to release their patient information,…" at bounding box center [713, 365] width 0 height 0
click at [575, 414] on label "True" at bounding box center [568, 389] width 76 height 49
click at [558, 397] on input "True" at bounding box center [550, 390] width 16 height 13
radio input "true"
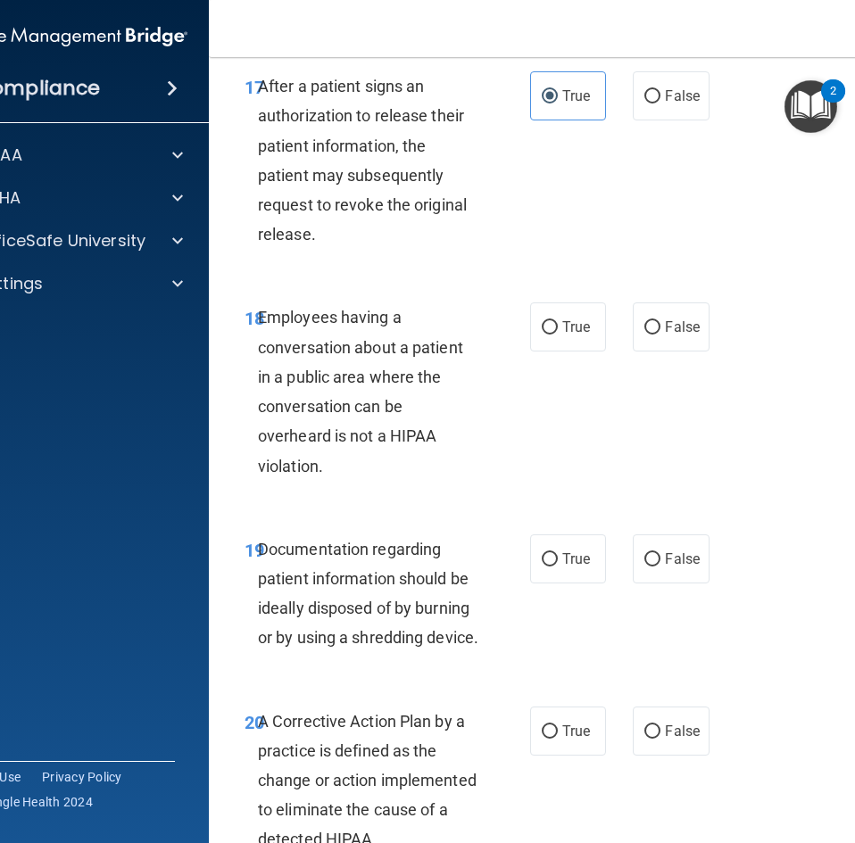
scroll to position [3390, 0]
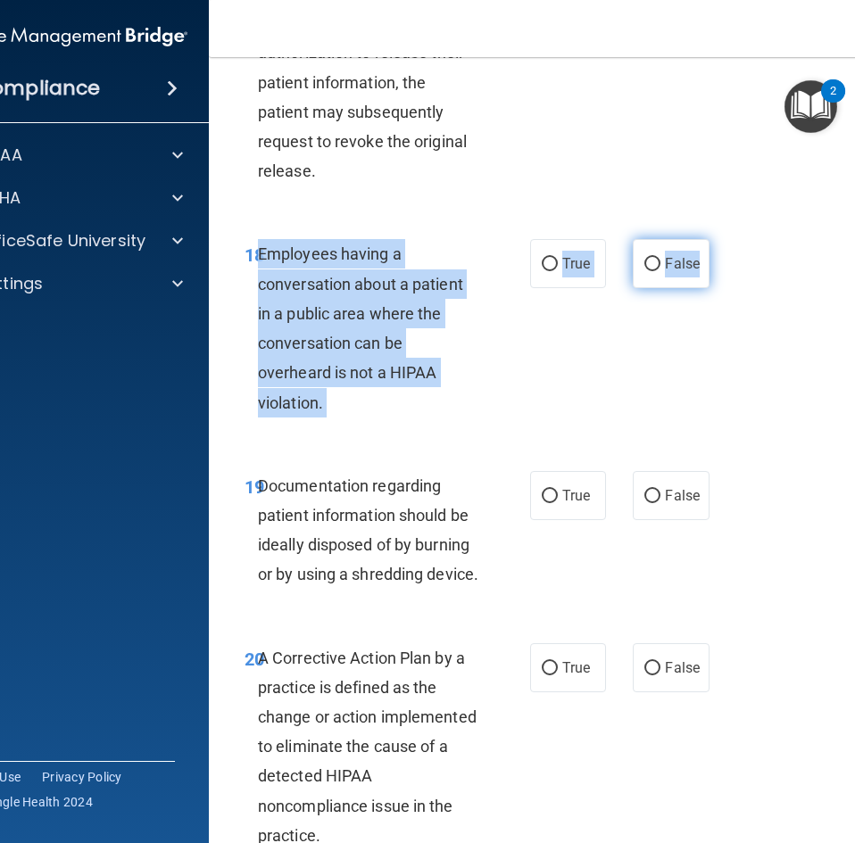
drag, startPoint x: 253, startPoint y: 317, endPoint x: 694, endPoint y: 319, distance: 440.8
click at [713, 239] on ng-form "18 Employees having a conversation about a patient in a public area where the c…" at bounding box center [713, 239] width 0 height 0
click at [635, 288] on label "False" at bounding box center [671, 263] width 76 height 49
click at [644, 271] on input "False" at bounding box center [652, 264] width 16 height 13
radio input "true"
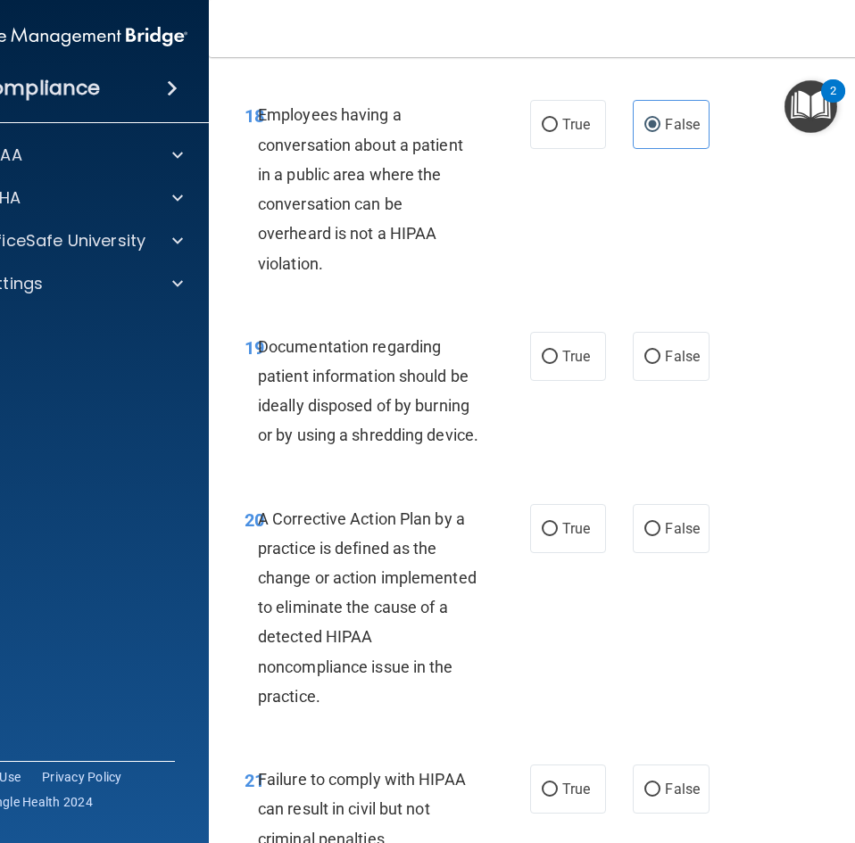
scroll to position [3569, 0]
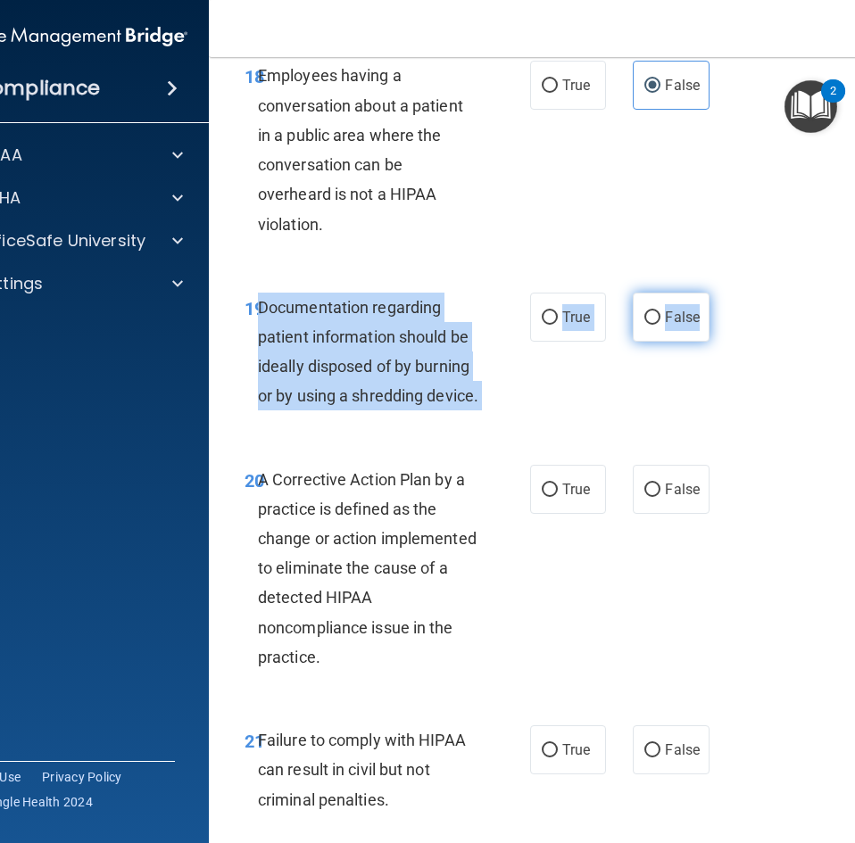
drag, startPoint x: 253, startPoint y: 362, endPoint x: 702, endPoint y: 385, distance: 449.3
click at [713, 293] on ng-form "19 Documentation regarding patient information should be ideally disposed of by…" at bounding box center [713, 293] width 0 height 0
click at [553, 342] on label "True" at bounding box center [568, 317] width 76 height 49
click at [553, 325] on input "True" at bounding box center [550, 317] width 16 height 13
radio input "true"
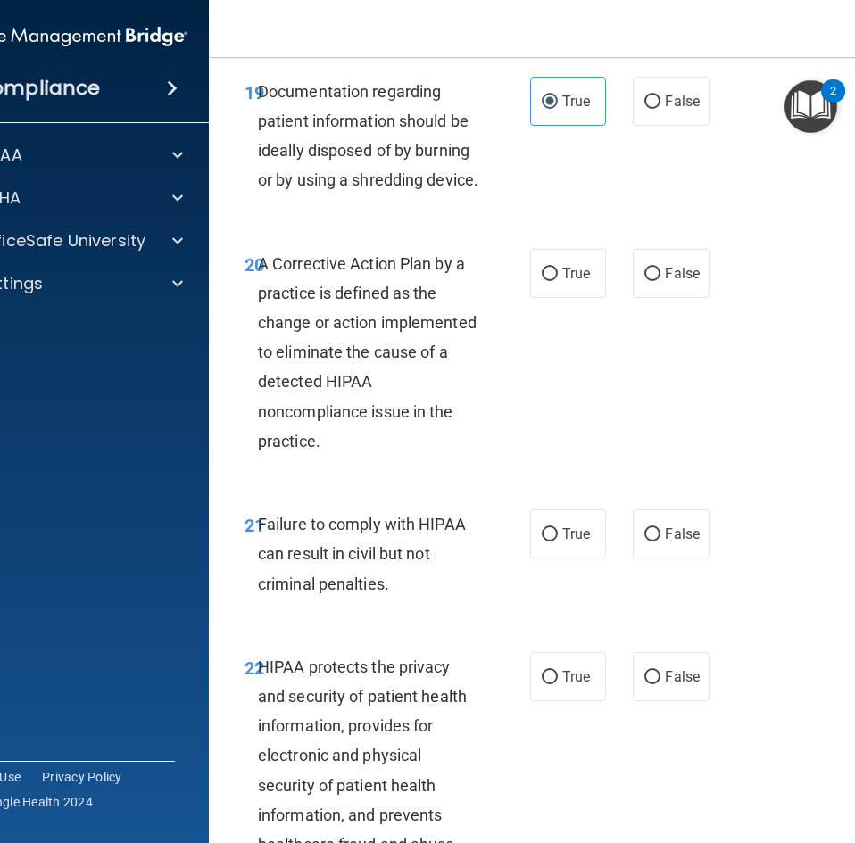
scroll to position [3837, 0]
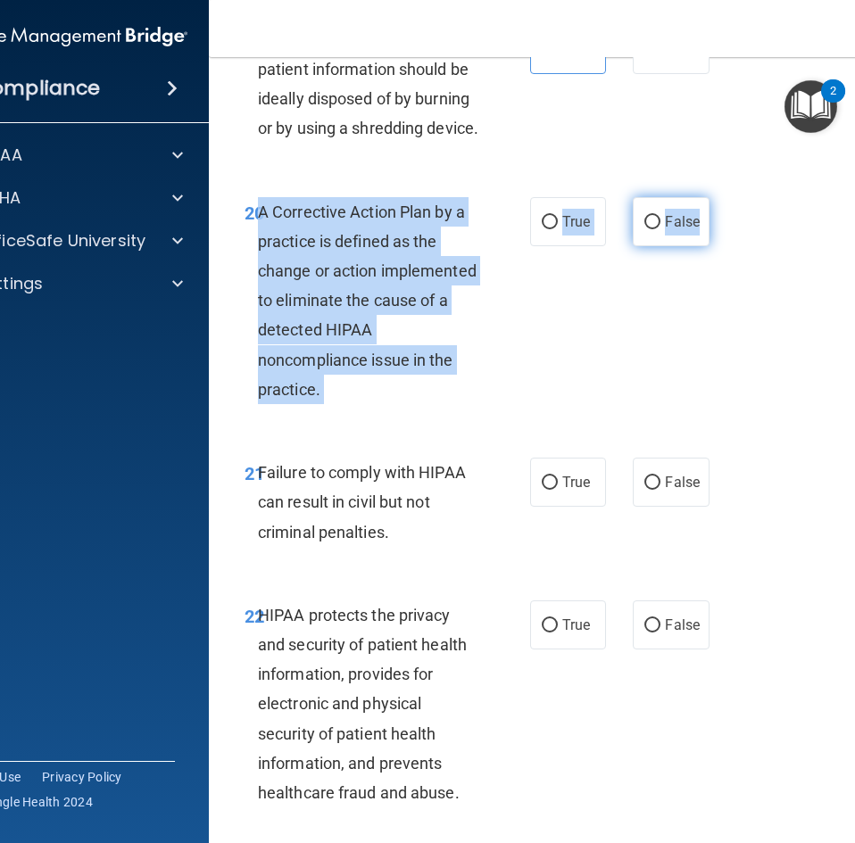
drag, startPoint x: 252, startPoint y: 301, endPoint x: 701, endPoint y: 313, distance: 449.9
click at [713, 197] on ng-form "20 A Corrective Action Plan by a practice is defined as the change or action im…" at bounding box center [713, 197] width 0 height 0
click at [562, 230] on span "True" at bounding box center [576, 221] width 28 height 17
click at [557, 229] on input "True" at bounding box center [550, 222] width 16 height 13
radio input "true"
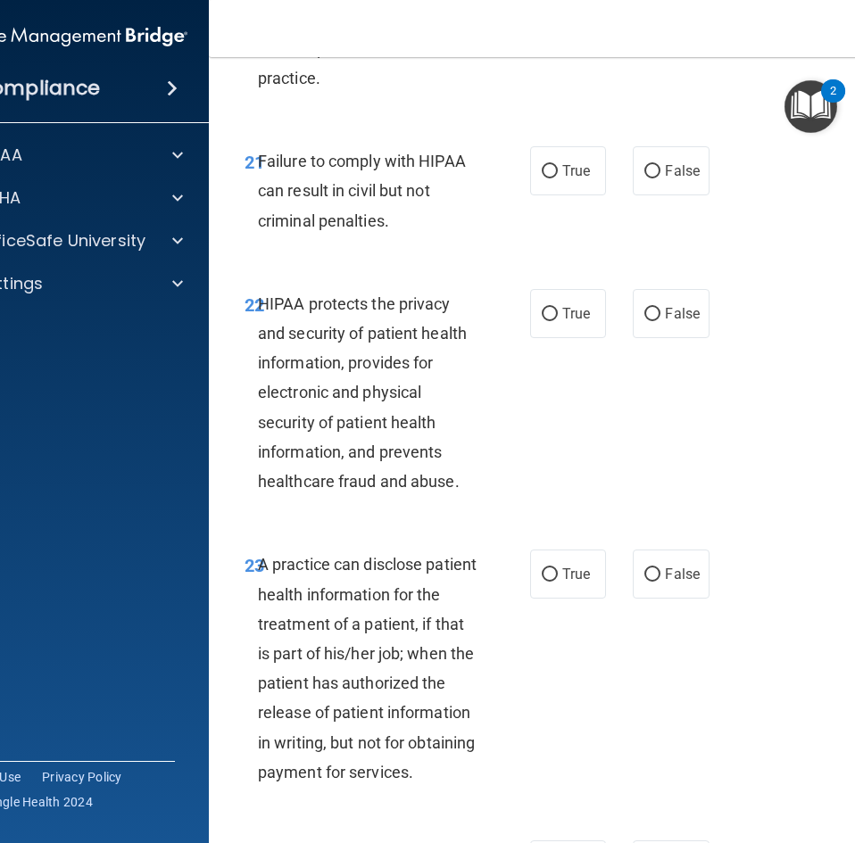
scroll to position [4193, 0]
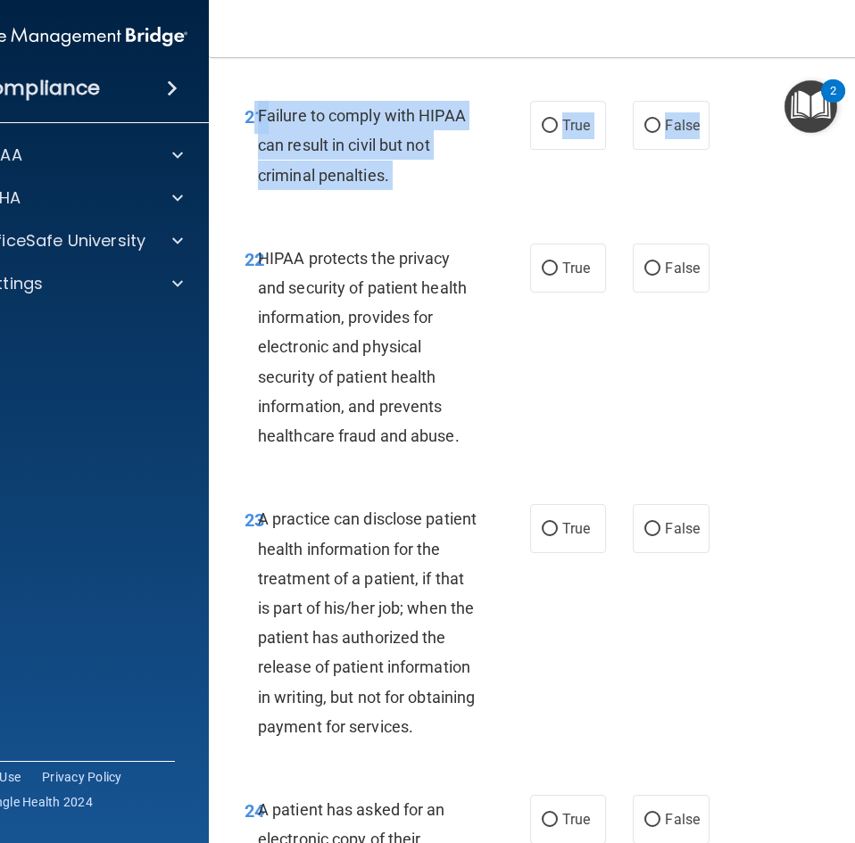
drag, startPoint x: 249, startPoint y: 197, endPoint x: 706, endPoint y: 213, distance: 457.1
click at [713, 101] on ng-form "21 Failure to comply with HIPAA can result in civil but not criminal penalties.…" at bounding box center [713, 101] width 0 height 0
click at [644, 133] on input "False" at bounding box center [652, 126] width 16 height 13
radio input "true"
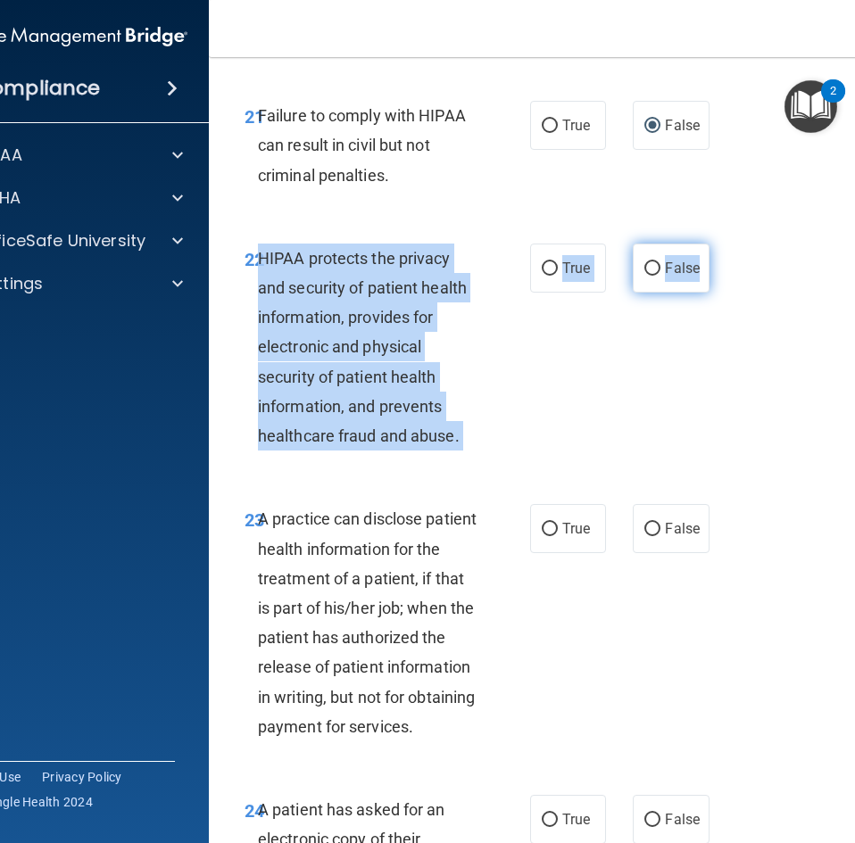
drag, startPoint x: 251, startPoint y: 346, endPoint x: 694, endPoint y: 356, distance: 443.5
click at [713, 244] on ng-form "22 HIPAA protects the privacy and security of patient health information, provi…" at bounding box center [713, 244] width 0 height 0
click at [552, 293] on label "True" at bounding box center [568, 268] width 76 height 49
click at [552, 276] on input "True" at bounding box center [550, 268] width 16 height 13
radio input "true"
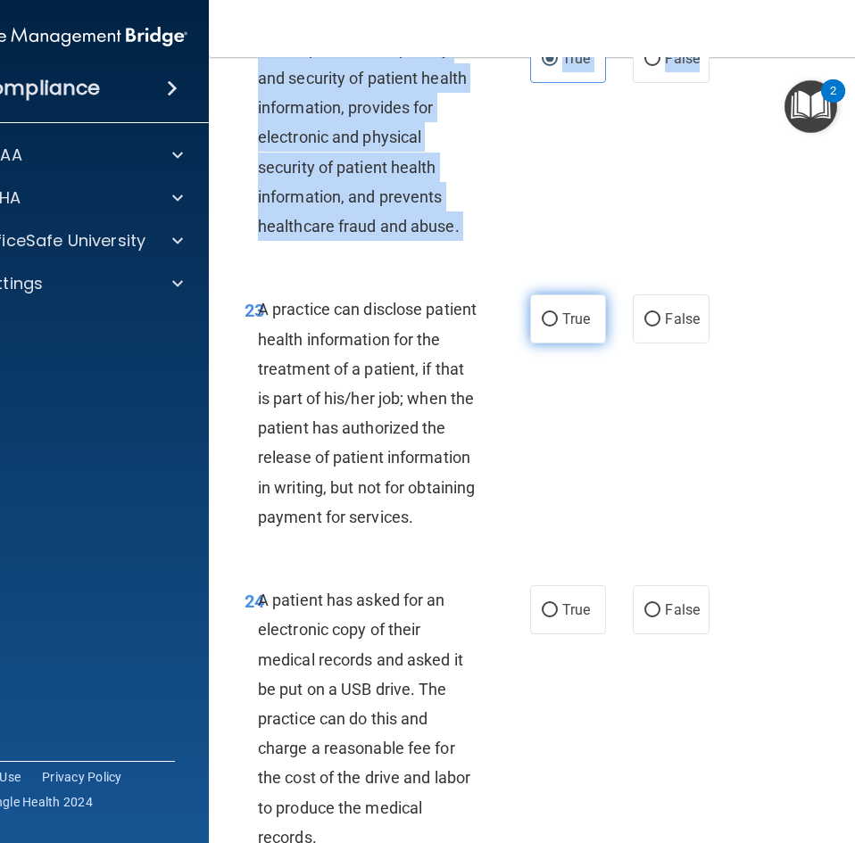
scroll to position [4461, 0]
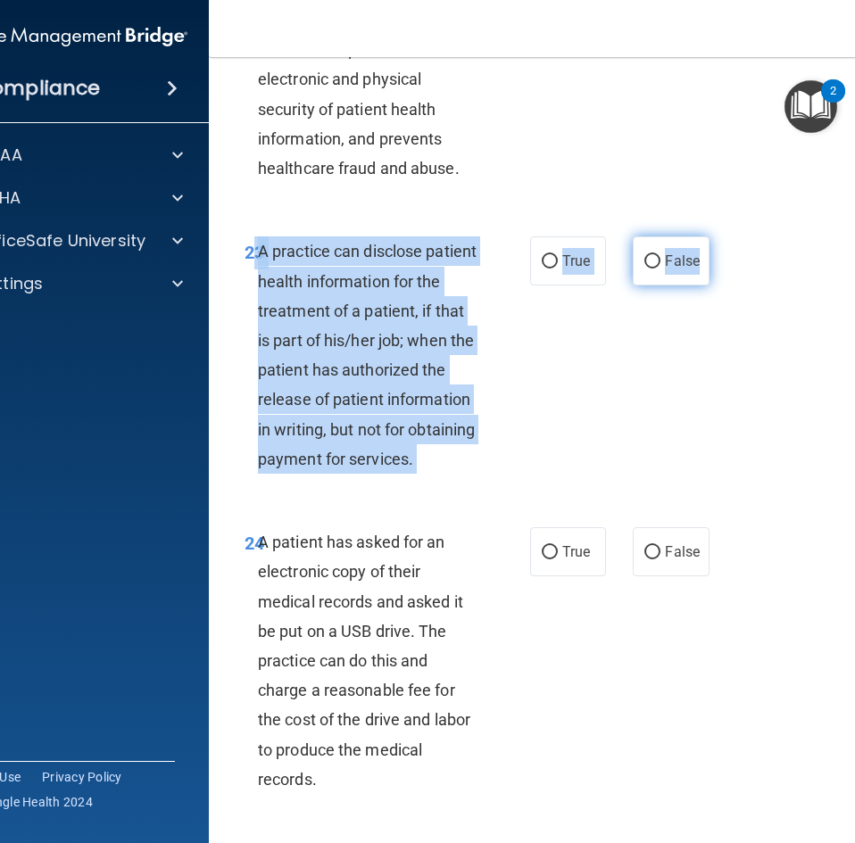
drag, startPoint x: 250, startPoint y: 341, endPoint x: 692, endPoint y: 350, distance: 442.6
click at [713, 236] on ng-form "23 A practice can disclose patient health information for the treatment of a pa…" at bounding box center [713, 236] width 0 height 0
click at [694, 286] on label "False" at bounding box center [671, 260] width 76 height 49
click at [660, 269] on input "False" at bounding box center [652, 261] width 16 height 13
radio input "true"
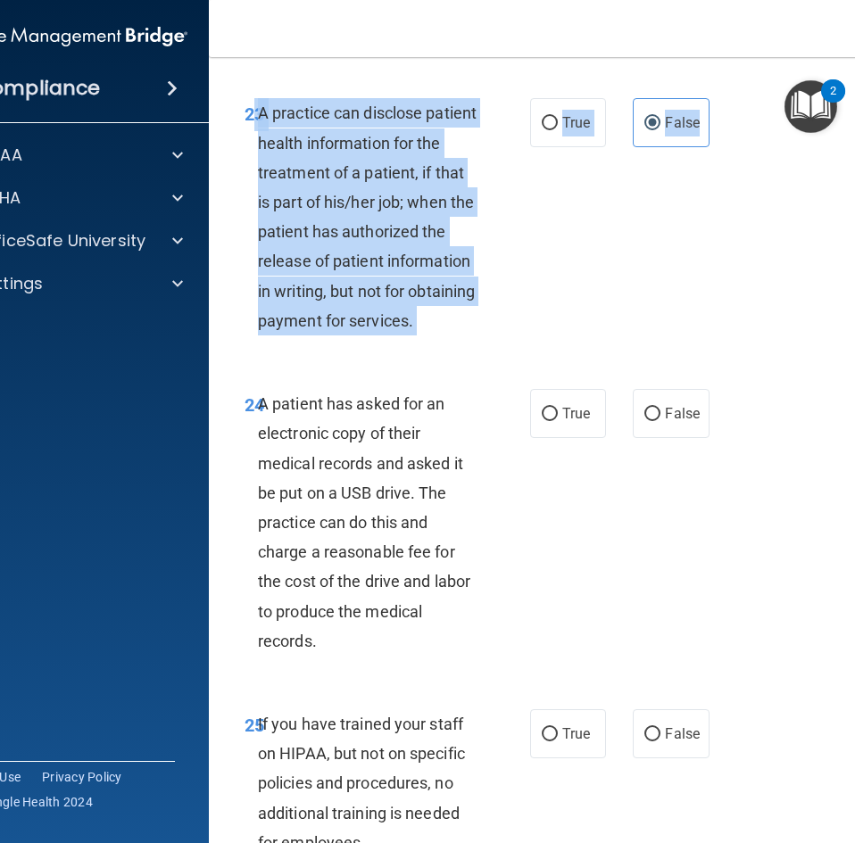
scroll to position [4729, 0]
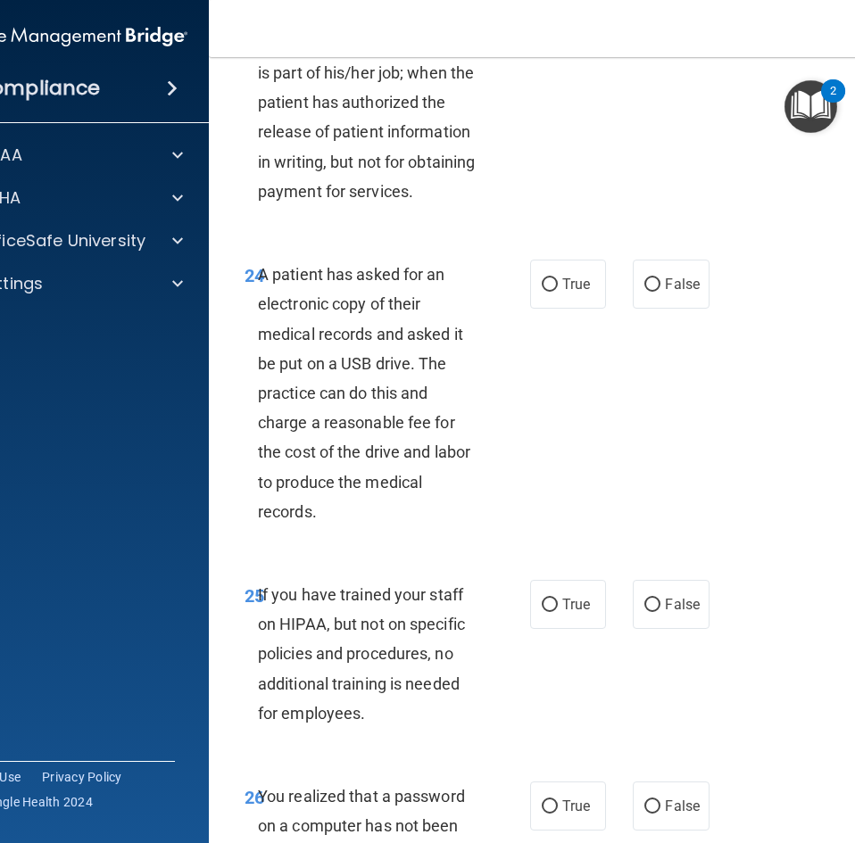
click at [233, 359] on div "24 A patient has asked for an electronic copy of their medical records and aske…" at bounding box center [570, 397] width 678 height 320
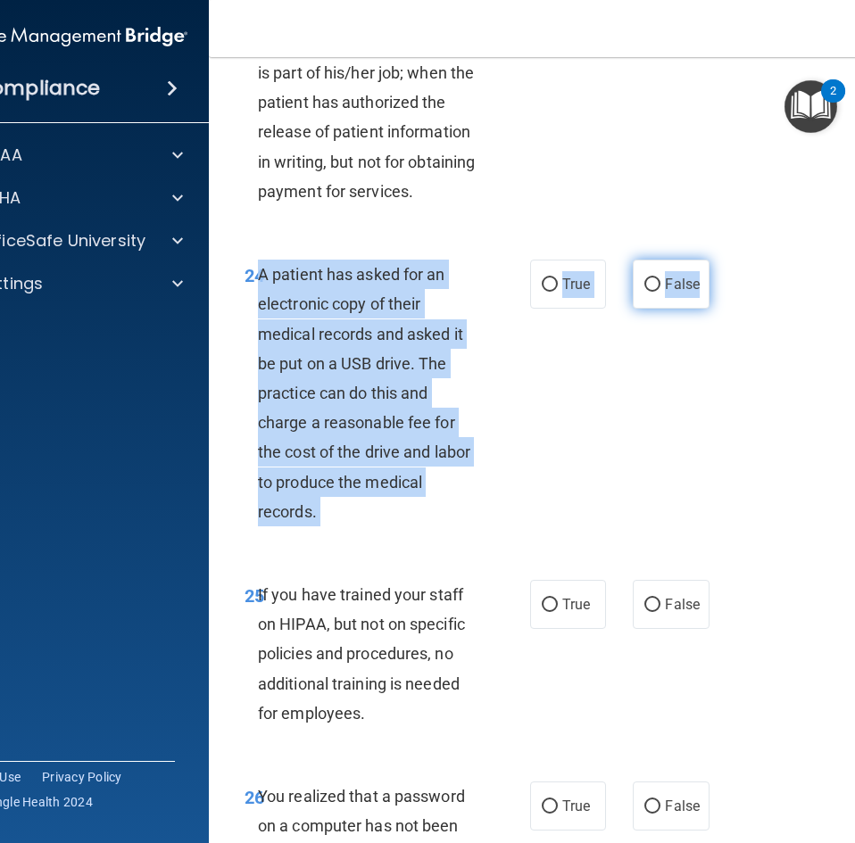
drag, startPoint x: 253, startPoint y: 393, endPoint x: 691, endPoint y: 406, distance: 437.4
click at [713, 260] on ng-form "24 A patient has asked for an electronic copy of their medical records and aske…" at bounding box center [713, 260] width 0 height 0
click at [538, 309] on label "True" at bounding box center [568, 284] width 76 height 49
click at [542, 292] on input "True" at bounding box center [550, 284] width 16 height 13
radio input "true"
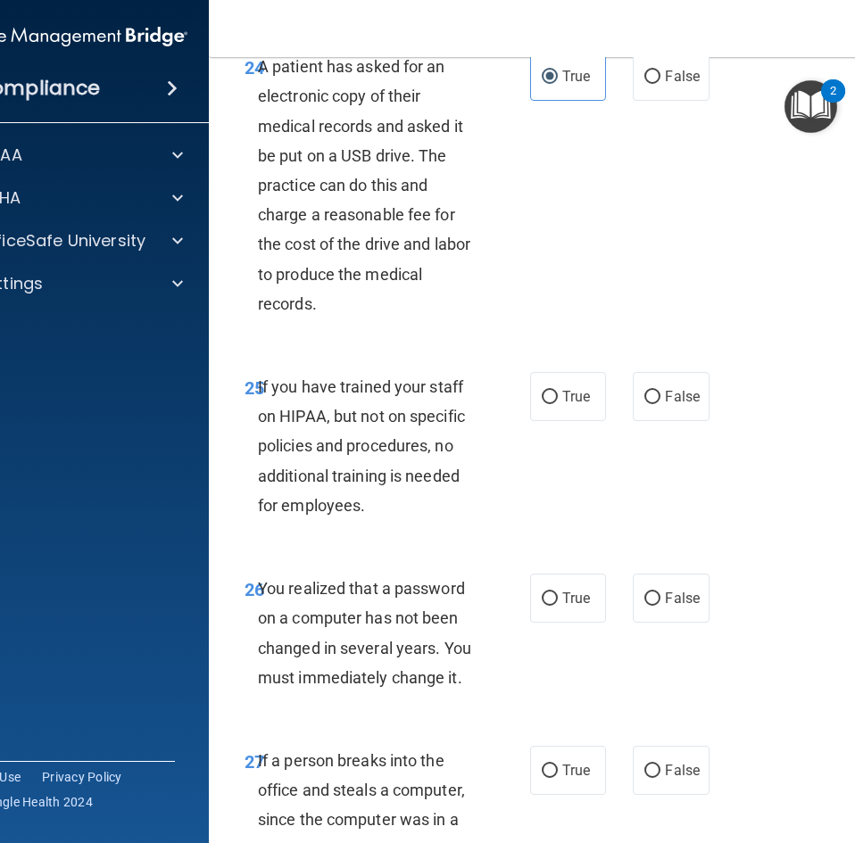
scroll to position [5204, 0]
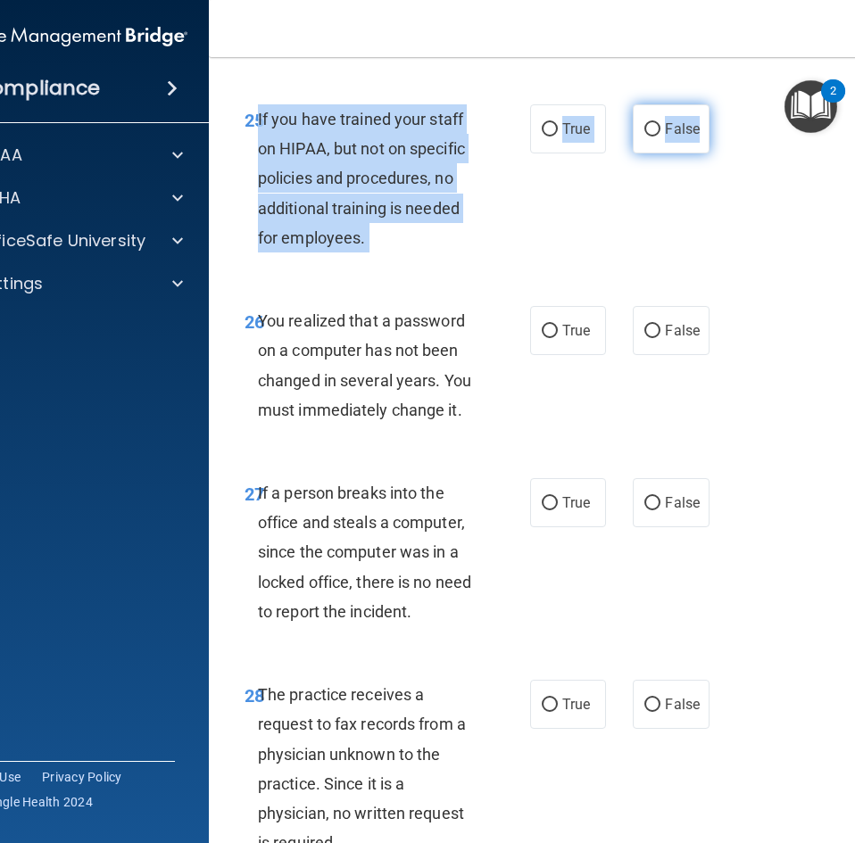
drag, startPoint x: 252, startPoint y: 236, endPoint x: 693, endPoint y: 261, distance: 442.4
click at [713, 104] on ng-form "25 If you have trained your staff on HIPAA, but not on specific policies and pr…" at bounding box center [713, 104] width 0 height 0
drag, startPoint x: 675, startPoint y: 231, endPoint x: 625, endPoint y: 281, distance: 71.3
click at [675, 153] on label "False" at bounding box center [671, 128] width 76 height 49
click at [660, 137] on input "False" at bounding box center [652, 129] width 16 height 13
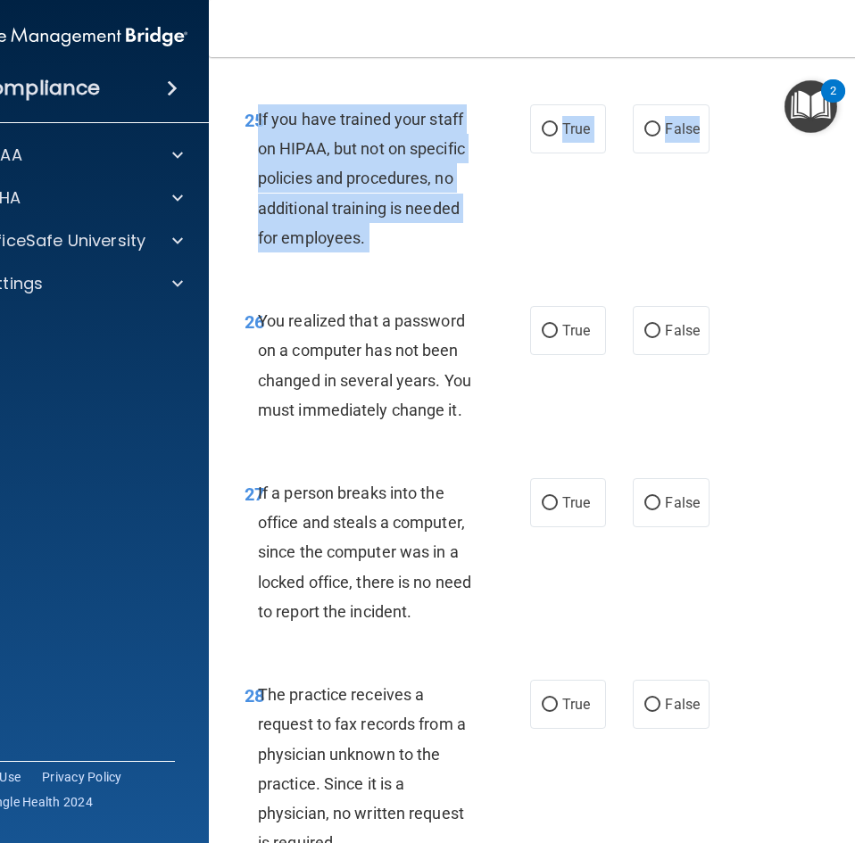
radio input "true"
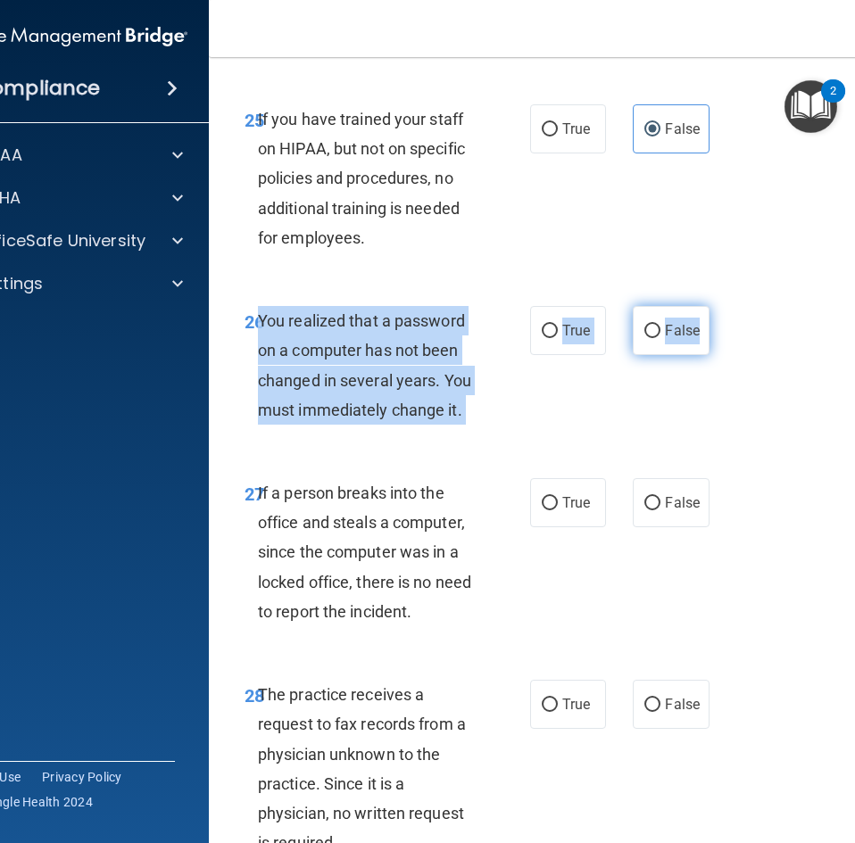
drag, startPoint x: 253, startPoint y: 440, endPoint x: 702, endPoint y: 448, distance: 448.9
click at [713, 306] on ng-form "26 You realized that a password on a computer has not been changed in several y…" at bounding box center [713, 306] width 0 height 0
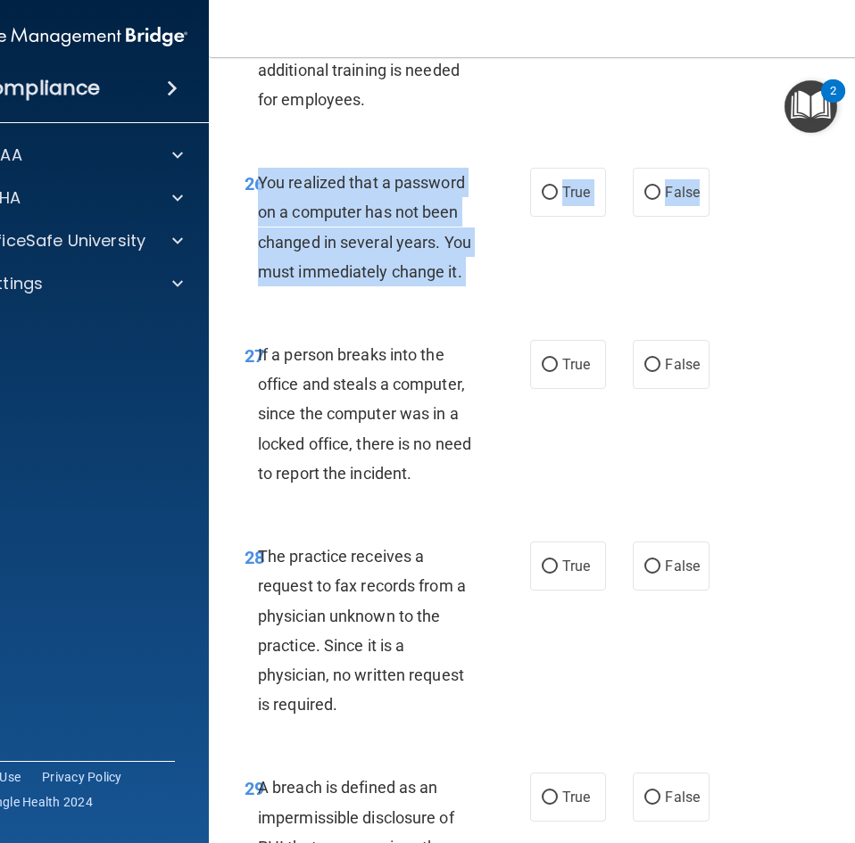
scroll to position [5383, 0]
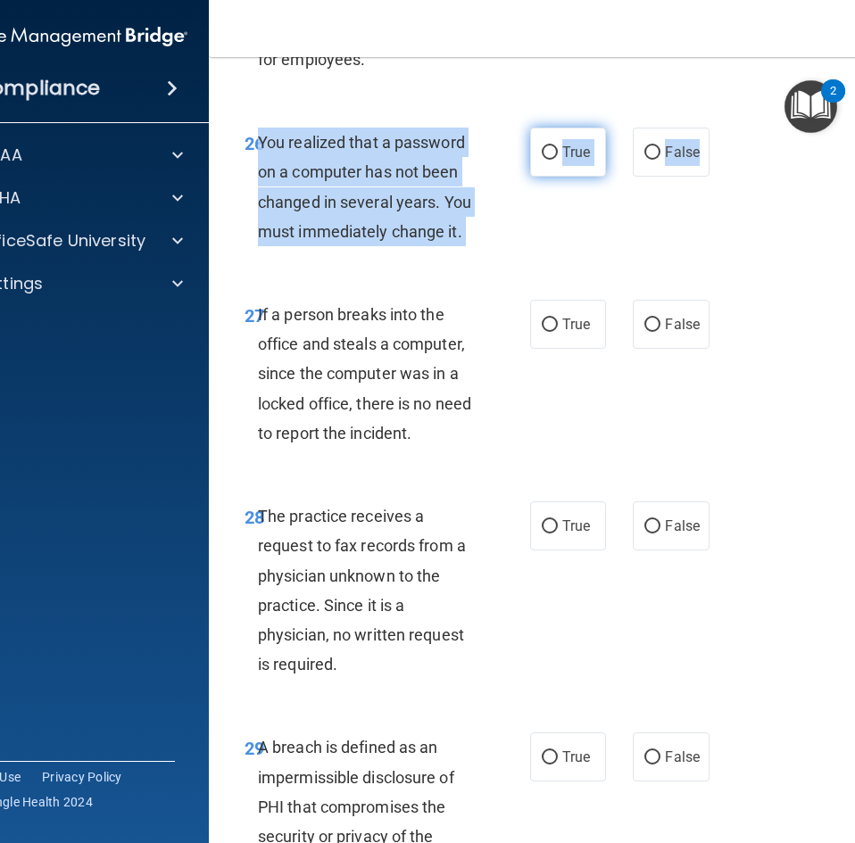
click at [537, 177] on label "True" at bounding box center [568, 152] width 76 height 49
click at [542, 160] on input "True" at bounding box center [550, 152] width 16 height 13
radio input "true"
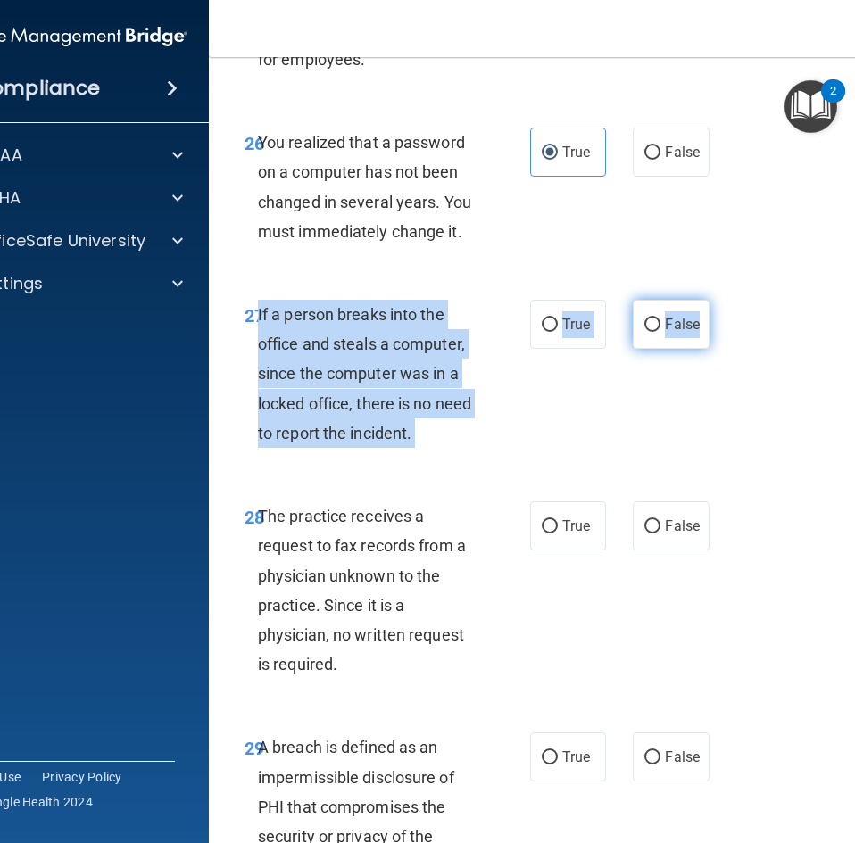
drag, startPoint x: 252, startPoint y: 435, endPoint x: 690, endPoint y: 450, distance: 437.4
click at [713, 300] on ng-form "27 If a person breaks into the office and steals a computer, since the computer…" at bounding box center [713, 300] width 0 height 0
click at [647, 332] on input "False" at bounding box center [652, 325] width 16 height 13
radio input "true"
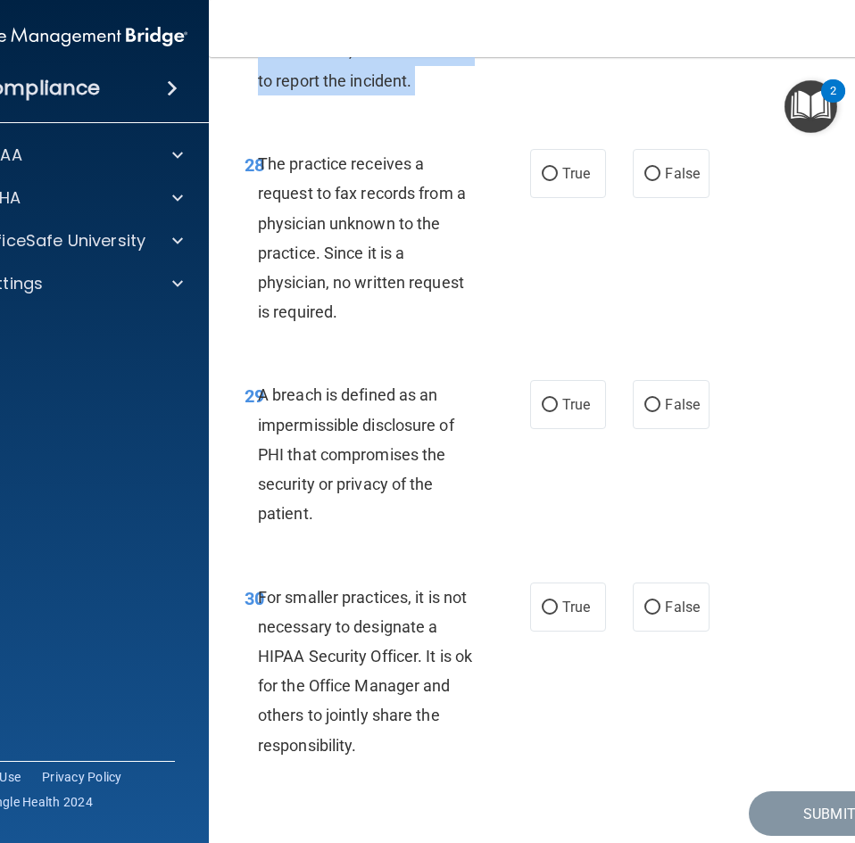
scroll to position [5740, 0]
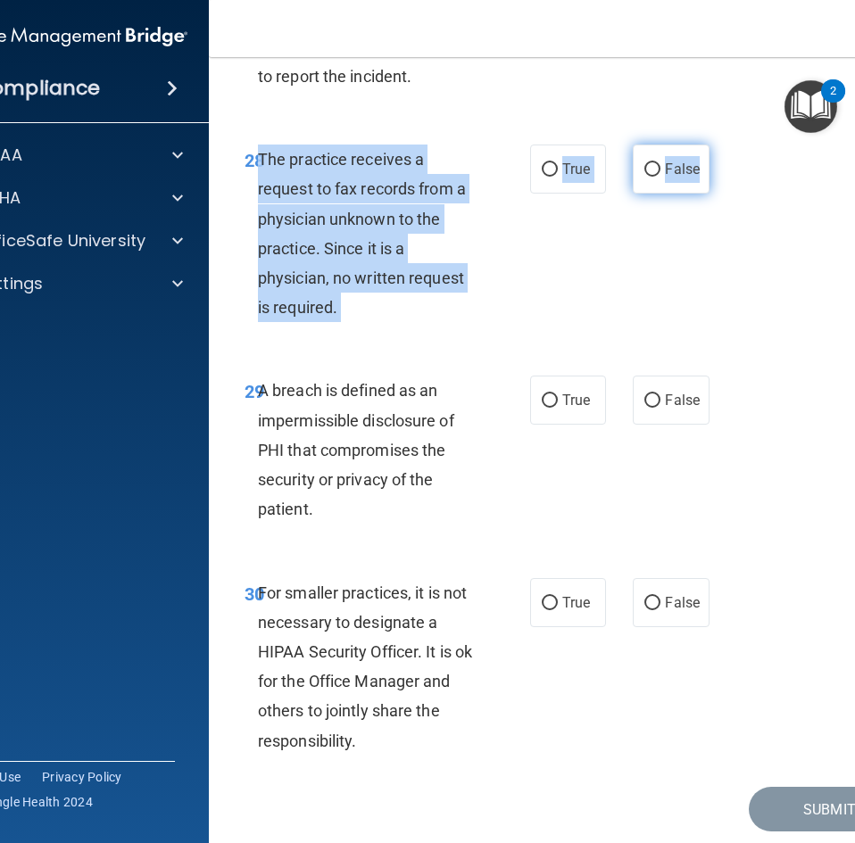
drag, startPoint x: 255, startPoint y: 282, endPoint x: 697, endPoint y: 292, distance: 441.8
click at [713, 145] on ng-form "28 The practice receives a request to fax records from a physician unknown to t…" at bounding box center [713, 145] width 0 height 0
click at [635, 194] on label "False" at bounding box center [671, 169] width 76 height 49
click at [644, 177] on input "False" at bounding box center [652, 169] width 16 height 13
radio input "true"
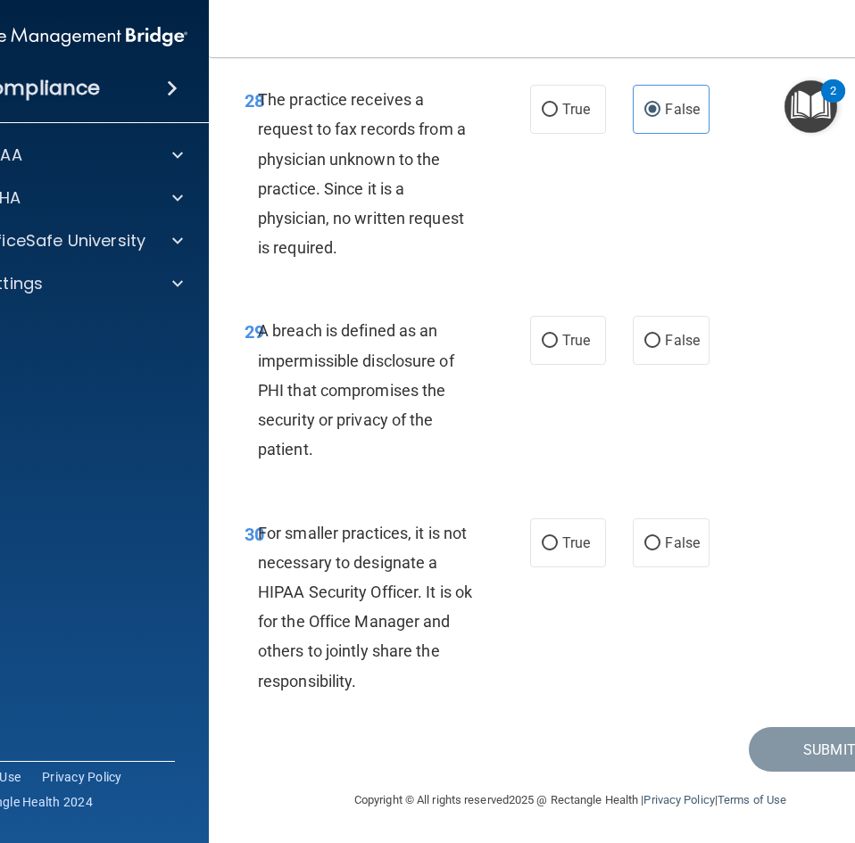
scroll to position [5918, 0]
click at [578, 344] on span "True" at bounding box center [576, 340] width 28 height 17
click at [558, 344] on input "True" at bounding box center [550, 341] width 16 height 13
radio input "true"
click at [676, 541] on span "False" at bounding box center [682, 542] width 35 height 17
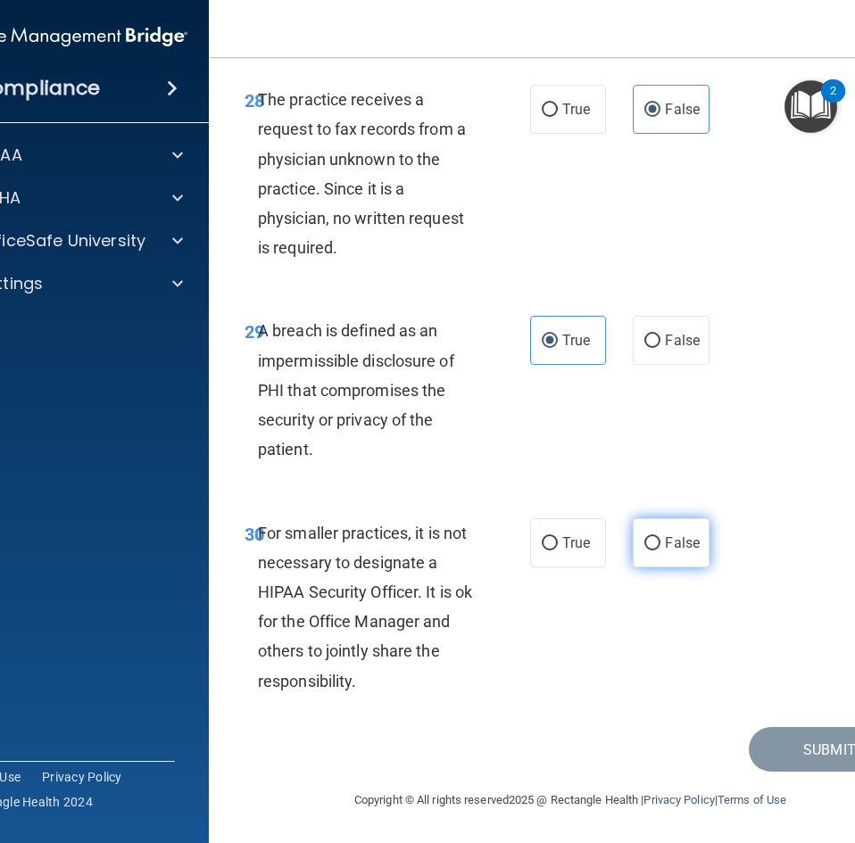
click at [660, 541] on input "False" at bounding box center [652, 543] width 16 height 13
radio input "true"
click at [764, 740] on button "Submit" at bounding box center [829, 750] width 161 height 46
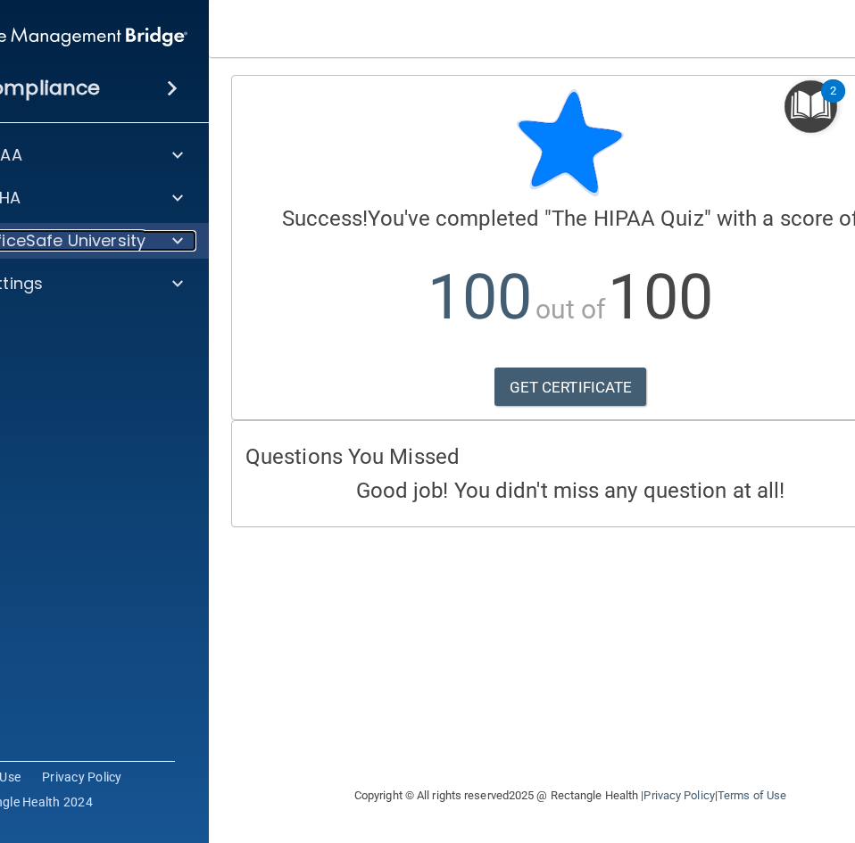
click at [134, 235] on p "OfficeSafe University" at bounding box center [61, 240] width 169 height 21
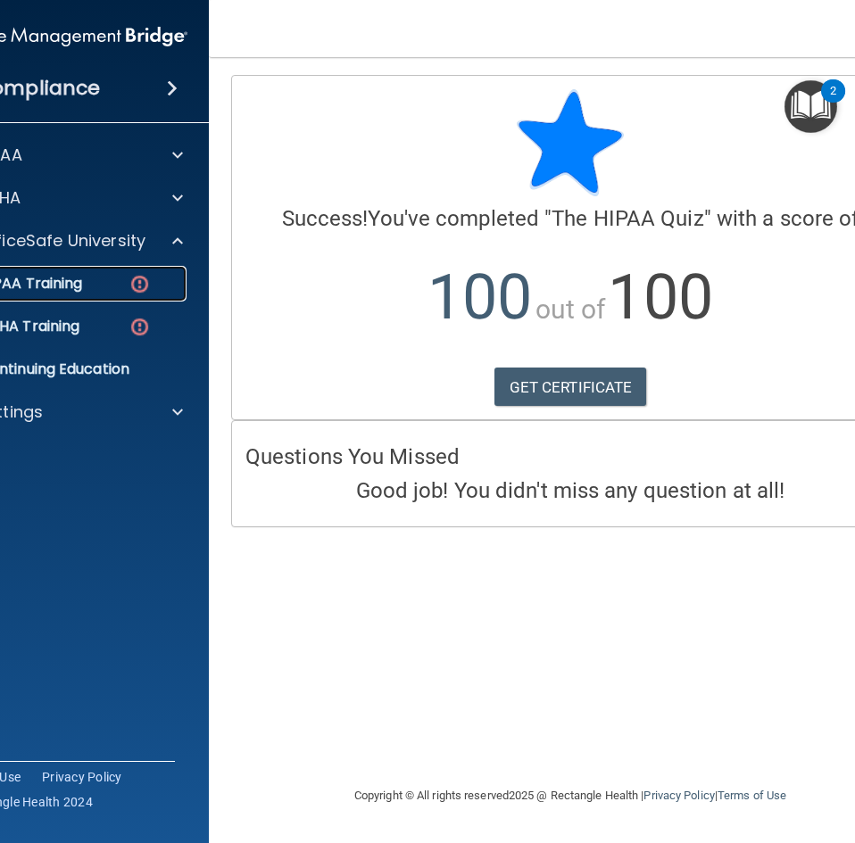
click at [139, 286] on img at bounding box center [139, 284] width 22 height 22
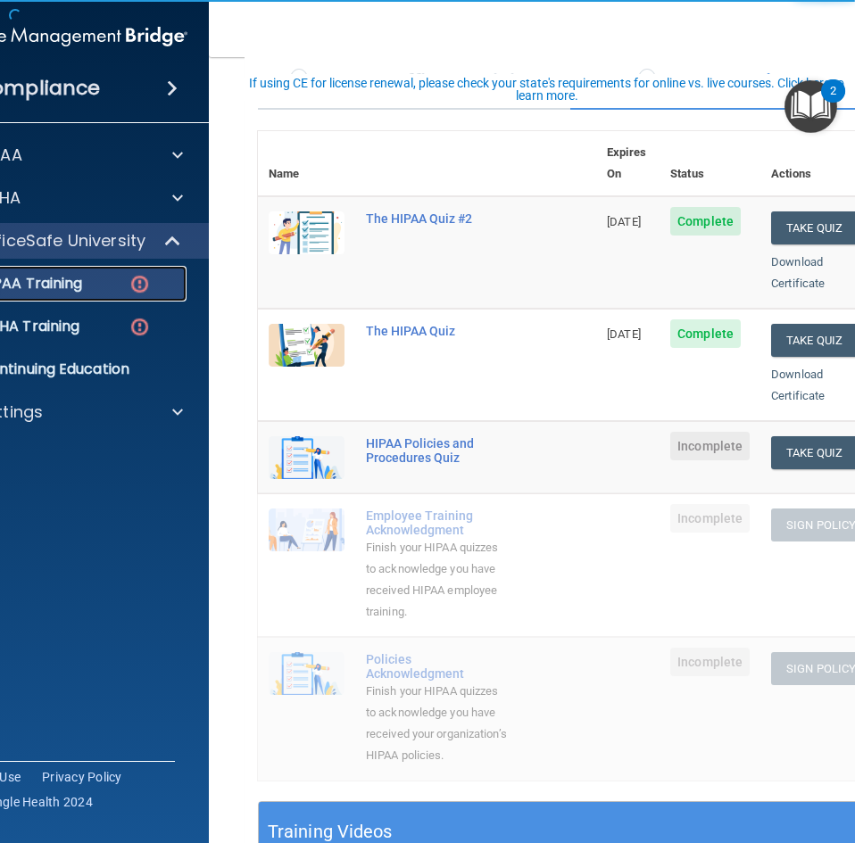
scroll to position [178, 0]
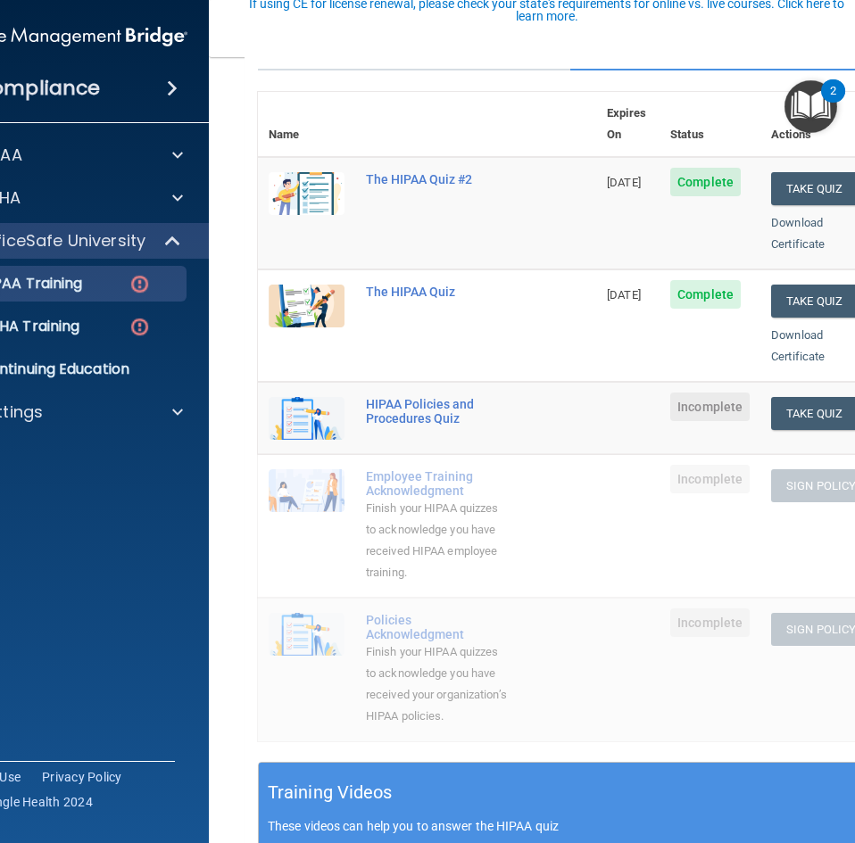
click at [825, 382] on td "Take Quiz Download Certificate" at bounding box center [821, 418] width 122 height 72
click at [836, 397] on button "Take Quiz" at bounding box center [814, 413] width 86 height 33
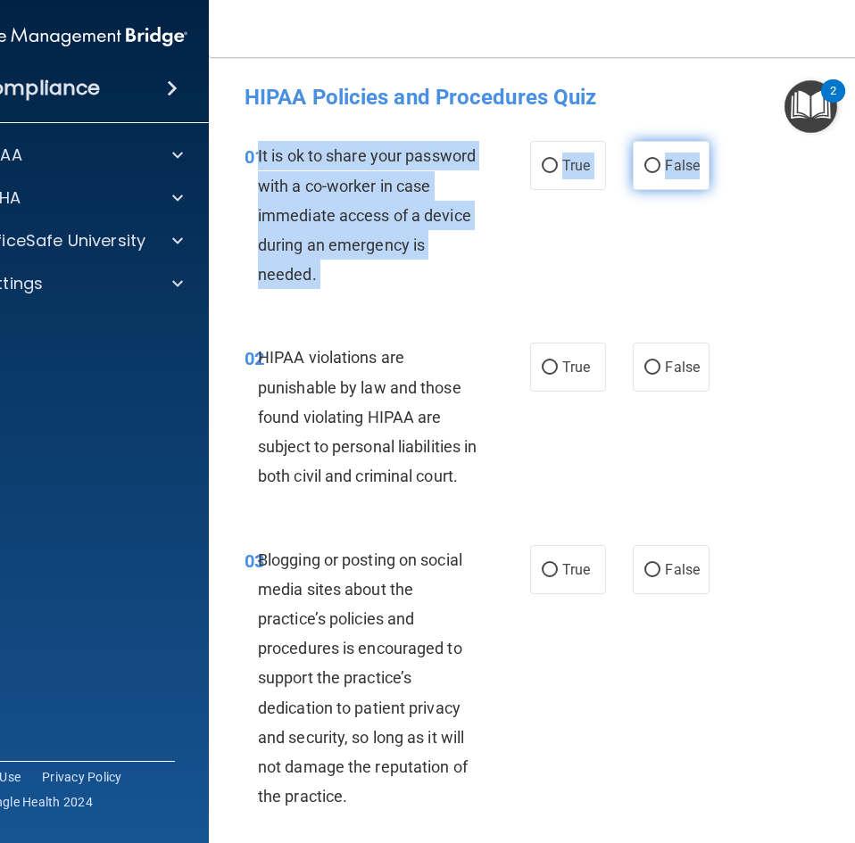
drag, startPoint x: 252, startPoint y: 161, endPoint x: 691, endPoint y: 172, distance: 440.0
click at [713, 141] on ng-form "01 It is ok to share your password with a co-worker in case immediate access of…" at bounding box center [713, 141] width 0 height 0
click at [650, 161] on input "False" at bounding box center [652, 166] width 16 height 13
radio input "true"
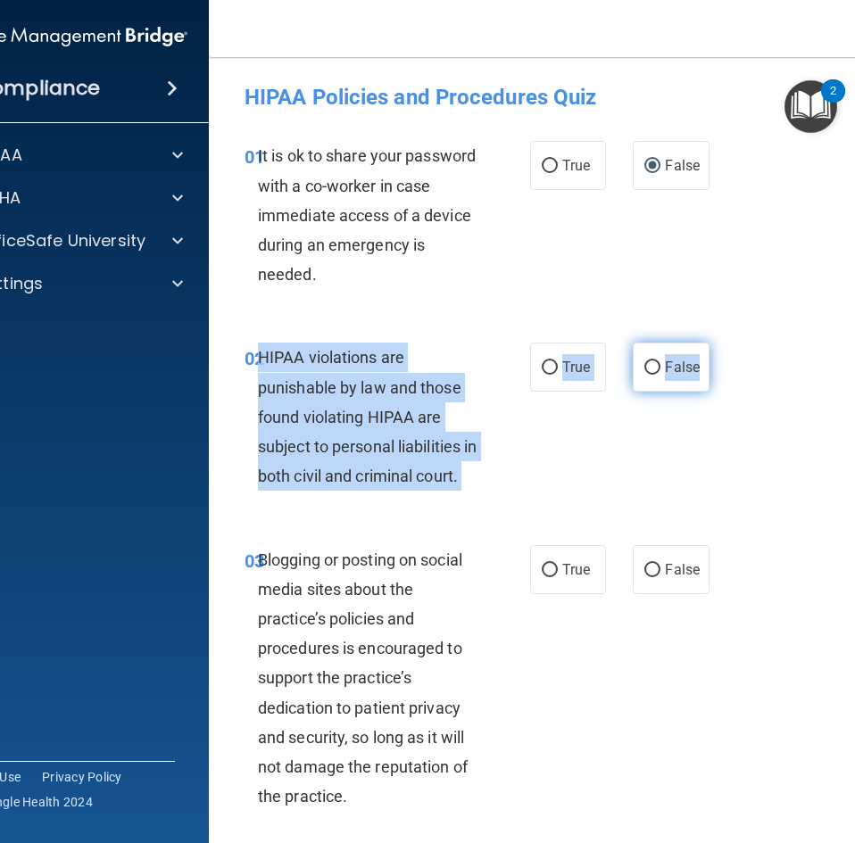
drag, startPoint x: 252, startPoint y: 354, endPoint x: 694, endPoint y: 374, distance: 443.0
click at [713, 343] on ng-form "02 HIPAA violations are punishable by law and those found violating HIPAA are s…" at bounding box center [713, 343] width 0 height 0
click at [555, 360] on label "True" at bounding box center [568, 367] width 76 height 49
click at [555, 361] on input "True" at bounding box center [550, 367] width 16 height 13
radio input "true"
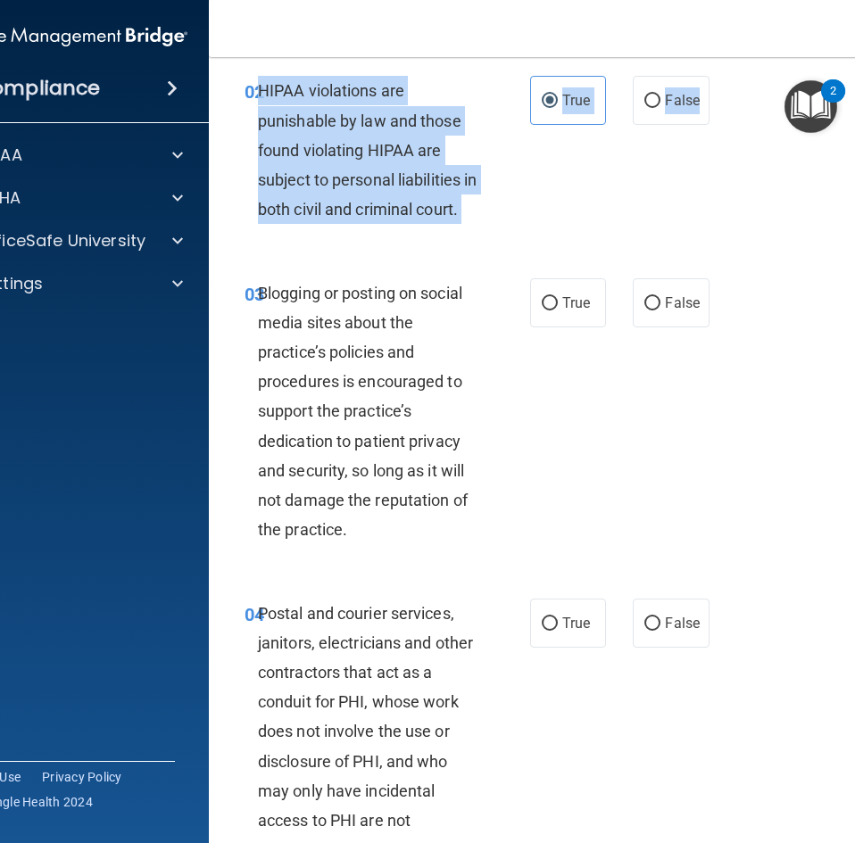
scroll to position [268, 0]
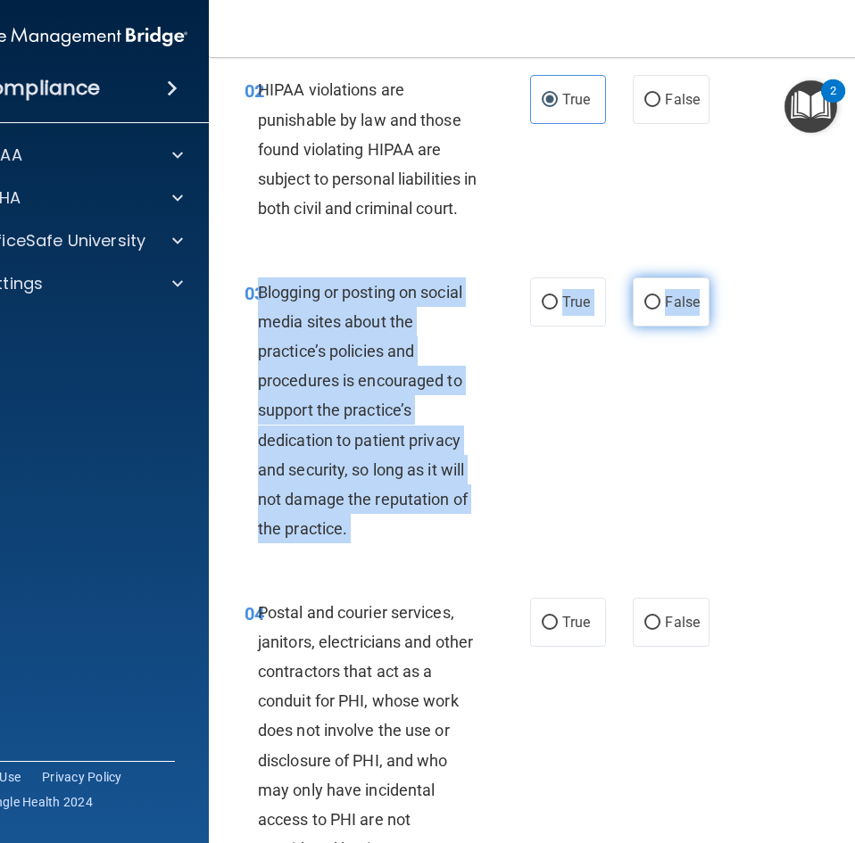
drag, startPoint x: 252, startPoint y: 321, endPoint x: 694, endPoint y: 337, distance: 441.9
click at [713, 277] on ng-form "03 Blogging or posting on social media sites about the practice’s policies and …" at bounding box center [713, 277] width 0 height 0
click at [669, 310] on span "False" at bounding box center [682, 302] width 35 height 17
click at [660, 310] on input "False" at bounding box center [652, 302] width 16 height 13
radio input "true"
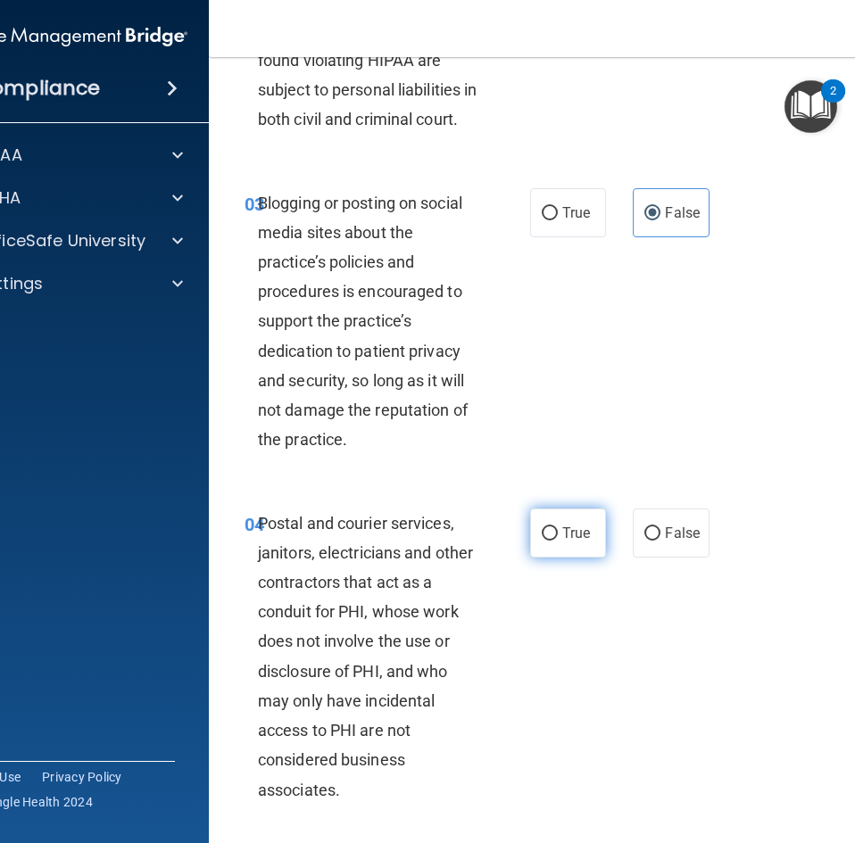
scroll to position [535, 0]
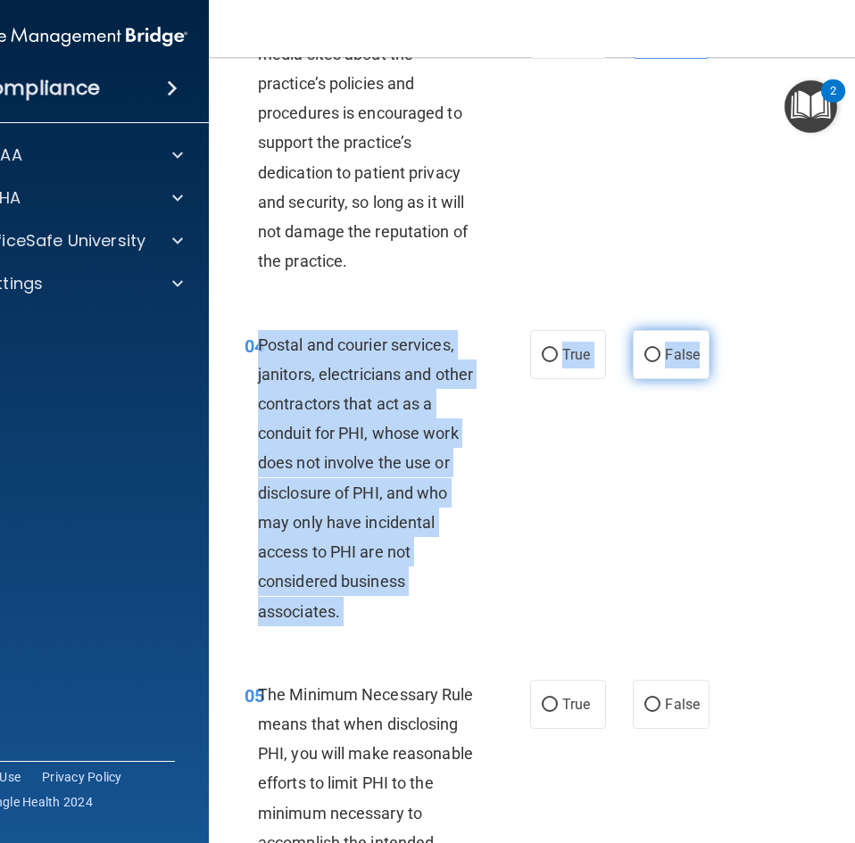
drag, startPoint x: 252, startPoint y: 375, endPoint x: 700, endPoint y: 388, distance: 448.1
click at [713, 330] on ng-form "04 Postal and courier services, janitors, electricians and other contractors th…" at bounding box center [713, 330] width 0 height 0
click at [534, 379] on label "True" at bounding box center [568, 354] width 76 height 49
click at [542, 362] on input "True" at bounding box center [550, 355] width 16 height 13
radio input "true"
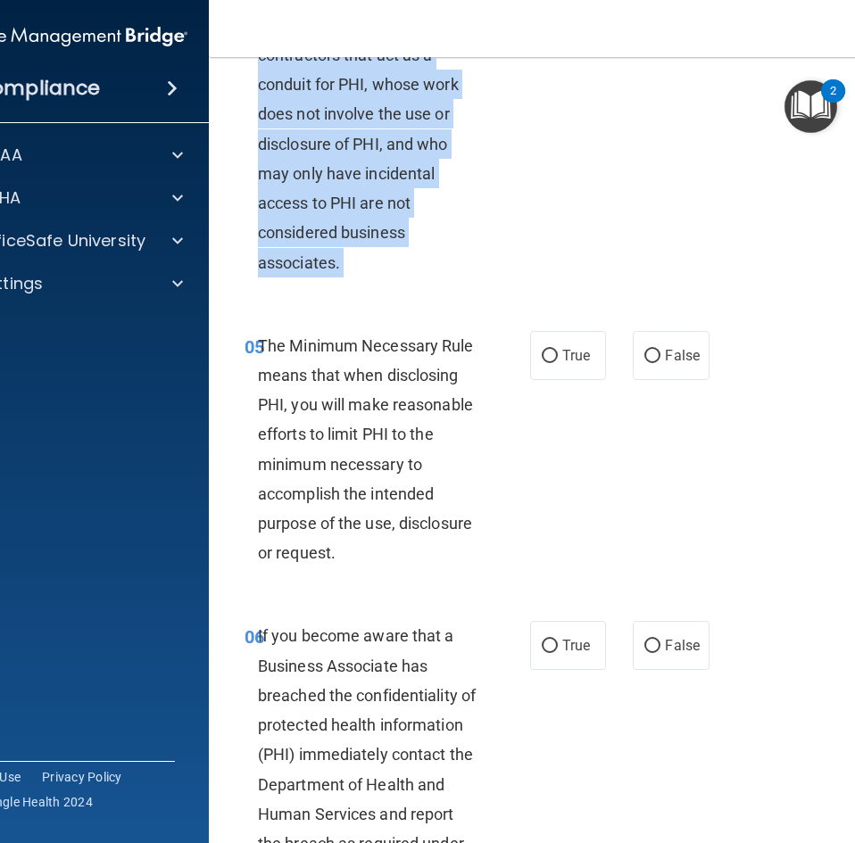
scroll to position [892, 0]
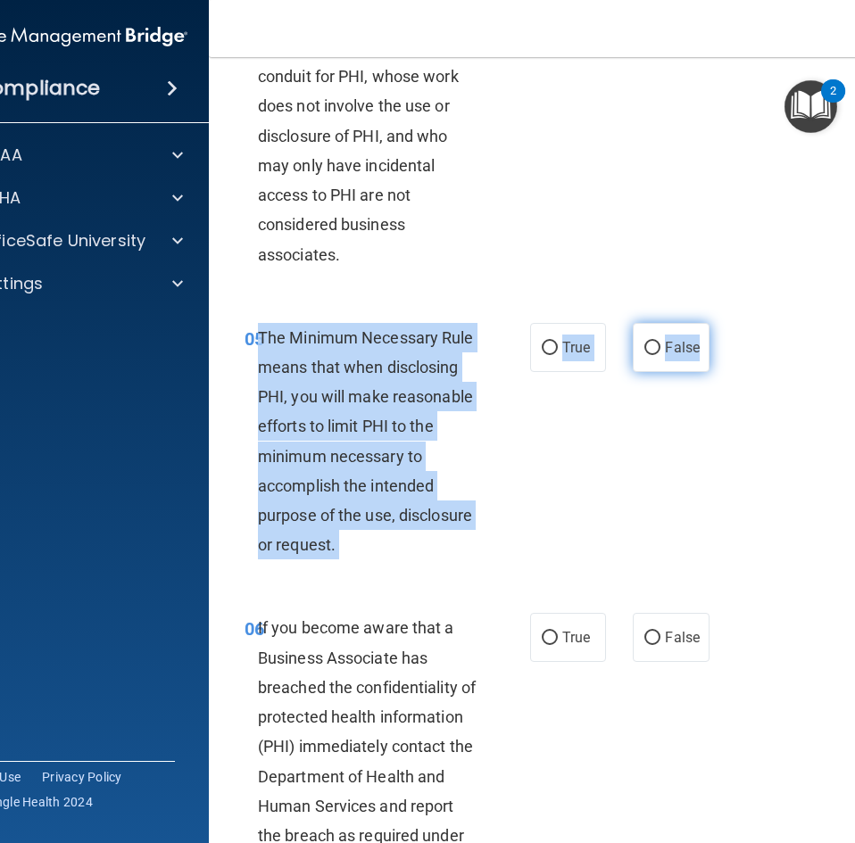
drag, startPoint x: 253, startPoint y: 369, endPoint x: 697, endPoint y: 378, distance: 443.5
click at [713, 323] on ng-form "05 The Minimum Necessary Rule means that when disclosing PHI, you will make rea…" at bounding box center [713, 323] width 0 height 0
click at [572, 356] on span "True" at bounding box center [576, 347] width 28 height 17
click at [558, 355] on input "True" at bounding box center [550, 348] width 16 height 13
radio input "true"
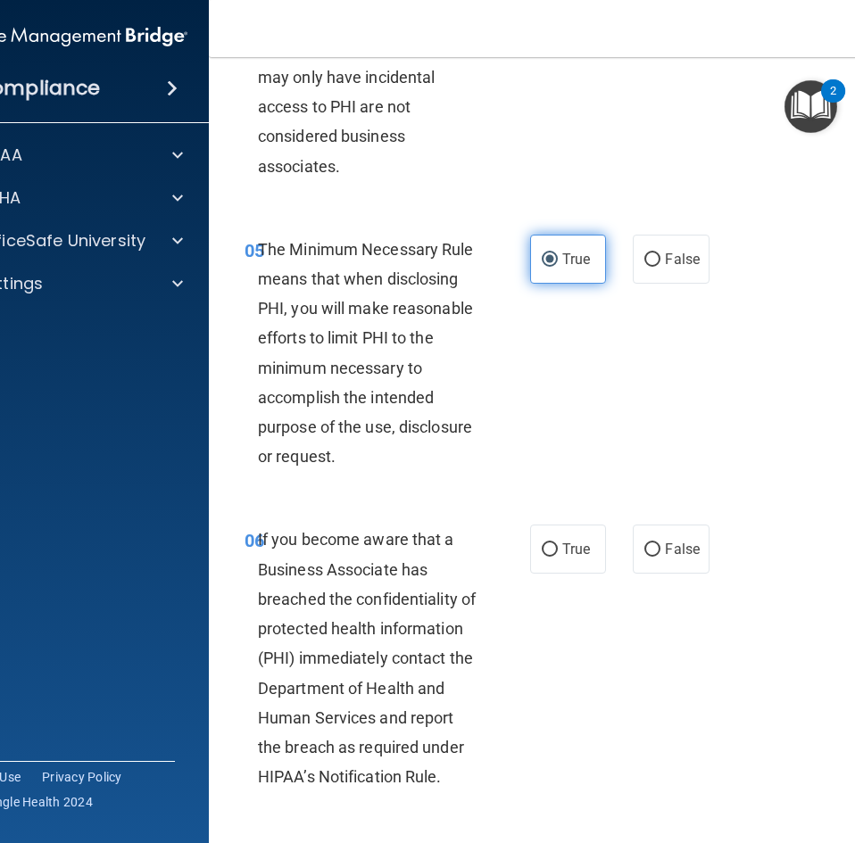
scroll to position [1249, 0]
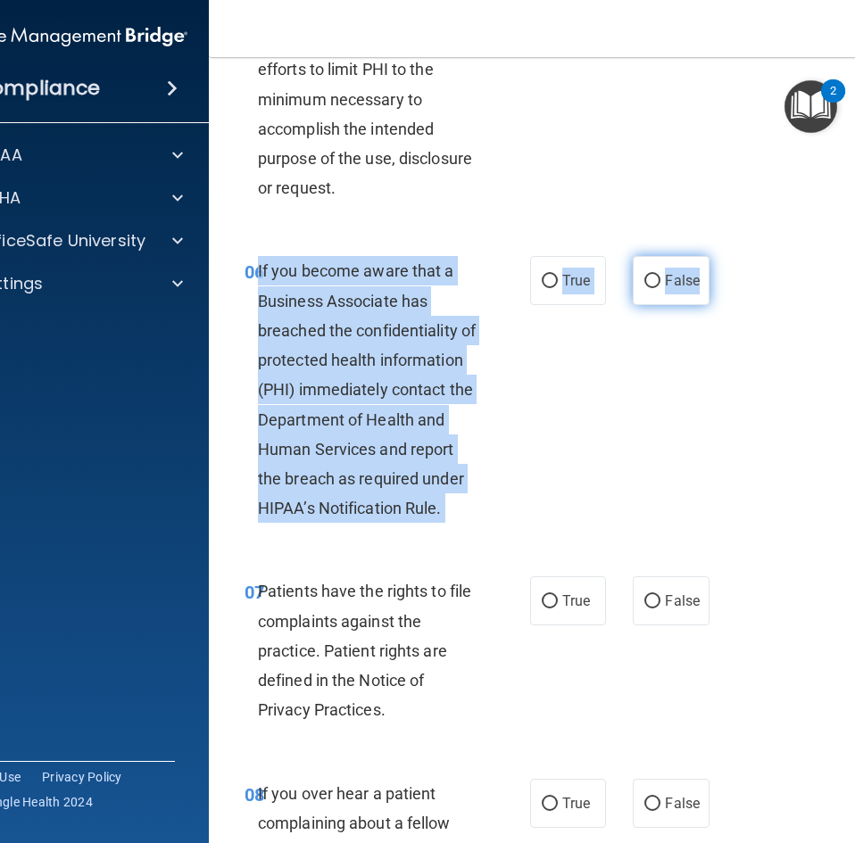
drag, startPoint x: 252, startPoint y: 303, endPoint x: 691, endPoint y: 315, distance: 440.0
click at [713, 256] on ng-form "06 If you become aware that a Business Associate has breached the confidentiali…" at bounding box center [713, 256] width 0 height 0
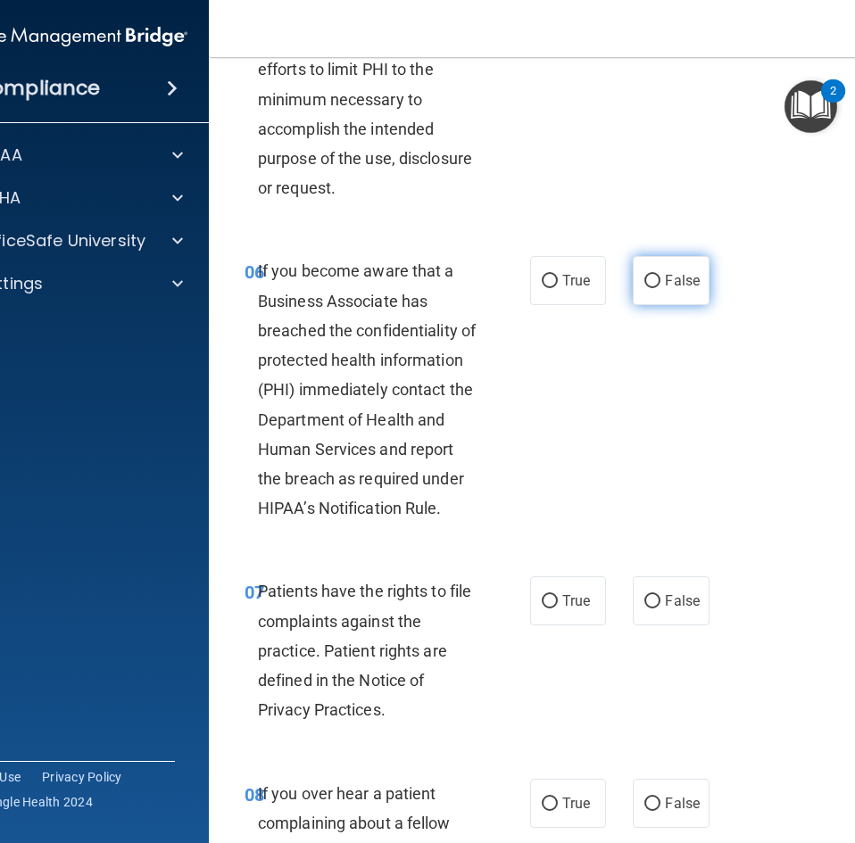
drag, startPoint x: 640, startPoint y: 284, endPoint x: 655, endPoint y: 304, distance: 25.5
click at [642, 291] on div "06 If you become aware that a Business Associate has breached the confidentiali…" at bounding box center [570, 394] width 678 height 320
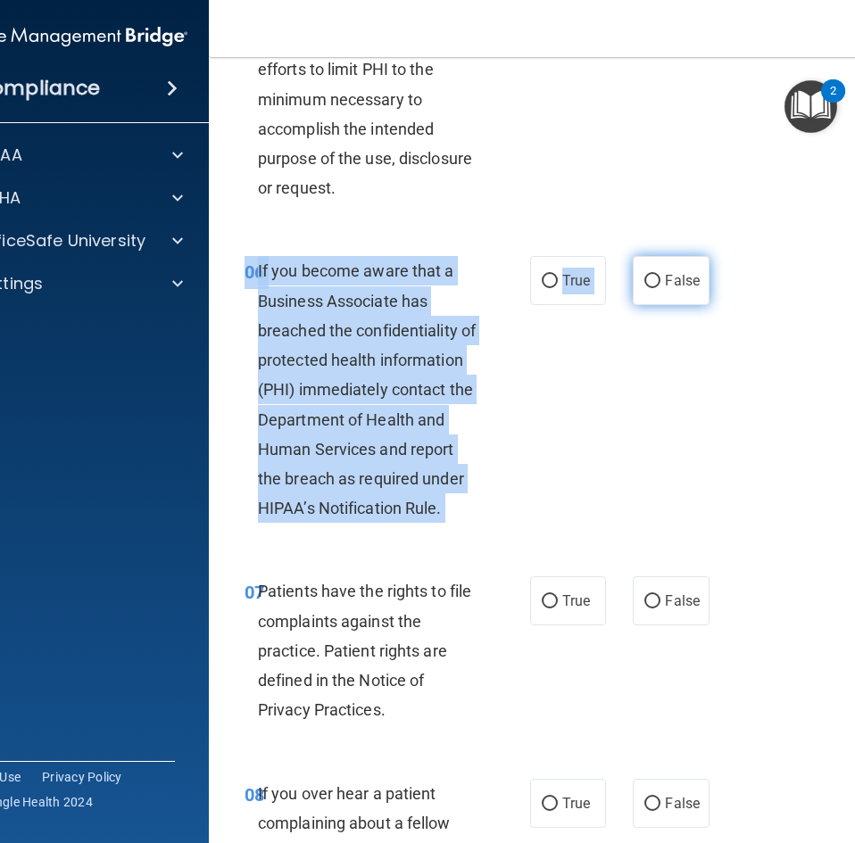
click at [655, 304] on label "False" at bounding box center [671, 280] width 76 height 49
click at [655, 288] on input "False" at bounding box center [652, 281] width 16 height 13
radio input "true"
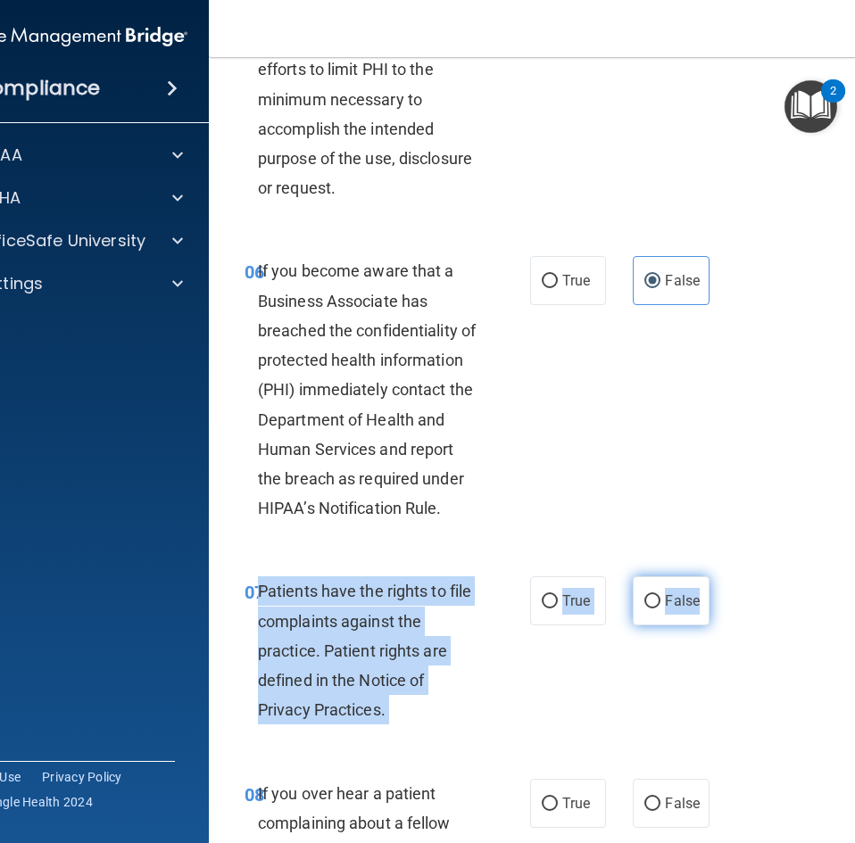
drag, startPoint x: 252, startPoint y: 621, endPoint x: 692, endPoint y: 630, distance: 440.0
click at [713, 576] on ng-form "07 Patients have the rights to file complaints against the practice. Patient ri…" at bounding box center [713, 576] width 0 height 0
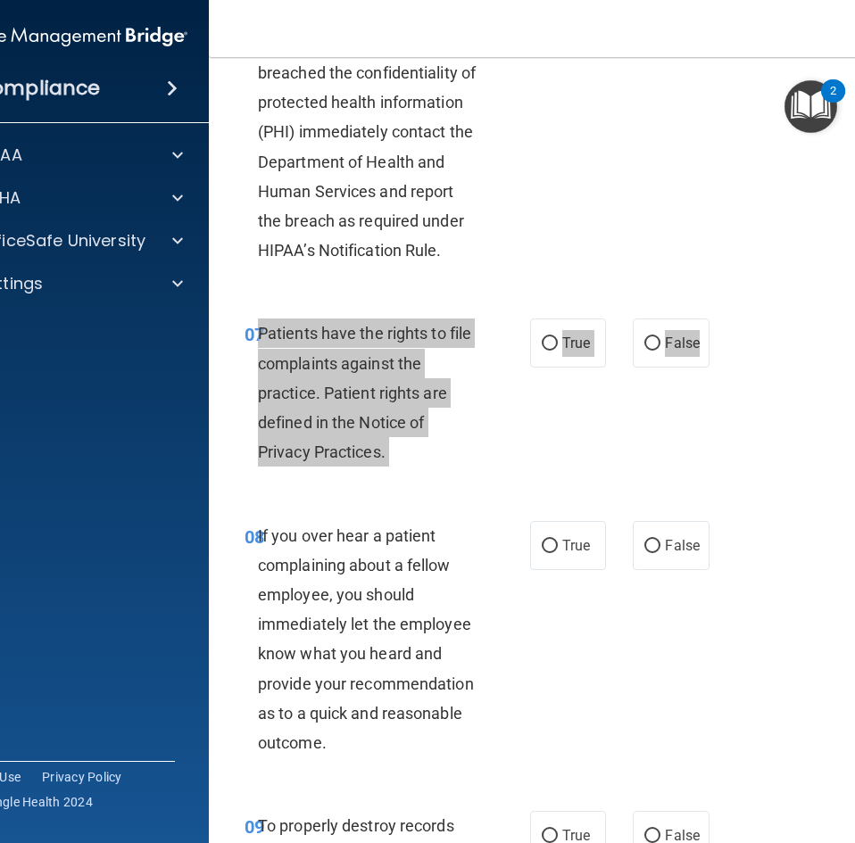
scroll to position [1517, 0]
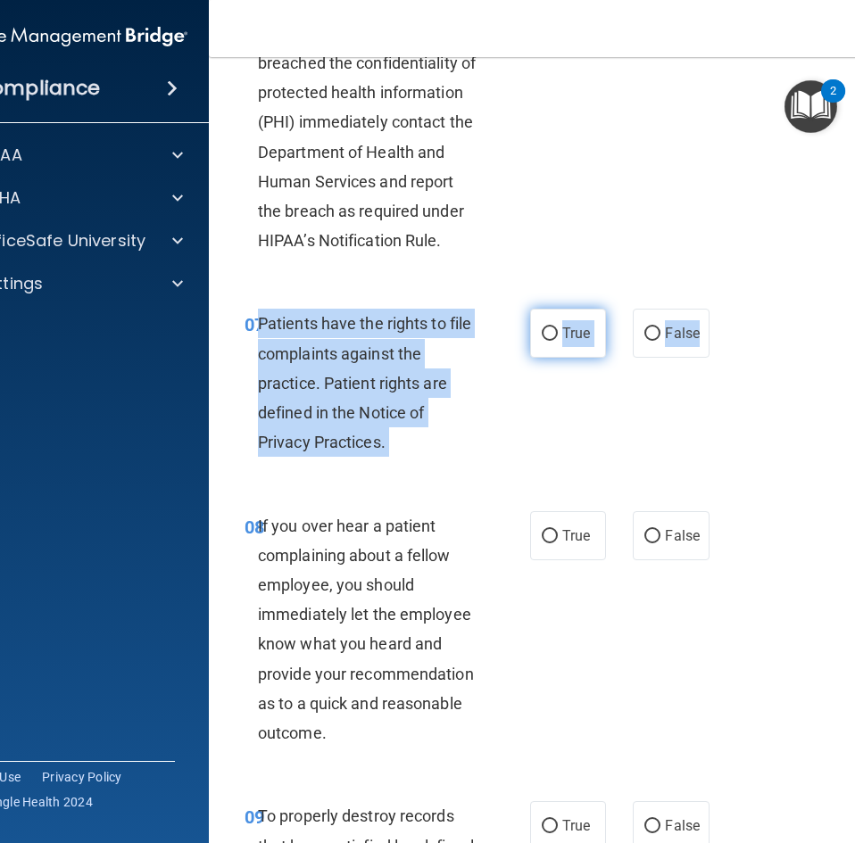
click at [570, 342] on span "True" at bounding box center [576, 333] width 28 height 17
click at [558, 341] on input "True" at bounding box center [550, 333] width 16 height 13
radio input "true"
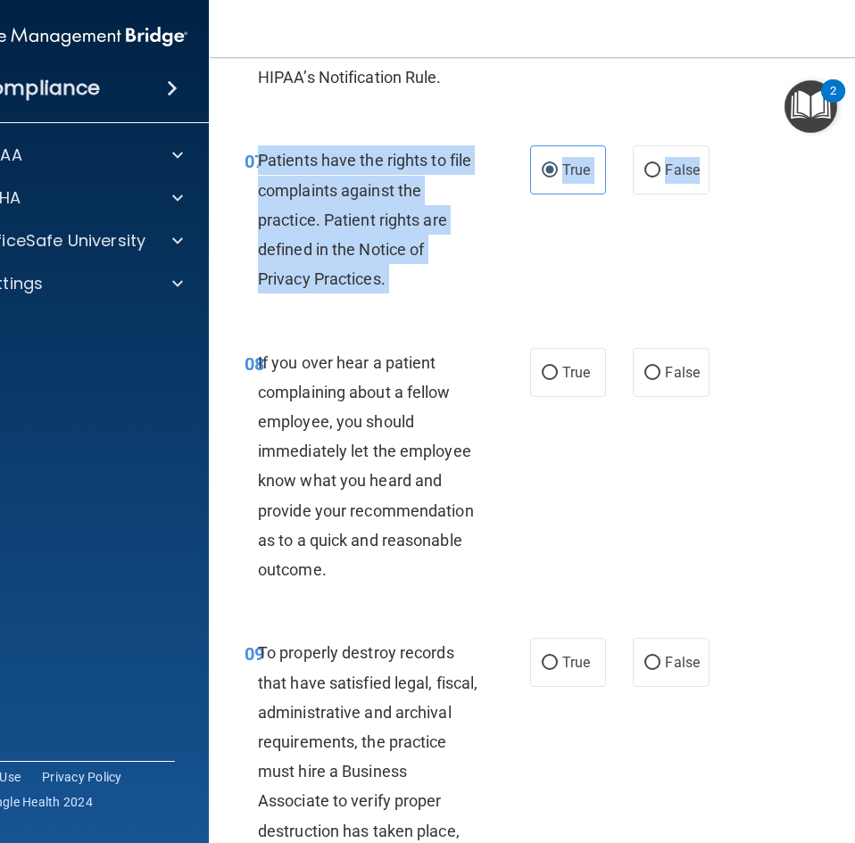
scroll to position [1695, 0]
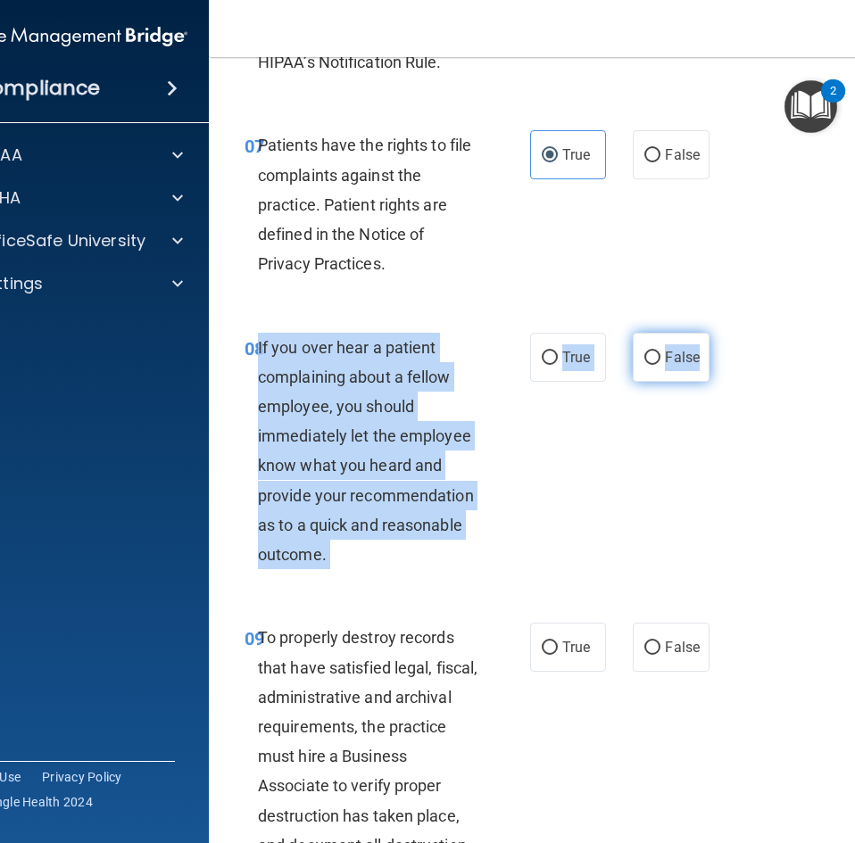
drag, startPoint x: 252, startPoint y: 376, endPoint x: 694, endPoint y: 390, distance: 442.8
click at [713, 333] on ng-form "08 If you over hear a patient complaining about a fellow employee, you should i…" at bounding box center [713, 333] width 0 height 0
click at [635, 382] on label "False" at bounding box center [671, 357] width 76 height 49
click at [644, 365] on input "False" at bounding box center [652, 358] width 16 height 13
radio input "true"
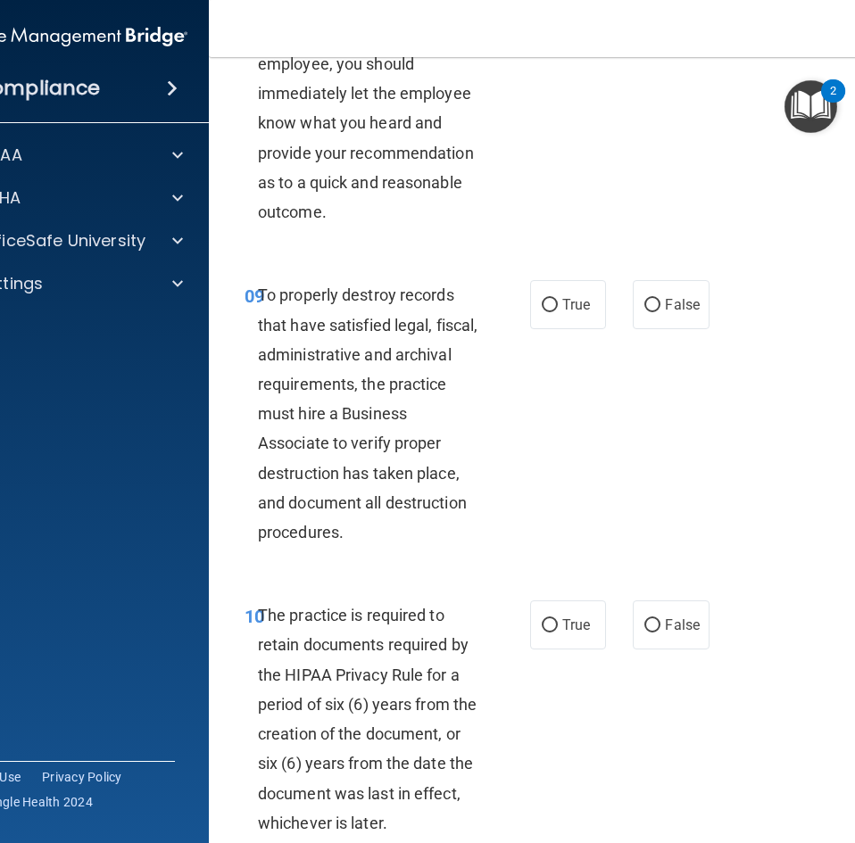
scroll to position [2052, 0]
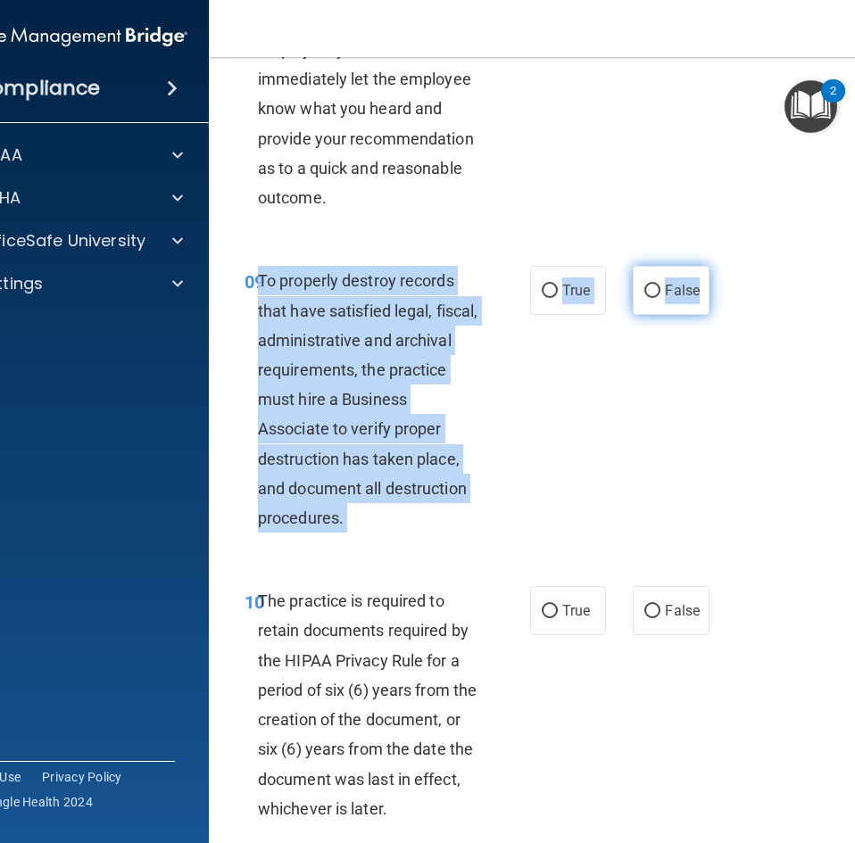
drag, startPoint x: 255, startPoint y: 313, endPoint x: 691, endPoint y: 325, distance: 436.4
click at [713, 266] on ng-form "09 To properly destroy records that have satisfied legal, fiscal, administrativ…" at bounding box center [713, 266] width 0 height 0
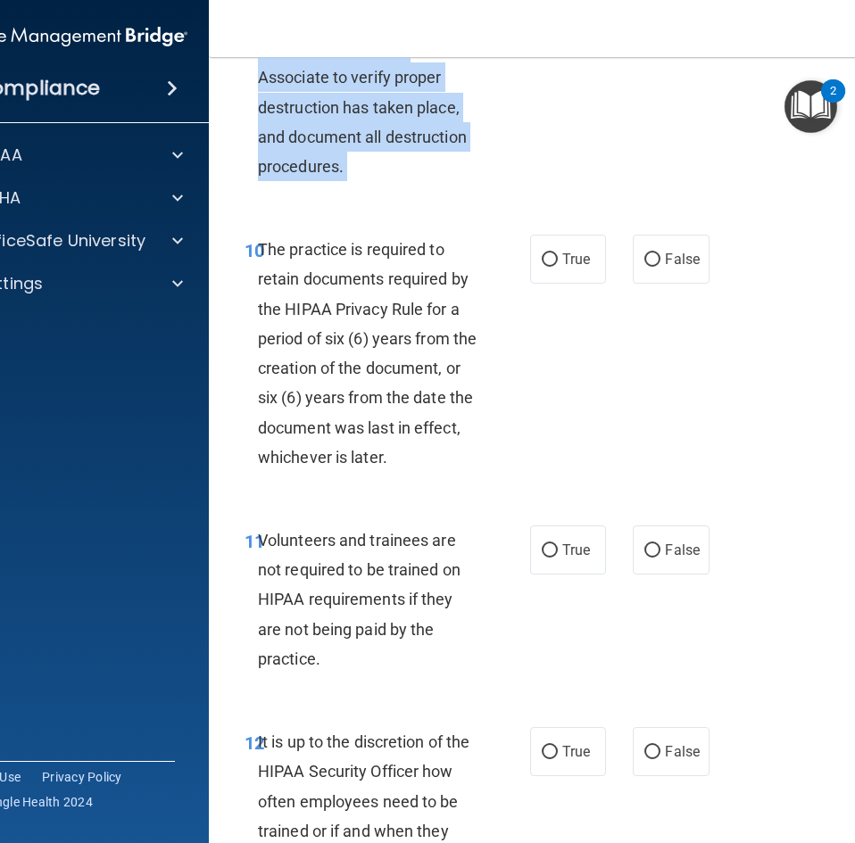
scroll to position [2409, 0]
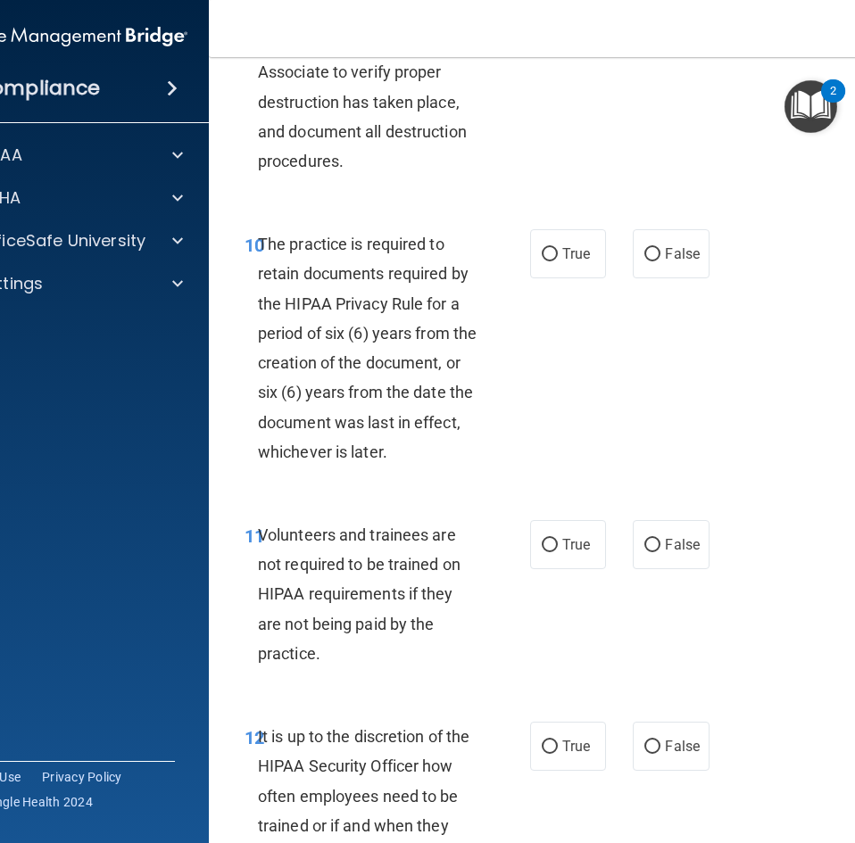
drag, startPoint x: 254, startPoint y: 287, endPoint x: 253, endPoint y: 275, distance: 12.5
click at [258, 286] on div "The practice is required to retain documents required by the HIPAA Privacy Rule…" at bounding box center [375, 347] width 235 height 237
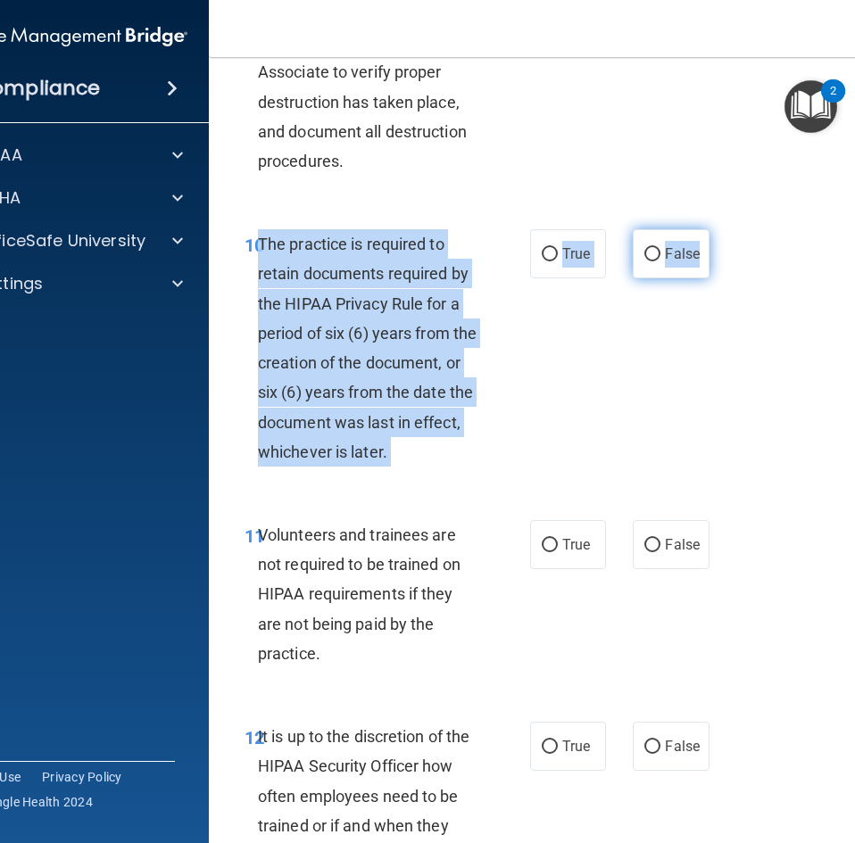
drag, startPoint x: 252, startPoint y: 272, endPoint x: 691, endPoint y: 290, distance: 439.3
click at [713, 229] on ng-form "10 The practice is required to retain documents required by the HIPAA Privacy R…" at bounding box center [713, 229] width 0 height 0
click at [561, 278] on label "True" at bounding box center [568, 253] width 76 height 49
click at [558, 261] on input "True" at bounding box center [550, 254] width 16 height 13
radio input "true"
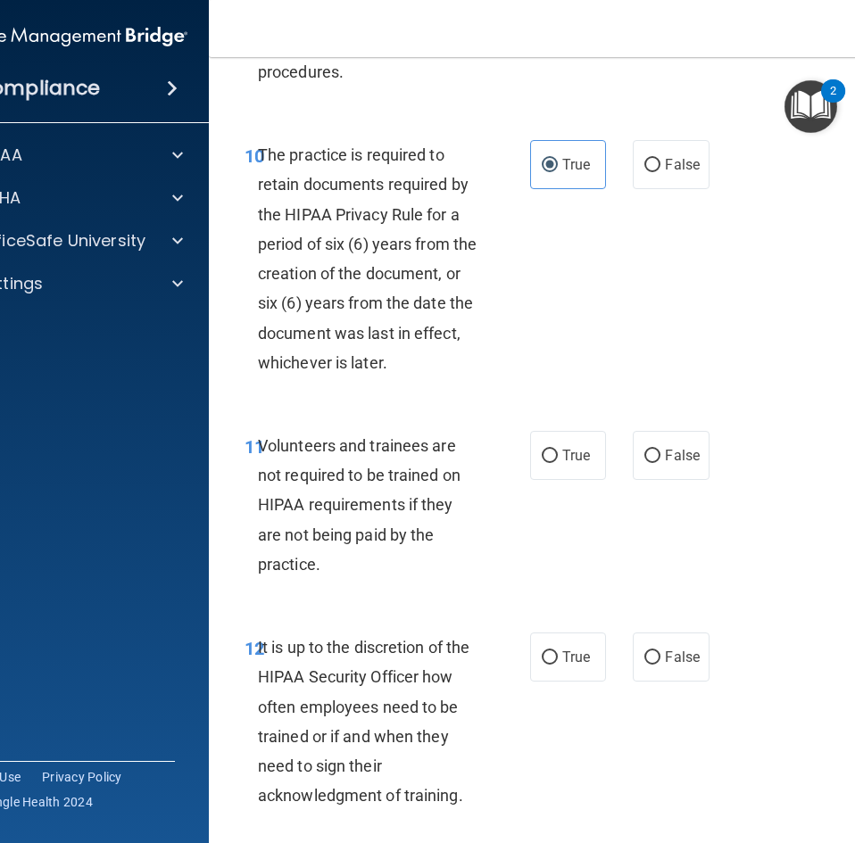
scroll to position [2587, 0]
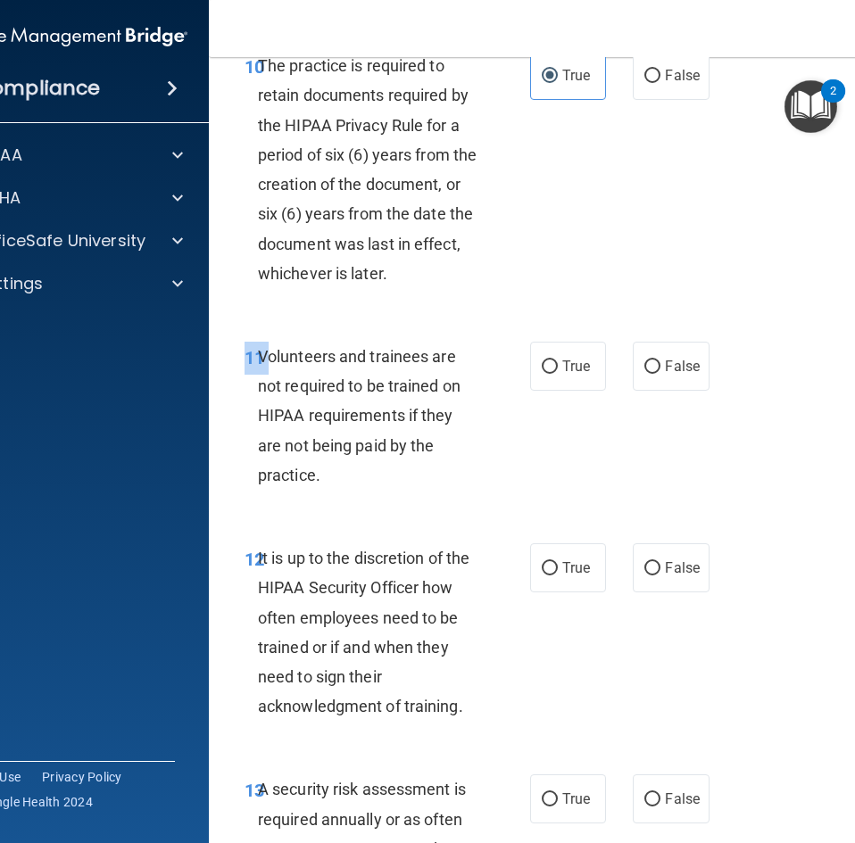
drag, startPoint x: 256, startPoint y: 387, endPoint x: 378, endPoint y: 401, distance: 123.0
click at [659, 434] on div "11 Volunteers and trainees are not required to be trained on HIPAA requirements…" at bounding box center [570, 420] width 678 height 202
click at [258, 382] on span "Volunteers and trainees are not required to be trained on HIPAA requirements if…" at bounding box center [359, 415] width 203 height 137
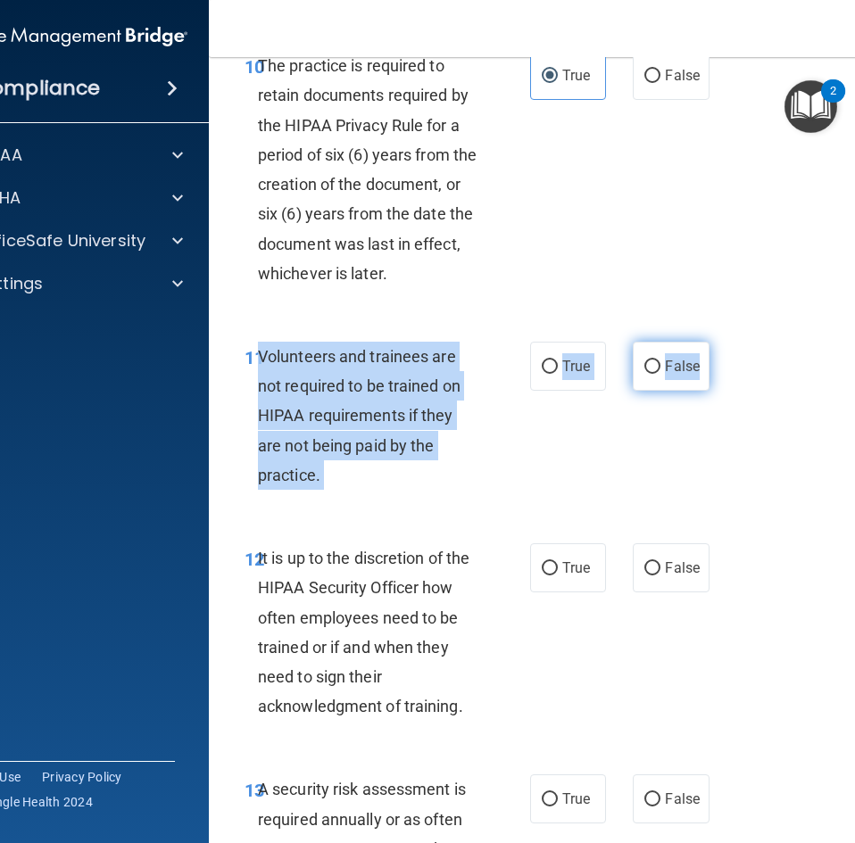
drag, startPoint x: 256, startPoint y: 387, endPoint x: 697, endPoint y: 406, distance: 441.2
click at [713, 342] on ng-form "11 Volunteers and trainees are not required to be trained on HIPAA requirements…" at bounding box center [713, 342] width 0 height 0
click at [657, 391] on label "False" at bounding box center [671, 366] width 76 height 49
click at [657, 374] on input "False" at bounding box center [652, 366] width 16 height 13
radio input "true"
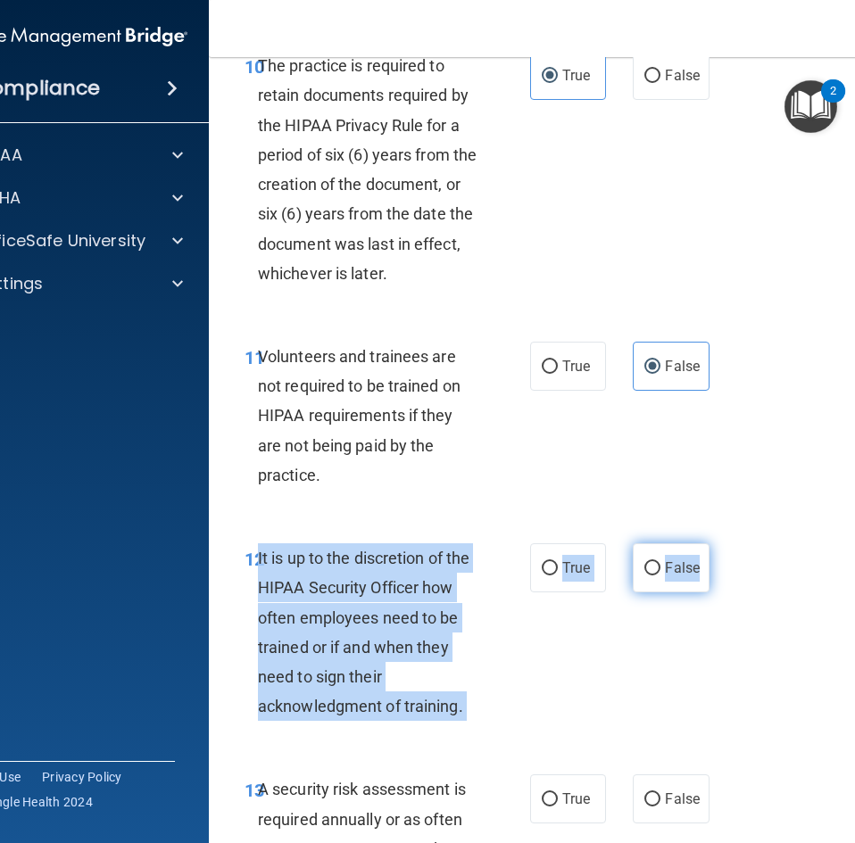
drag, startPoint x: 252, startPoint y: 587, endPoint x: 695, endPoint y: 602, distance: 443.7
click at [713, 543] on ng-form "12 It is up to the discretion of the HIPAA Security Officer how often employees…" at bounding box center [713, 543] width 0 height 0
click at [655, 588] on label "False" at bounding box center [671, 567] width 76 height 49
click at [655, 575] on input "False" at bounding box center [652, 568] width 16 height 13
radio input "true"
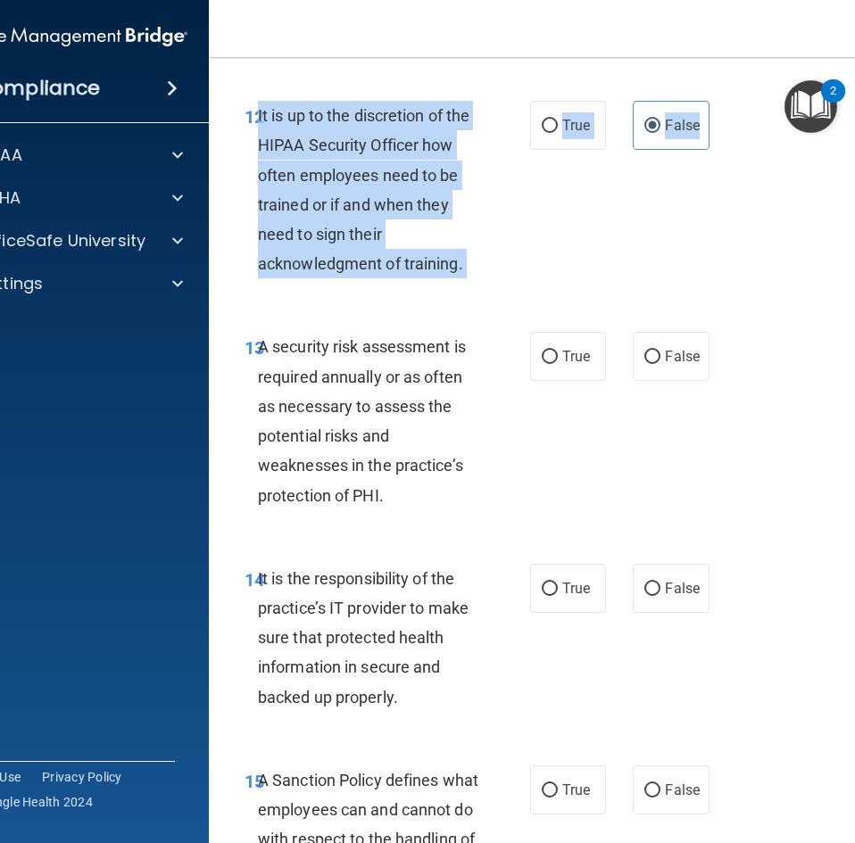
scroll to position [3034, 0]
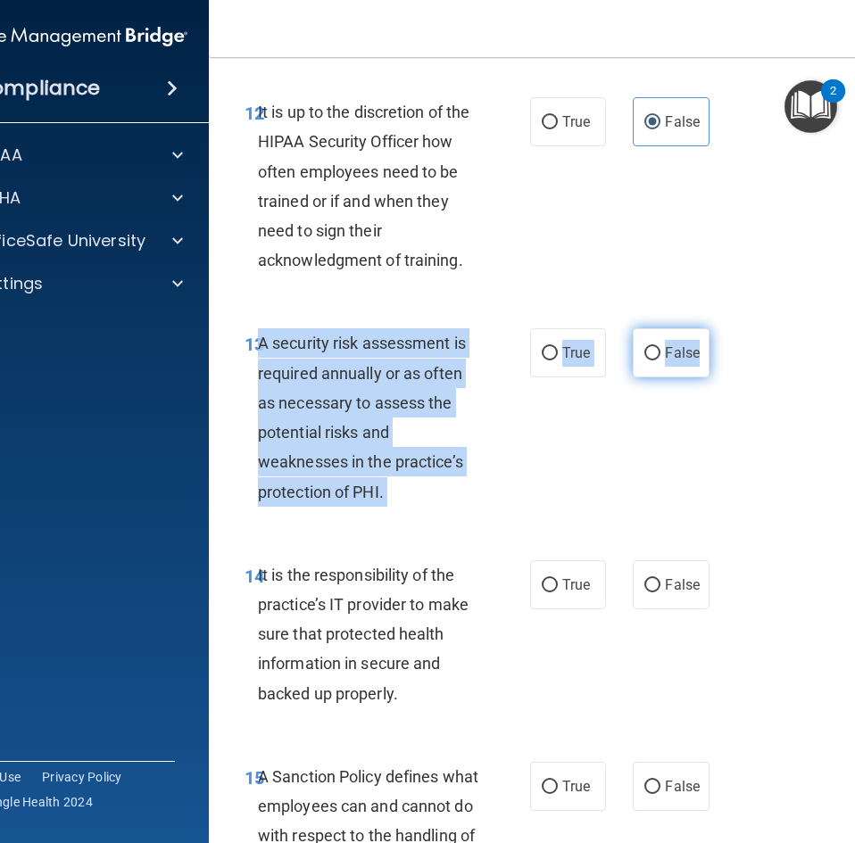
drag, startPoint x: 254, startPoint y: 372, endPoint x: 691, endPoint y: 390, distance: 436.7
click at [713, 328] on ng-form "13 A security risk assessment is required annually or as often as necessary to …" at bounding box center [713, 328] width 0 height 0
click at [574, 361] on span "True" at bounding box center [576, 352] width 28 height 17
click at [558, 360] on input "True" at bounding box center [550, 353] width 16 height 13
radio input "true"
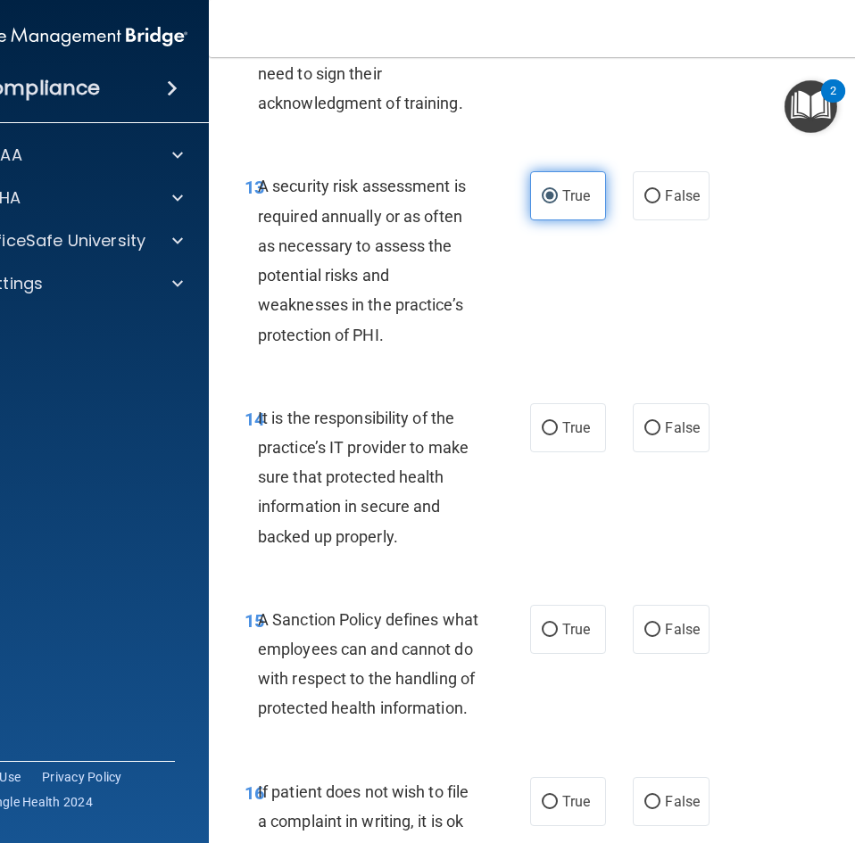
scroll to position [3301, 0]
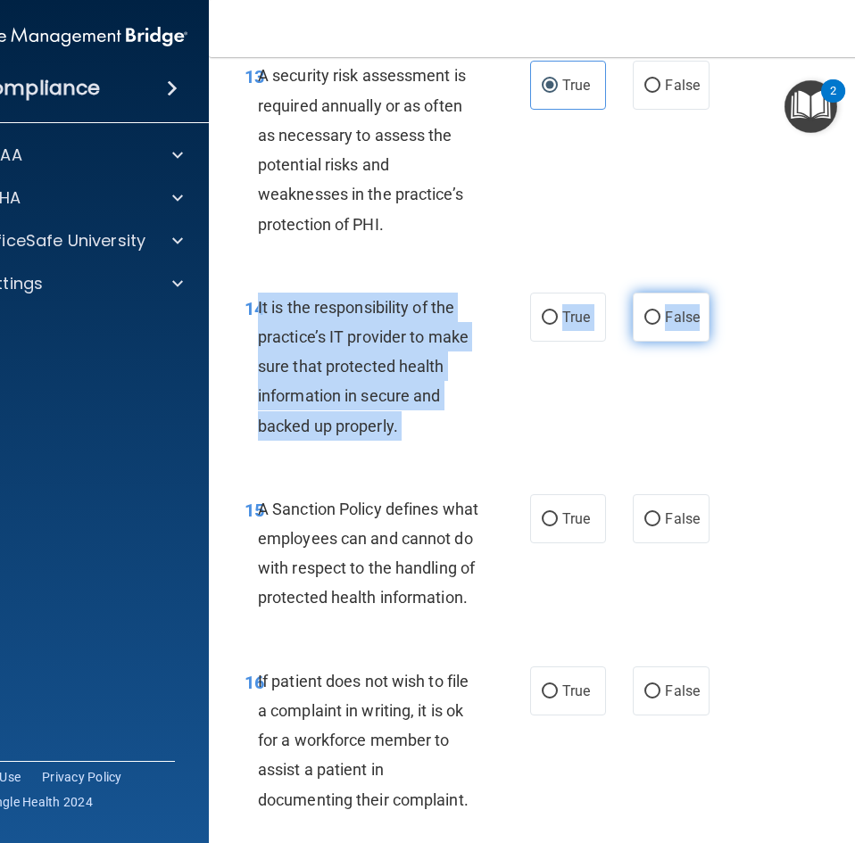
drag, startPoint x: 252, startPoint y: 339, endPoint x: 693, endPoint y: 352, distance: 441.9
click at [713, 293] on ng-form "14 It is the responsibility of the practice’s IT provider to make sure that pro…" at bounding box center [713, 293] width 0 height 0
click at [567, 342] on label "True" at bounding box center [568, 317] width 76 height 49
click at [558, 325] on input "True" at bounding box center [550, 317] width 16 height 13
radio input "true"
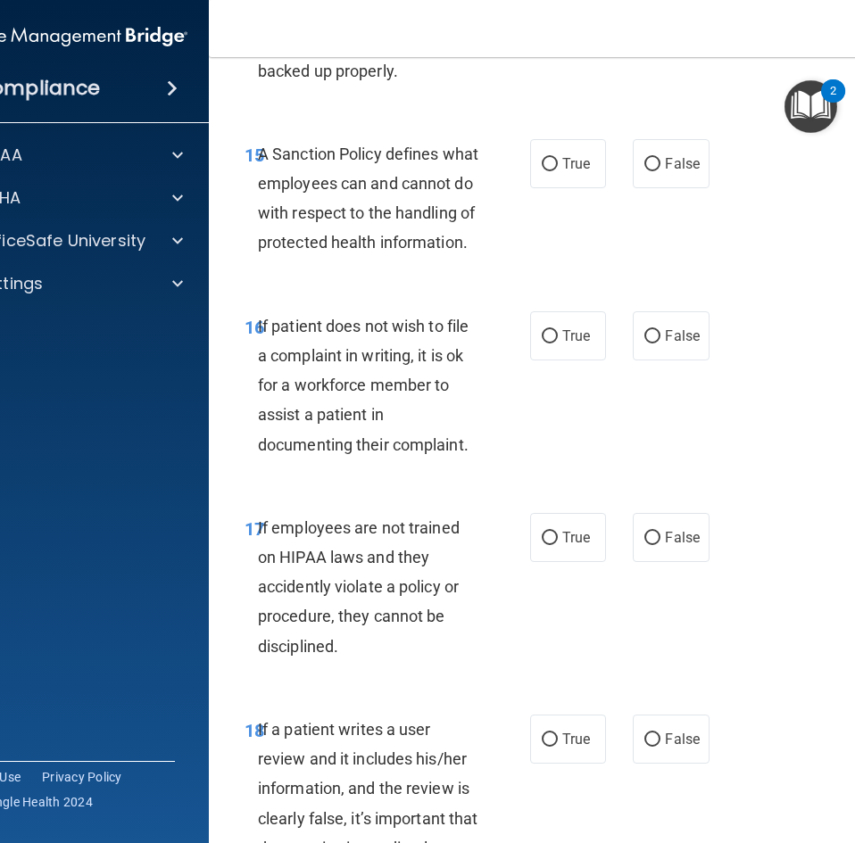
scroll to position [3658, 0]
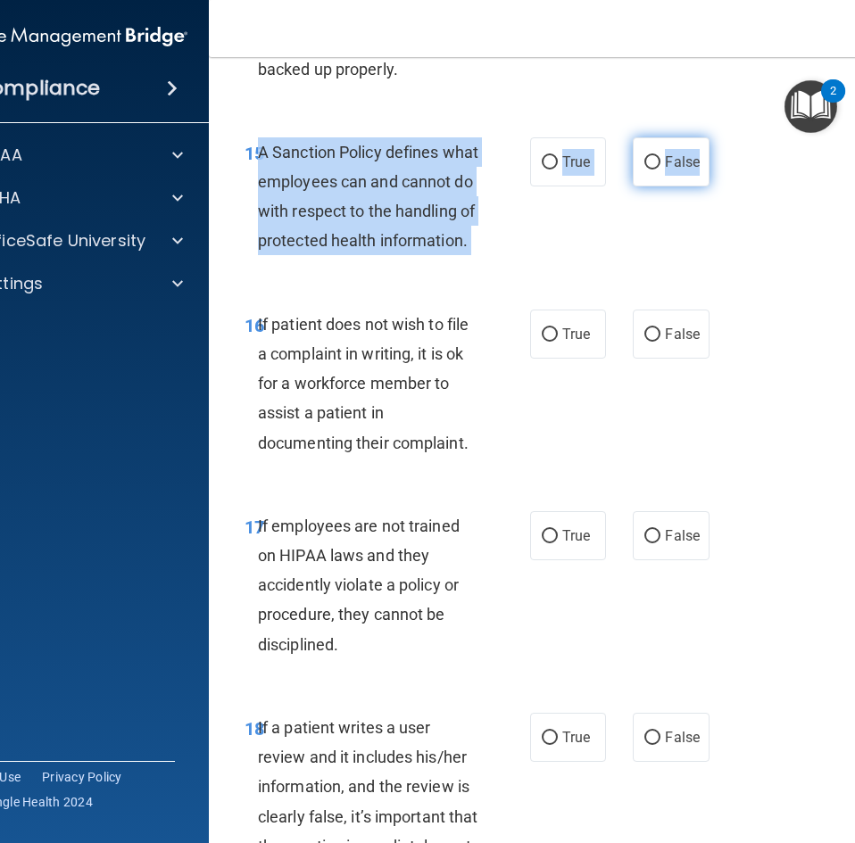
drag, startPoint x: 255, startPoint y: 182, endPoint x: 691, endPoint y: 186, distance: 436.3
click at [713, 137] on ng-form "15 A Sanction Policy defines what employees can and cannot do with respect to t…" at bounding box center [713, 137] width 0 height 0
drag, startPoint x: 657, startPoint y: 186, endPoint x: 641, endPoint y: 194, distance: 17.6
click at [657, 186] on label "False" at bounding box center [671, 161] width 76 height 49
click at [657, 170] on input "False" at bounding box center [652, 162] width 16 height 13
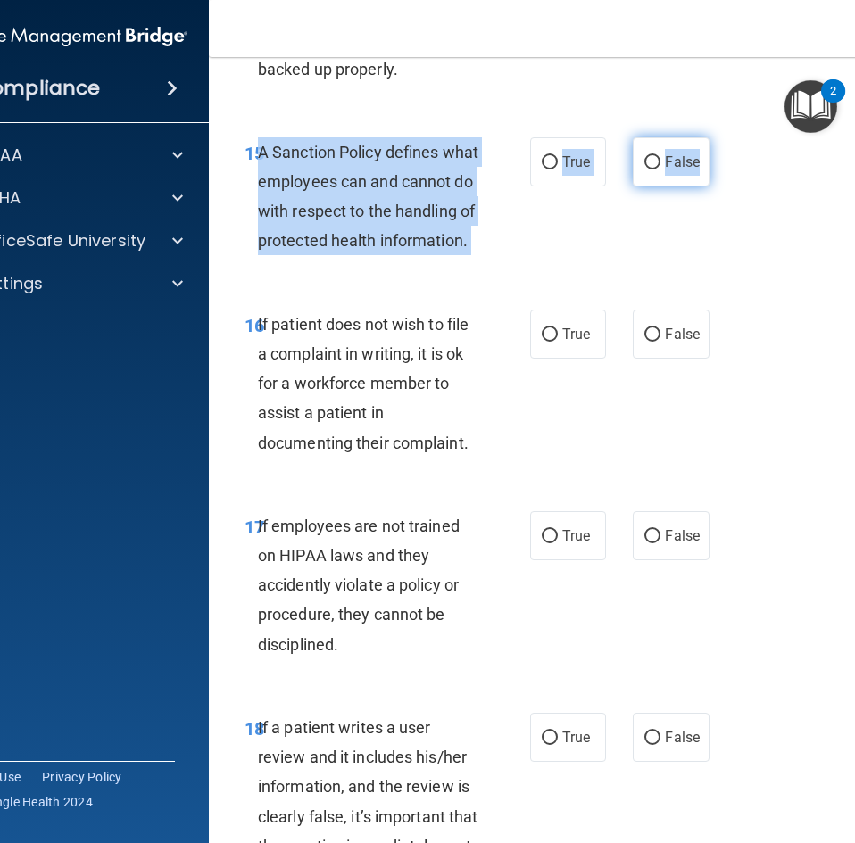
radio input "true"
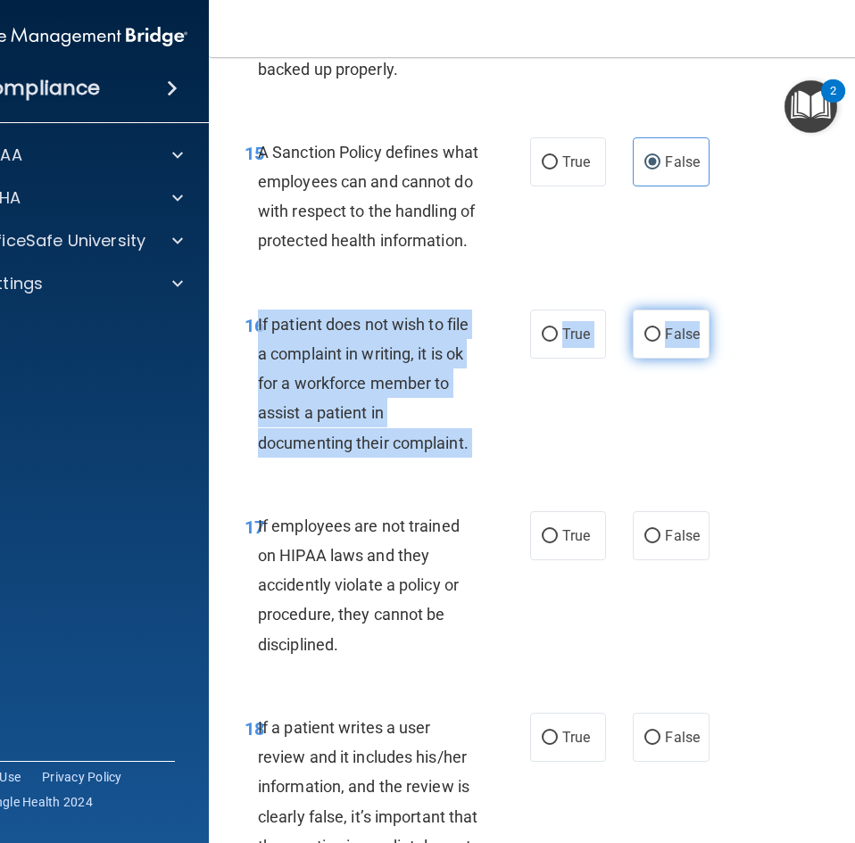
drag, startPoint x: 252, startPoint y: 382, endPoint x: 694, endPoint y: 393, distance: 442.7
click at [713, 310] on ng-form "16 If patient does not wish to file a complaint in writing, it is ok for a work…" at bounding box center [713, 310] width 0 height 0
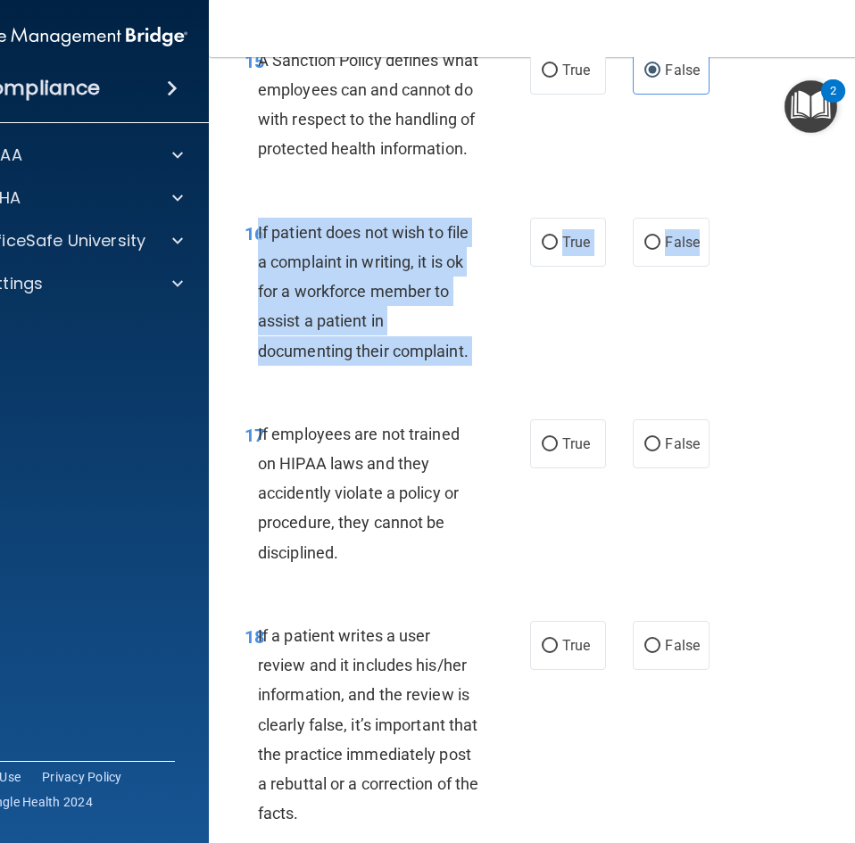
scroll to position [3926, 0]
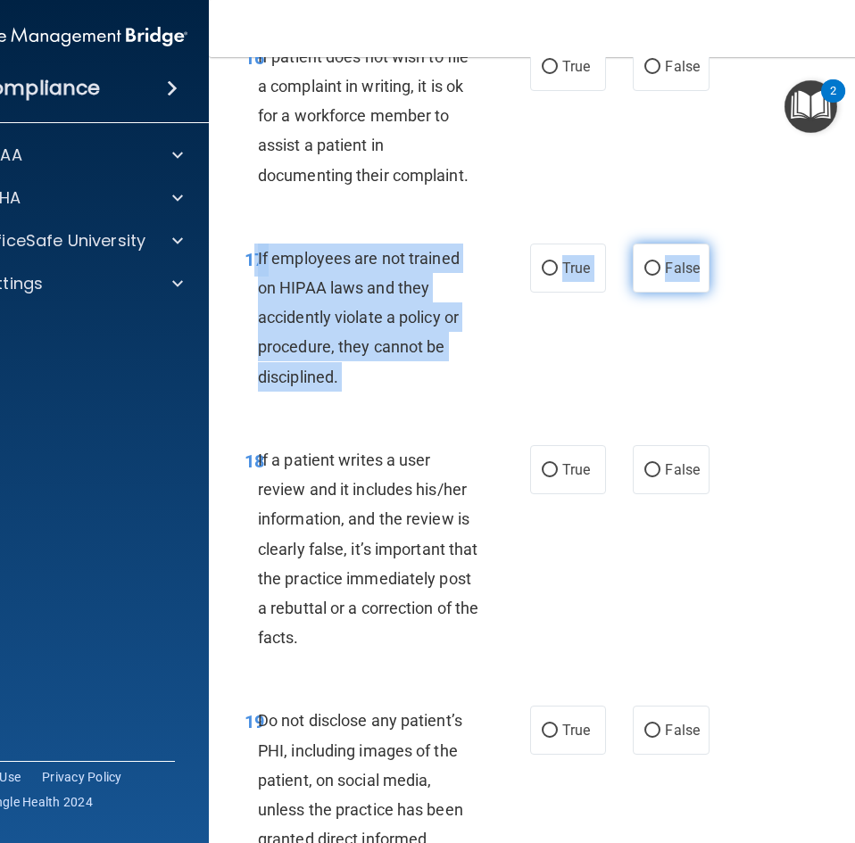
drag, startPoint x: 248, startPoint y: 319, endPoint x: 701, endPoint y: 332, distance: 453.4
click at [713, 244] on ng-form "17 If employees are not trained on HIPAA laws and they accidently violate a pol…" at bounding box center [713, 244] width 0 height 0
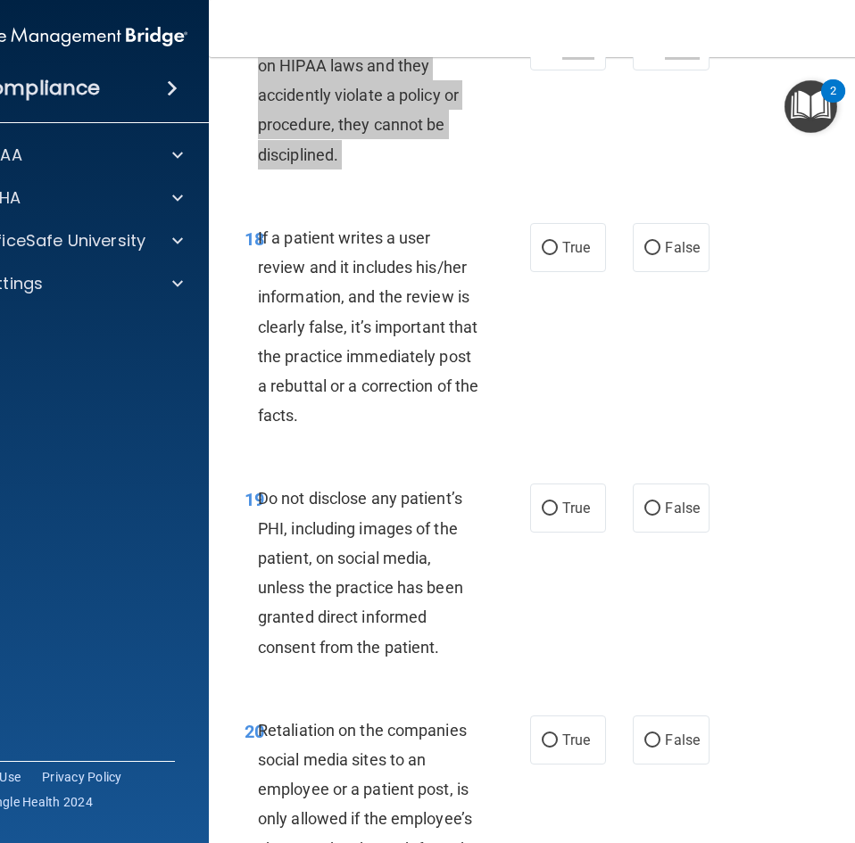
scroll to position [4015, 0]
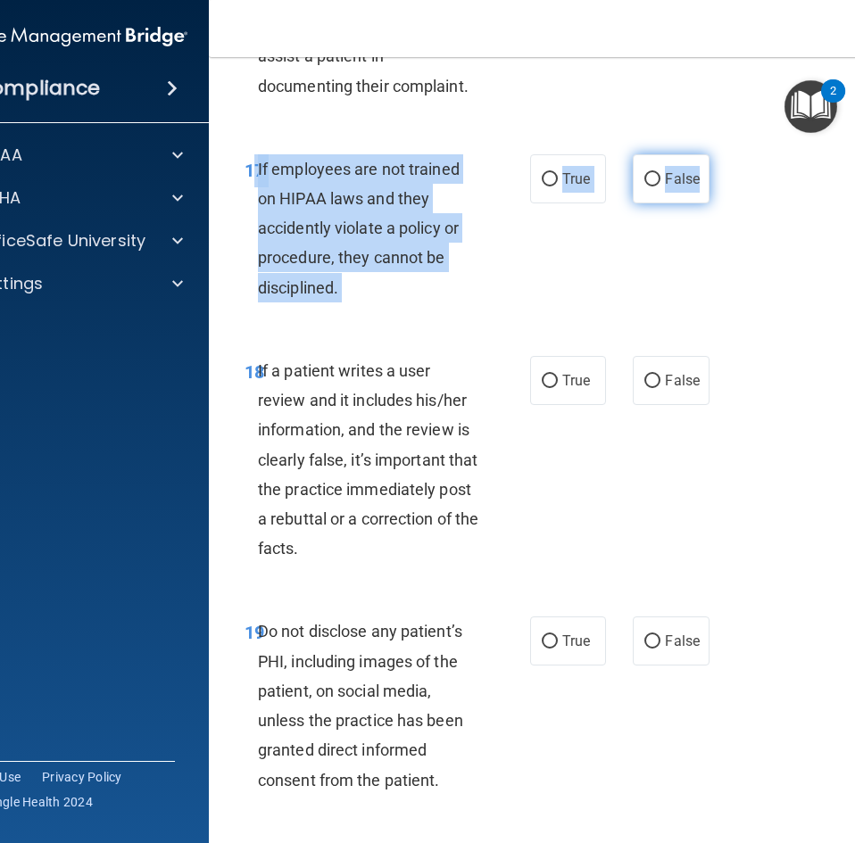
click at [666, 187] on span "False" at bounding box center [682, 178] width 35 height 17
click at [660, 186] on input "False" at bounding box center [652, 179] width 16 height 13
radio input "true"
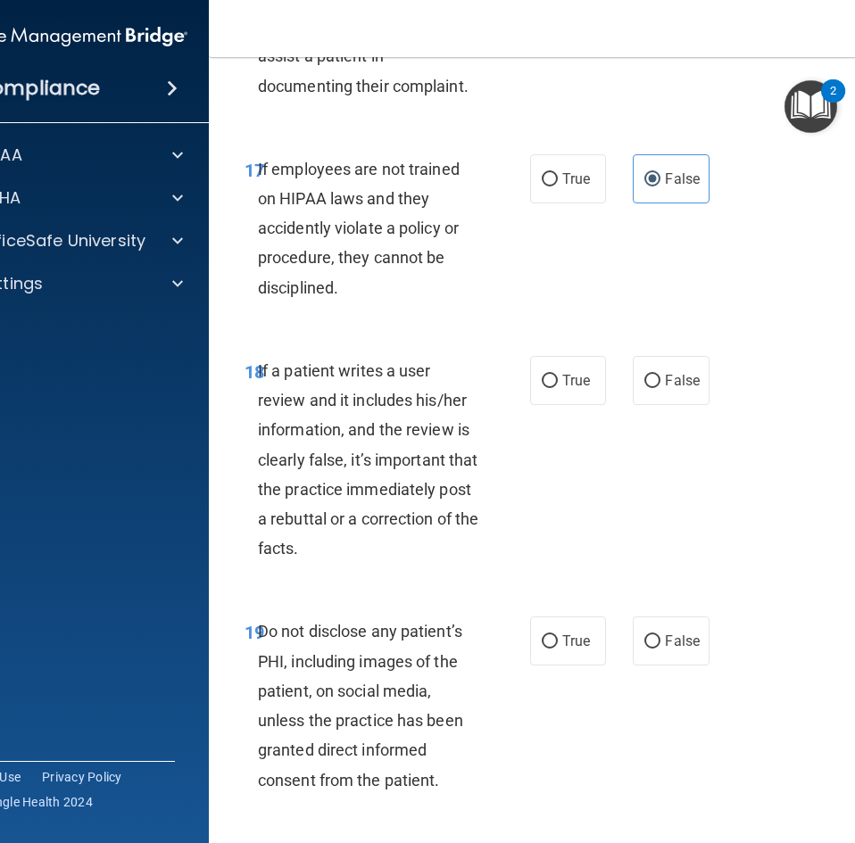
click at [248, 383] on span "18" at bounding box center [254, 371] width 20 height 21
click at [258, 426] on span "If a patient writes a user review and it includes his/her information, and the …" at bounding box center [368, 459] width 220 height 196
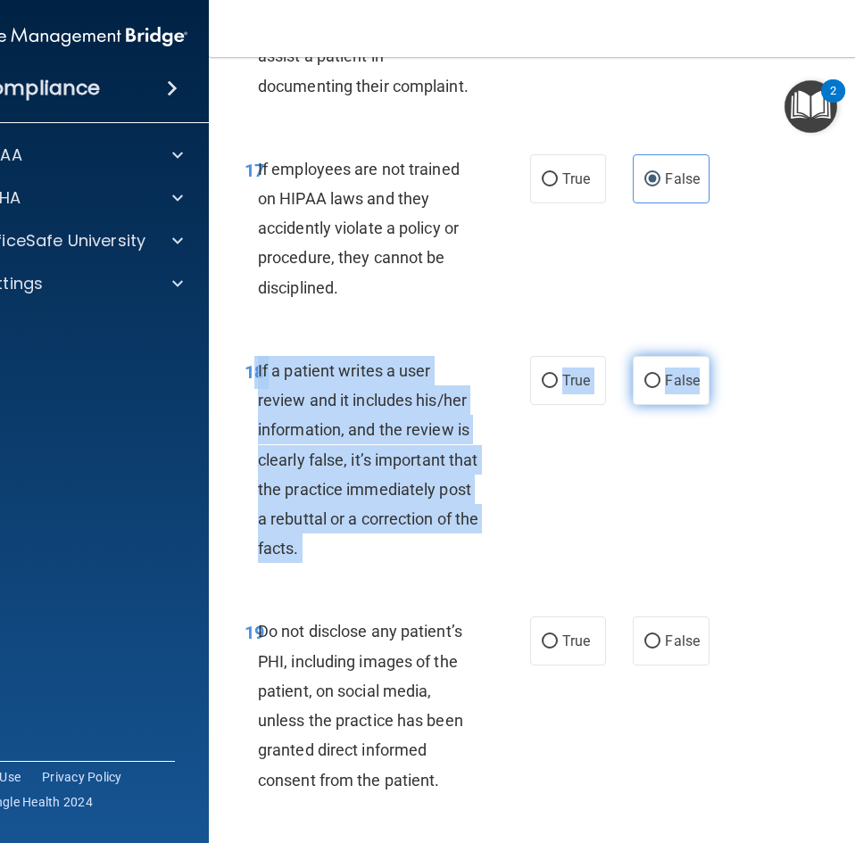
drag, startPoint x: 249, startPoint y: 426, endPoint x: 698, endPoint y: 448, distance: 449.3
click at [713, 356] on ng-form "18 If a patient writes a user review and it includes his/her information, and t…" at bounding box center [713, 356] width 0 height 0
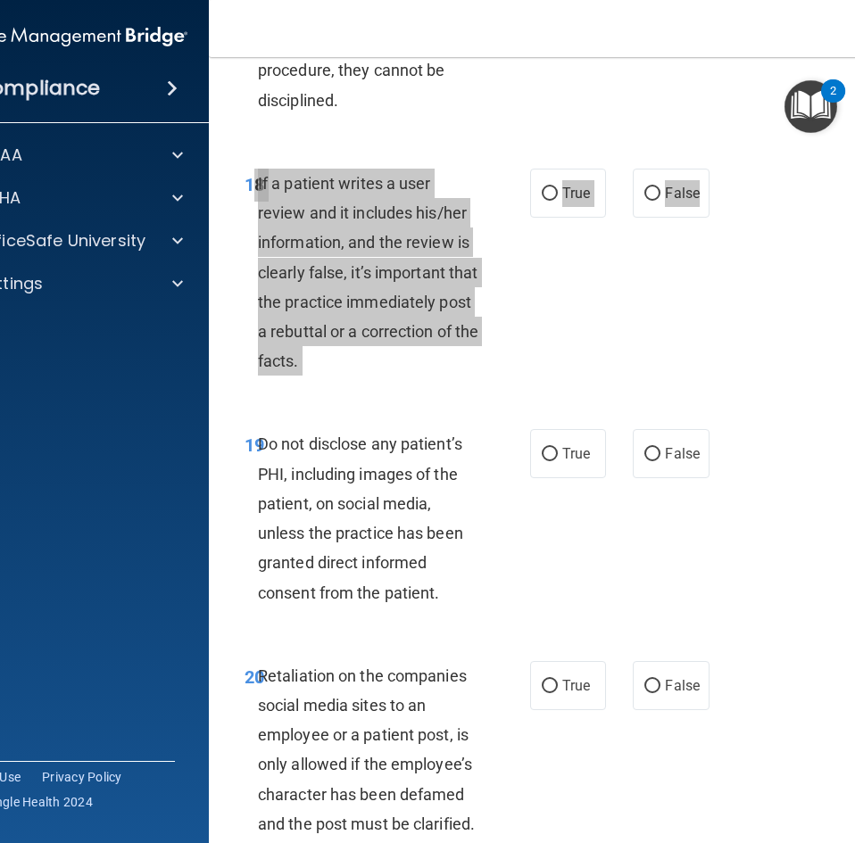
scroll to position [4193, 0]
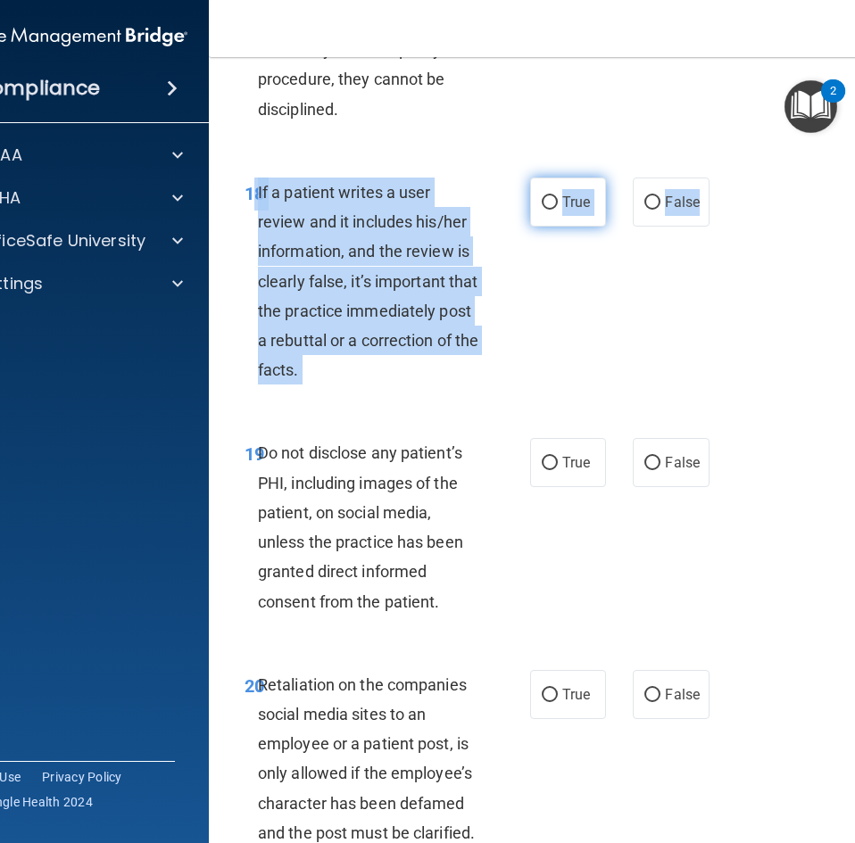
click at [530, 227] on label "True" at bounding box center [568, 202] width 76 height 49
click at [542, 210] on input "True" at bounding box center [550, 202] width 16 height 13
radio input "true"
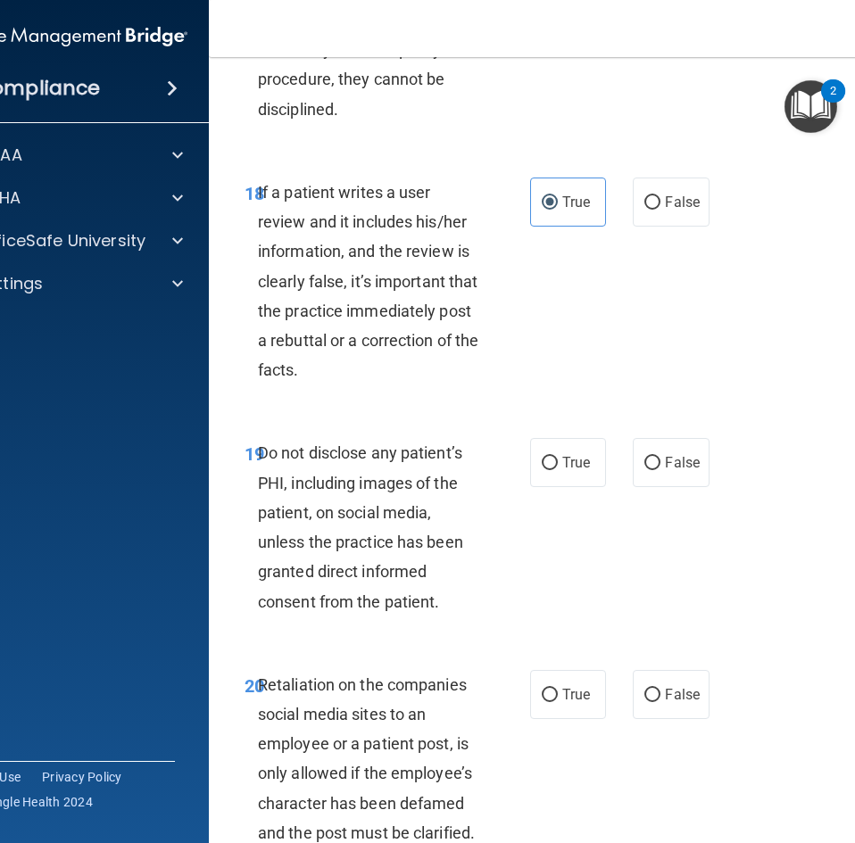
click at [260, 508] on span "Do not disclose any patient’s PHI, including images of the patient, on social m…" at bounding box center [360, 526] width 205 height 167
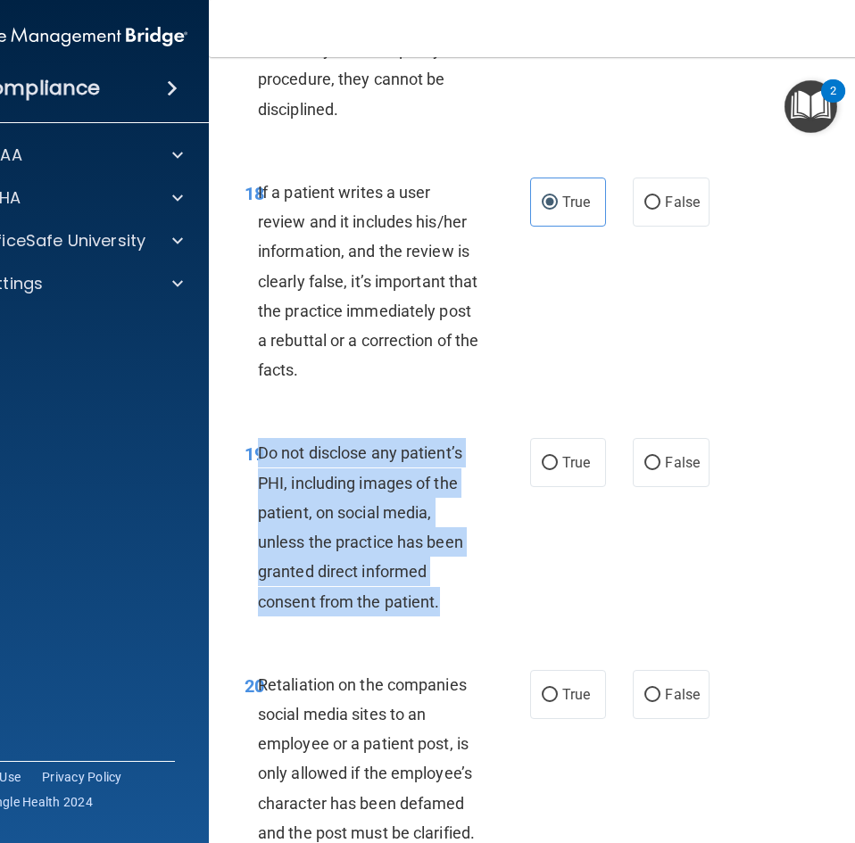
drag, startPoint x: 253, startPoint y: 509, endPoint x: 432, endPoint y: 654, distance: 230.2
click at [435, 616] on div "Do not disclose any patient’s PHI, including images of the patient, on social m…" at bounding box center [375, 527] width 235 height 178
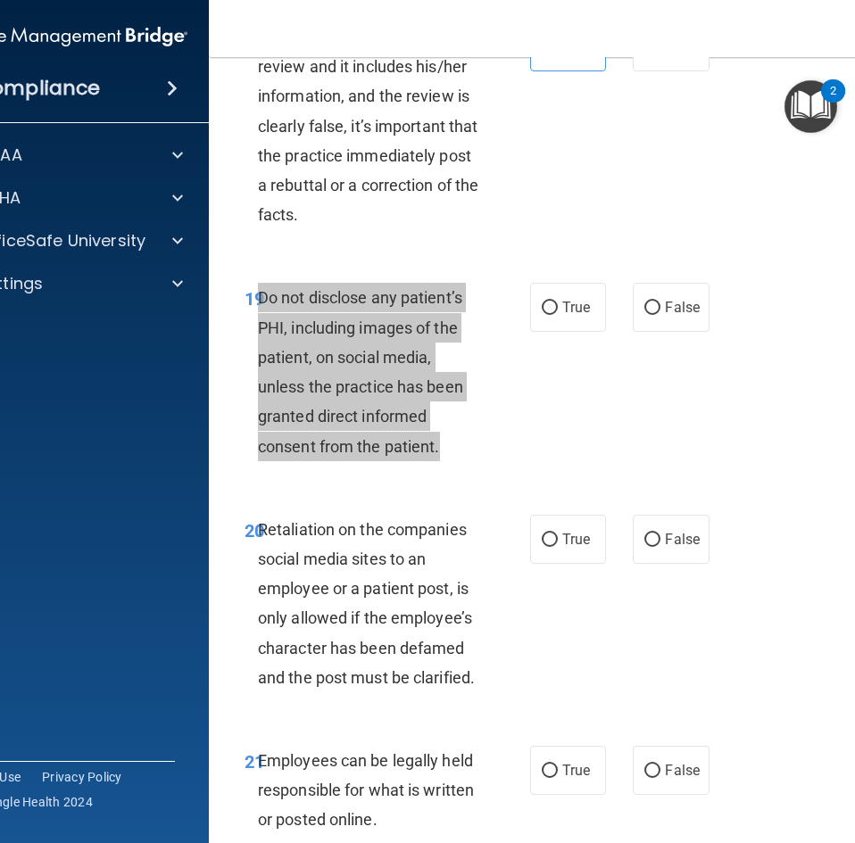
scroll to position [4372, 0]
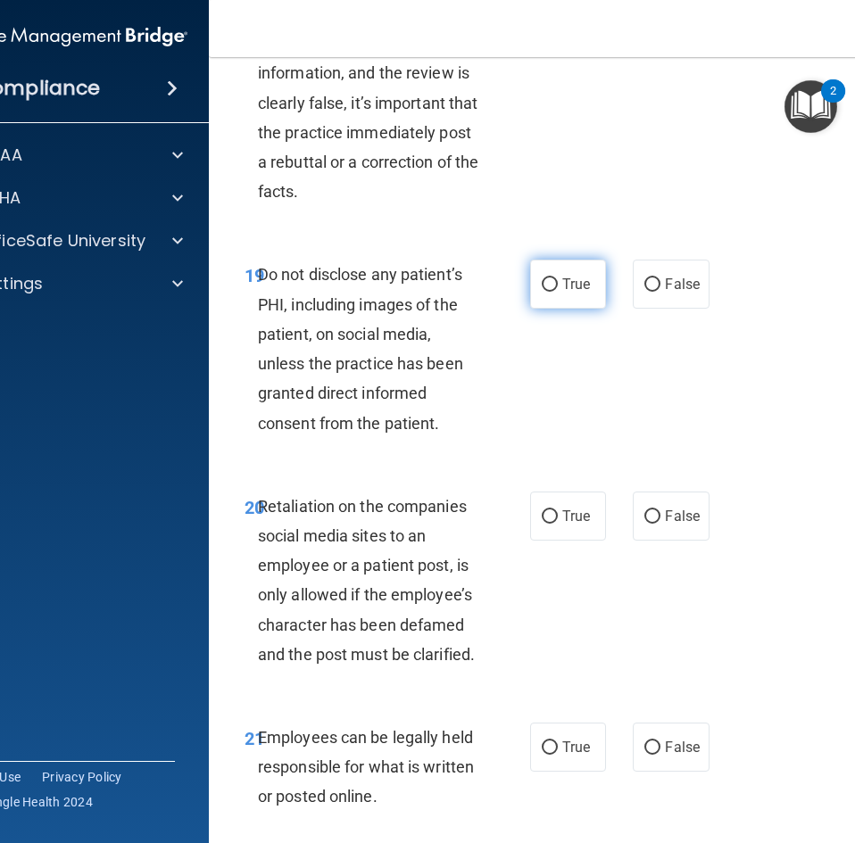
click at [550, 309] on label "True" at bounding box center [568, 284] width 76 height 49
click at [550, 292] on input "True" at bounding box center [550, 284] width 16 height 13
radio input "true"
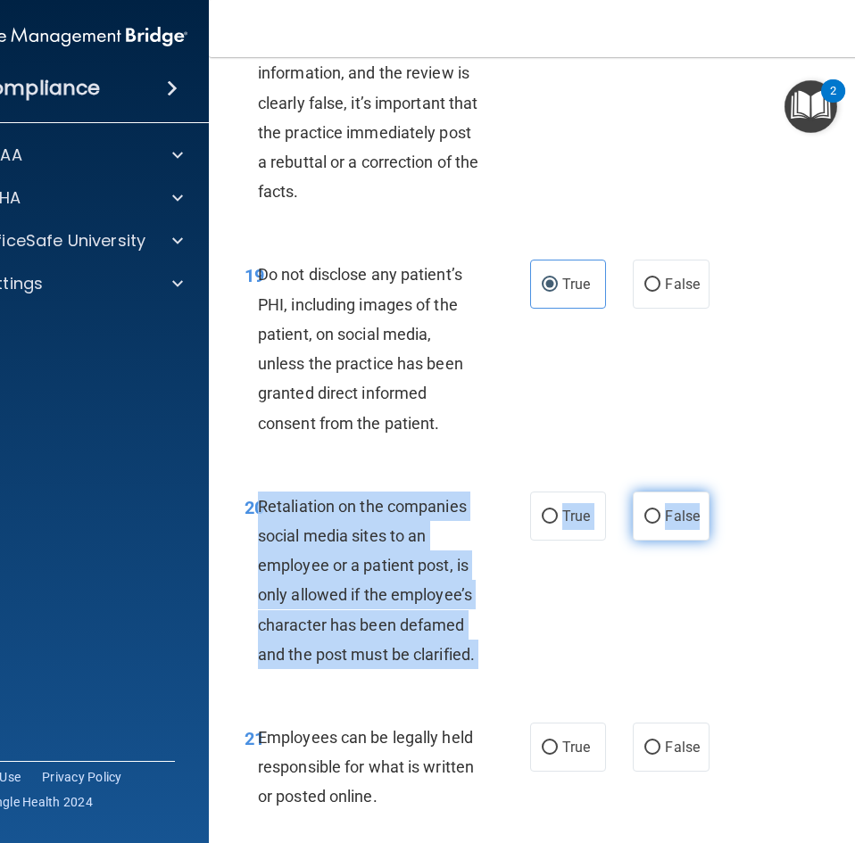
drag, startPoint x: 252, startPoint y: 567, endPoint x: 686, endPoint y: 579, distance: 433.8
click at [713, 492] on ng-form "20 Retaliation on the companies social media sites to an employee or a patient …" at bounding box center [713, 492] width 0 height 0
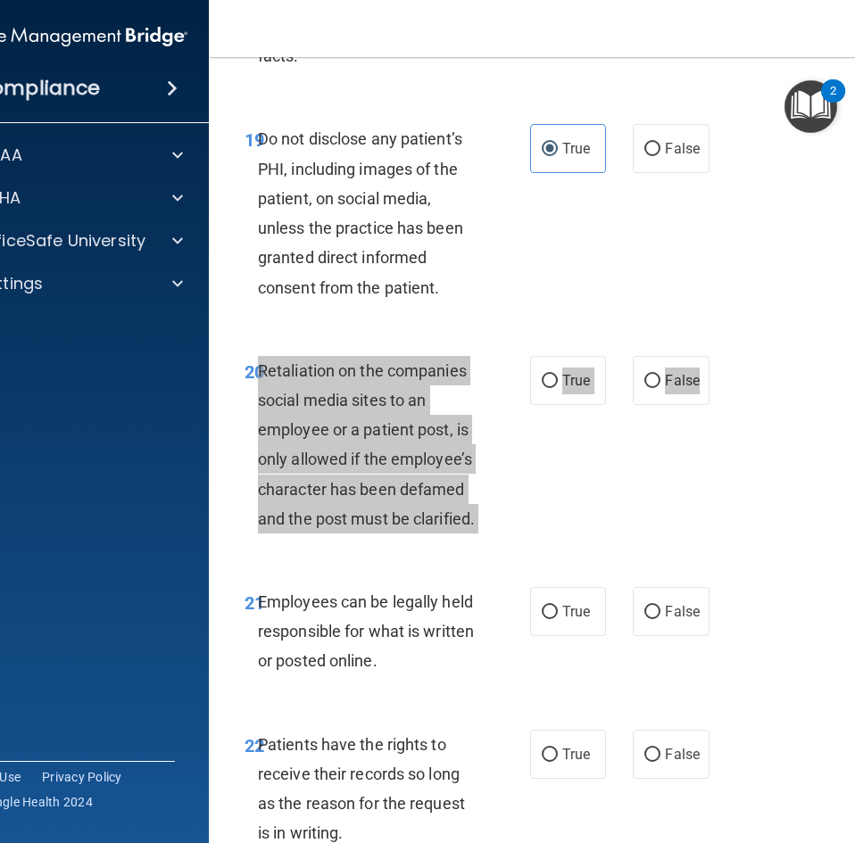
scroll to position [4550, 0]
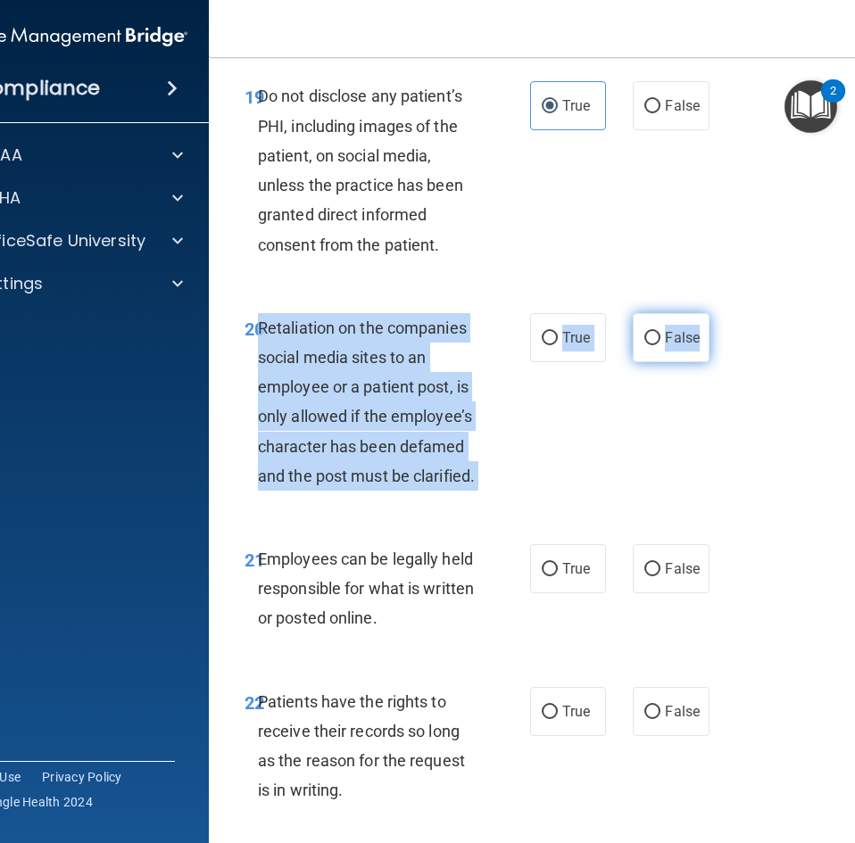
click at [650, 345] on input "False" at bounding box center [652, 338] width 16 height 13
radio input "true"
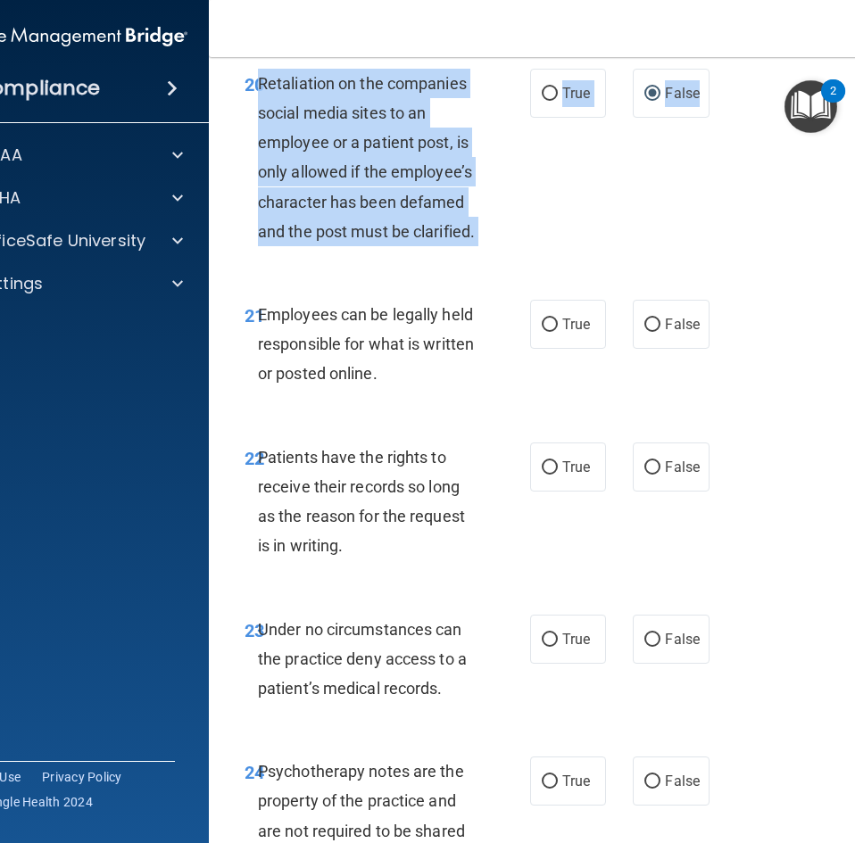
scroll to position [4818, 0]
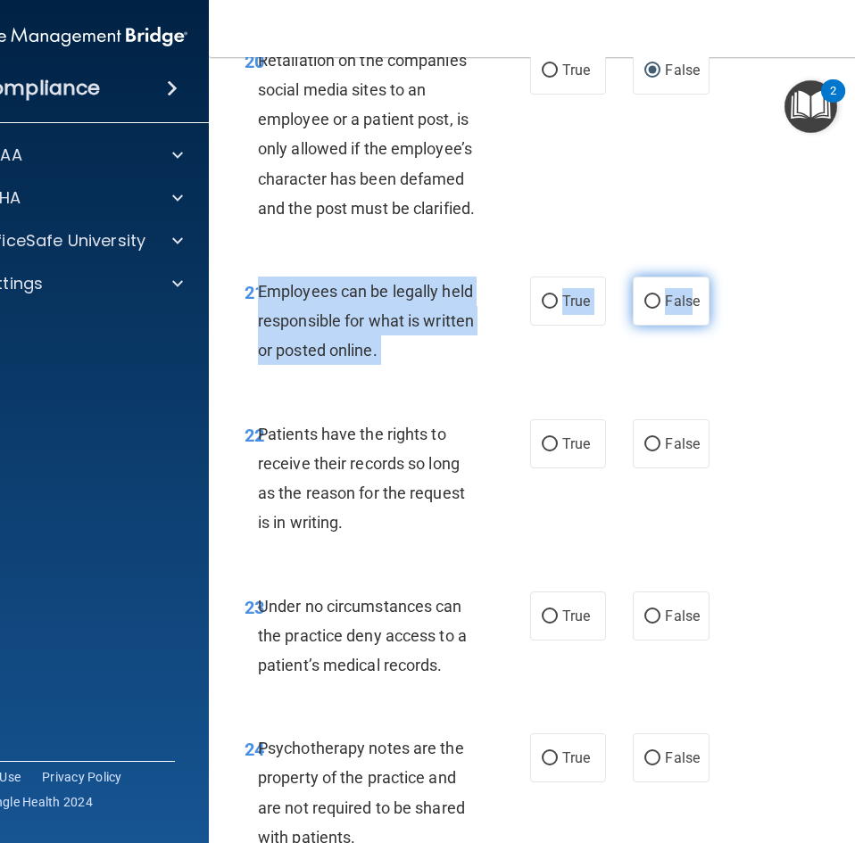
drag, startPoint x: 253, startPoint y: 351, endPoint x: 696, endPoint y: 366, distance: 442.8
click at [713, 277] on ng-form "21 Employees can be legally held responsible for what is written or posted onli…" at bounding box center [713, 277] width 0 height 0
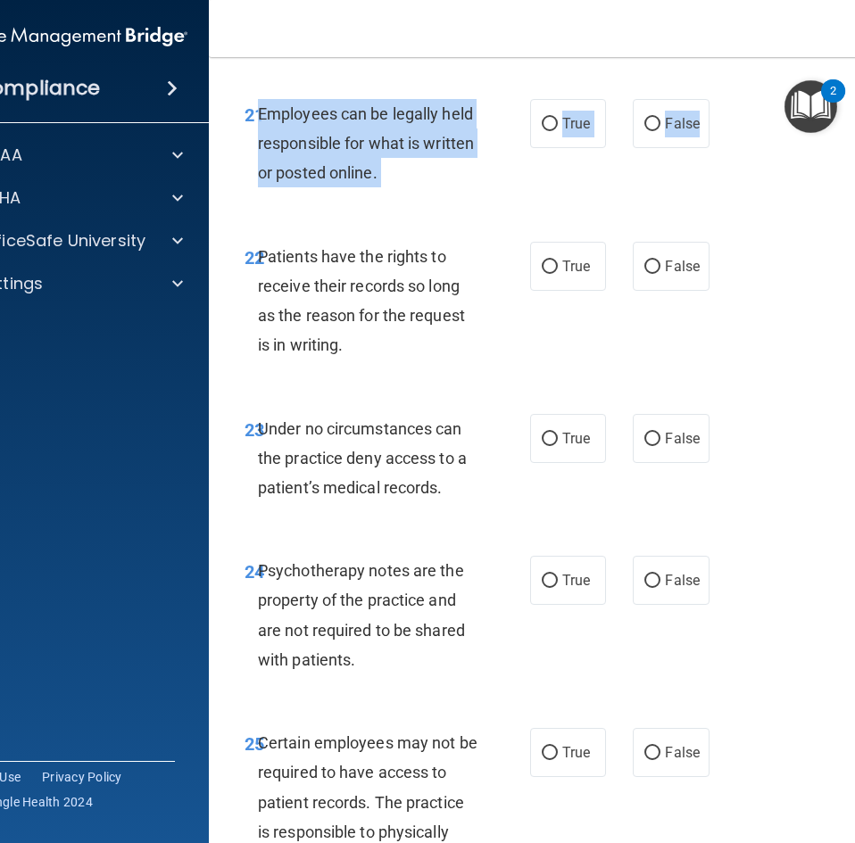
scroll to position [4996, 0]
click at [544, 130] on input "True" at bounding box center [550, 123] width 16 height 13
radio input "true"
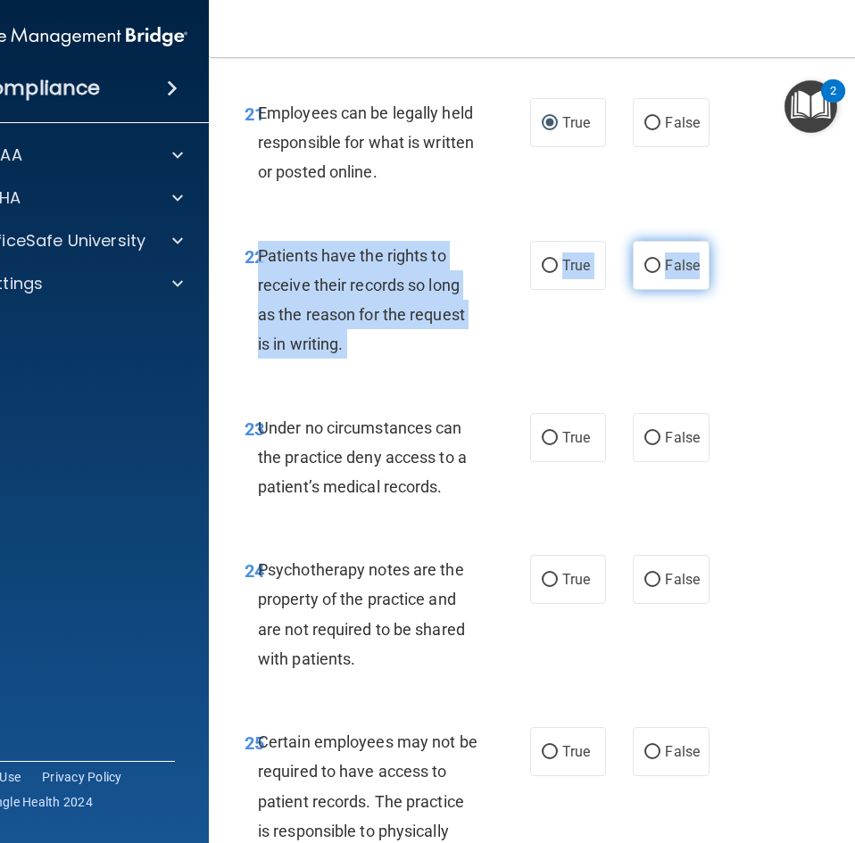
drag, startPoint x: 253, startPoint y: 317, endPoint x: 694, endPoint y: 333, distance: 441.0
click at [713, 241] on ng-form "22 Patients have the rights to receive their records so long as the reason for …" at bounding box center [713, 241] width 0 height 0
click at [666, 274] on span "False" at bounding box center [682, 265] width 35 height 17
click at [660, 273] on input "False" at bounding box center [652, 266] width 16 height 13
radio input "true"
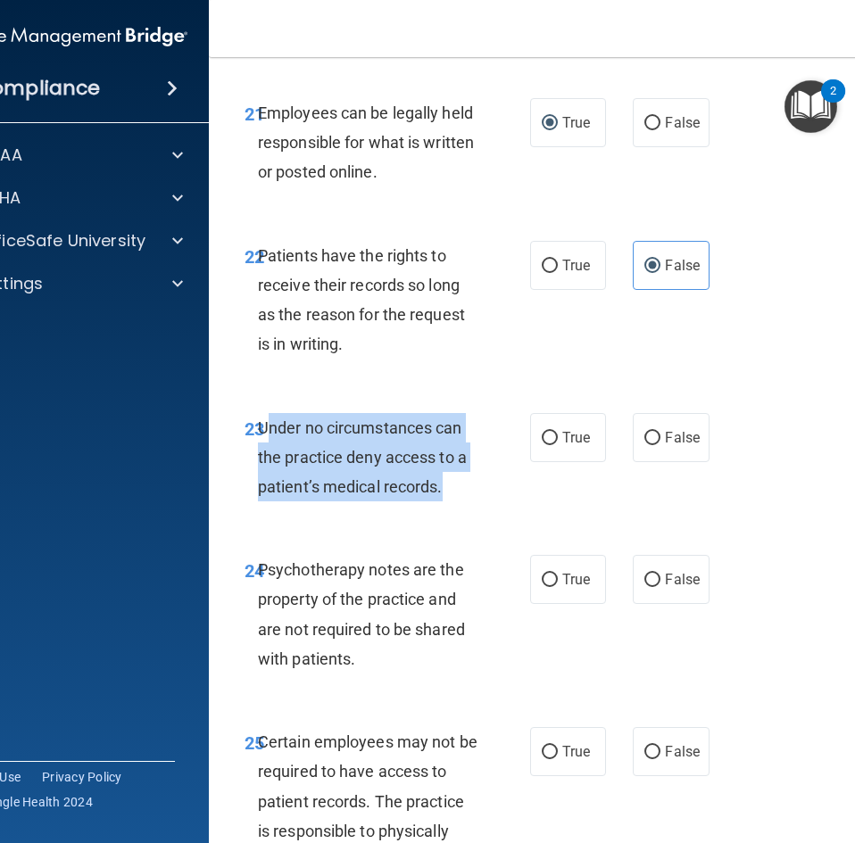
drag, startPoint x: 257, startPoint y: 489, endPoint x: 361, endPoint y: 516, distance: 107.8
click at [501, 511] on div "23 Under no circumstances can the practice deny access to a patient’s medical r…" at bounding box center [387, 462] width 339 height 98
drag, startPoint x: 255, startPoint y: 489, endPoint x: 697, endPoint y: 506, distance: 442.0
click at [713, 413] on ng-form "23 Under no circumstances can the practice deny access to a patient’s medical r…" at bounding box center [713, 413] width 0 height 0
click at [677, 446] on span "False" at bounding box center [682, 437] width 35 height 17
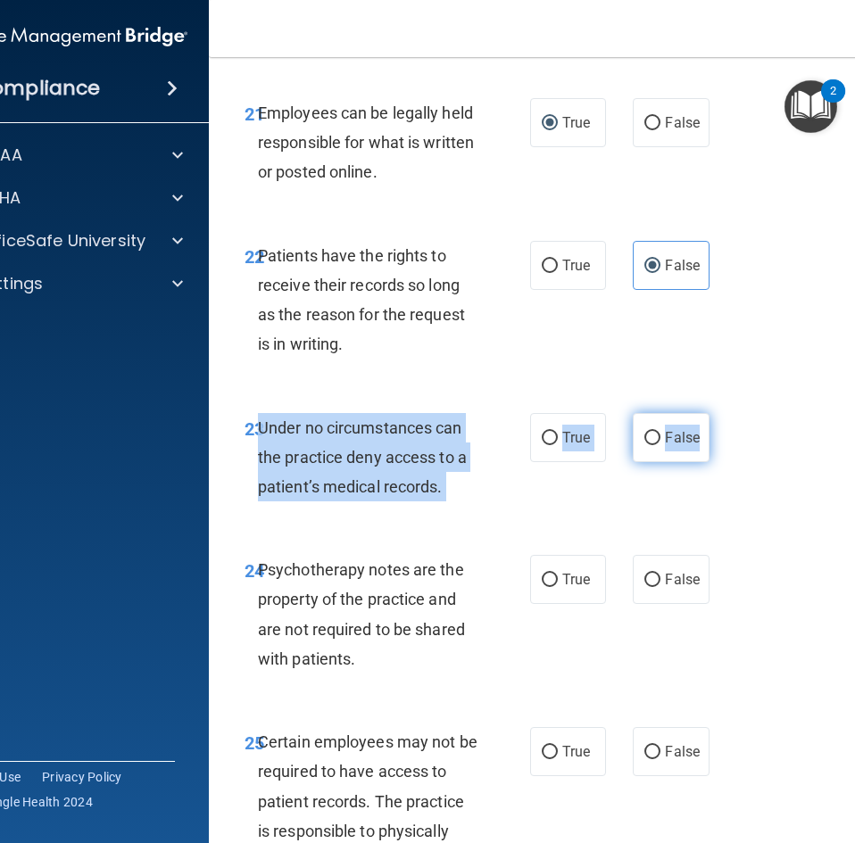
click at [660, 445] on input "False" at bounding box center [652, 438] width 16 height 13
radio input "true"
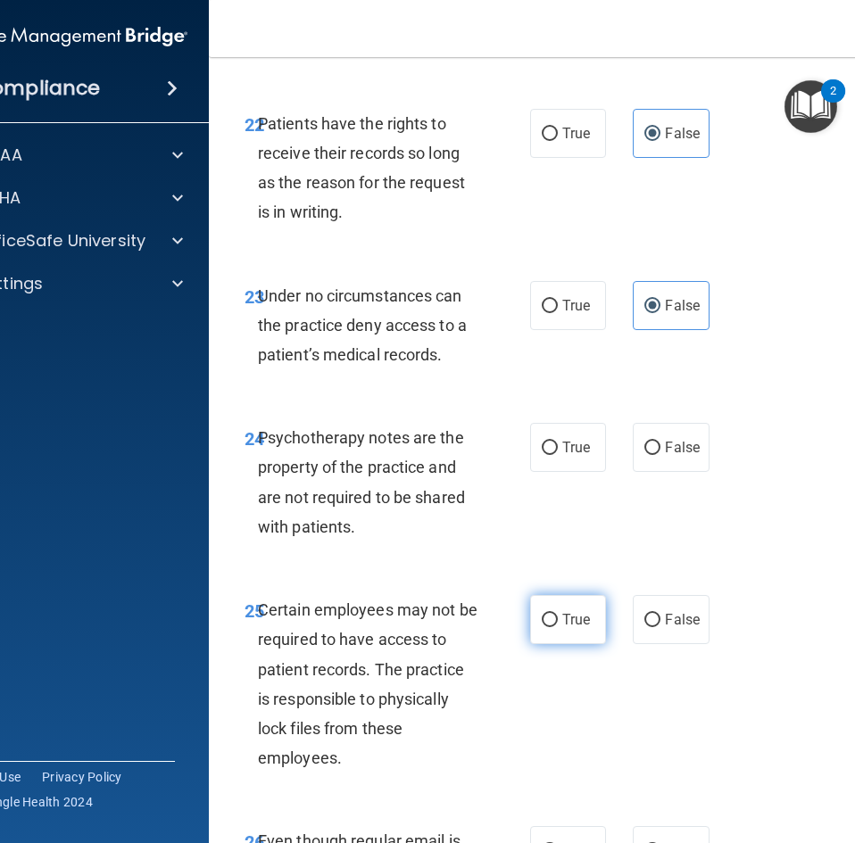
scroll to position [5264, 0]
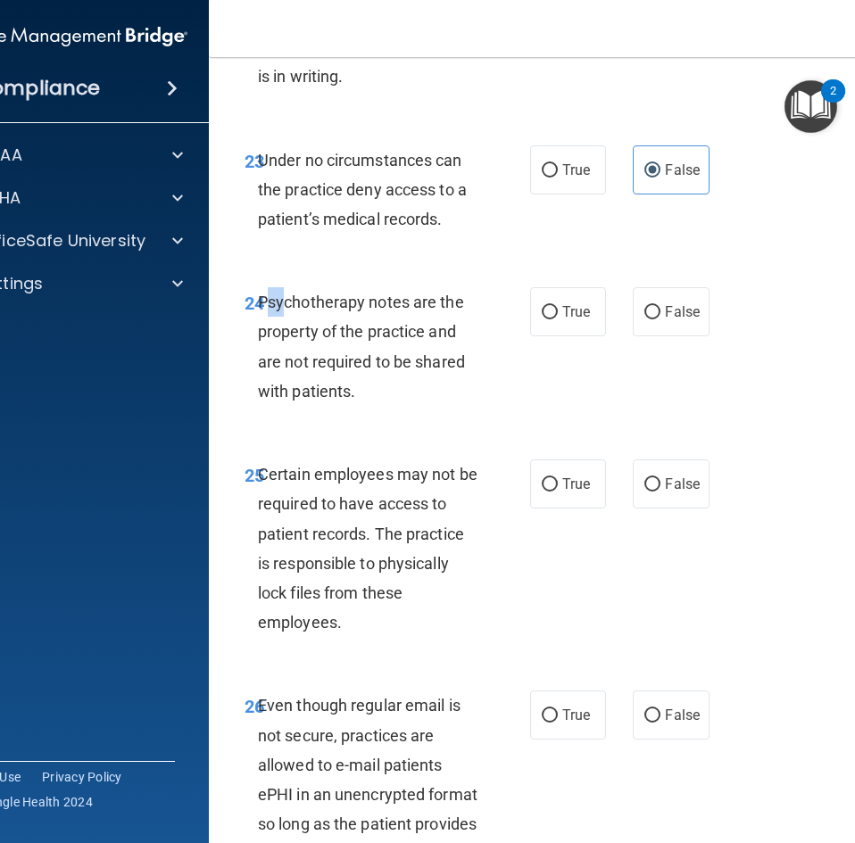
drag, startPoint x: 257, startPoint y: 361, endPoint x: 278, endPoint y: 362, distance: 21.4
click at [278, 362] on span "Psychotherapy notes are the property of the practice and are not required to be…" at bounding box center [361, 347] width 207 height 108
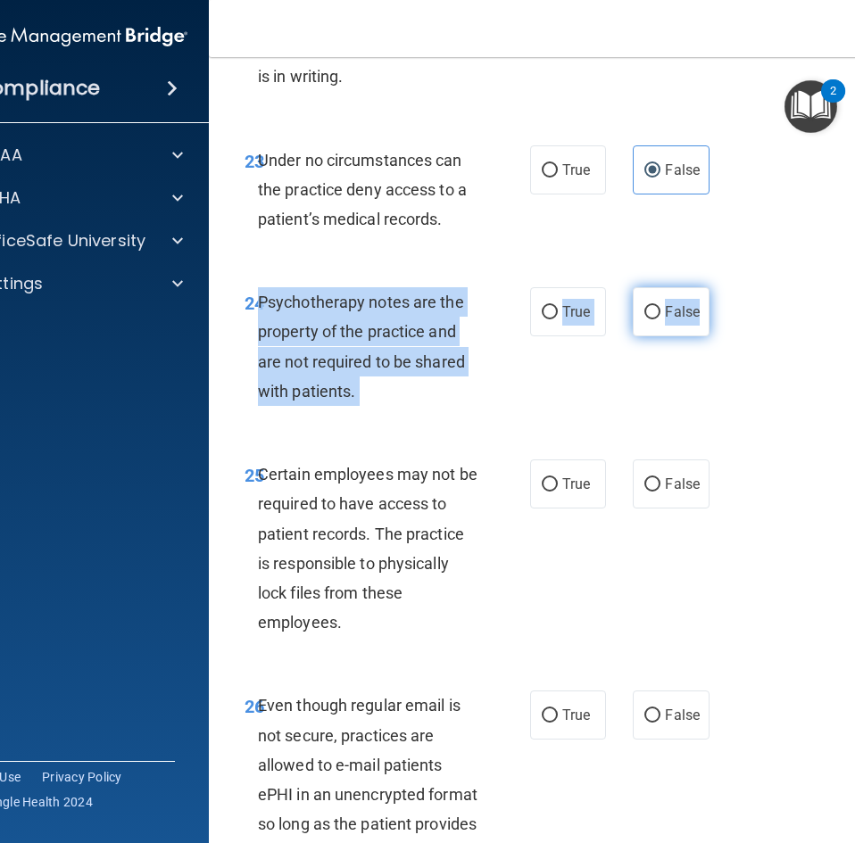
drag, startPoint x: 255, startPoint y: 365, endPoint x: 696, endPoint y: 377, distance: 440.9
click at [713, 287] on ng-form "24 Psychotherapy notes are the property of the practice and are not required to…" at bounding box center [713, 287] width 0 height 0
click at [674, 320] on span "False" at bounding box center [682, 311] width 35 height 17
click at [660, 319] on input "False" at bounding box center [652, 312] width 16 height 13
radio input "true"
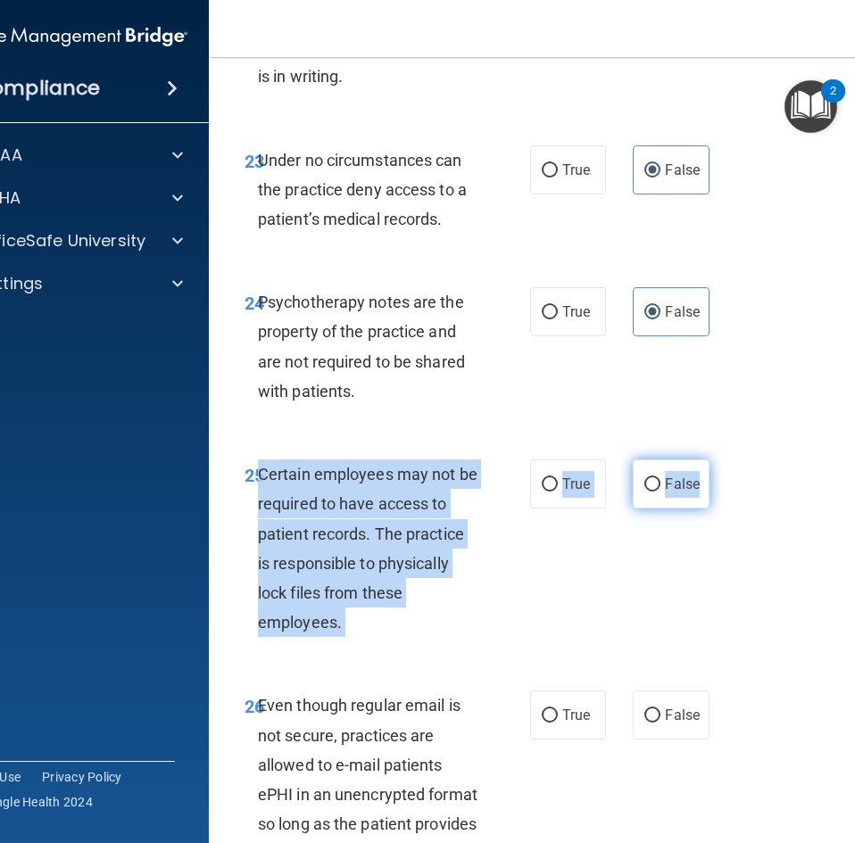
drag, startPoint x: 252, startPoint y: 538, endPoint x: 694, endPoint y: 548, distance: 441.8
click at [713, 459] on ng-form "25 Certain employees may not be required to have access to patient records. The…" at bounding box center [713, 459] width 0 height 0
click at [588, 509] on label "True" at bounding box center [568, 483] width 76 height 49
click at [558, 492] on input "True" at bounding box center [550, 484] width 16 height 13
radio input "true"
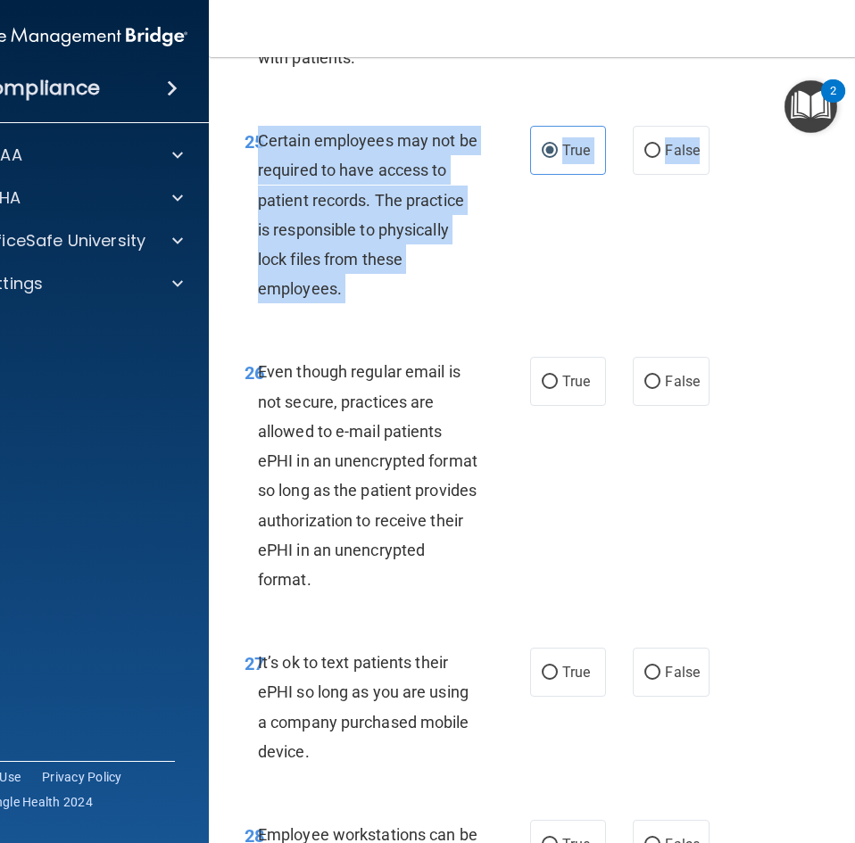
scroll to position [5621, 0]
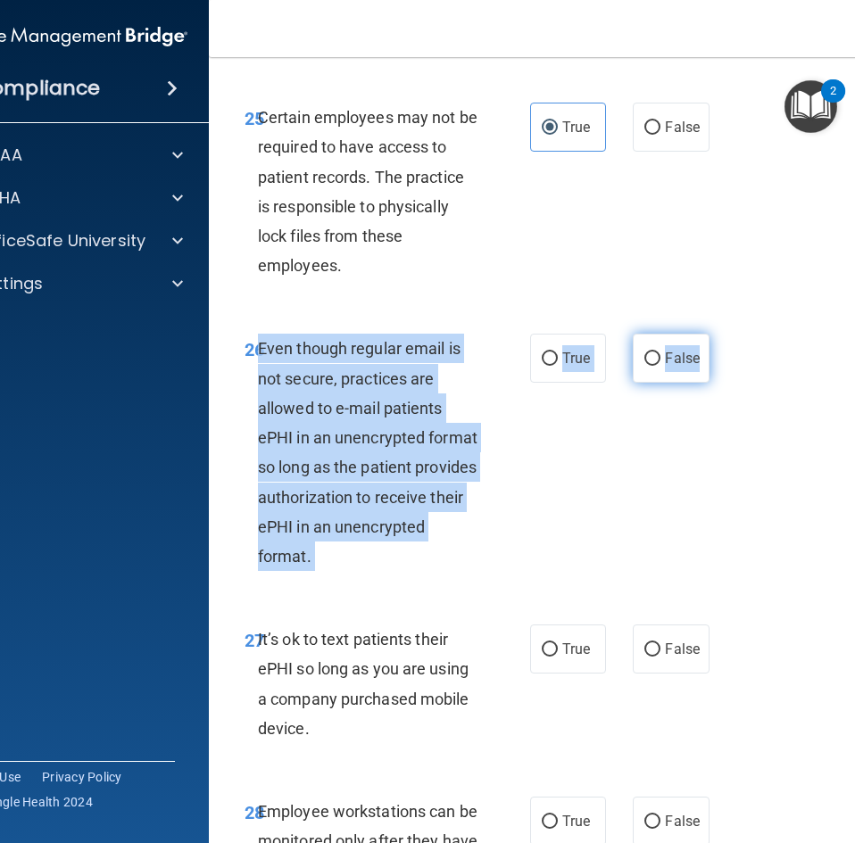
drag, startPoint x: 255, startPoint y: 405, endPoint x: 690, endPoint y: 420, distance: 434.8
click at [713, 334] on ng-form "26 Even though regular email is not secure, practices are allowed to e-mail pat…" at bounding box center [713, 334] width 0 height 0
click at [633, 383] on label "False" at bounding box center [671, 358] width 76 height 49
click at [644, 366] on input "False" at bounding box center [652, 358] width 16 height 13
radio input "true"
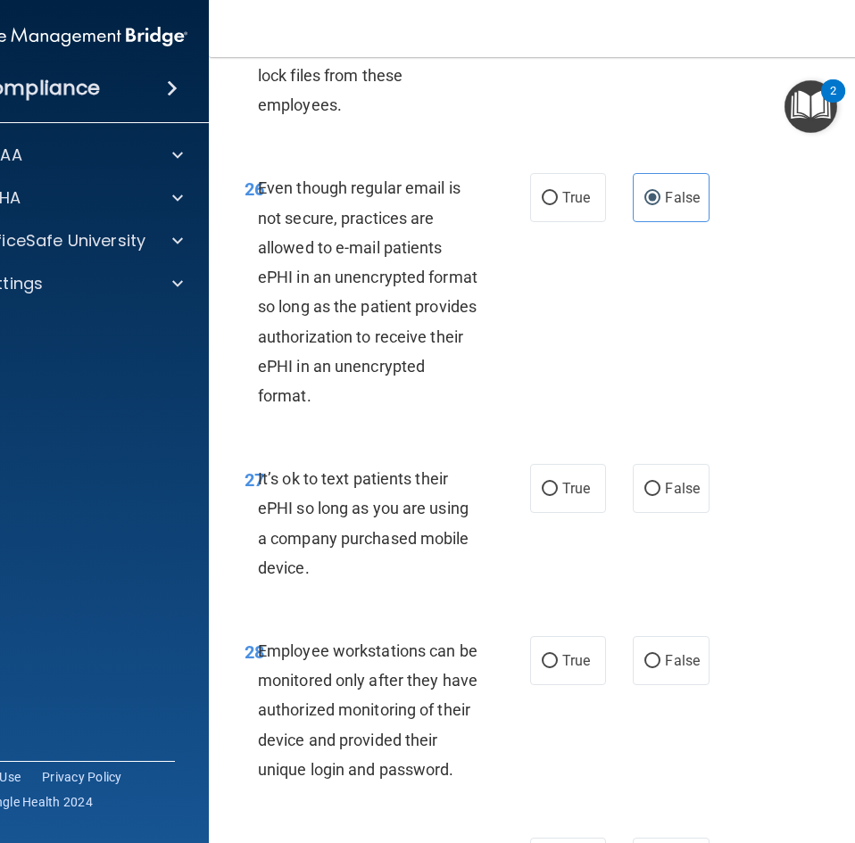
scroll to position [5978, 0]
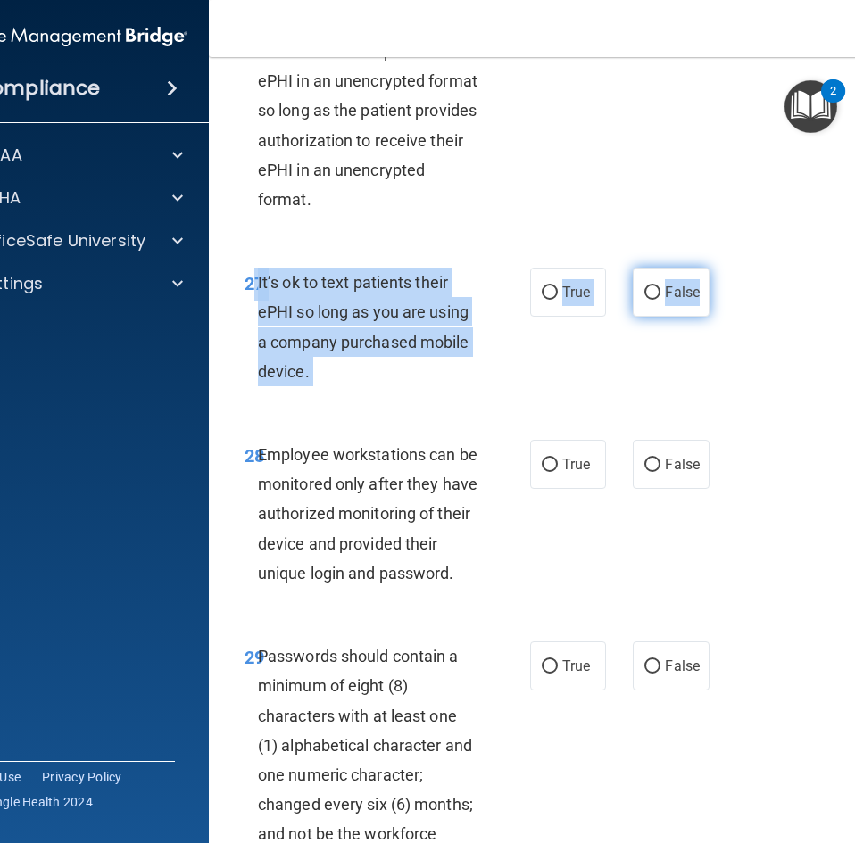
drag, startPoint x: 252, startPoint y: 342, endPoint x: 692, endPoint y: 355, distance: 440.1
click at [713, 268] on ng-form "27 It’s ok to text patients their ePHI so long as you are using a company purch…" at bounding box center [713, 268] width 0 height 0
click at [677, 317] on label "False" at bounding box center [671, 292] width 76 height 49
click at [660, 300] on input "False" at bounding box center [652, 292] width 16 height 13
radio input "true"
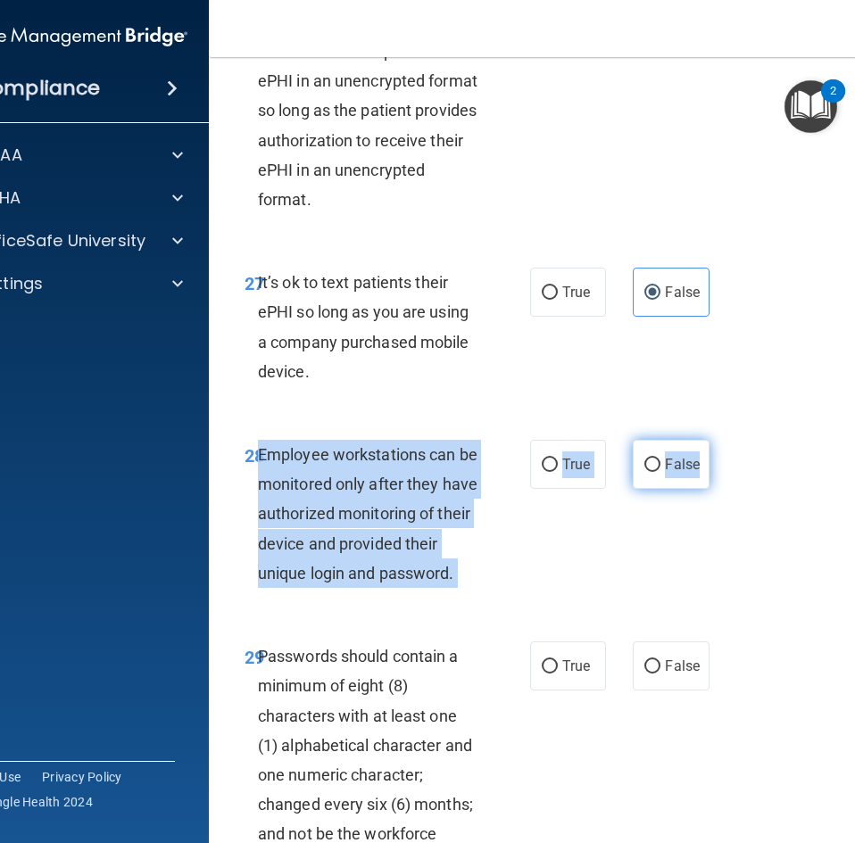
drag, startPoint x: 252, startPoint y: 510, endPoint x: 700, endPoint y: 527, distance: 449.1
click at [713, 440] on ng-form "28 Employee workstations can be monitored only after they have authorized monit…" at bounding box center [713, 440] width 0 height 0
click at [648, 472] on input "False" at bounding box center [652, 465] width 16 height 13
radio input "true"
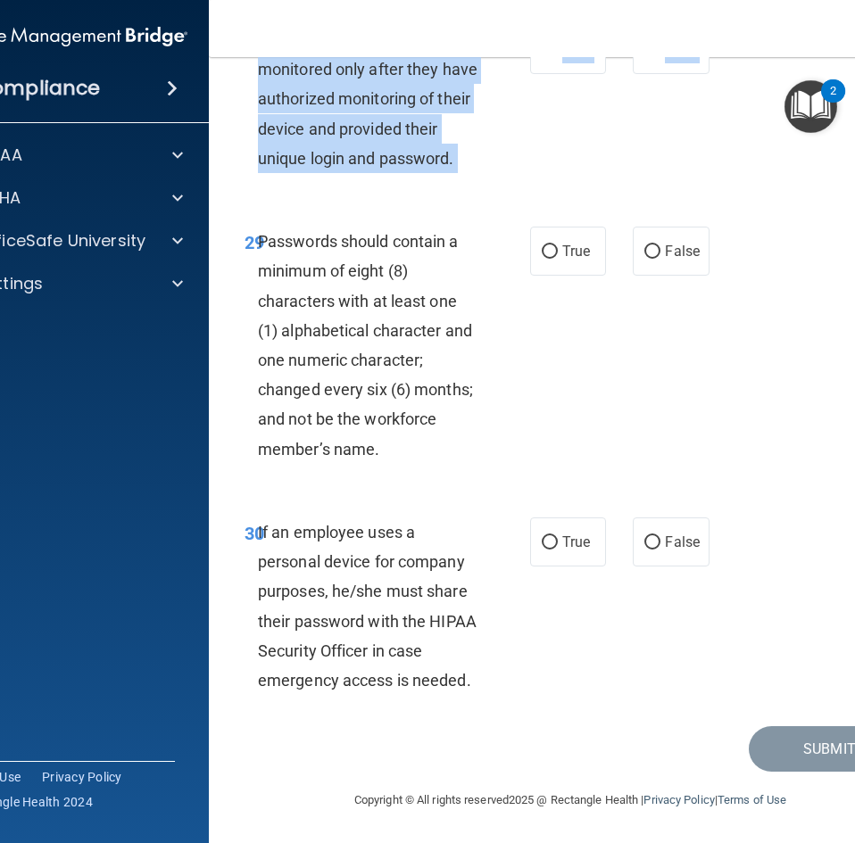
scroll to position [6452, 0]
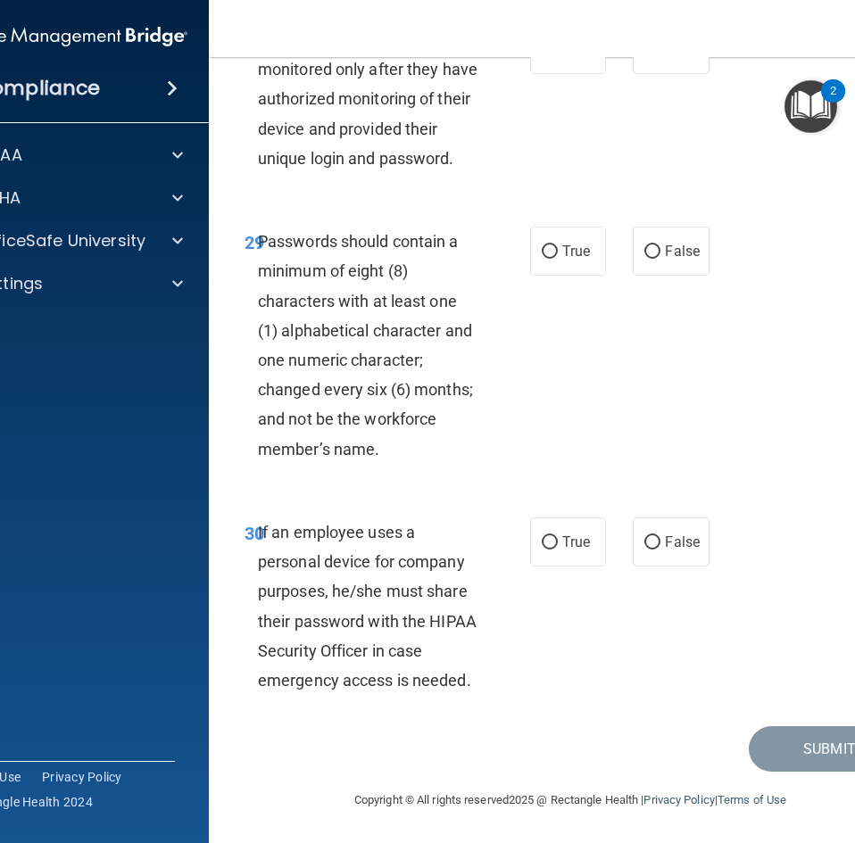
drag, startPoint x: 550, startPoint y: 244, endPoint x: 605, endPoint y: 333, distance: 104.2
click at [552, 252] on label "True" at bounding box center [568, 251] width 76 height 49
click at [552, 252] on input "True" at bounding box center [550, 251] width 16 height 13
radio input "true"
click at [670, 531] on label "False" at bounding box center [671, 541] width 76 height 49
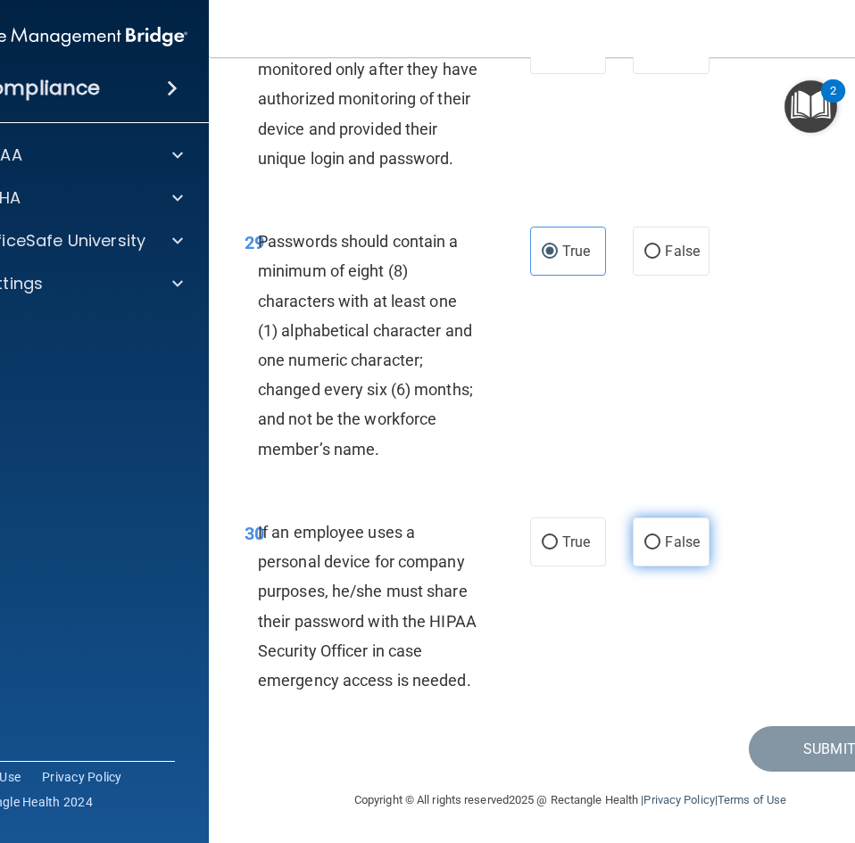
click at [660, 536] on input "False" at bounding box center [652, 542] width 16 height 13
radio input "true"
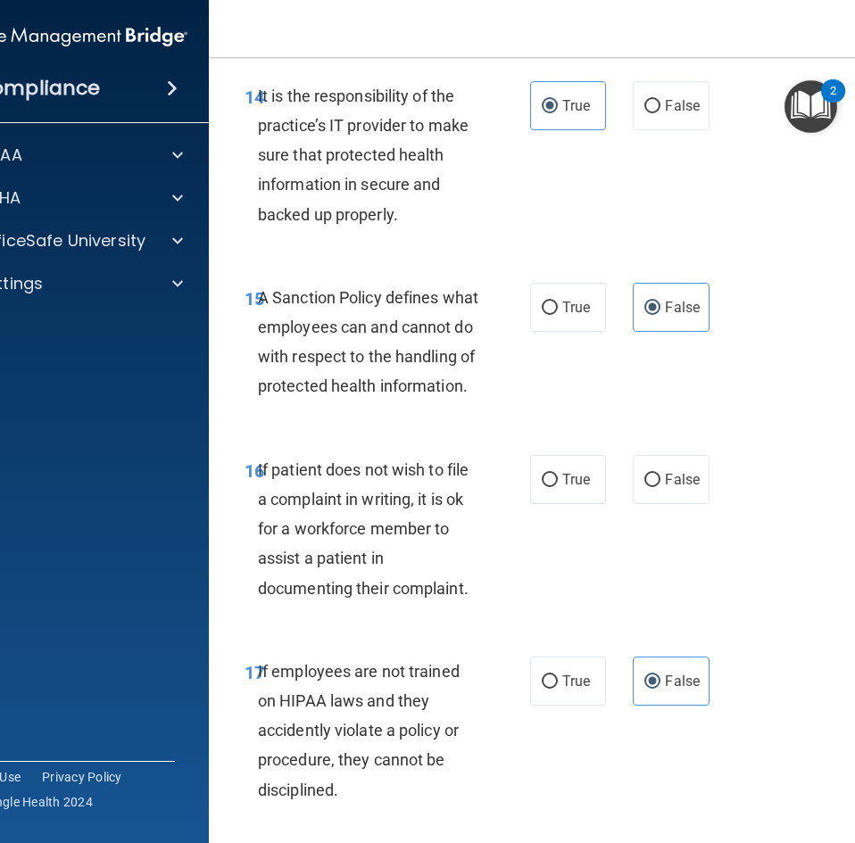
scroll to position [3507, 0]
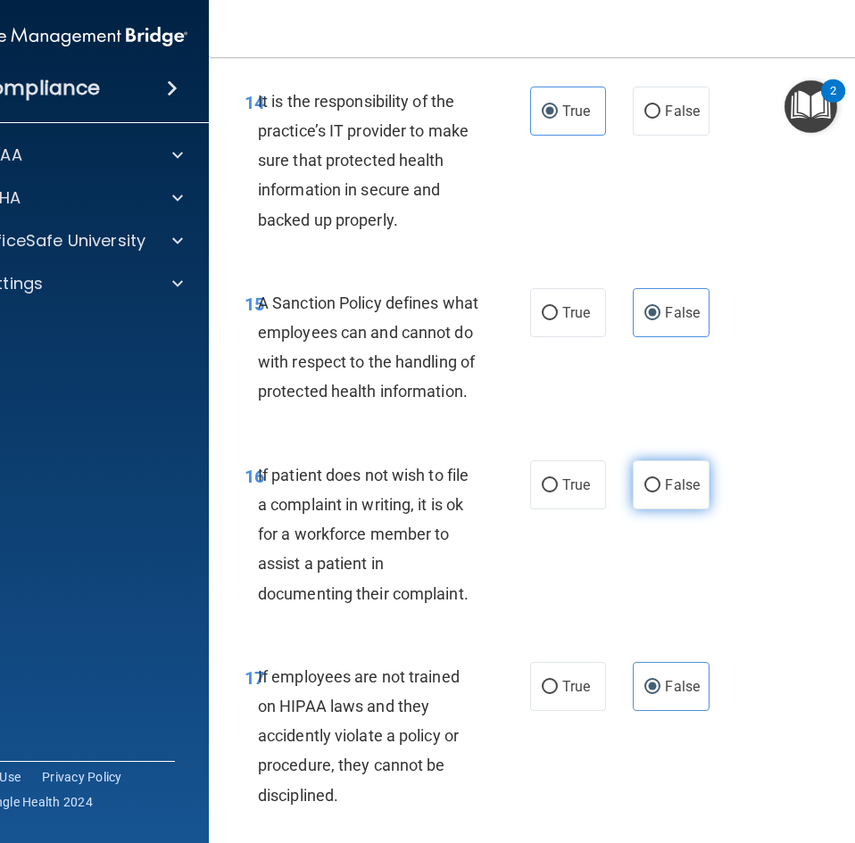
click at [656, 509] on label "False" at bounding box center [671, 484] width 76 height 49
click at [656, 493] on input "False" at bounding box center [652, 485] width 16 height 13
radio input "true"
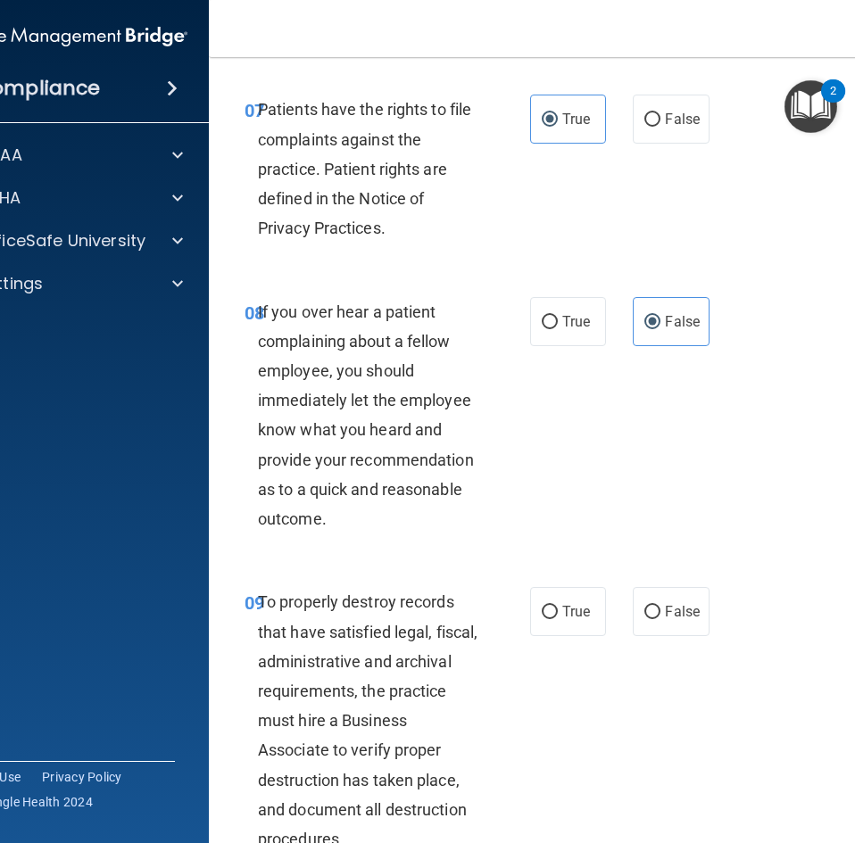
scroll to position [1723, 0]
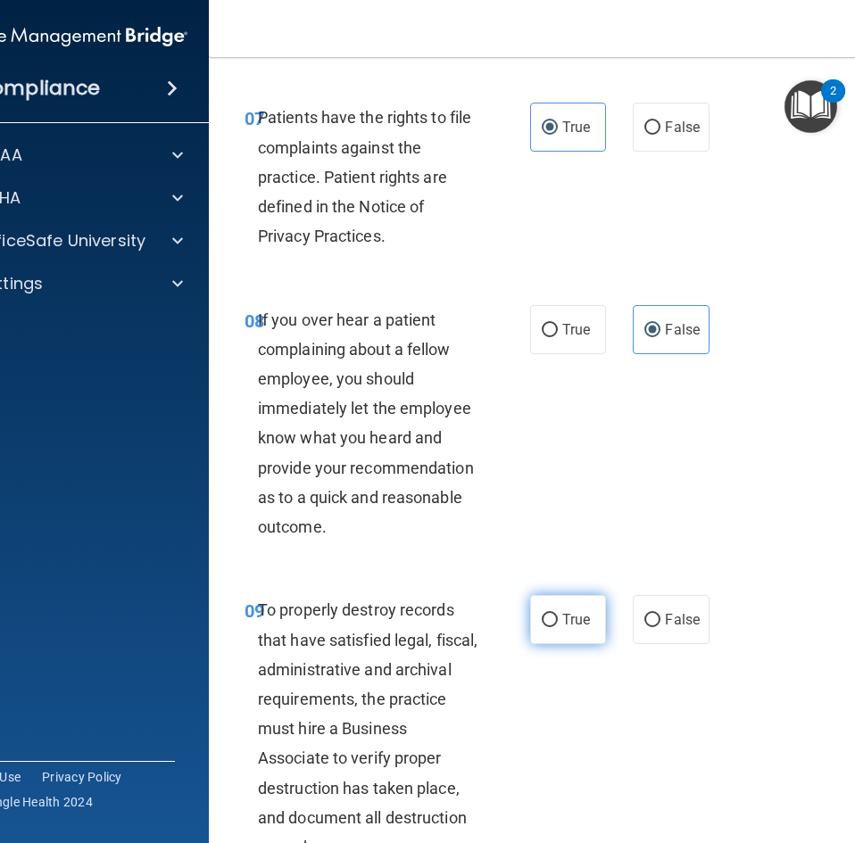
click at [548, 627] on input "True" at bounding box center [550, 620] width 16 height 13
radio input "true"
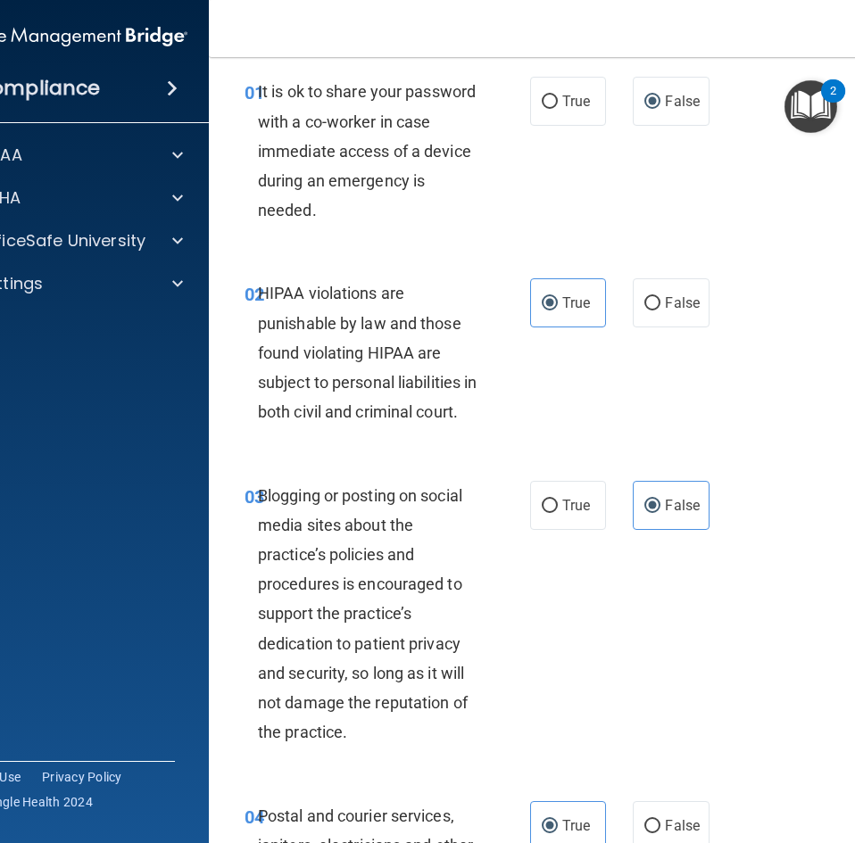
scroll to position [0, 0]
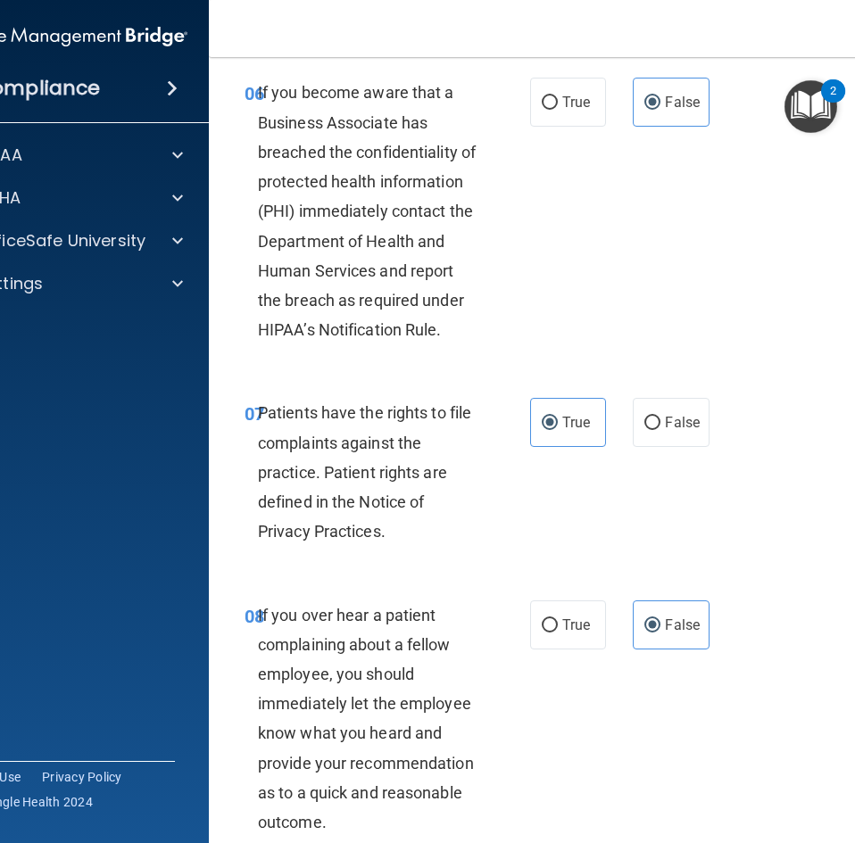
drag, startPoint x: 741, startPoint y: 371, endPoint x: 698, endPoint y: 493, distance: 129.0
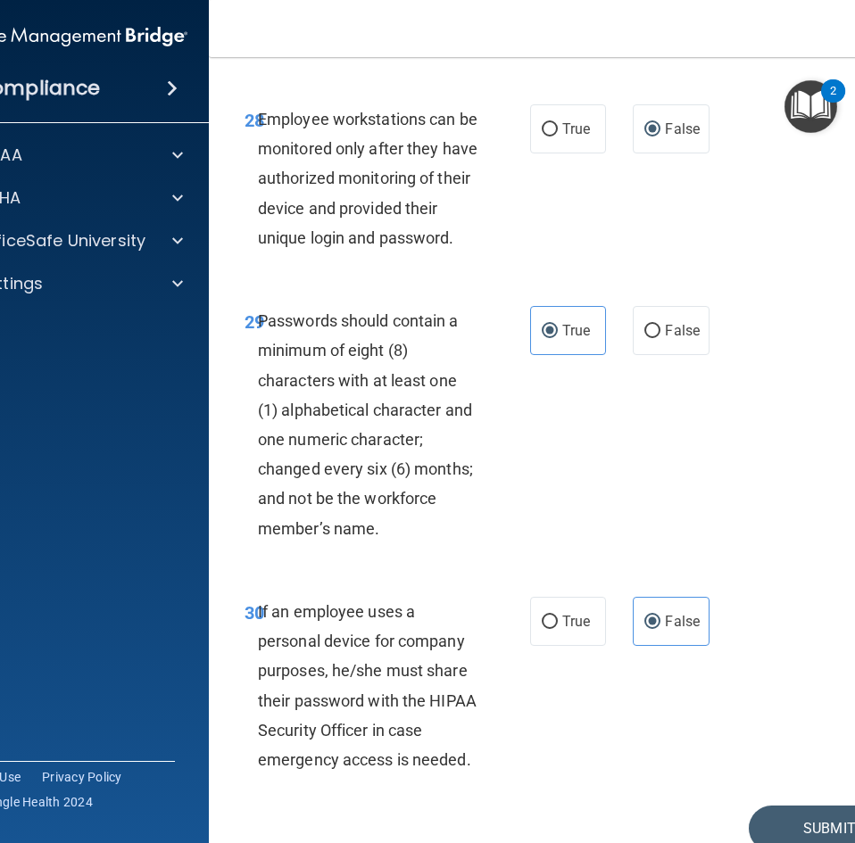
scroll to position [6452, 0]
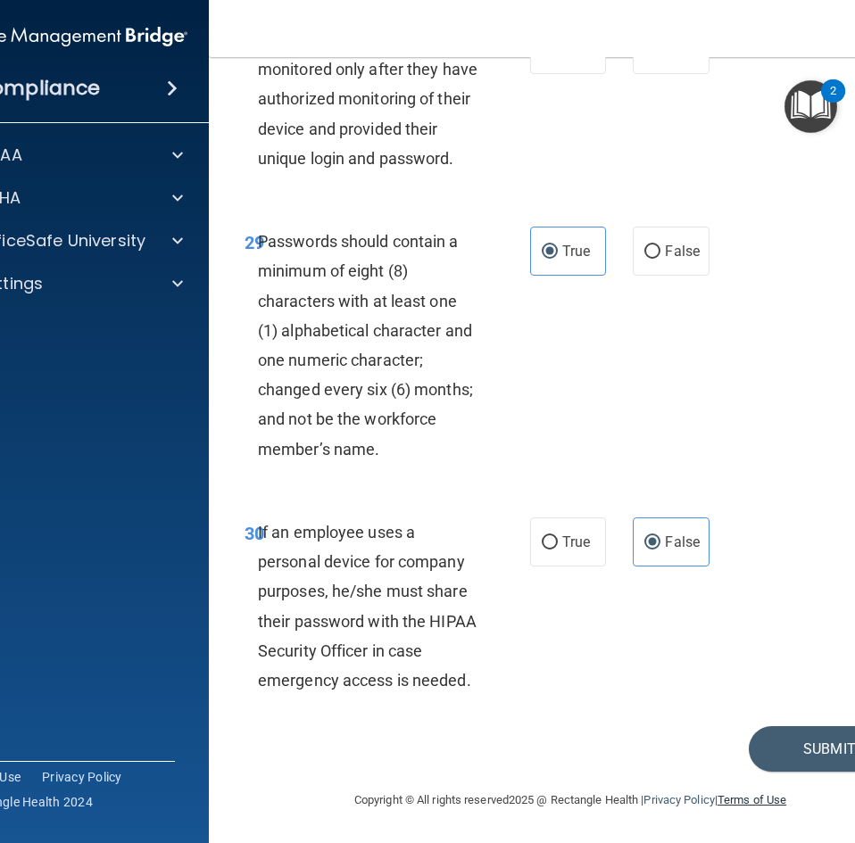
drag, startPoint x: 658, startPoint y: 714, endPoint x: 722, endPoint y: 807, distance: 112.9
click at [821, 741] on button "Submit" at bounding box center [829, 749] width 161 height 46
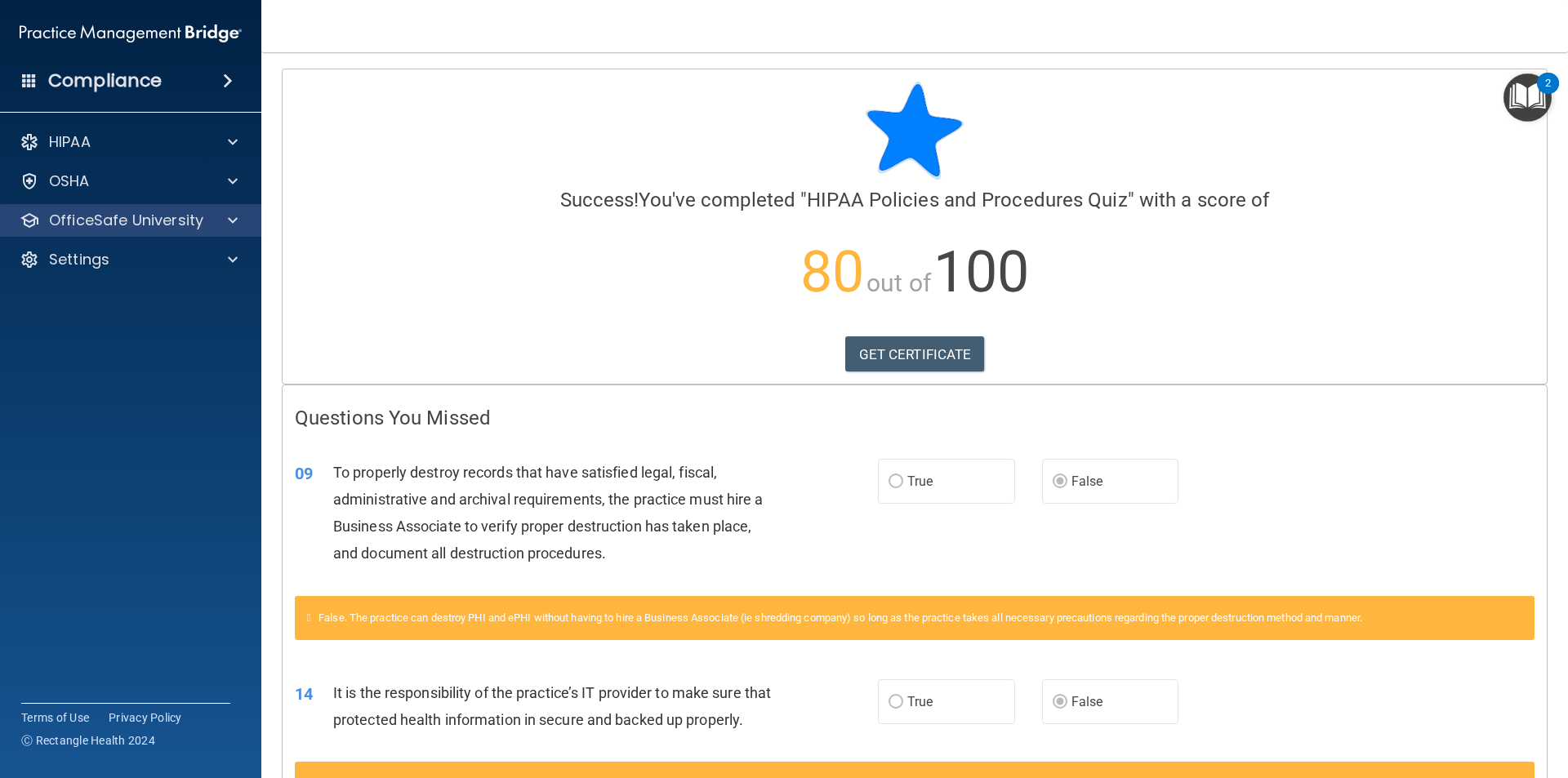
click at [188, 231] on div "OfficeSafe University" at bounding box center [131, 221] width 262 height 33
click at [242, 221] on div at bounding box center [230, 220] width 41 height 19
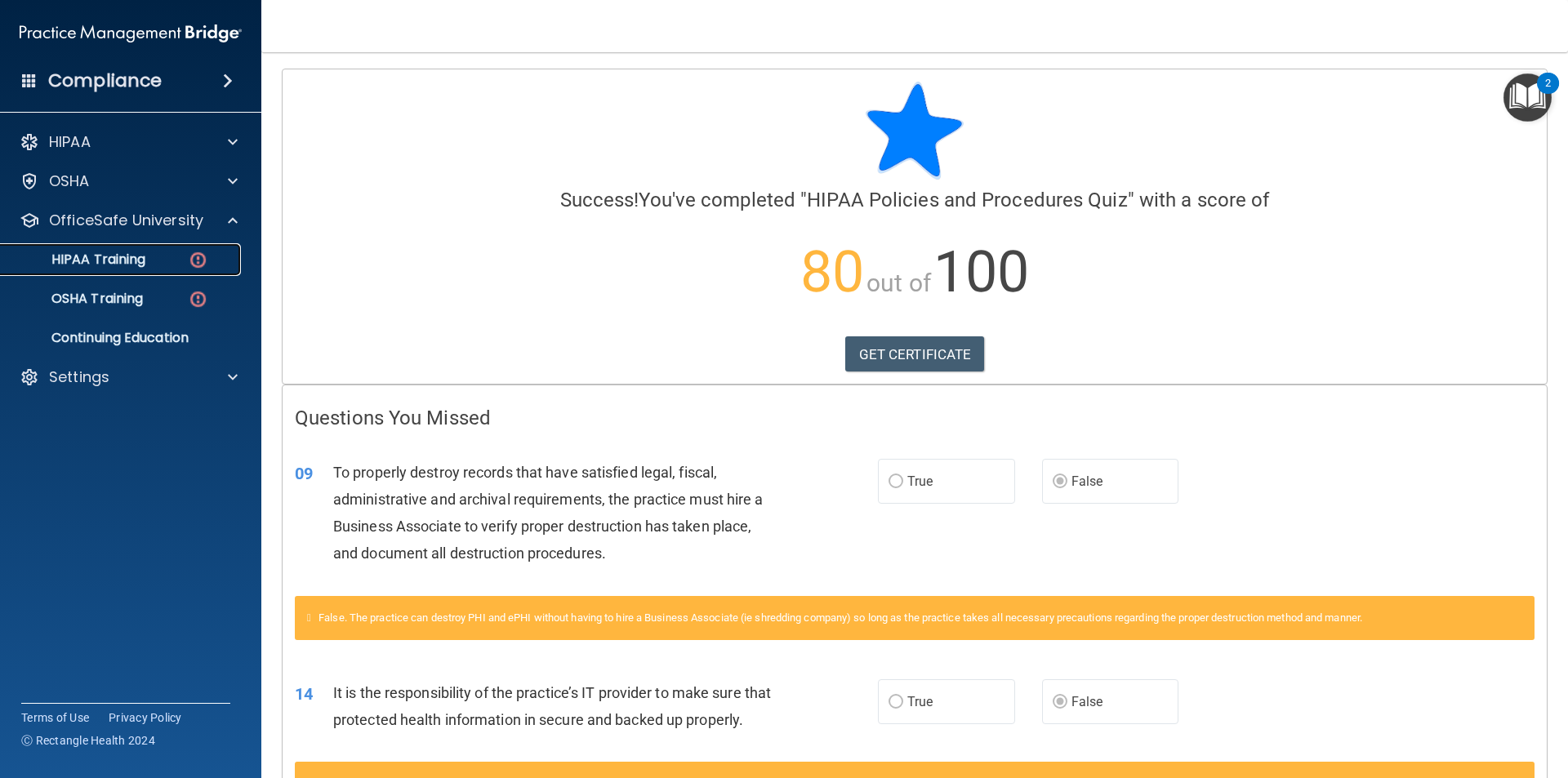
click at [193, 267] on img at bounding box center [198, 260] width 20 height 20
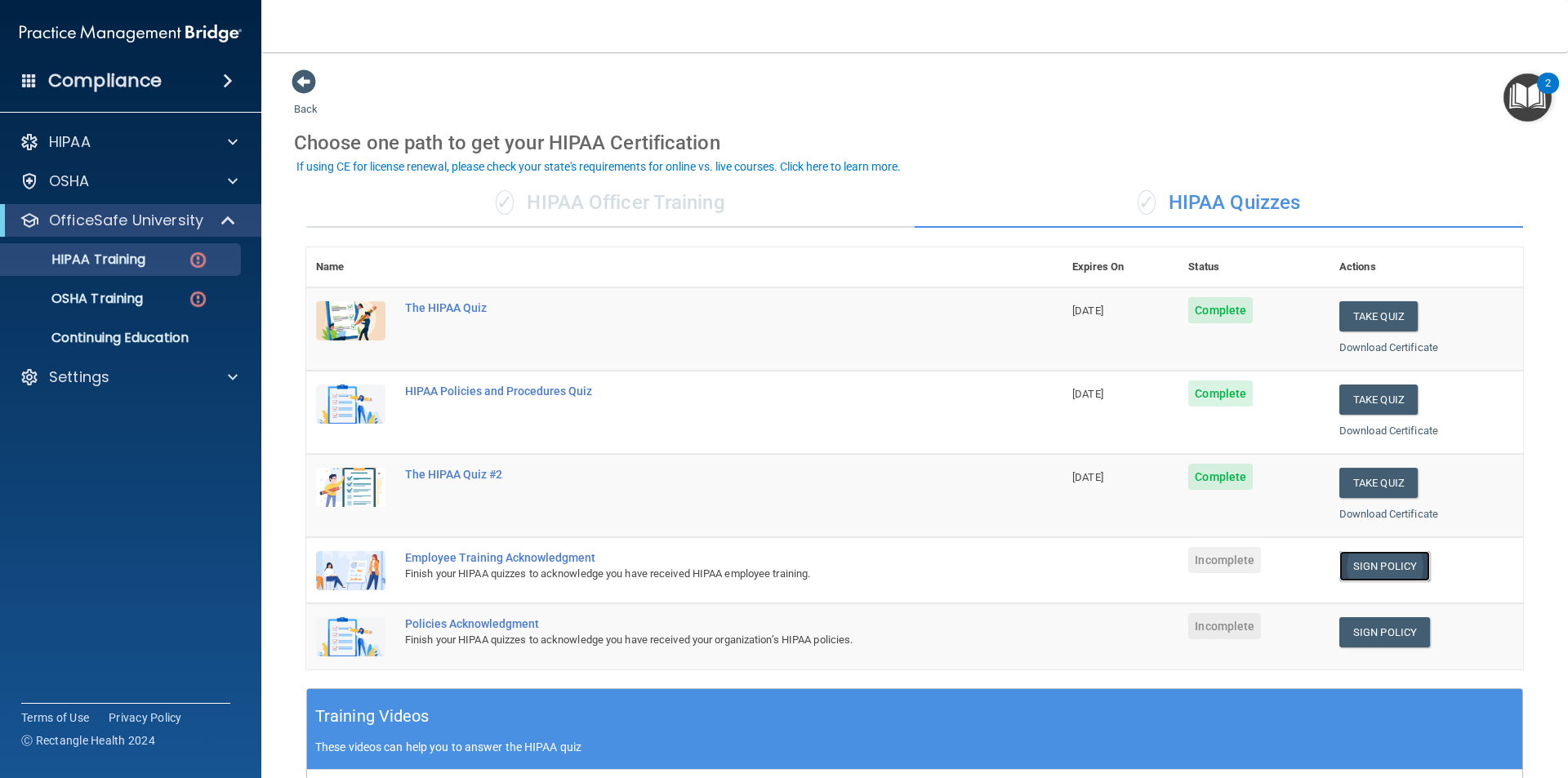
click at [1401, 580] on link "Sign Policy" at bounding box center [1384, 566] width 91 height 30
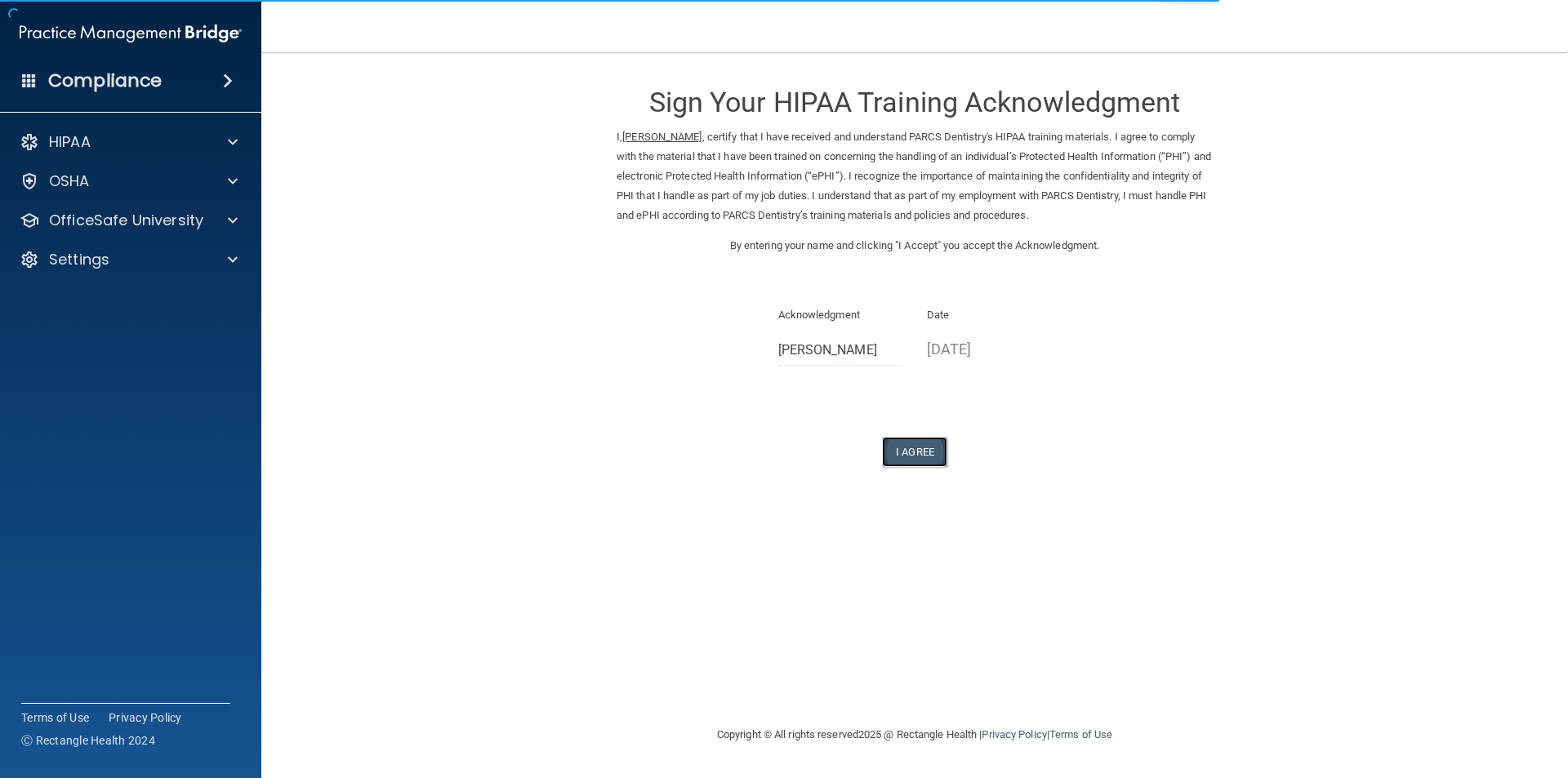
click at [937, 453] on button "I Agree" at bounding box center [914, 451] width 65 height 30
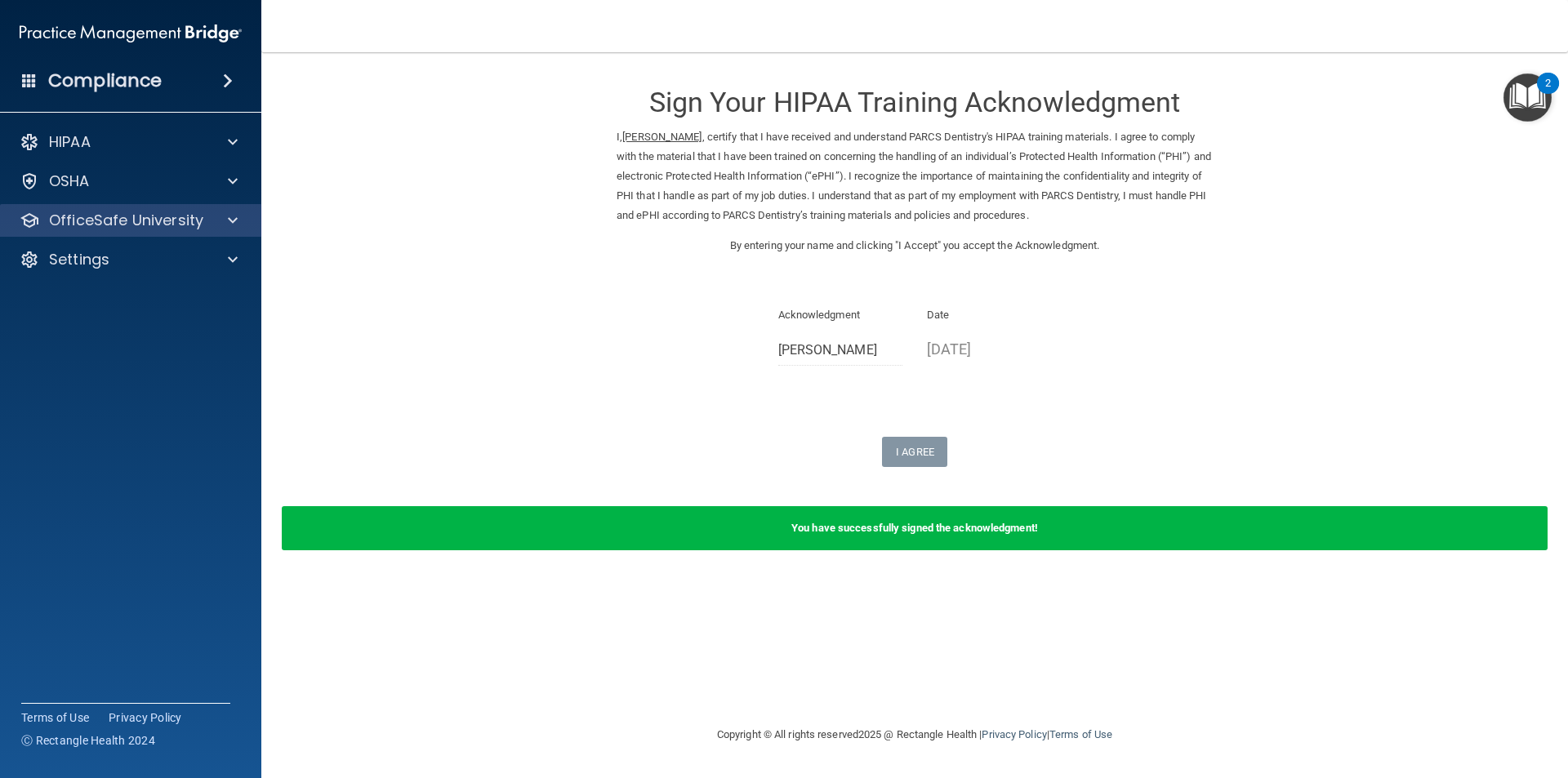
click at [151, 209] on div "OfficeSafe University" at bounding box center [131, 221] width 262 height 33
click at [229, 213] on span at bounding box center [232, 220] width 10 height 19
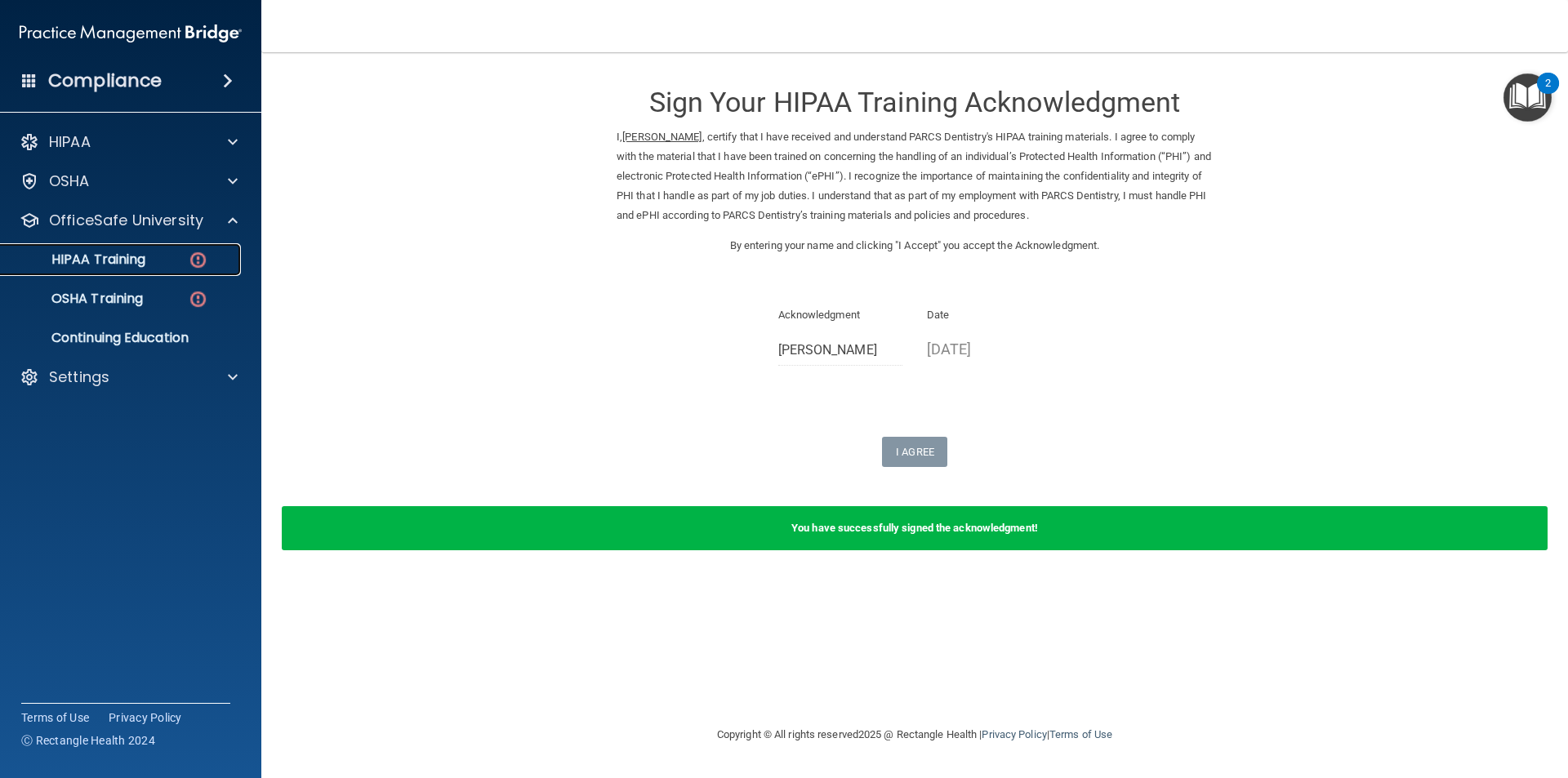
click at [205, 259] on img at bounding box center [198, 260] width 20 height 20
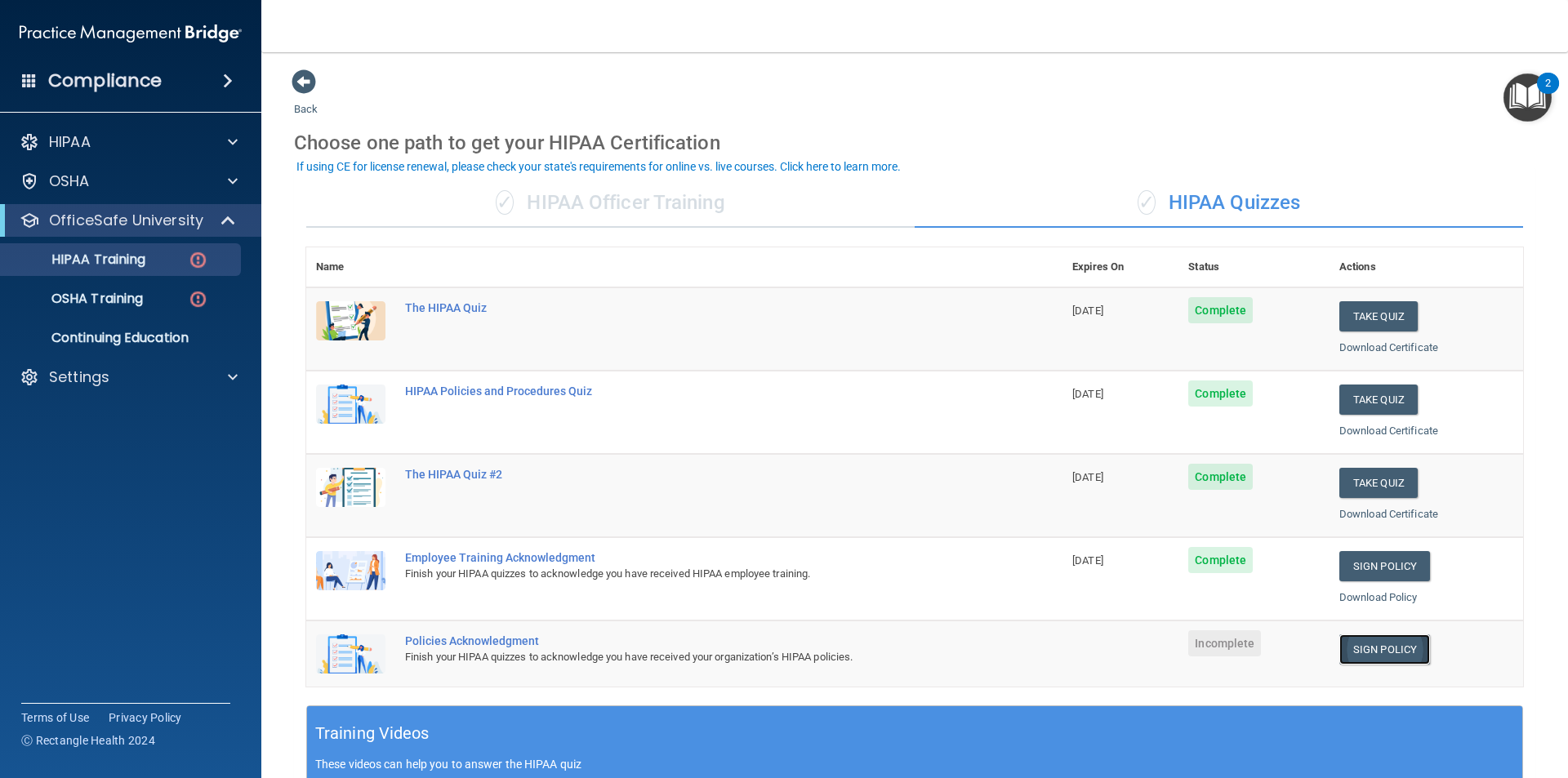
click at [1364, 647] on link "Sign Policy" at bounding box center [1384, 649] width 91 height 30
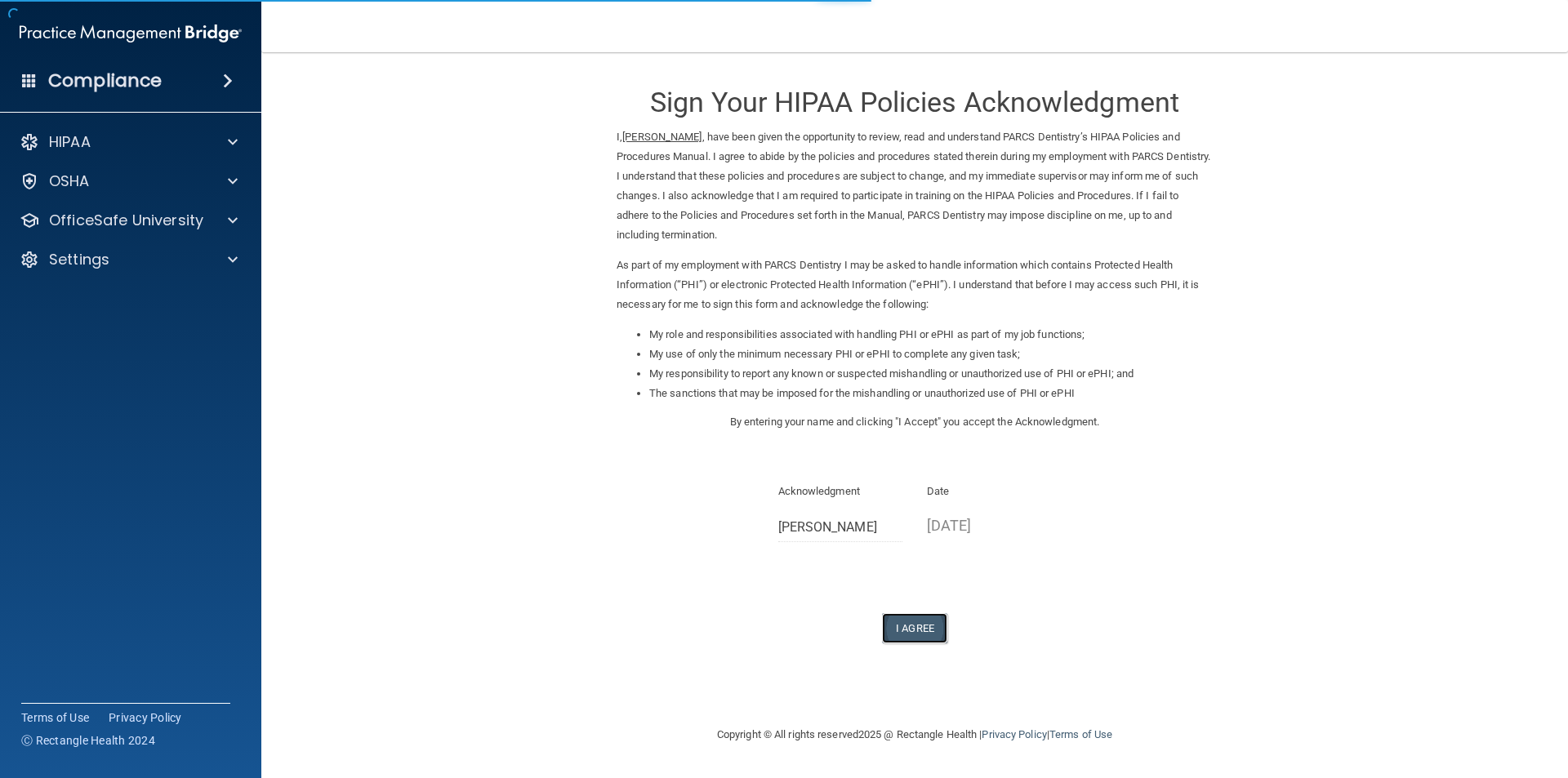
click at [923, 617] on button "I Agree" at bounding box center [914, 628] width 65 height 30
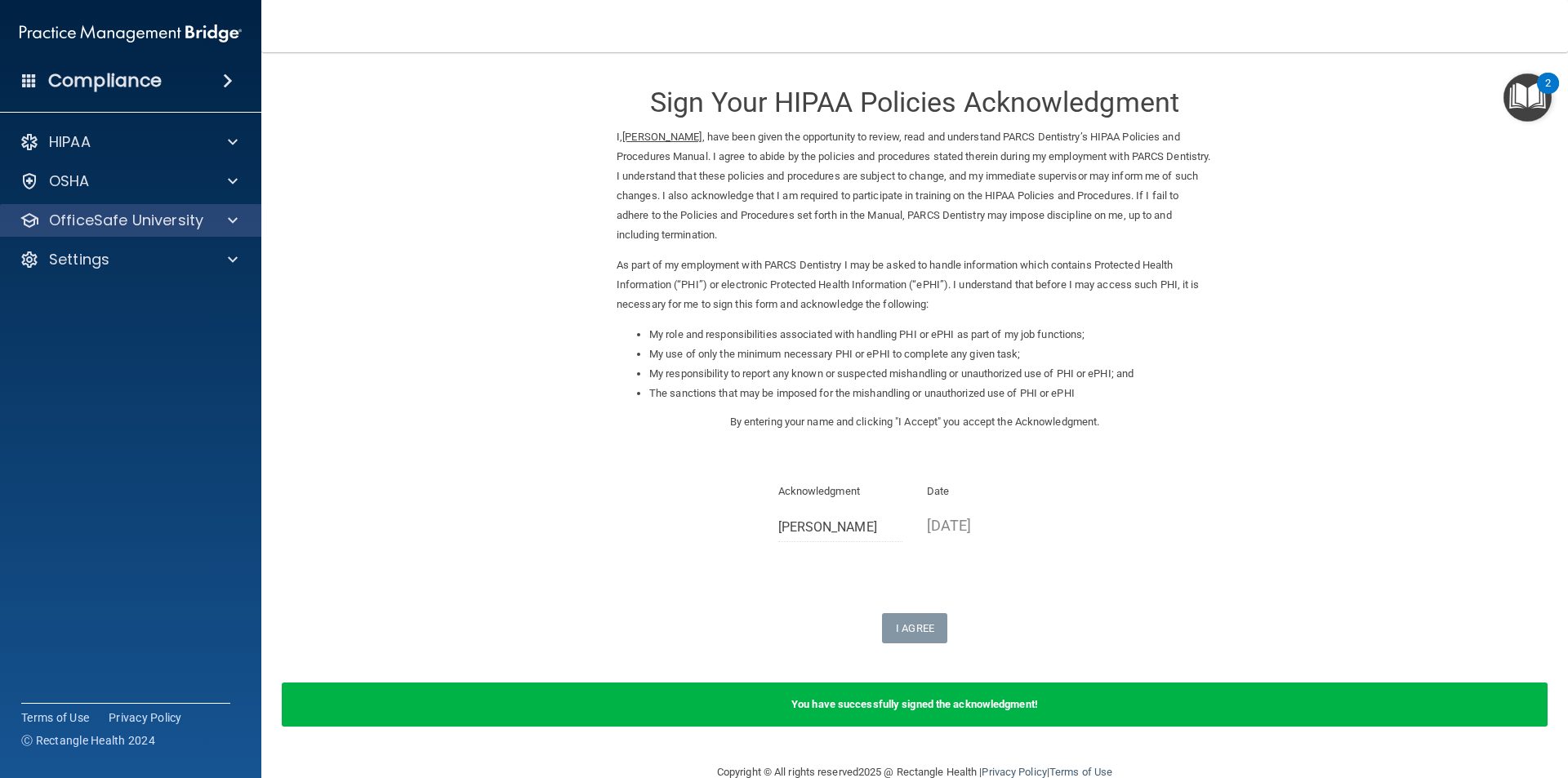
click at [91, 232] on div "OfficeSafe University" at bounding box center [131, 221] width 262 height 33
click at [225, 211] on div at bounding box center [230, 220] width 41 height 19
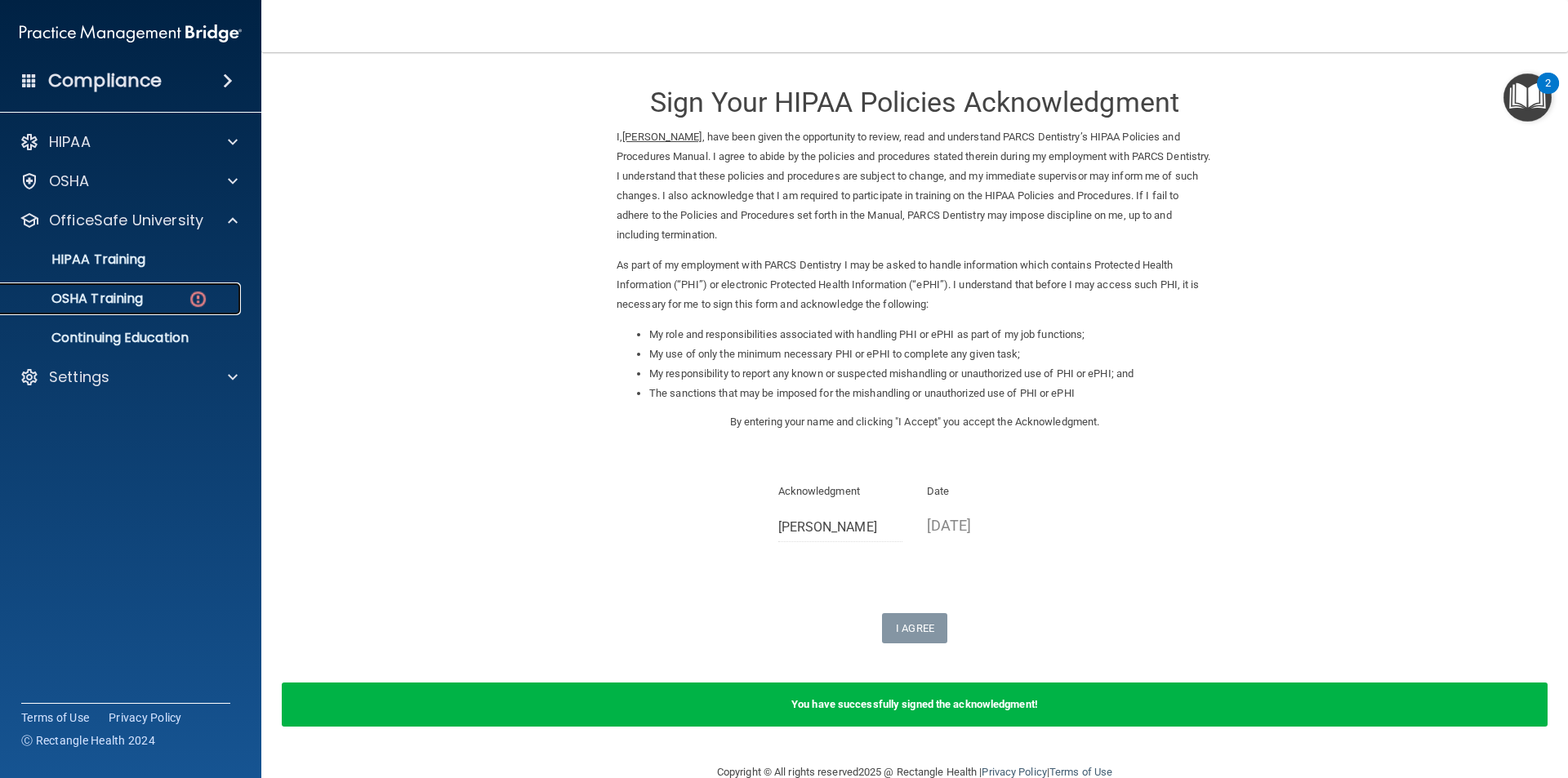
click at [202, 295] on img at bounding box center [198, 299] width 20 height 20
